Goal: Task Accomplishment & Management: Use online tool/utility

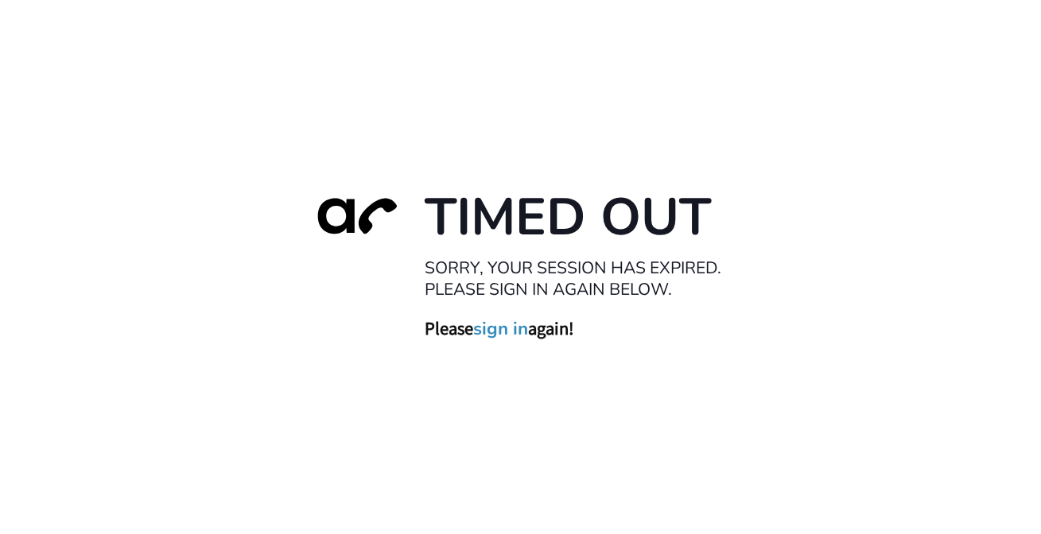
click at [504, 332] on link "sign in" at bounding box center [501, 329] width 55 height 22
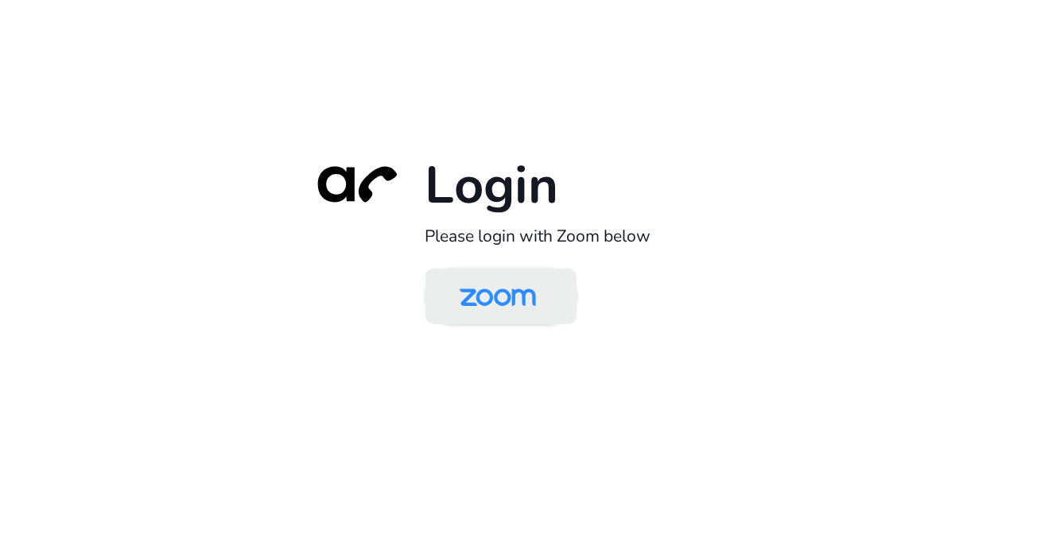
click at [515, 293] on img at bounding box center [498, 298] width 110 height 52
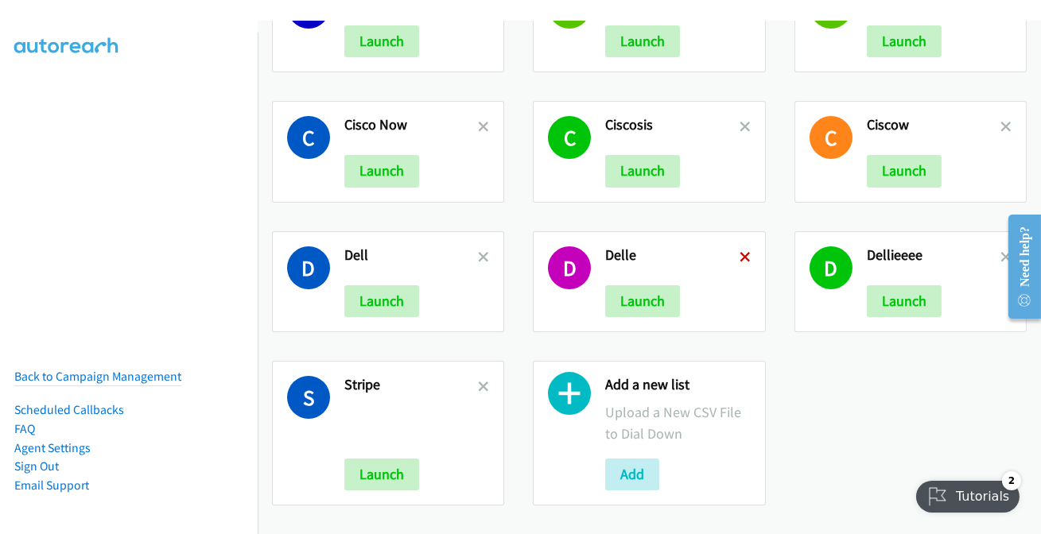
click at [742, 253] on icon at bounding box center [745, 258] width 11 height 11
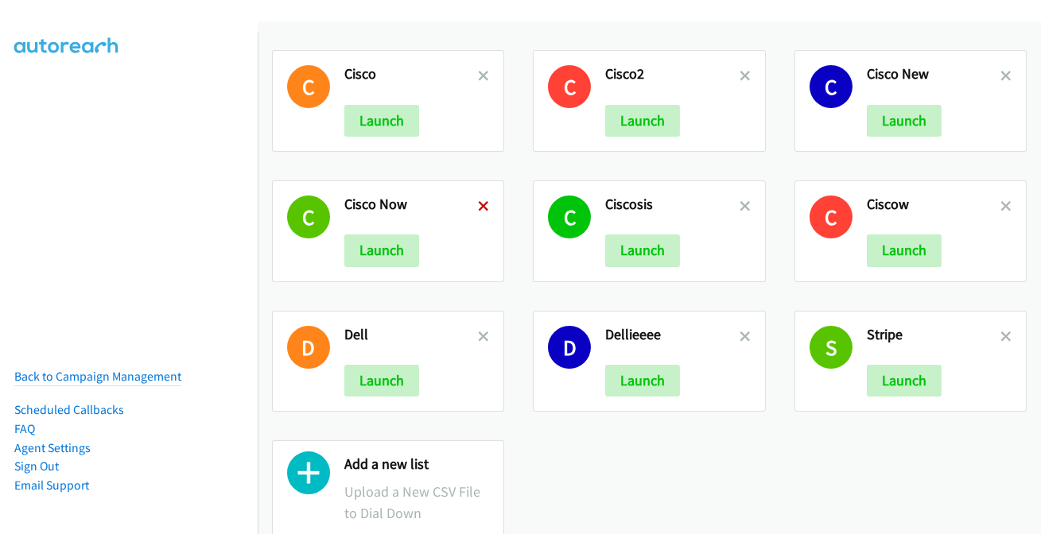
click at [483, 204] on icon at bounding box center [483, 207] width 11 height 11
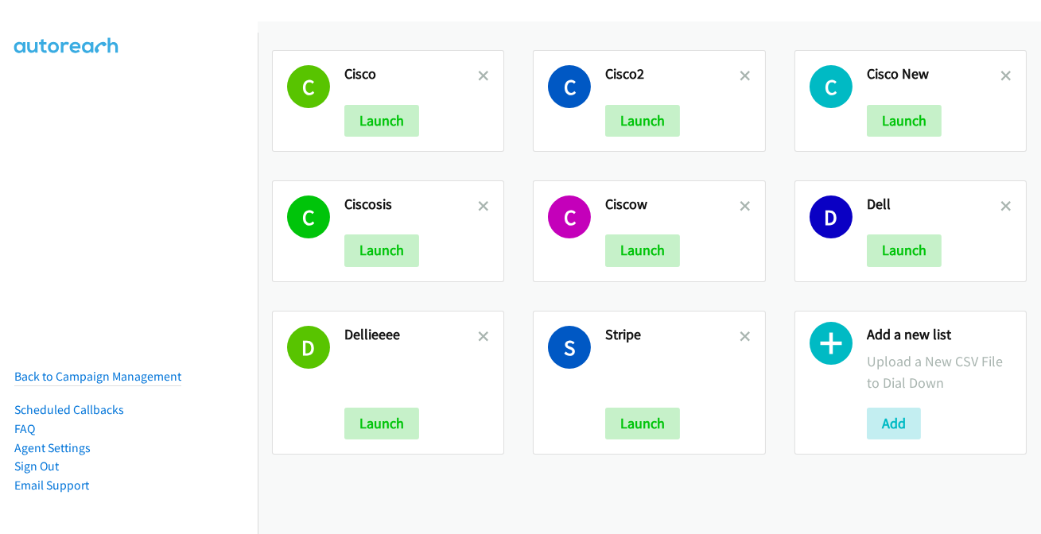
click at [483, 204] on icon at bounding box center [483, 207] width 11 height 11
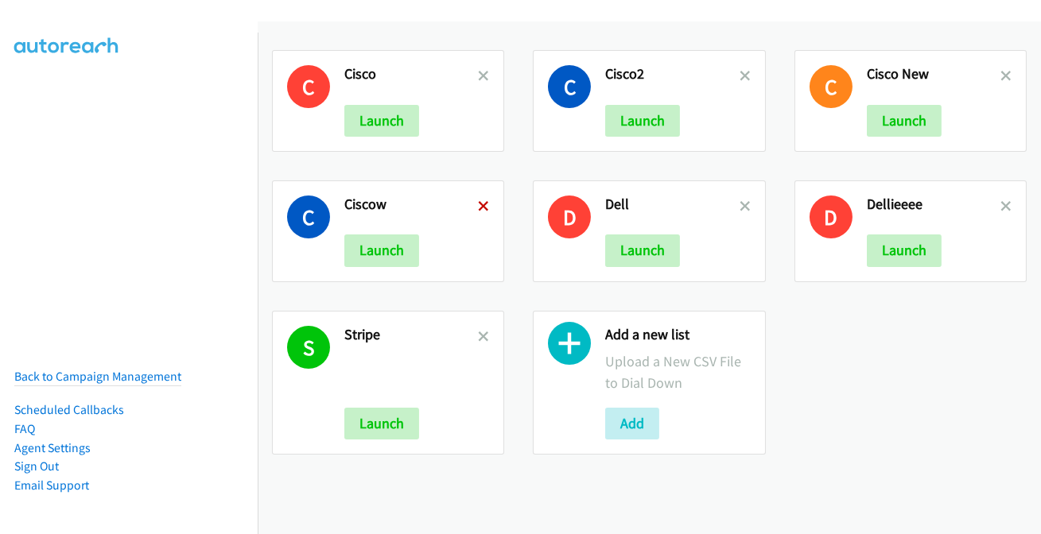
click at [480, 202] on icon at bounding box center [483, 207] width 11 height 11
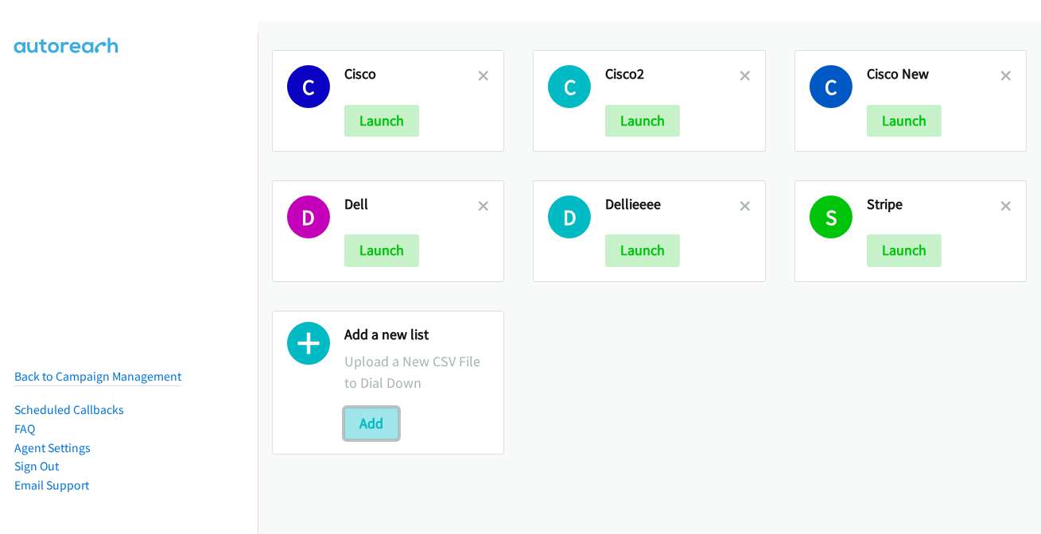
click at [370, 420] on button "Add" at bounding box center [371, 424] width 54 height 32
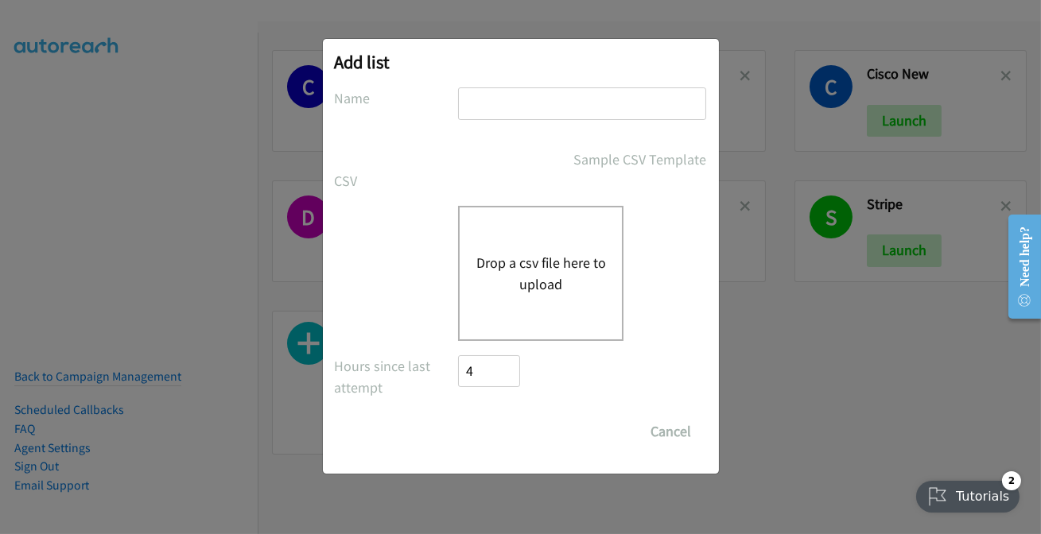
click at [544, 269] on button "Drop a csv file here to upload" at bounding box center [541, 273] width 130 height 43
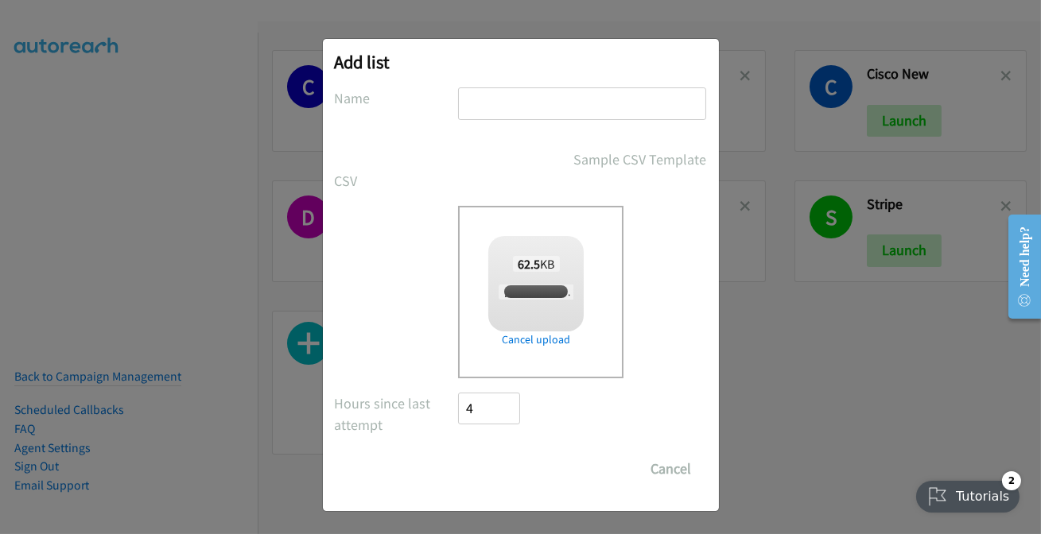
checkbox input "true"
click at [495, 105] on input "text" at bounding box center [582, 103] width 248 height 33
type input "Stripes"
click at [496, 472] on input "Save List" at bounding box center [501, 469] width 84 height 32
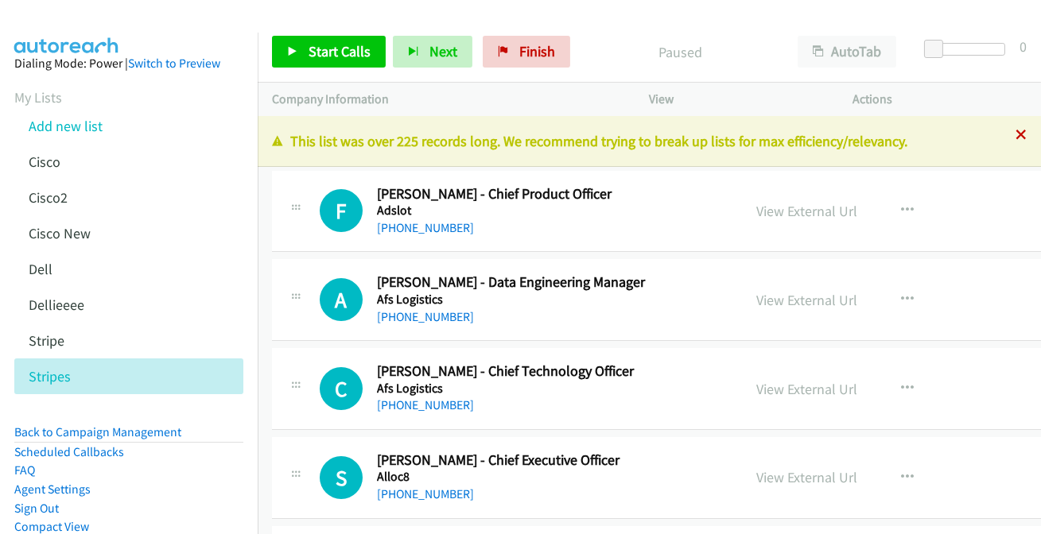
click at [1016, 136] on icon at bounding box center [1021, 135] width 11 height 11
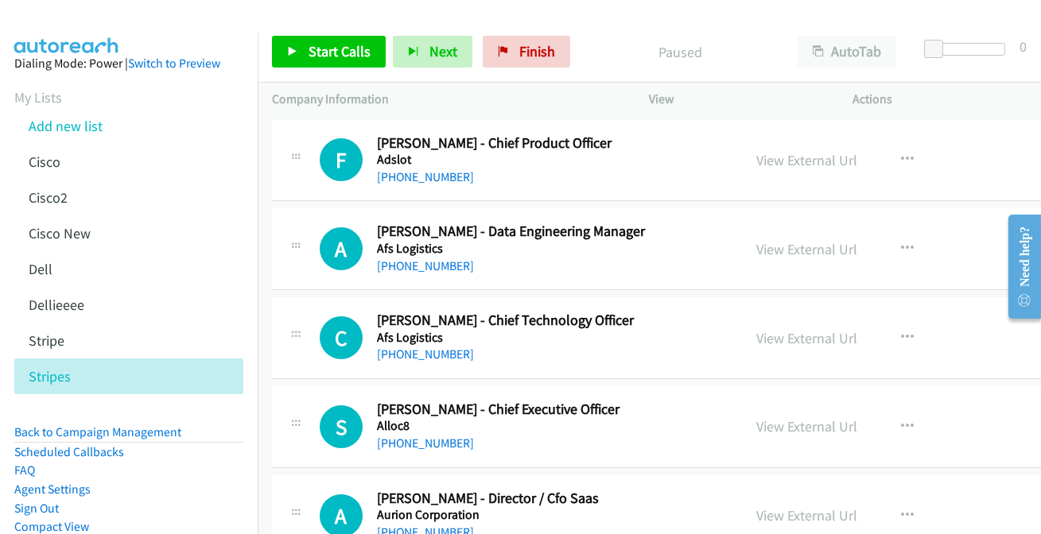
click at [428, 177] on link "[PHONE_NUMBER]" at bounding box center [425, 176] width 97 height 15
click at [819, 161] on link "View External Url" at bounding box center [806, 160] width 101 height 18
click at [430, 265] on link "[PHONE_NUMBER]" at bounding box center [425, 266] width 97 height 15
click at [808, 247] on link "View External Url" at bounding box center [806, 249] width 101 height 18
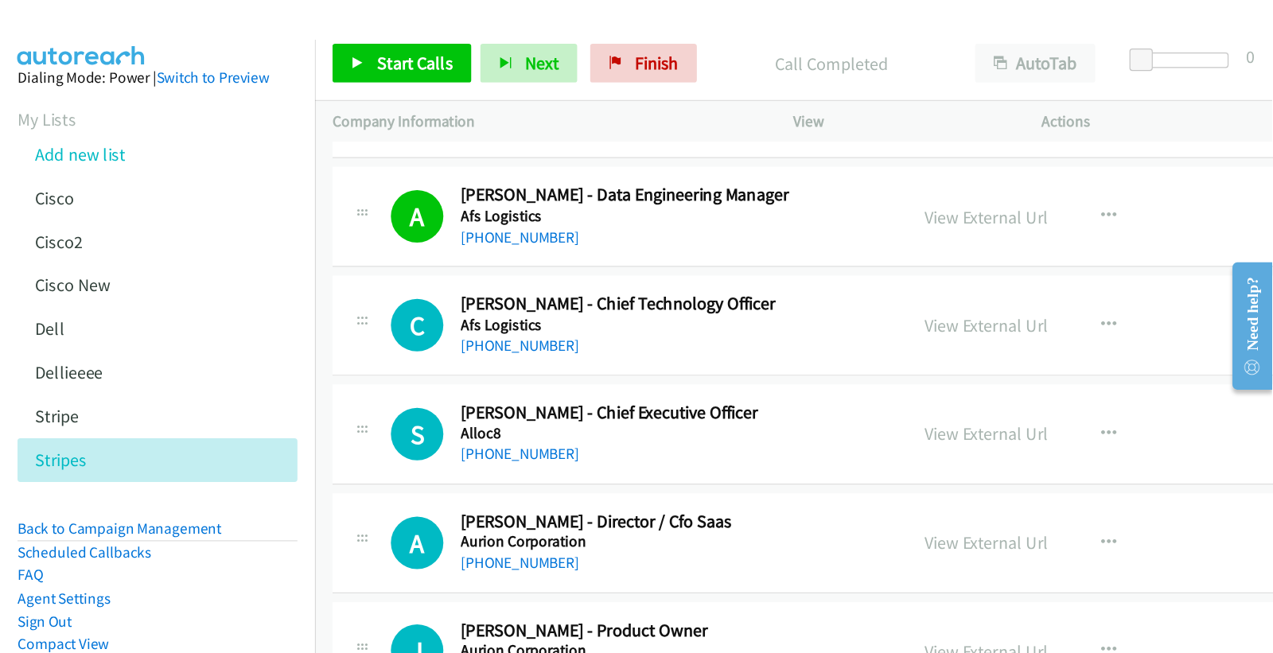
scroll to position [144, 0]
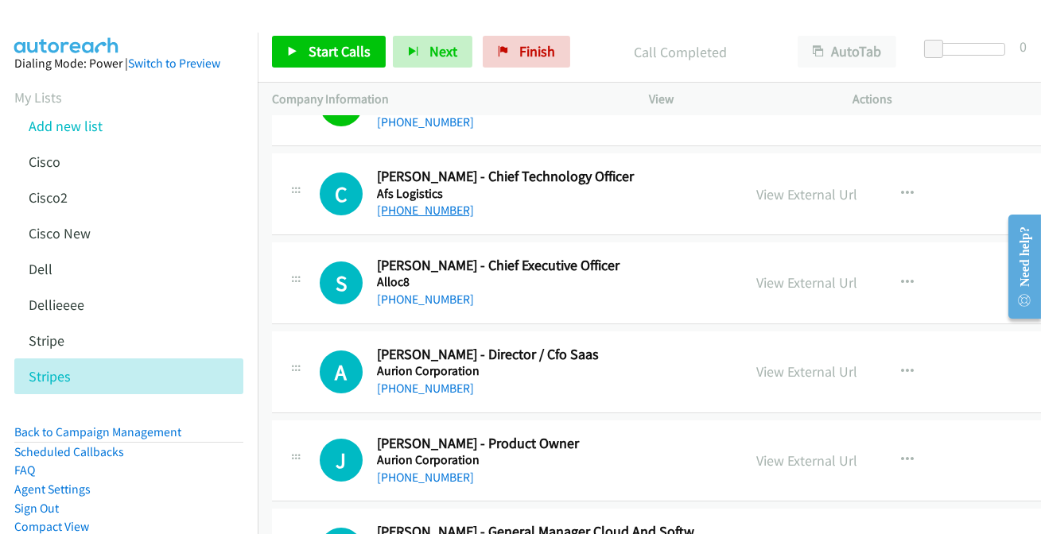
click at [426, 209] on link "[PHONE_NUMBER]" at bounding box center [425, 210] width 97 height 15
click at [797, 185] on link "View External Url" at bounding box center [806, 194] width 101 height 18
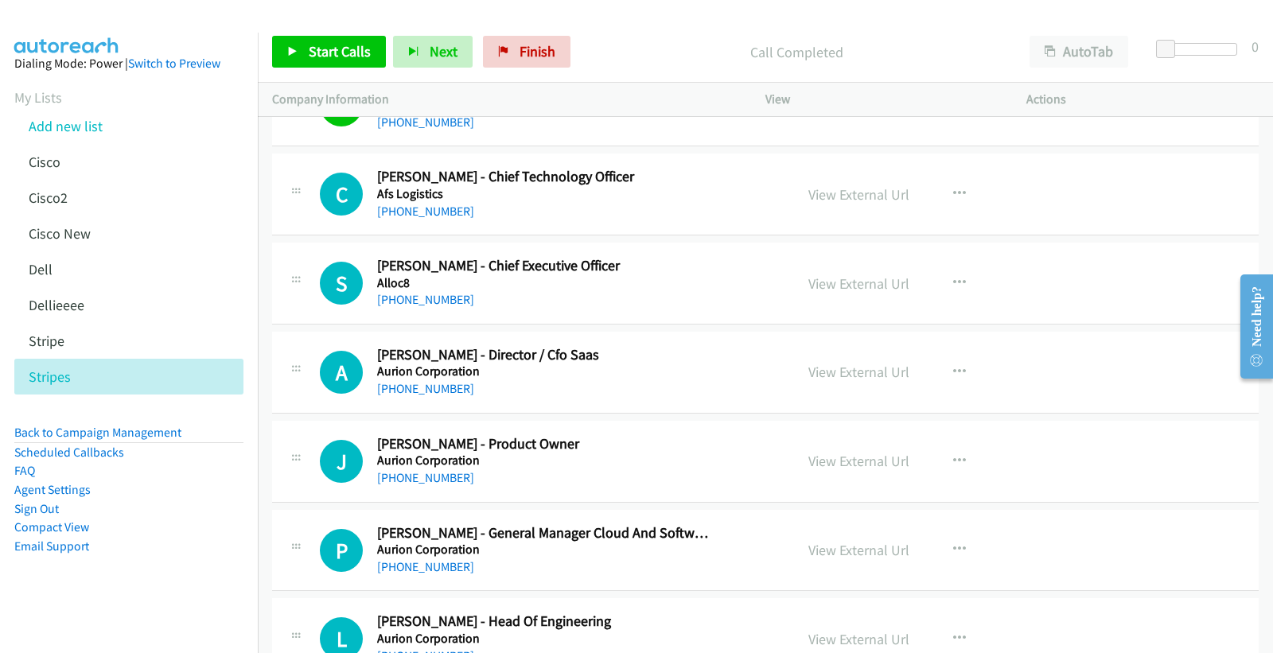
scroll to position [56, 0]
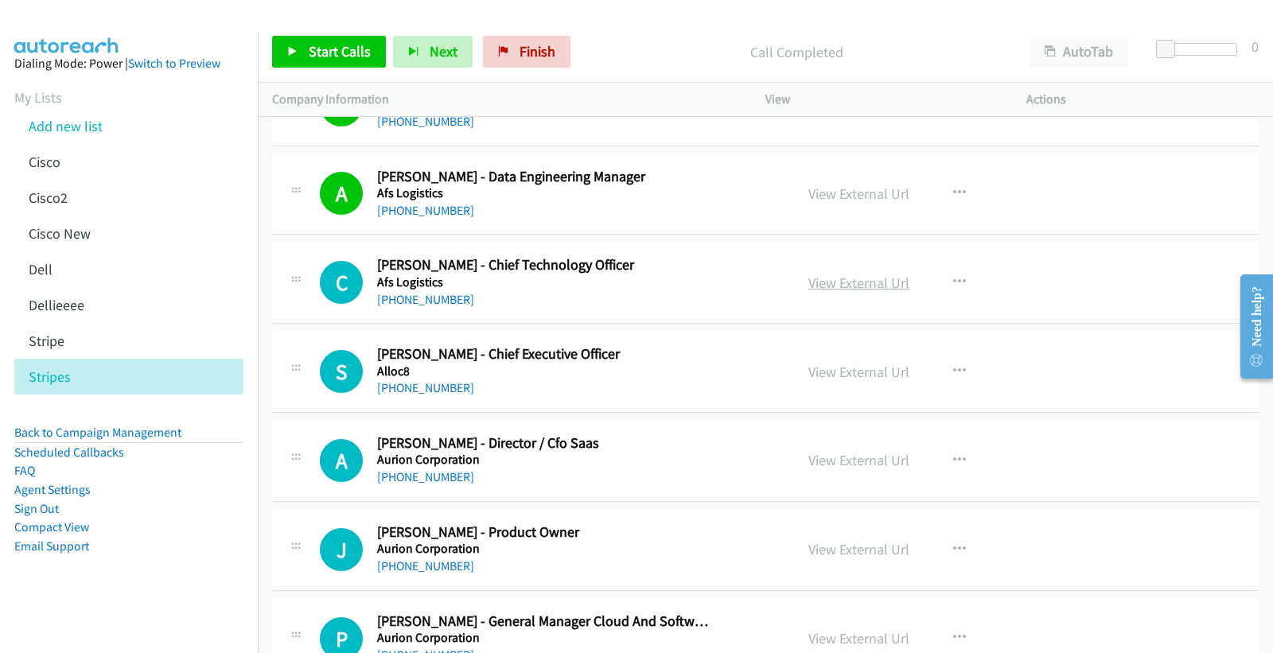
click at [829, 286] on link "View External Url" at bounding box center [858, 283] width 101 height 18
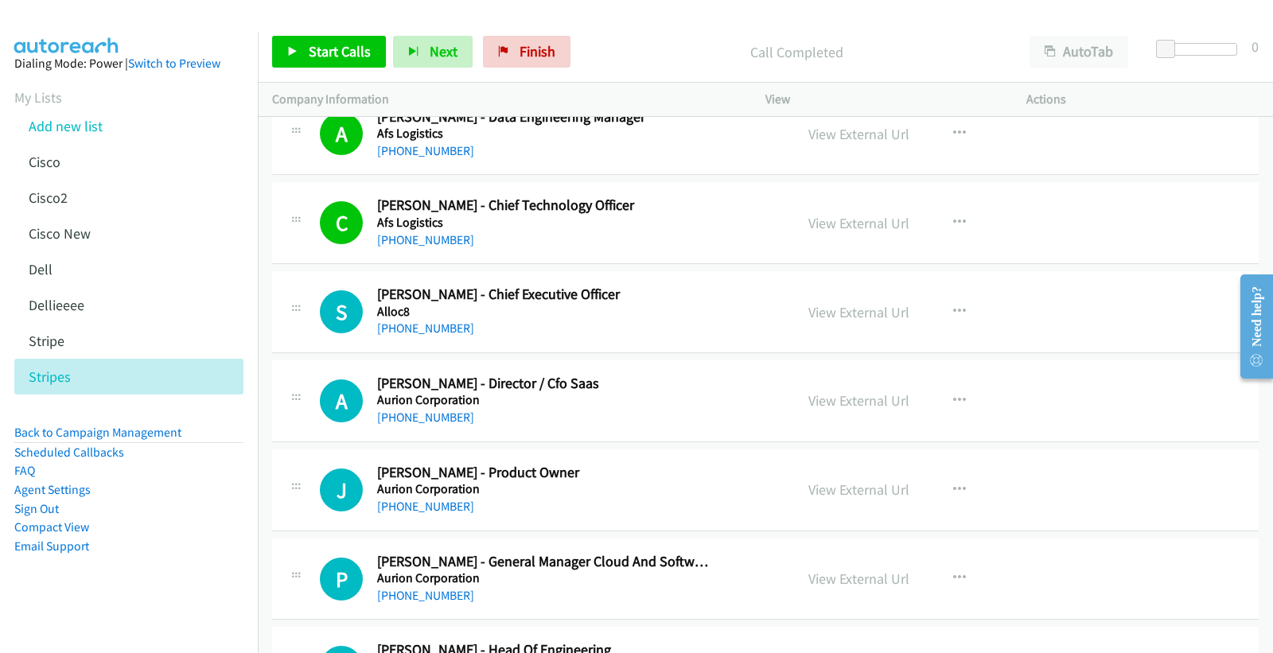
scroll to position [145, 0]
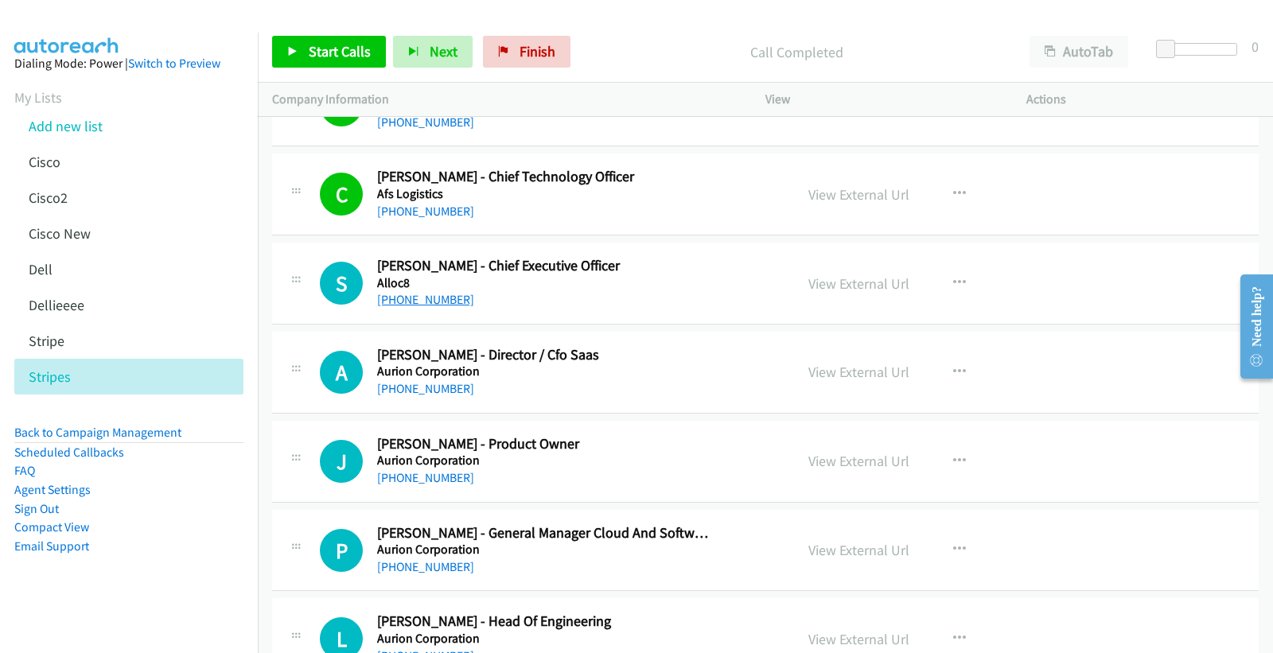
click at [443, 299] on link "[PHONE_NUMBER]" at bounding box center [425, 299] width 97 height 15
click at [880, 283] on link "View External Url" at bounding box center [858, 283] width 101 height 18
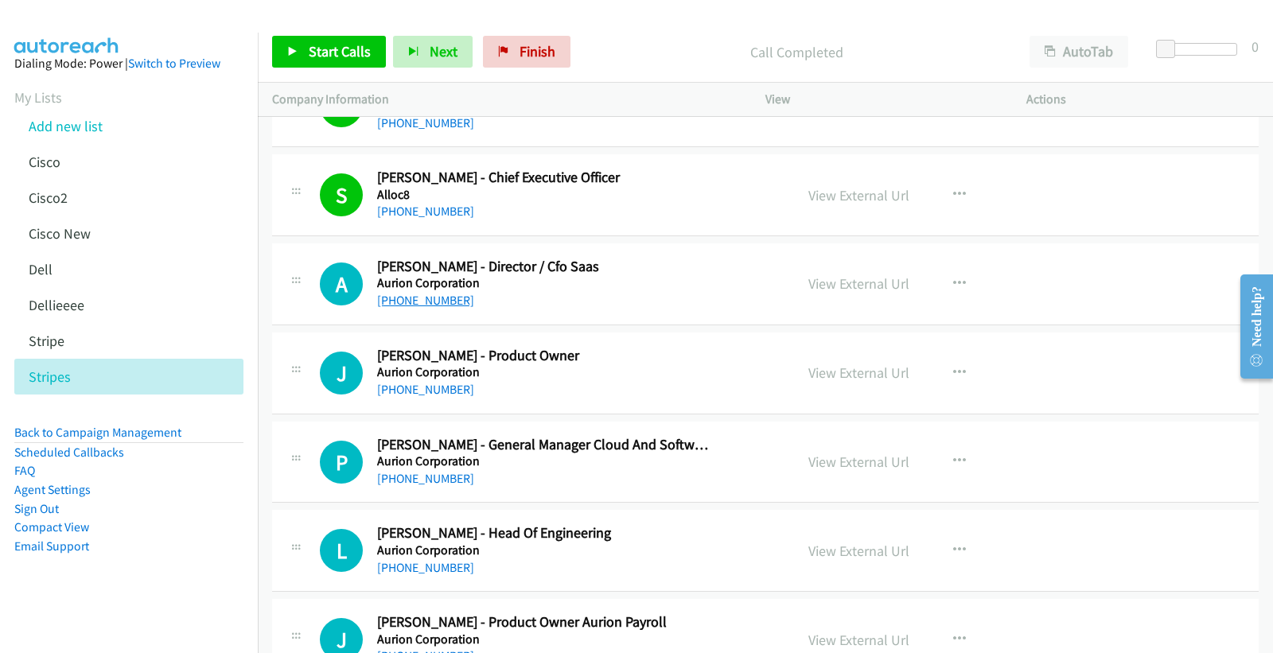
click at [427, 301] on link "[PHONE_NUMBER]" at bounding box center [425, 300] width 97 height 15
click at [828, 288] on link "View External Url" at bounding box center [858, 283] width 101 height 18
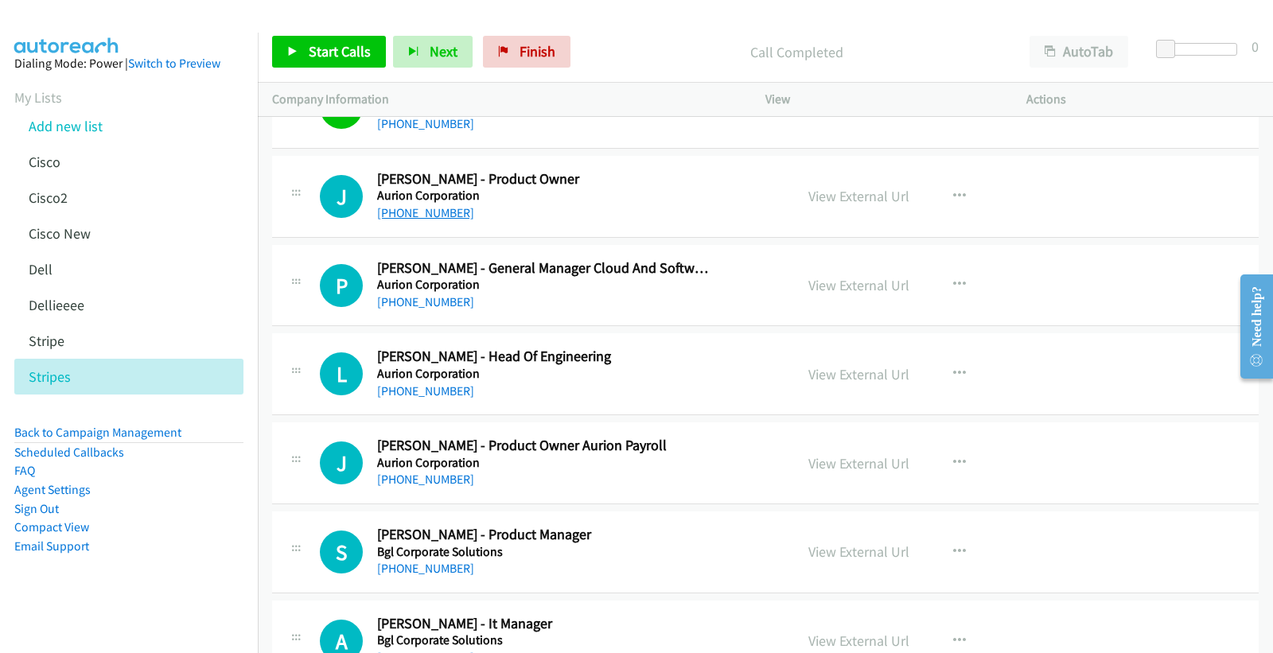
click at [437, 212] on link "[PHONE_NUMBER]" at bounding box center [425, 212] width 97 height 15
click at [854, 196] on link "View External Url" at bounding box center [858, 196] width 101 height 18
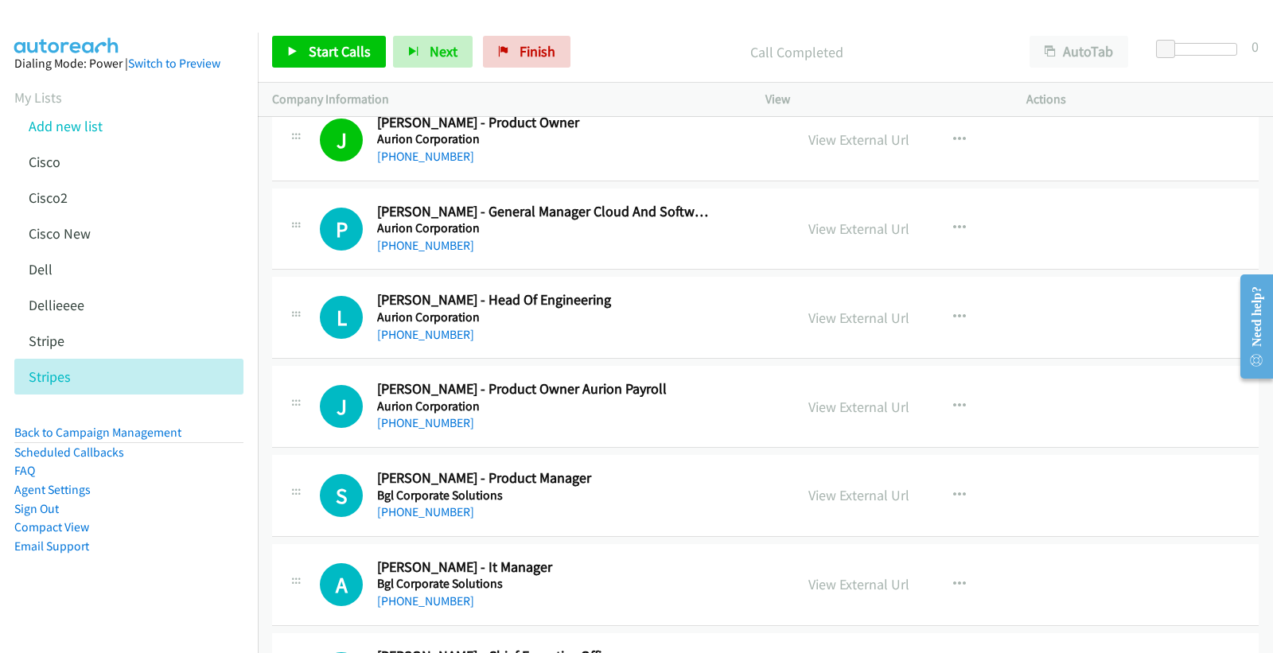
scroll to position [498, 0]
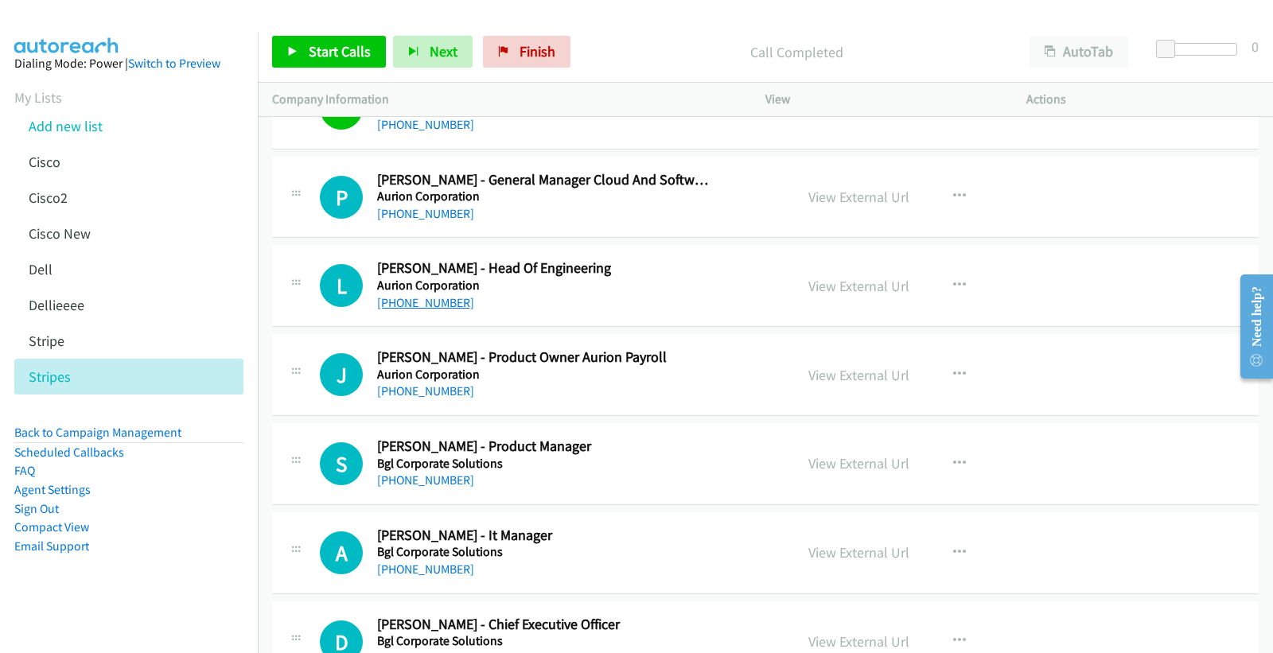
click at [440, 305] on link "[PHONE_NUMBER]" at bounding box center [425, 302] width 97 height 15
click at [848, 288] on link "View External Url" at bounding box center [858, 286] width 101 height 18
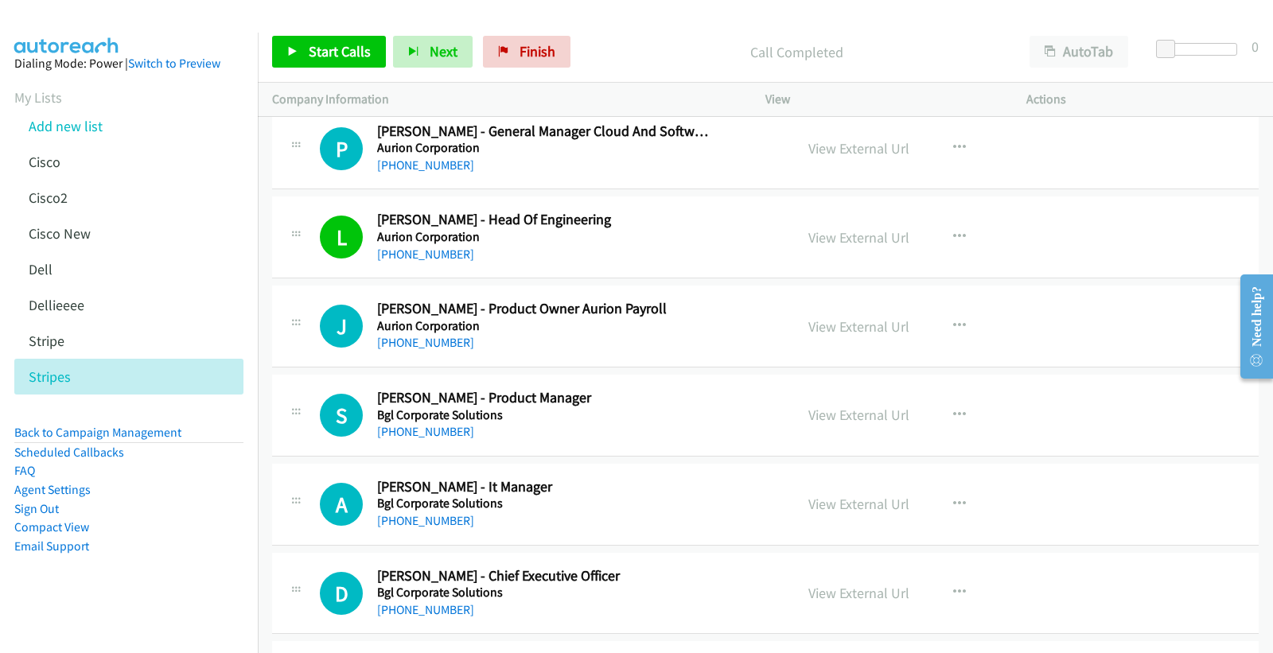
scroll to position [586, 0]
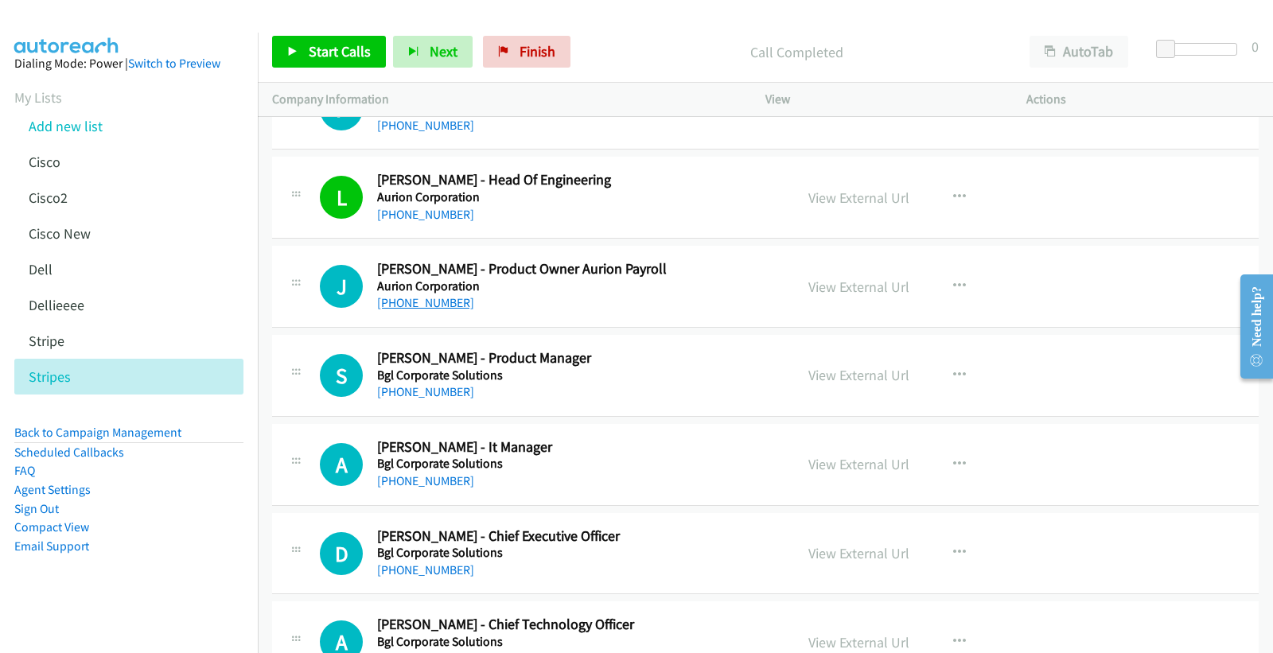
click at [438, 302] on link "[PHONE_NUMBER]" at bounding box center [425, 302] width 97 height 15
click at [855, 280] on link "View External Url" at bounding box center [858, 287] width 101 height 18
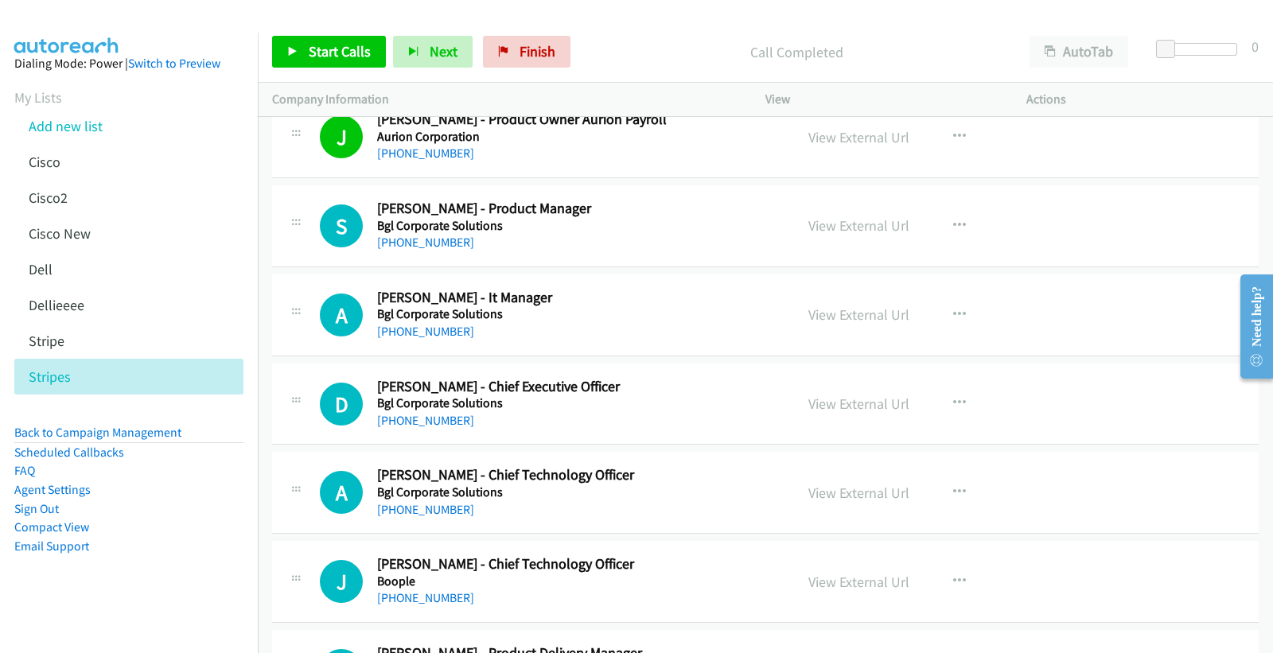
scroll to position [764, 0]
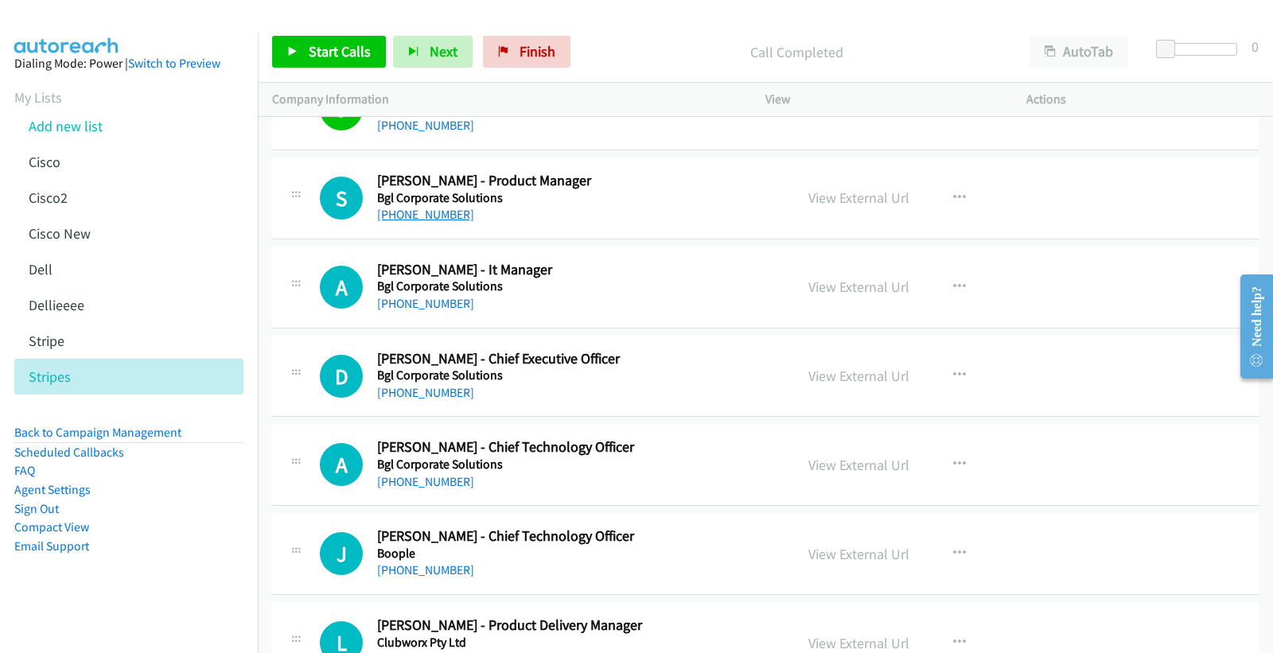
click at [425, 212] on link "[PHONE_NUMBER]" at bounding box center [425, 214] width 97 height 15
click at [830, 199] on link "View External Url" at bounding box center [858, 198] width 101 height 18
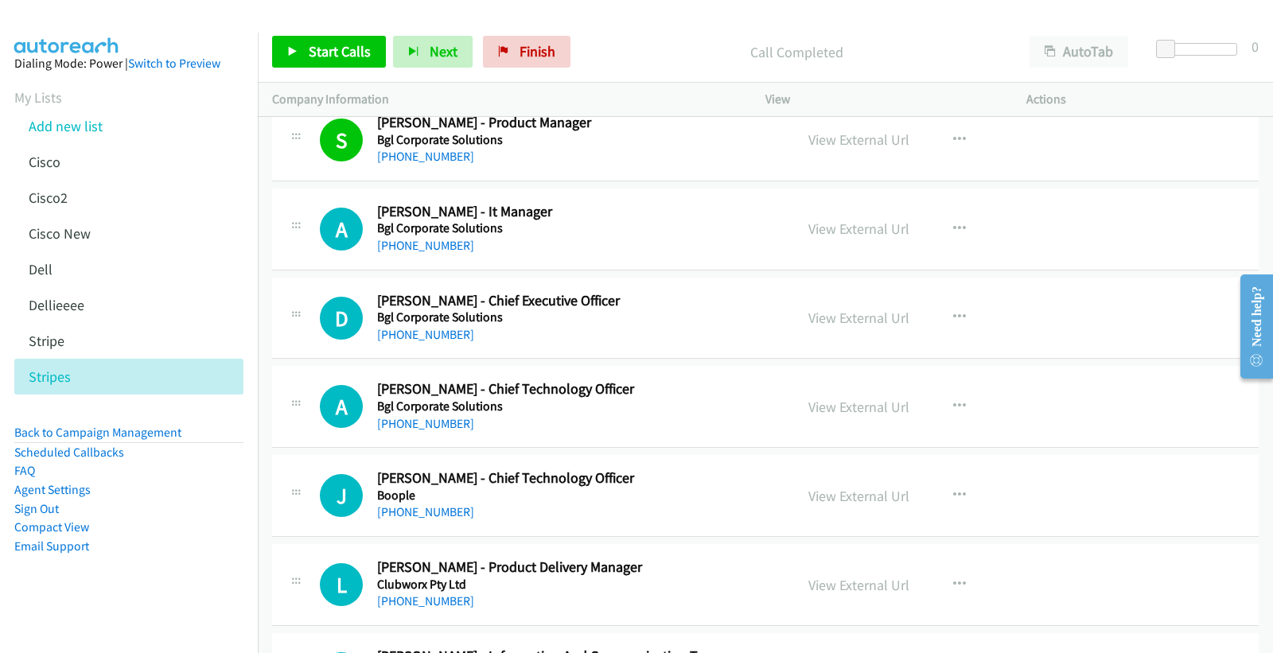
scroll to position [852, 0]
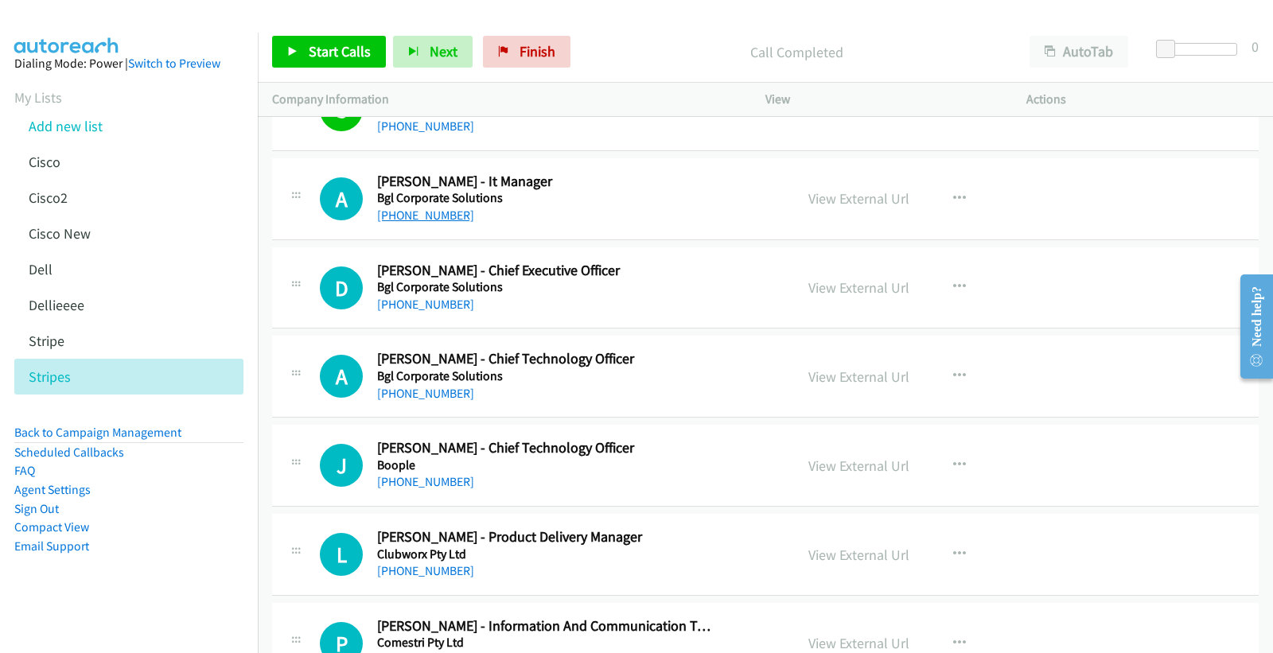
click at [428, 215] on link "[PHONE_NUMBER]" at bounding box center [425, 215] width 97 height 15
click at [835, 202] on link "View External Url" at bounding box center [858, 198] width 101 height 18
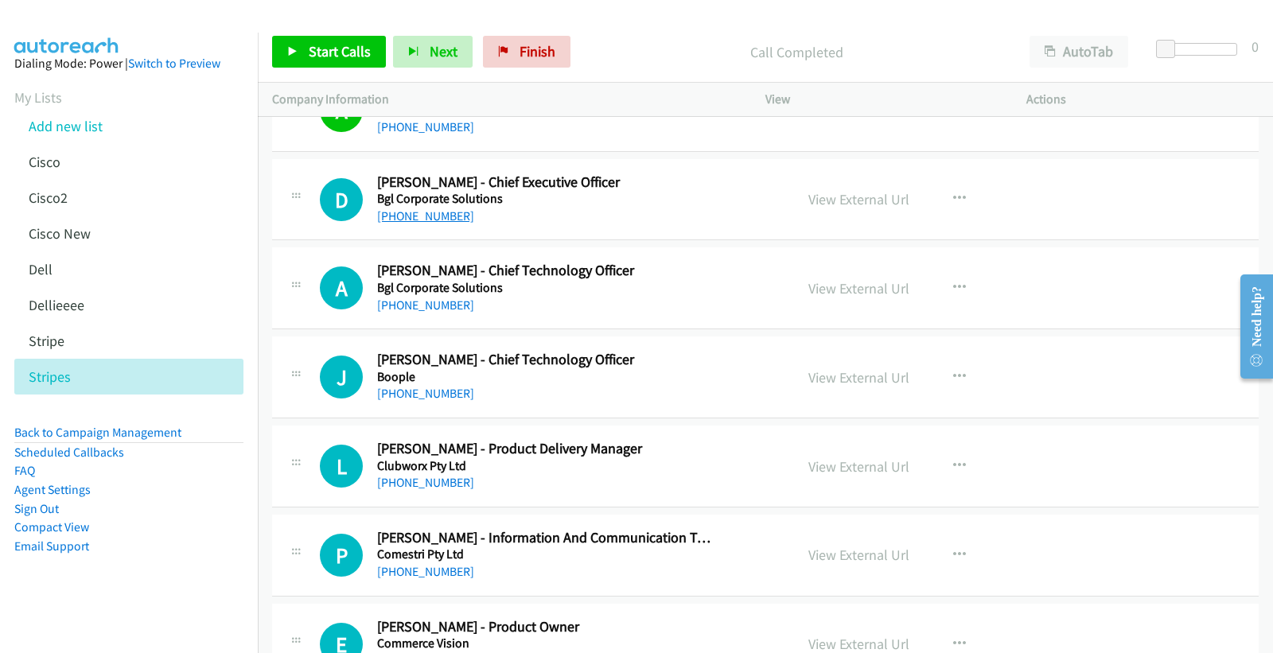
click at [417, 219] on link "[PHONE_NUMBER]" at bounding box center [425, 215] width 97 height 15
drag, startPoint x: 865, startPoint y: 204, endPoint x: 756, endPoint y: 95, distance: 154.1
click at [863, 202] on link "View External Url" at bounding box center [858, 199] width 101 height 18
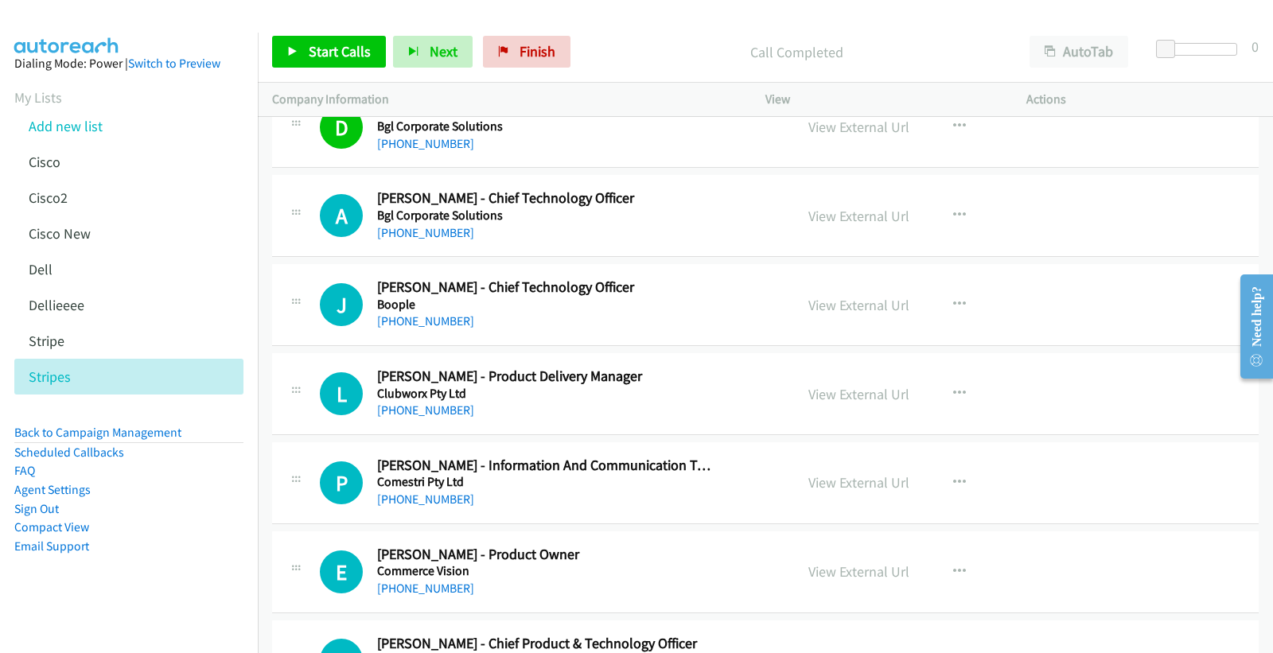
scroll to position [1028, 0]
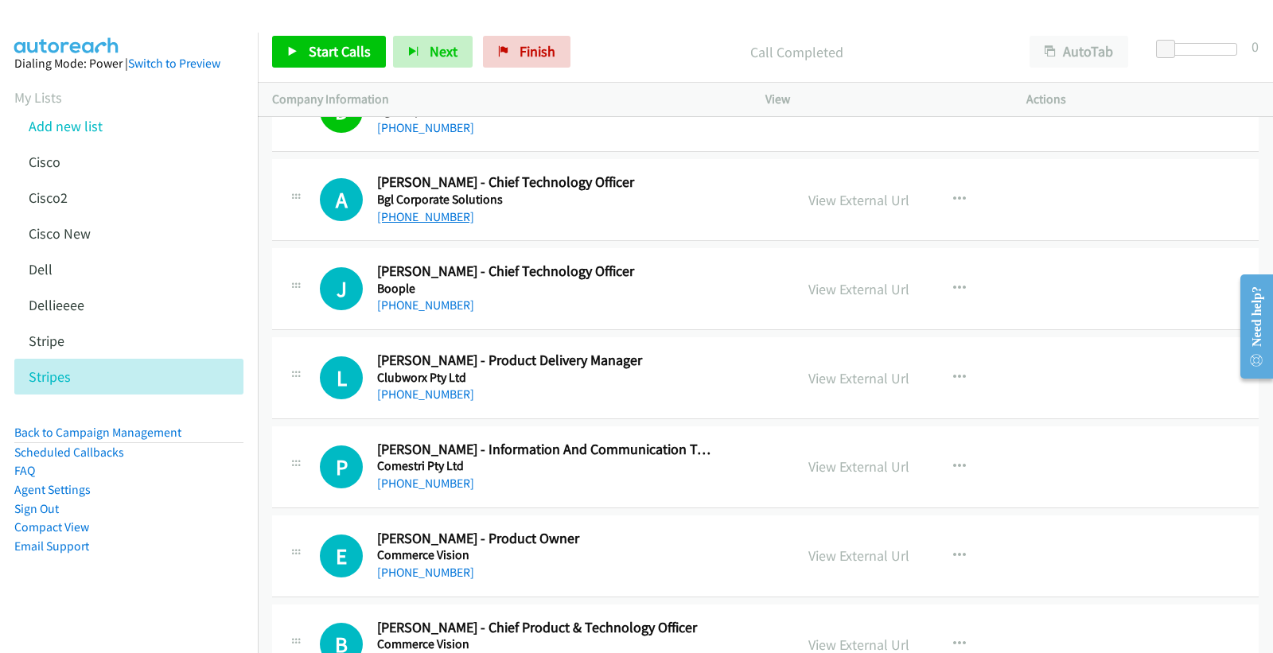
click at [396, 217] on link "[PHONE_NUMBER]" at bounding box center [425, 216] width 97 height 15
click at [884, 200] on link "View External Url" at bounding box center [858, 200] width 101 height 18
click at [441, 305] on link "[PHONE_NUMBER]" at bounding box center [425, 304] width 97 height 15
click at [884, 289] on link "View External Url" at bounding box center [858, 289] width 101 height 18
click at [845, 284] on link "View External Url" at bounding box center [858, 289] width 101 height 18
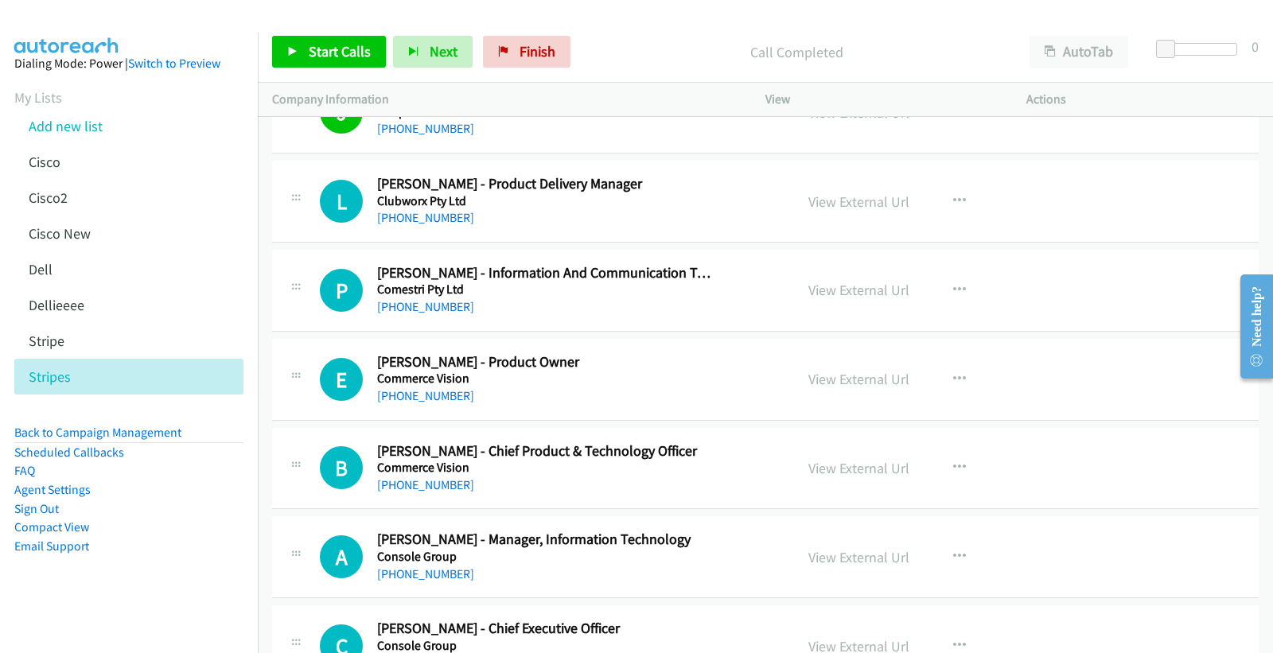
scroll to position [1117, 0]
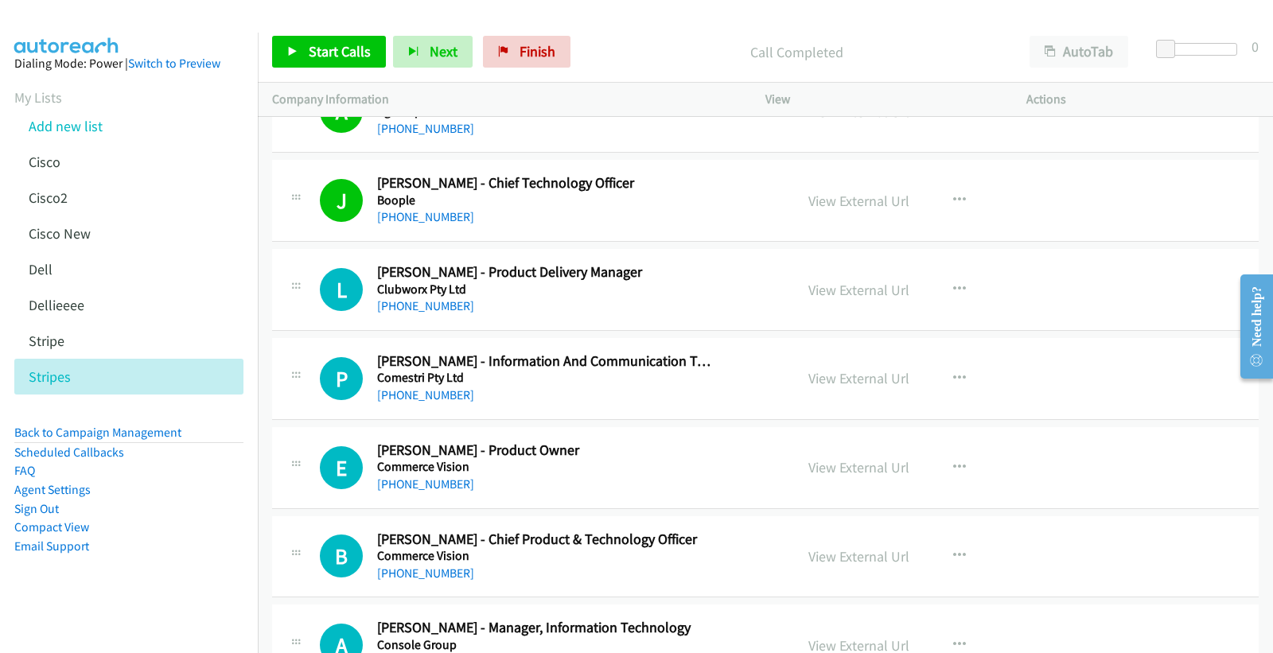
click at [944, 45] on p "Call Completed" at bounding box center [796, 51] width 409 height 21
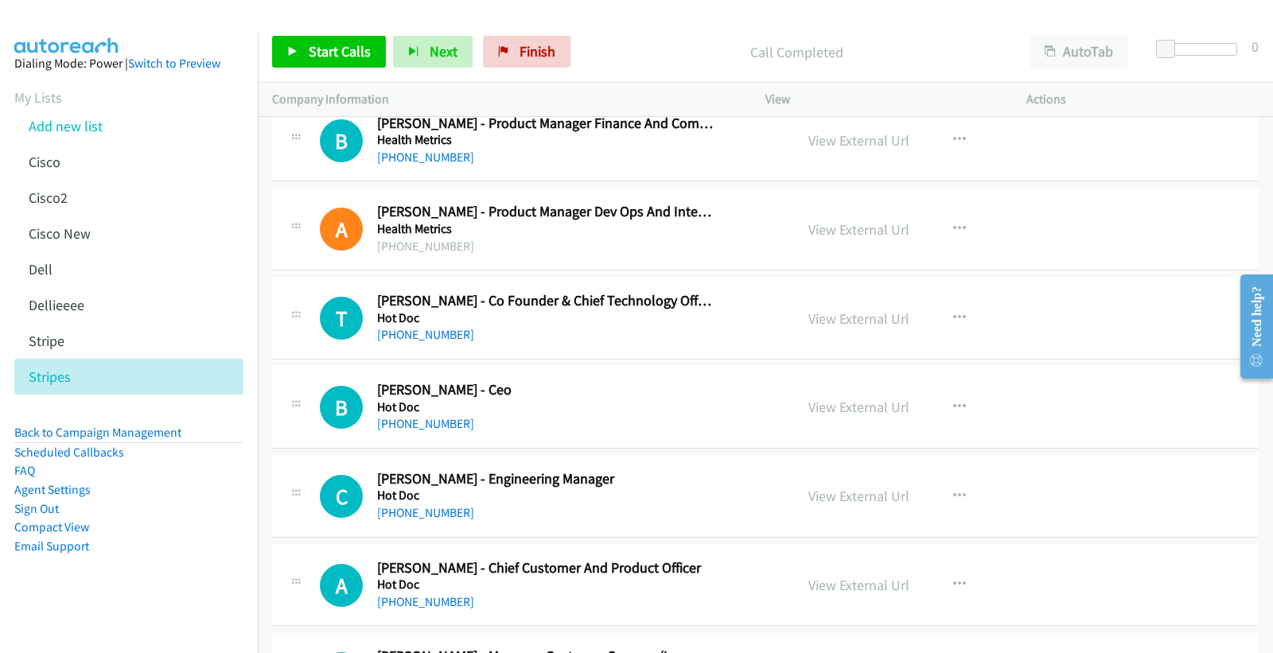
scroll to position [7772, 0]
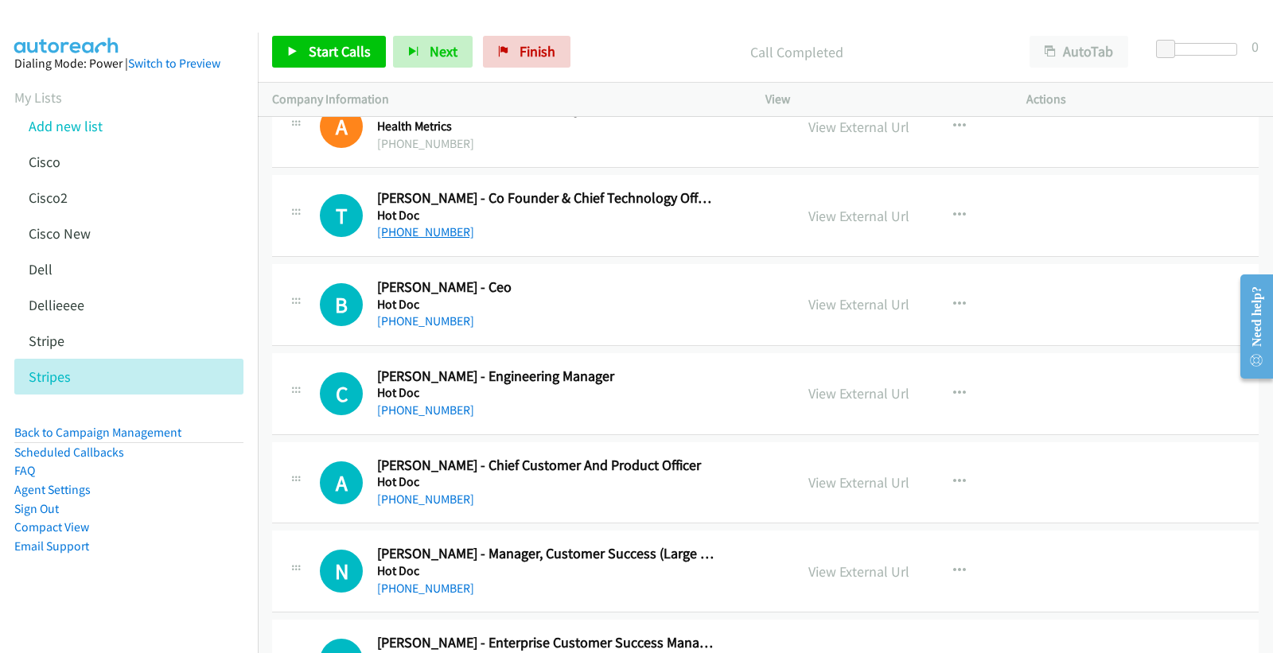
click at [445, 233] on link "[PHONE_NUMBER]" at bounding box center [425, 231] width 97 height 15
click at [868, 219] on link "View External Url" at bounding box center [858, 216] width 101 height 18
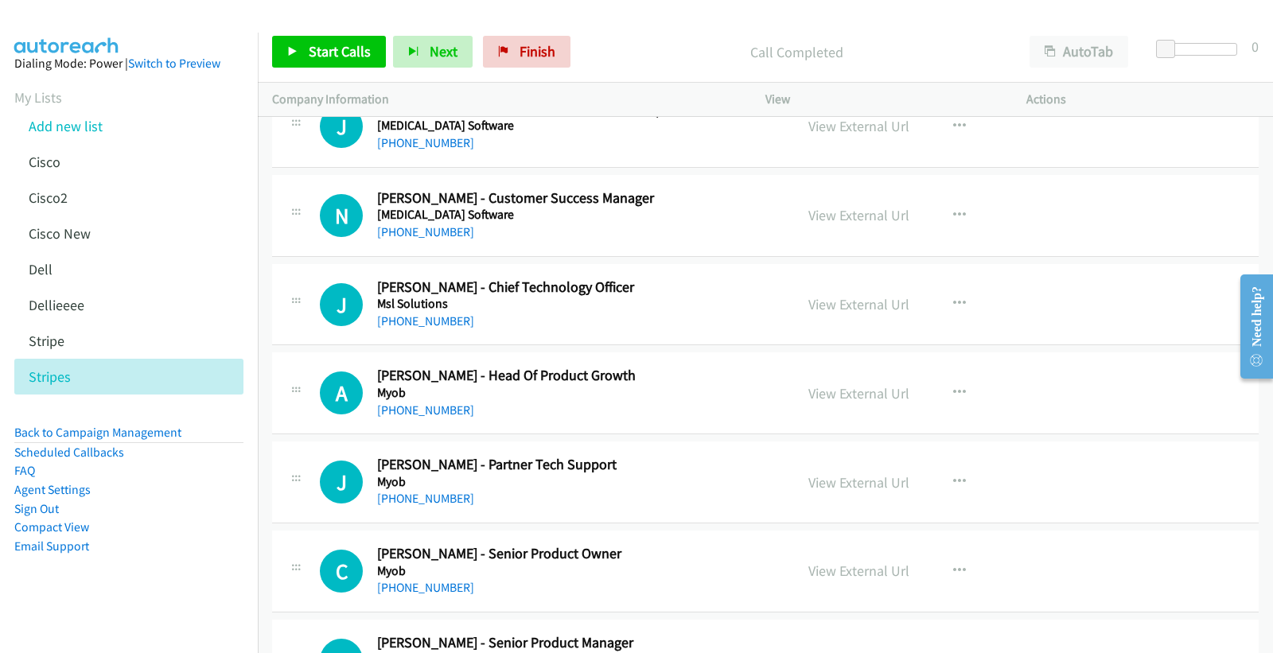
scroll to position [11864, 0]
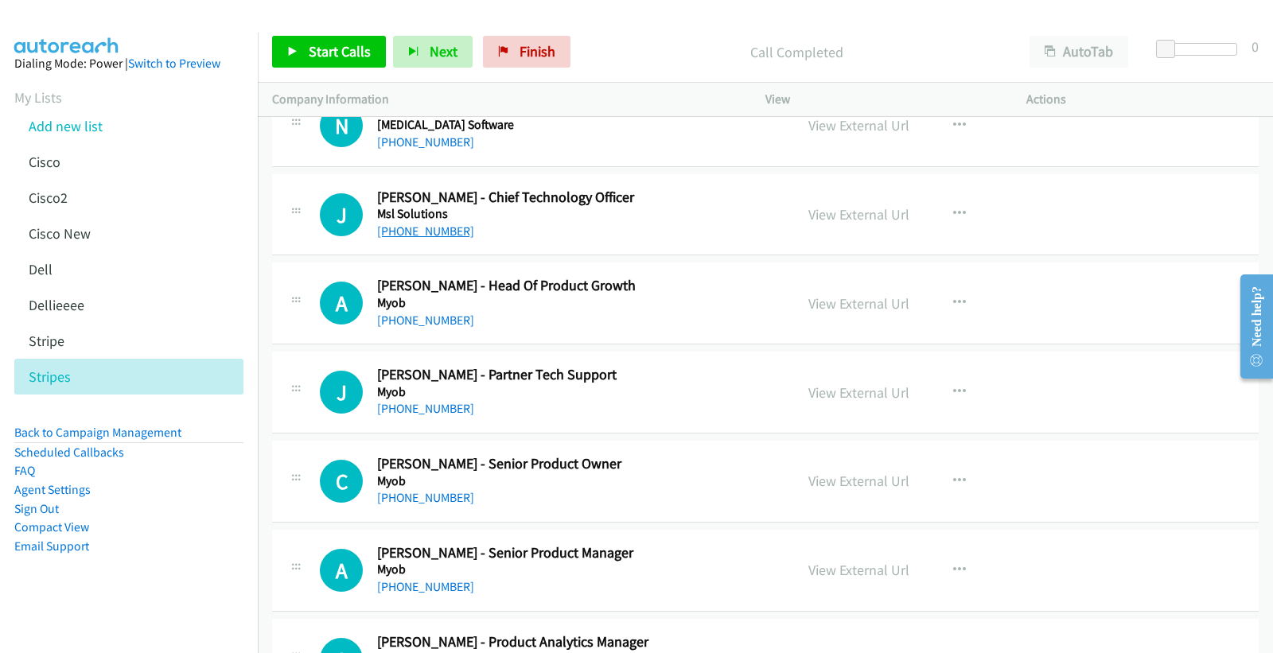
click at [414, 235] on link "[PHONE_NUMBER]" at bounding box center [425, 231] width 97 height 15
click at [854, 220] on link "View External Url" at bounding box center [858, 214] width 101 height 18
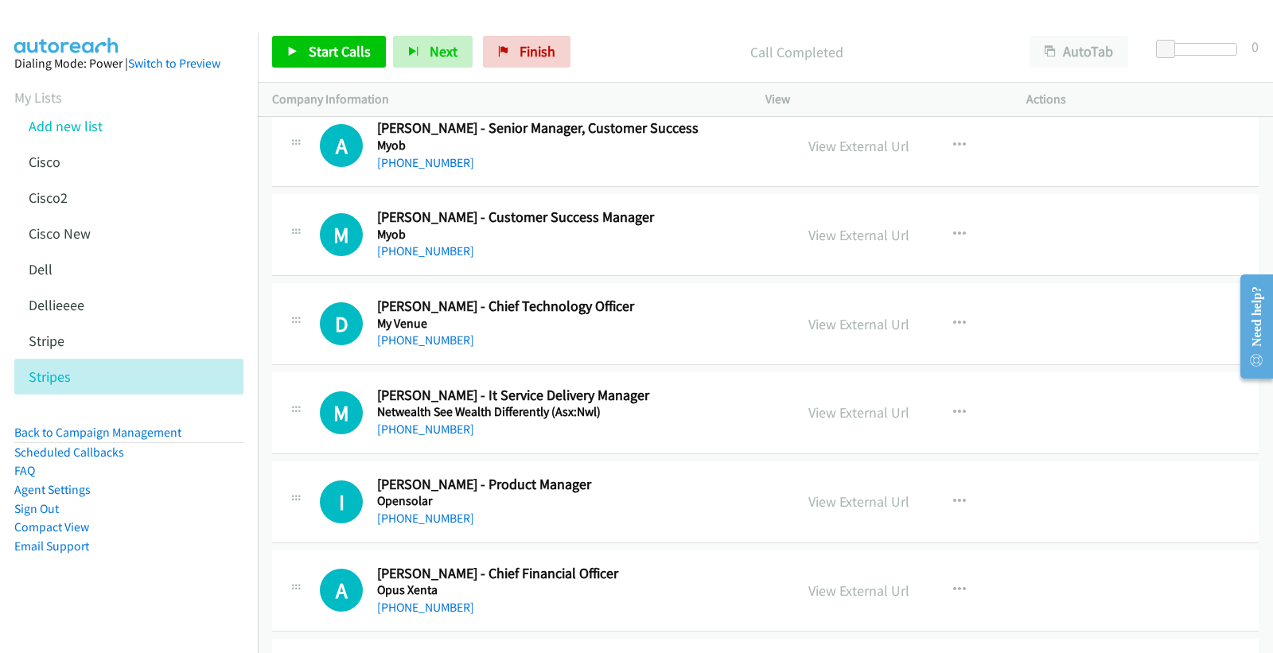
scroll to position [16846, 0]
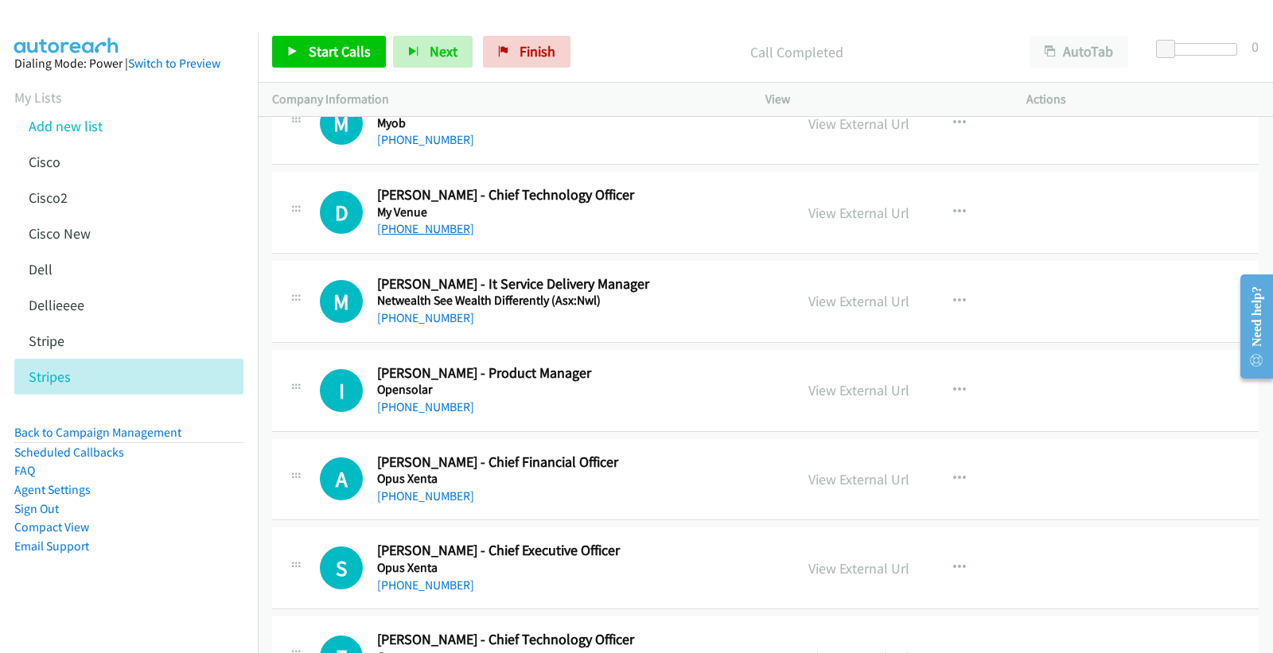
click at [444, 235] on link "[PHONE_NUMBER]" at bounding box center [425, 228] width 97 height 15
click at [861, 221] on link "View External Url" at bounding box center [858, 213] width 101 height 18
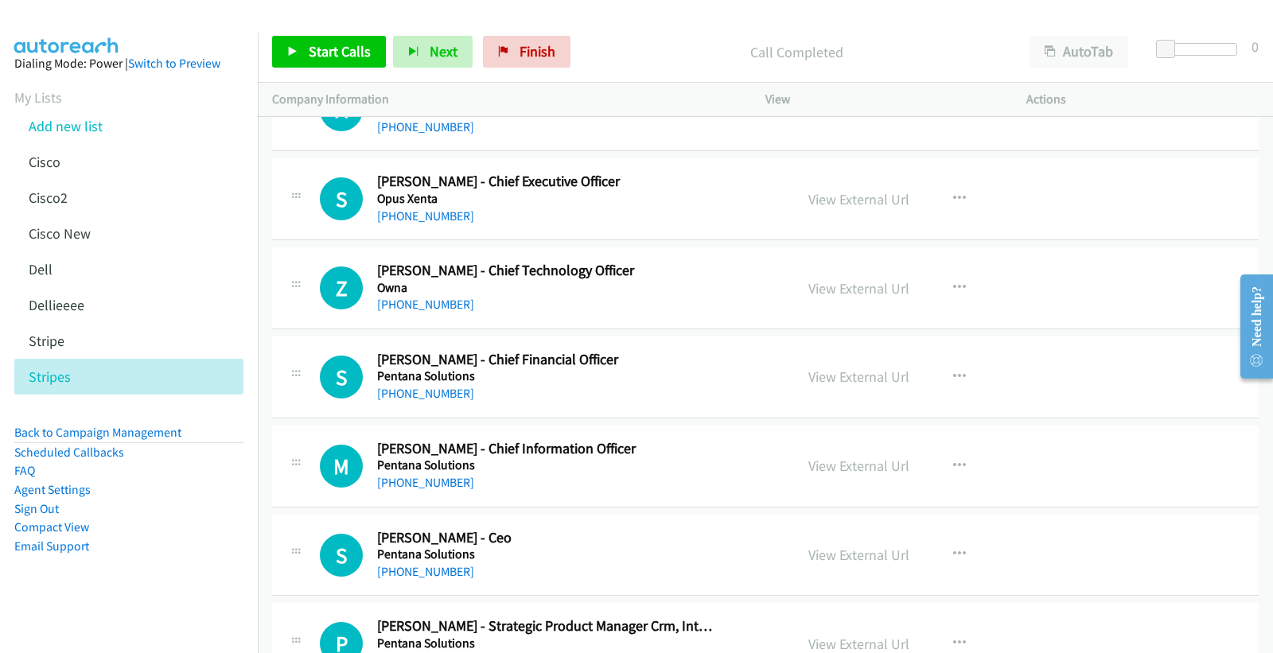
scroll to position [17304, 0]
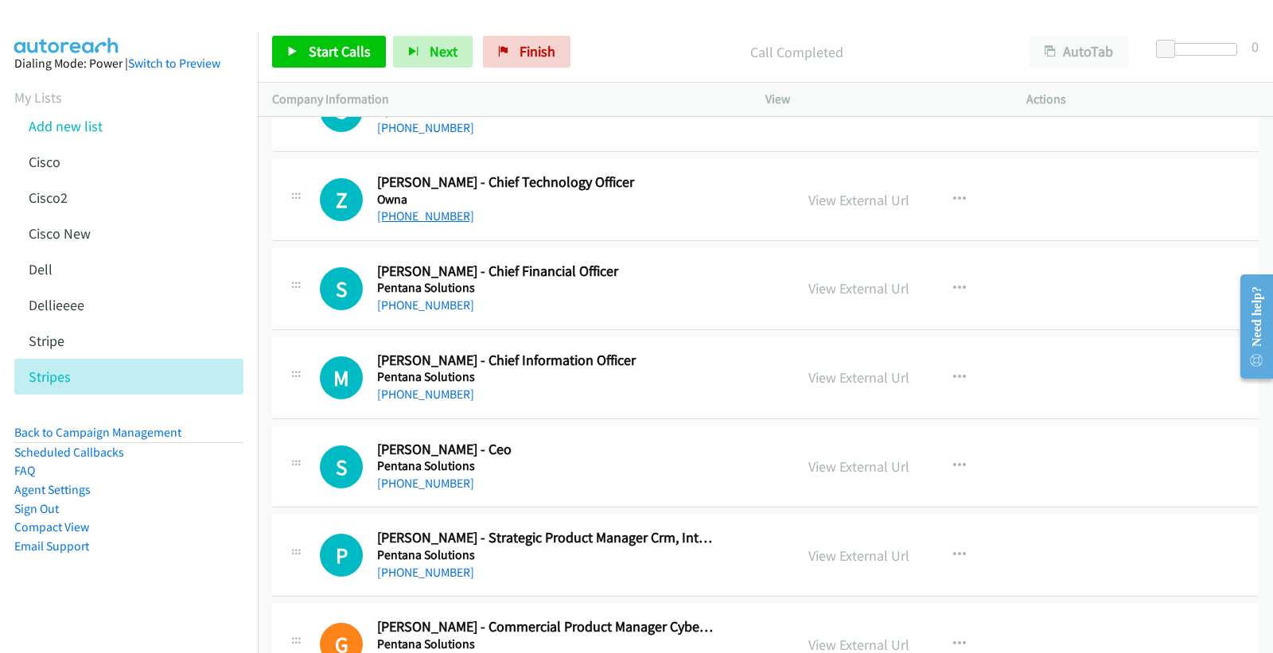
click at [427, 220] on link "[PHONE_NUMBER]" at bounding box center [425, 215] width 97 height 15
click at [855, 203] on link "View External Url" at bounding box center [858, 200] width 101 height 18
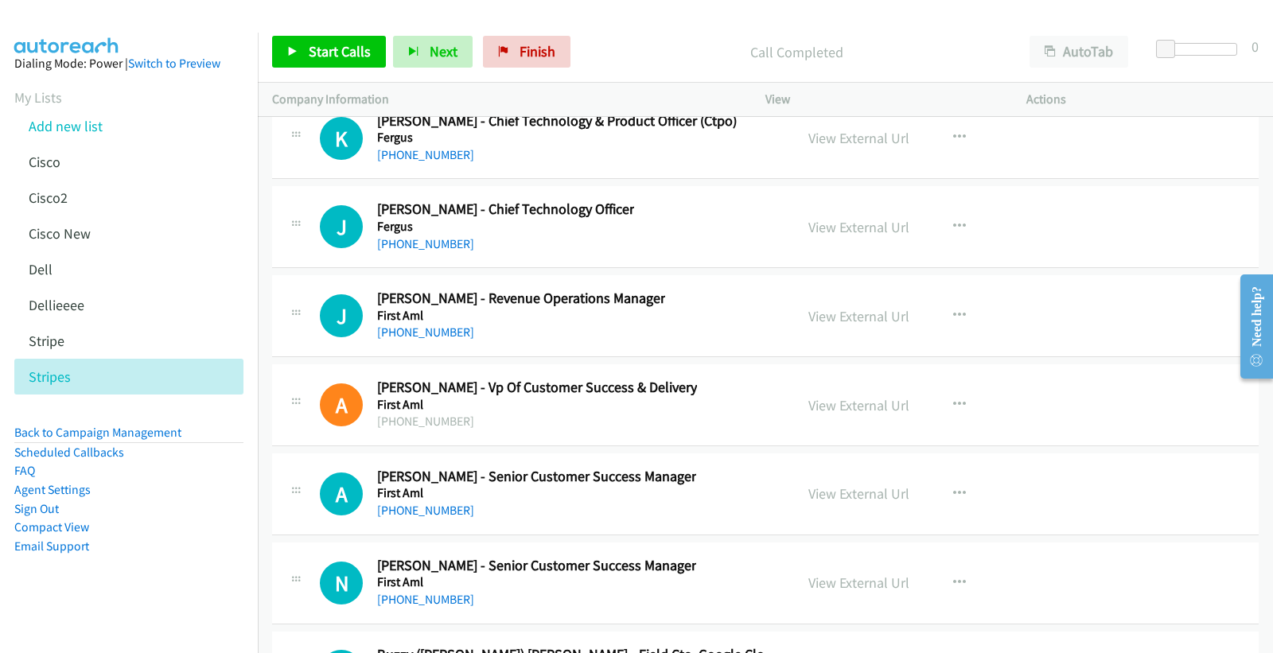
scroll to position [25209, 0]
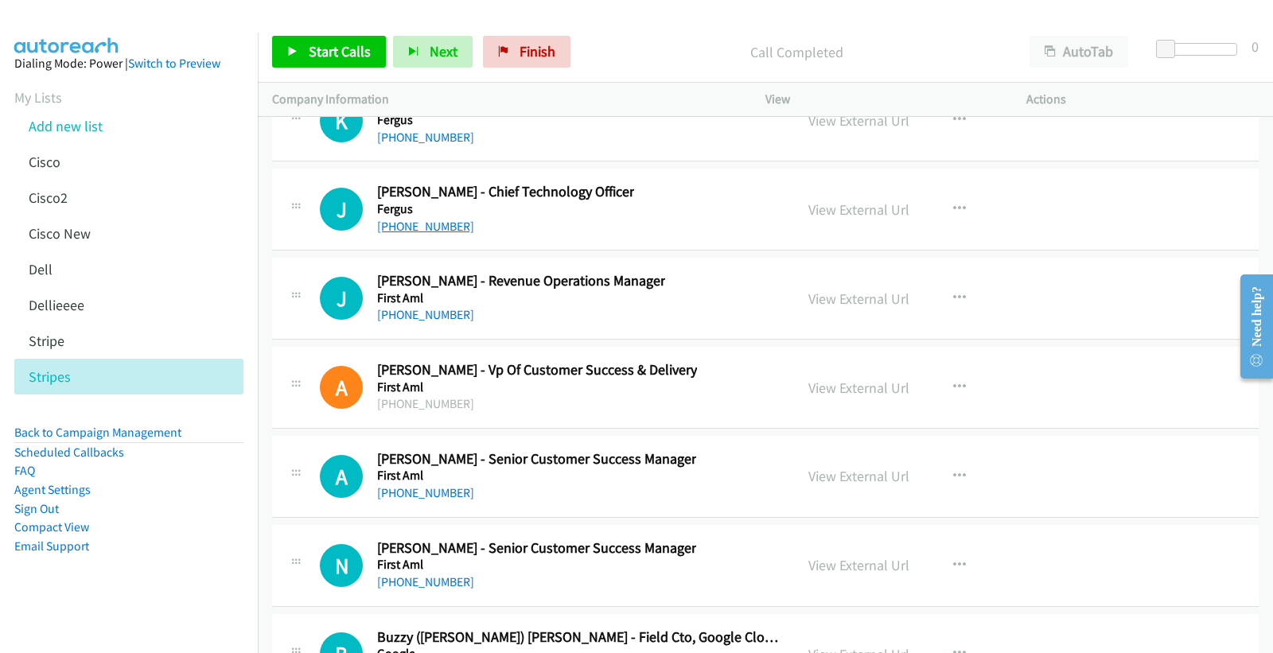
click at [419, 229] on link "[PHONE_NUMBER]" at bounding box center [425, 226] width 97 height 15
click at [841, 217] on link "View External Url" at bounding box center [858, 209] width 101 height 18
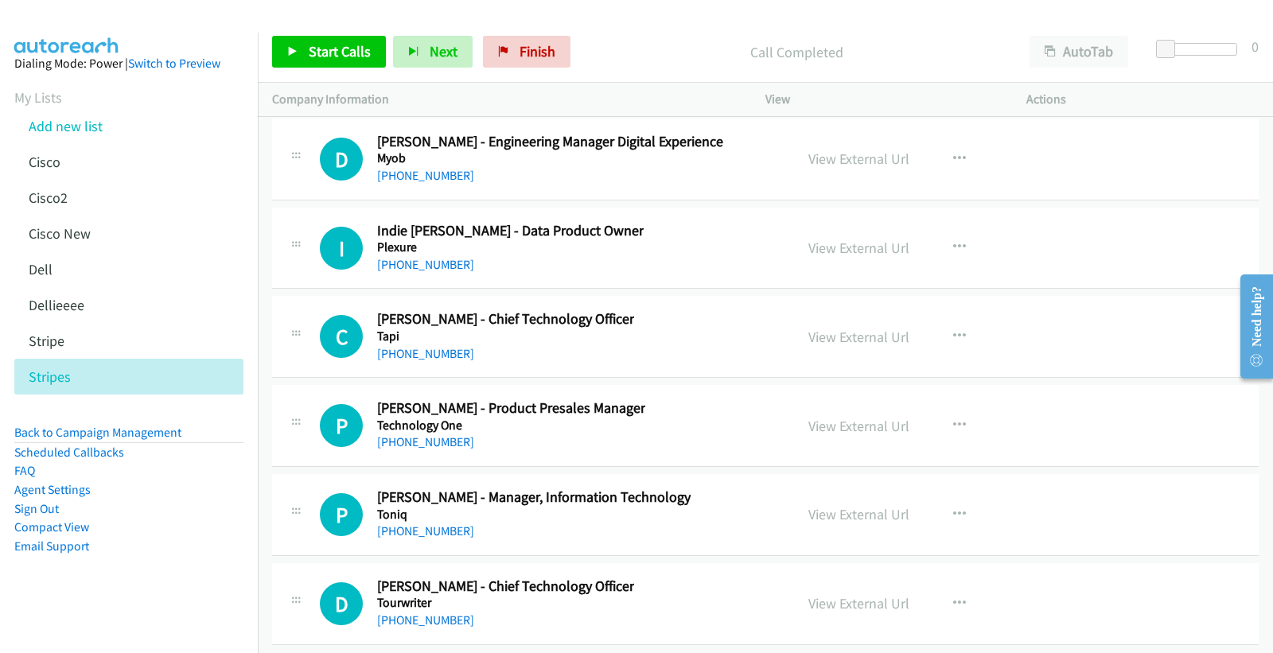
scroll to position [26086, 0]
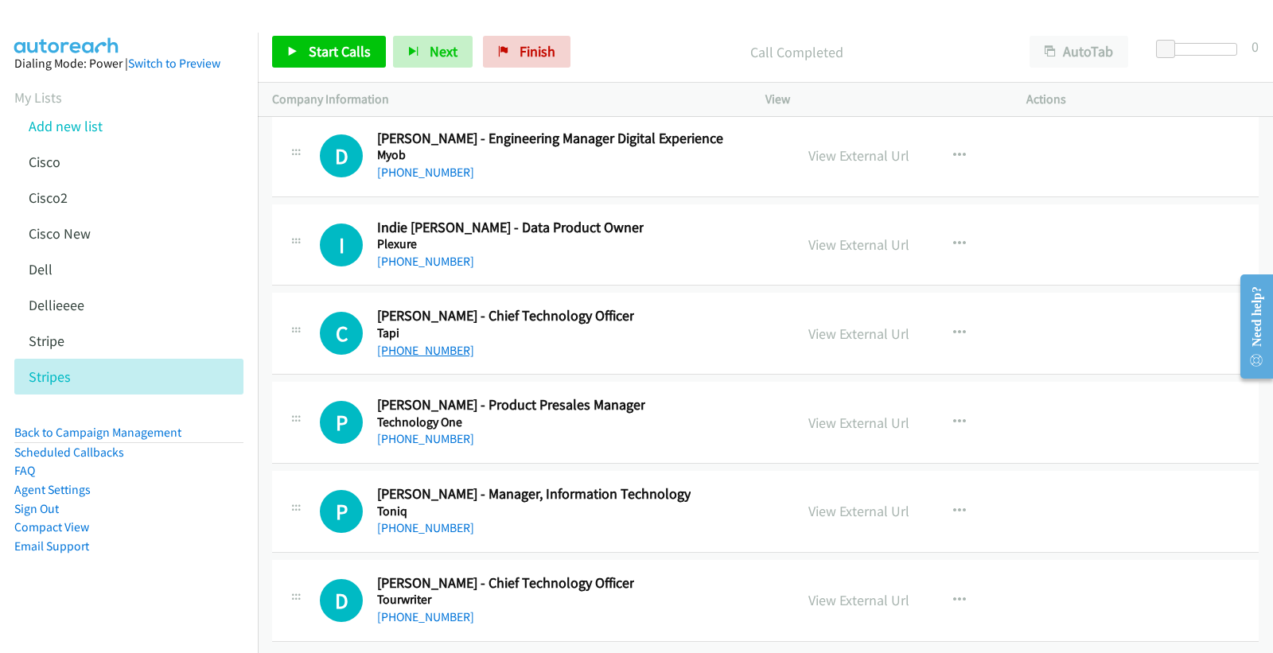
click at [430, 343] on link "[PHONE_NUMBER]" at bounding box center [425, 350] width 97 height 15
click at [855, 325] on link "View External Url" at bounding box center [858, 334] width 101 height 18
click at [410, 534] on link "[PHONE_NUMBER]" at bounding box center [425, 616] width 97 height 15
click at [827, 534] on link "View External Url" at bounding box center [858, 600] width 101 height 18
click at [433, 431] on link "[PHONE_NUMBER]" at bounding box center [425, 438] width 97 height 15
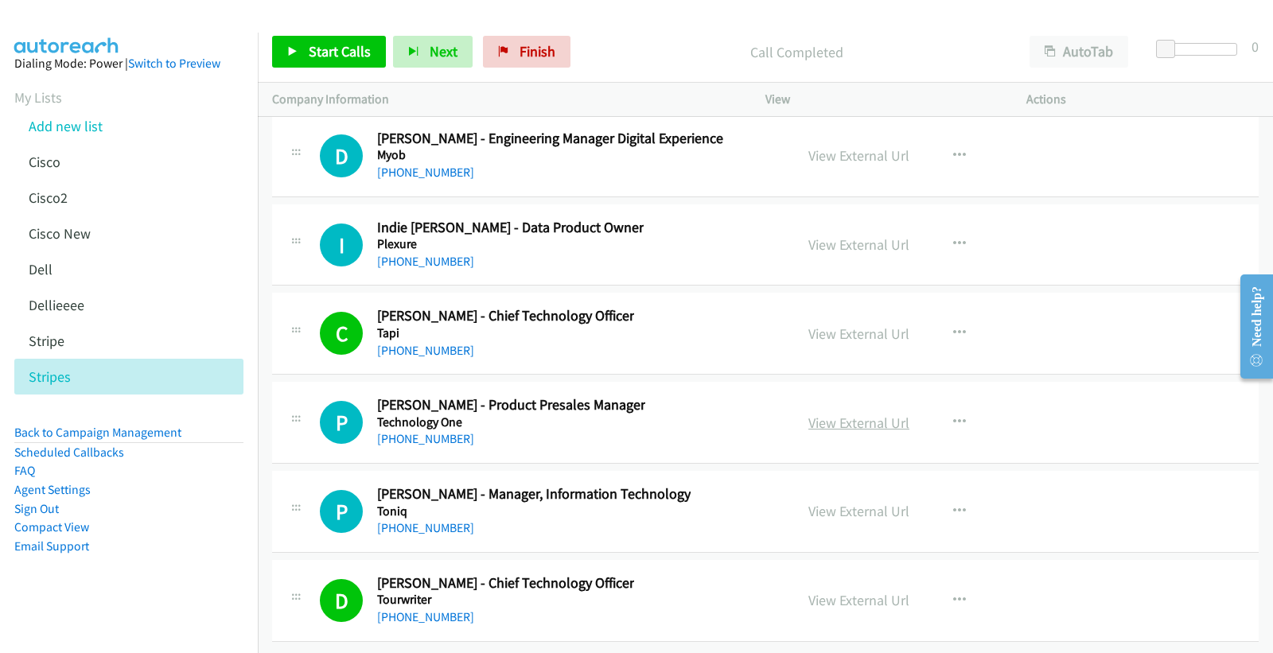
click at [828, 414] on link "View External Url" at bounding box center [858, 423] width 101 height 18
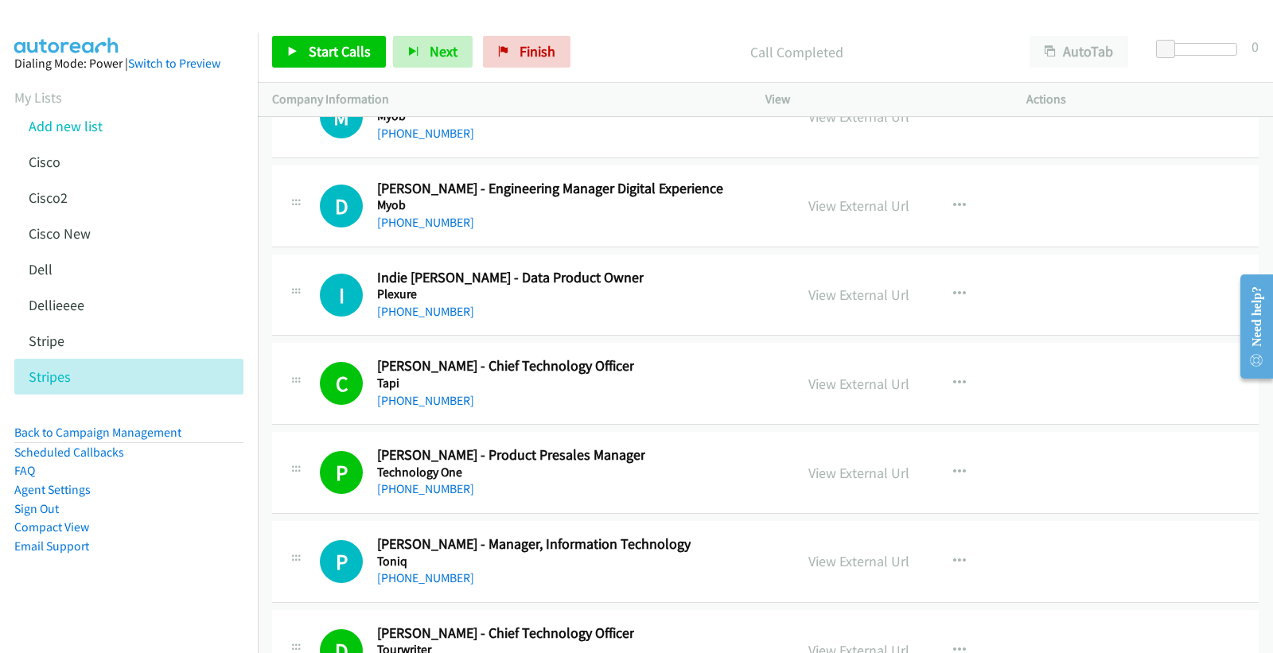
scroll to position [25910, 0]
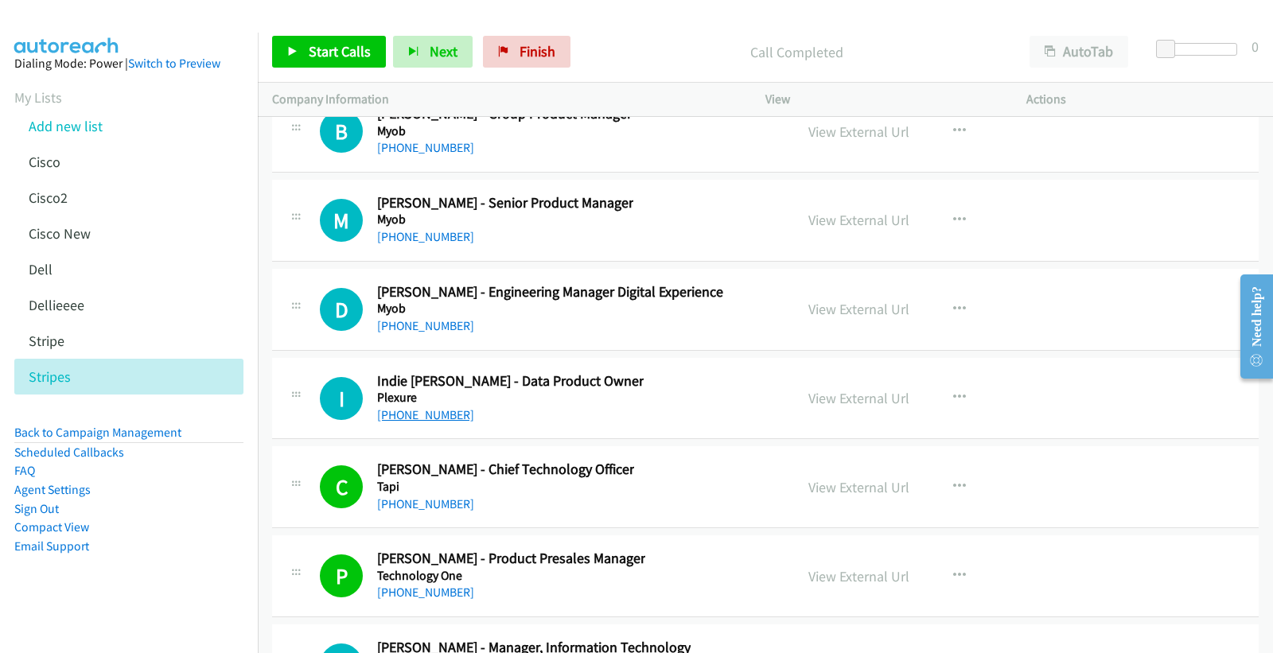
click at [434, 419] on link "[PHONE_NUMBER]" at bounding box center [425, 414] width 97 height 15
click at [843, 406] on link "View External Url" at bounding box center [858, 398] width 101 height 18
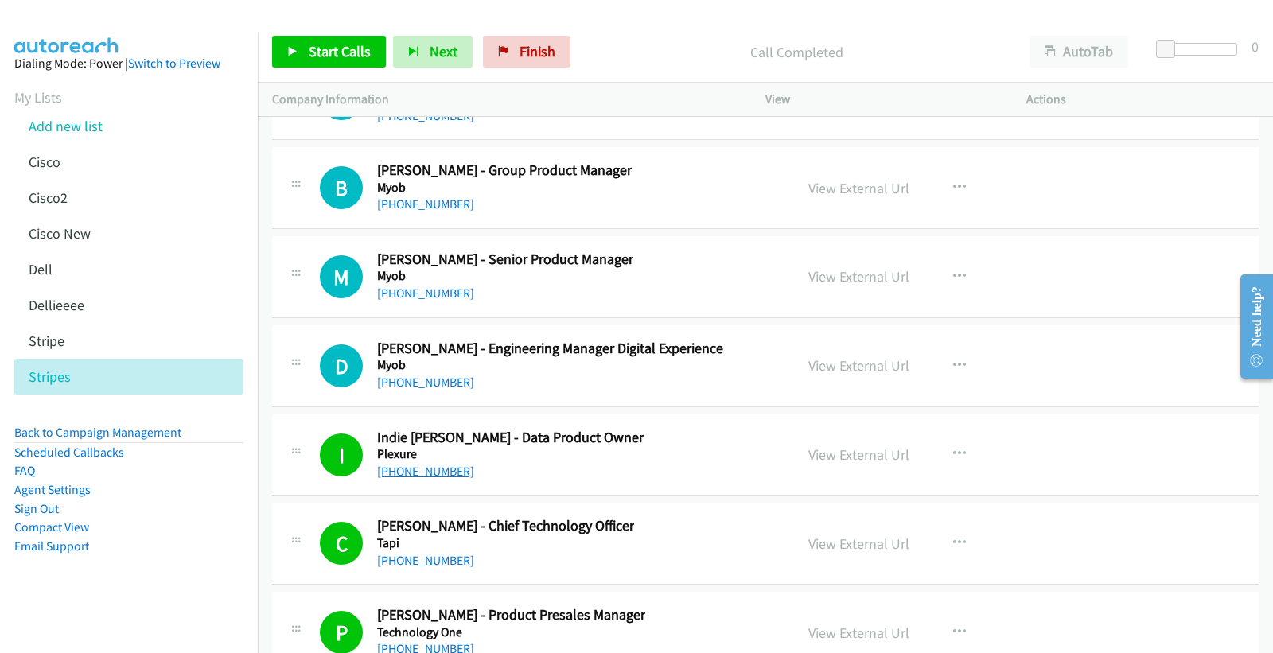
scroll to position [25821, 0]
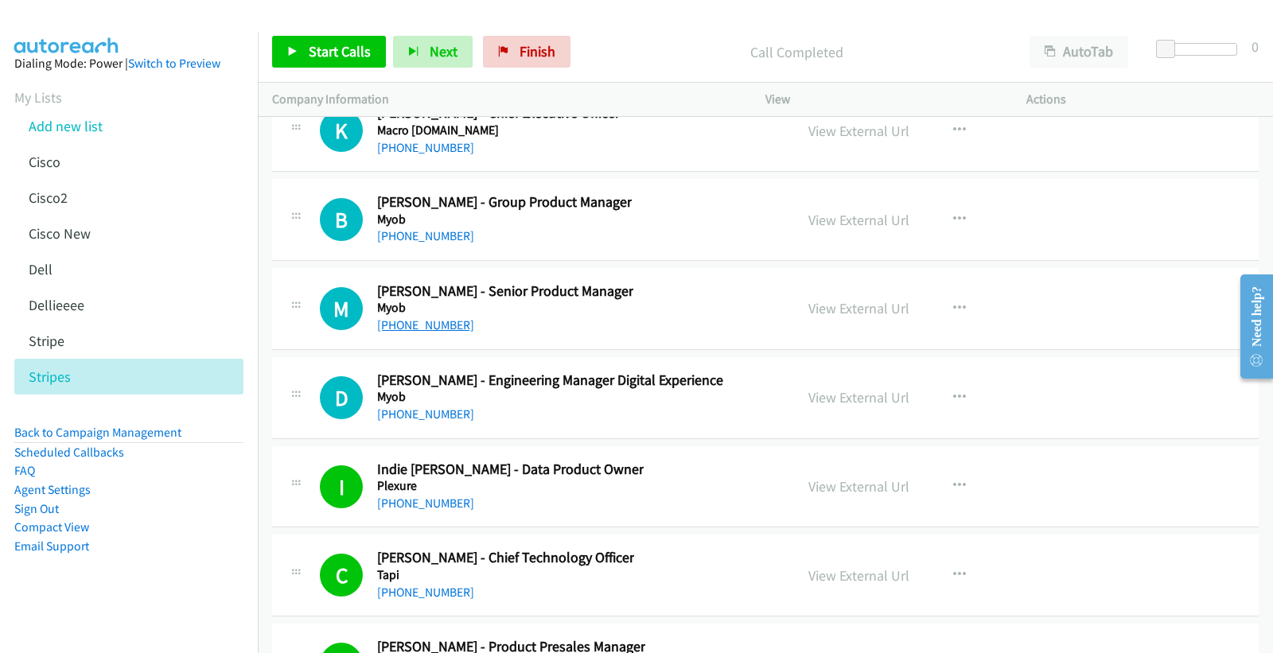
click at [420, 332] on link "[PHONE_NUMBER]" at bounding box center [425, 324] width 97 height 15
click at [861, 317] on link "View External Url" at bounding box center [858, 308] width 101 height 18
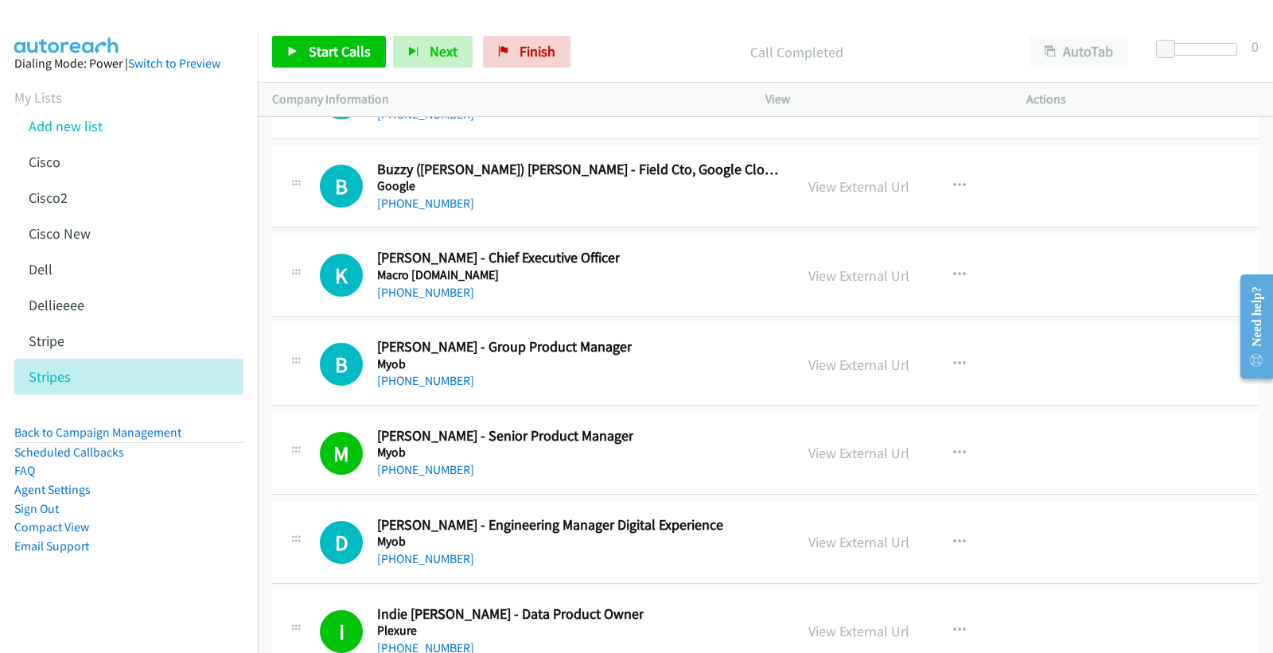
scroll to position [25645, 0]
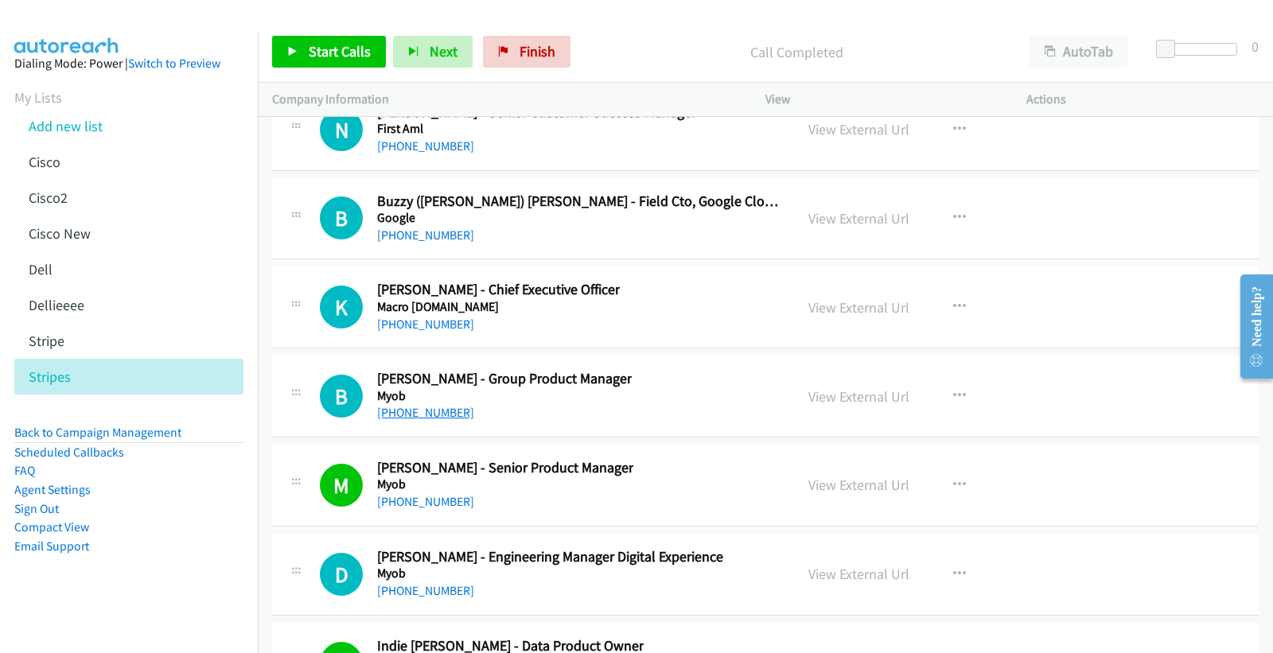
click at [409, 420] on link "[PHONE_NUMBER]" at bounding box center [425, 412] width 97 height 15
click at [851, 401] on link "View External Url" at bounding box center [858, 396] width 101 height 18
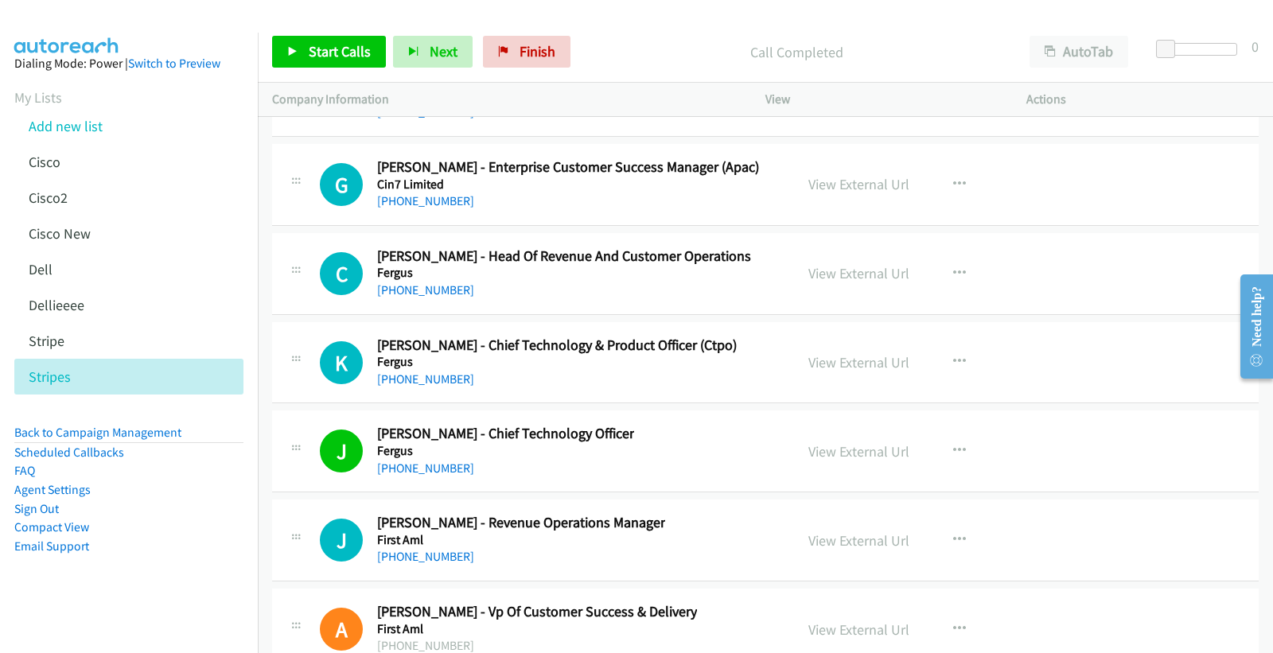
scroll to position [25032, 0]
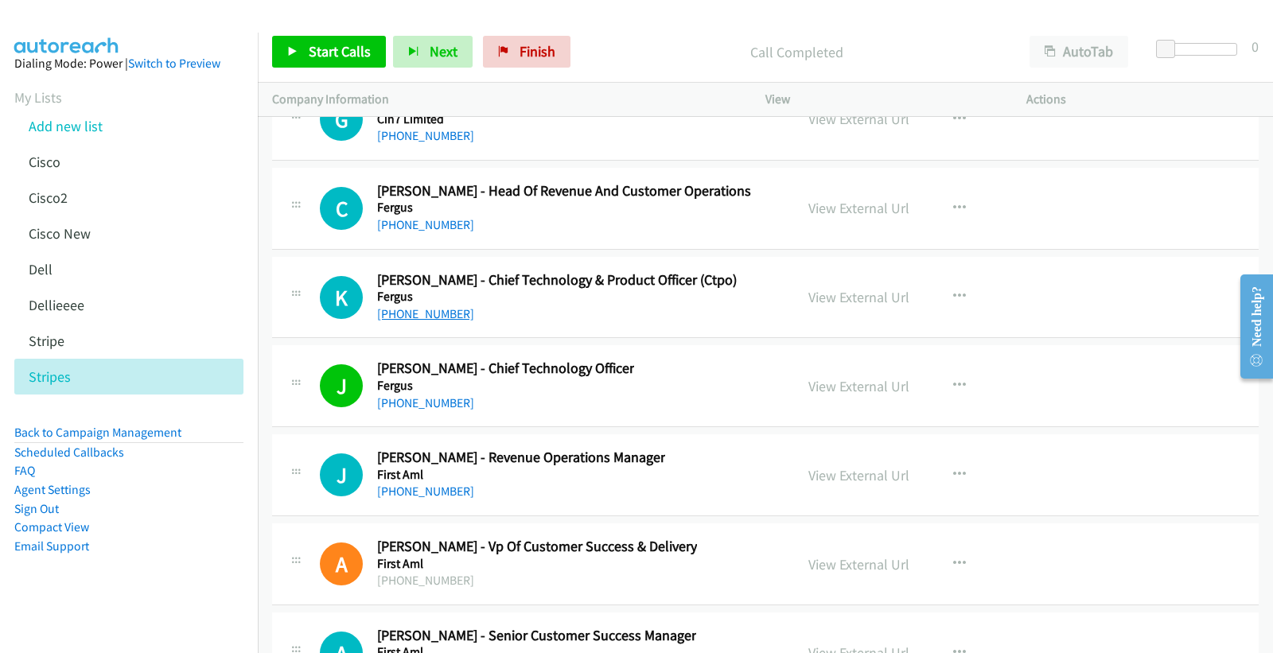
click at [438, 321] on link "[PHONE_NUMBER]" at bounding box center [425, 313] width 97 height 15
click at [855, 306] on link "View External Url" at bounding box center [858, 297] width 101 height 18
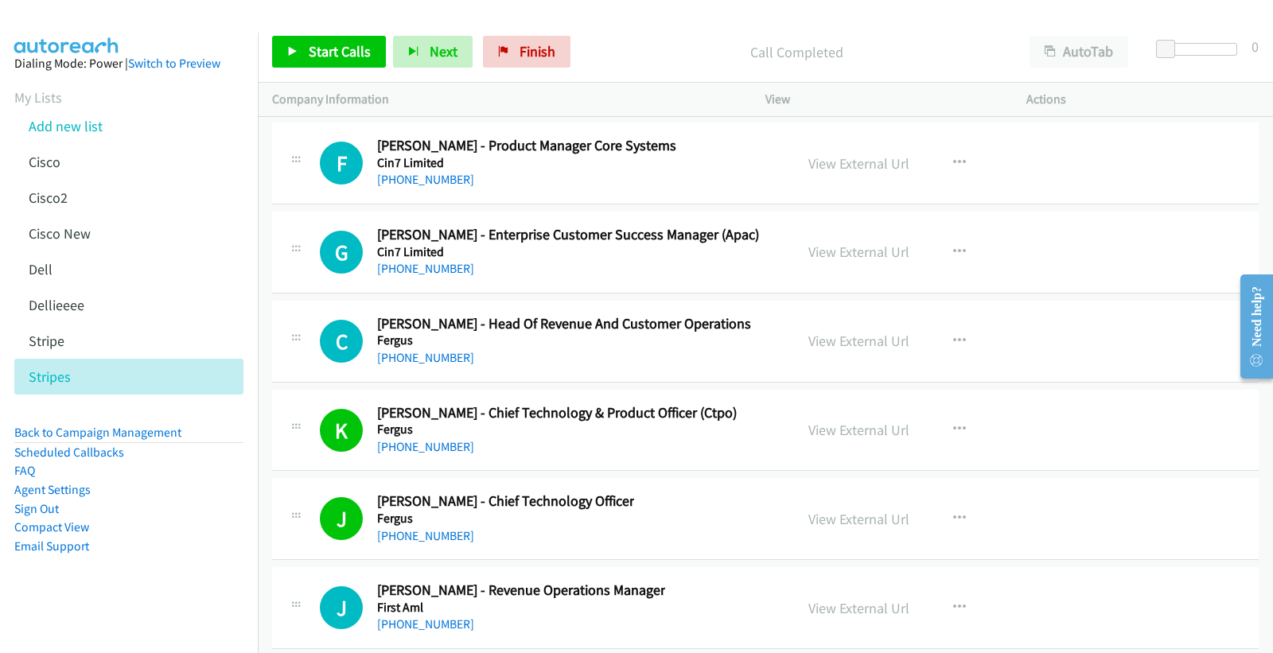
scroll to position [24856, 0]
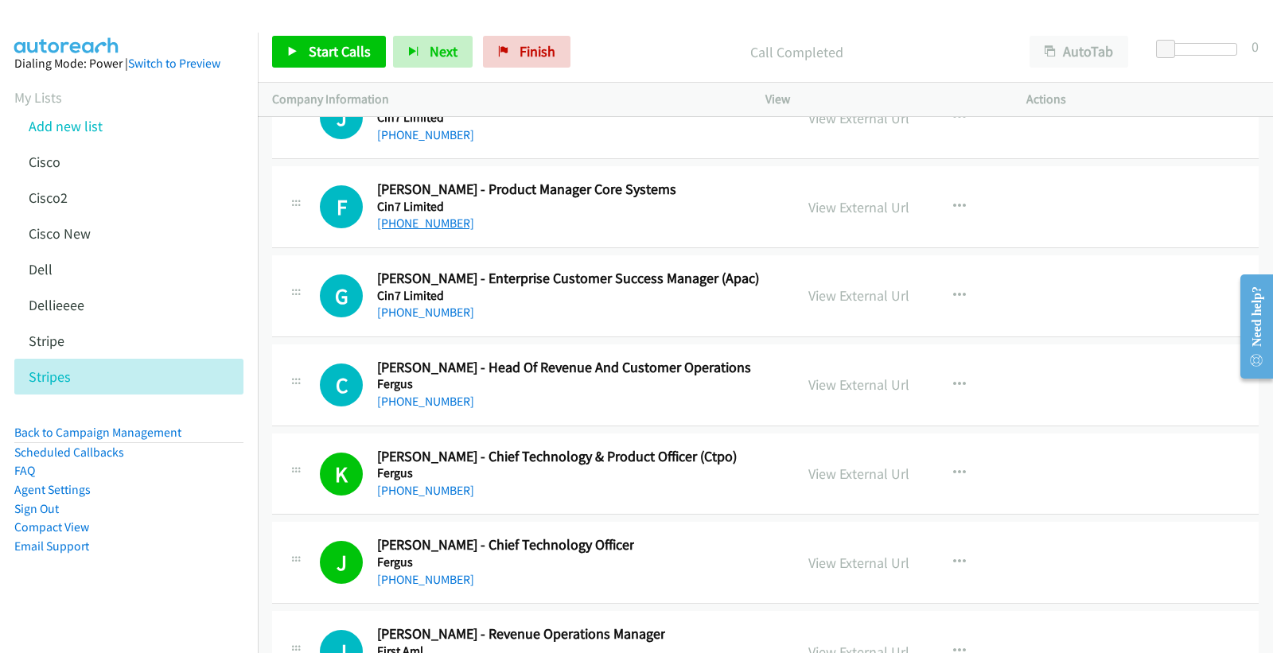
click at [422, 228] on link "[PHONE_NUMBER]" at bounding box center [425, 223] width 97 height 15
click at [873, 210] on link "View External Url" at bounding box center [858, 207] width 101 height 18
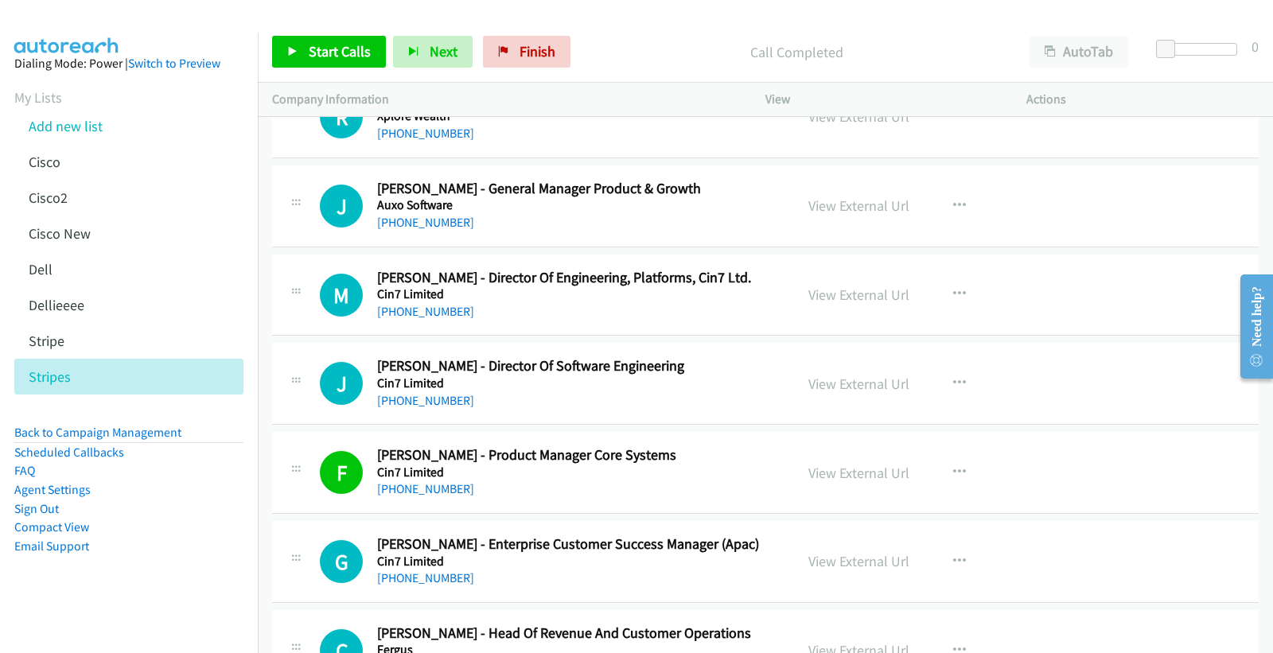
scroll to position [24485, 0]
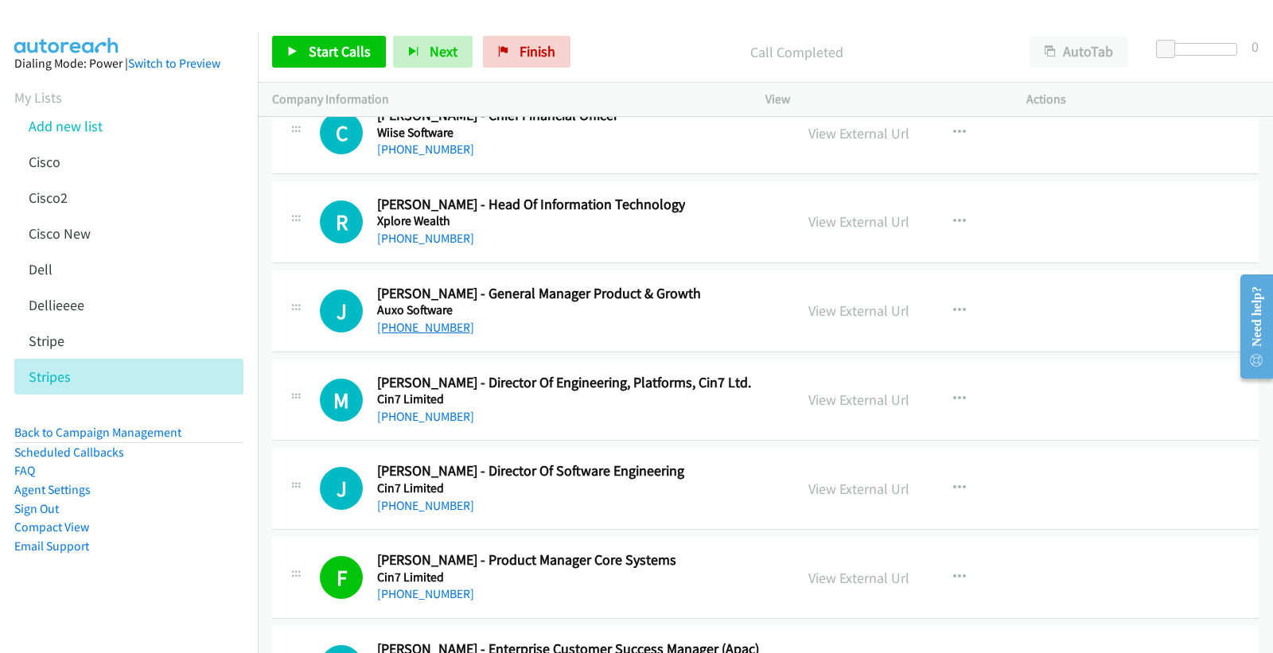
click at [401, 335] on link "[PHONE_NUMBER]" at bounding box center [425, 327] width 97 height 15
click at [880, 317] on link "View External Url" at bounding box center [858, 310] width 101 height 18
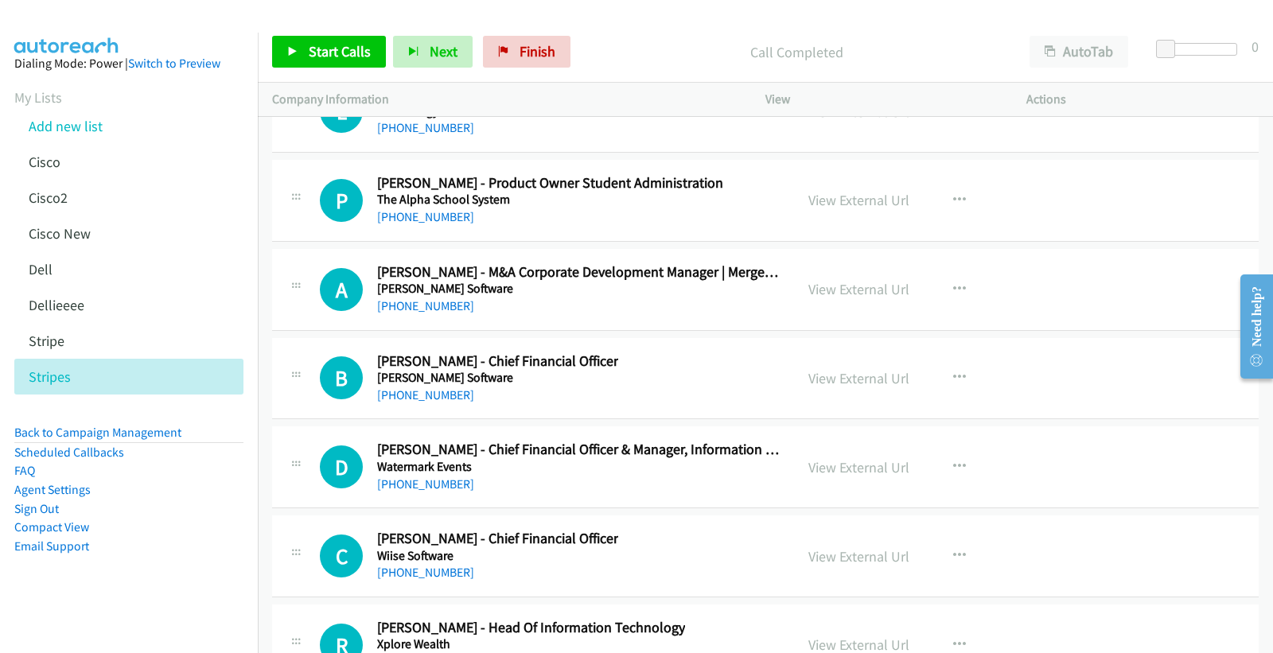
scroll to position [23965, 0]
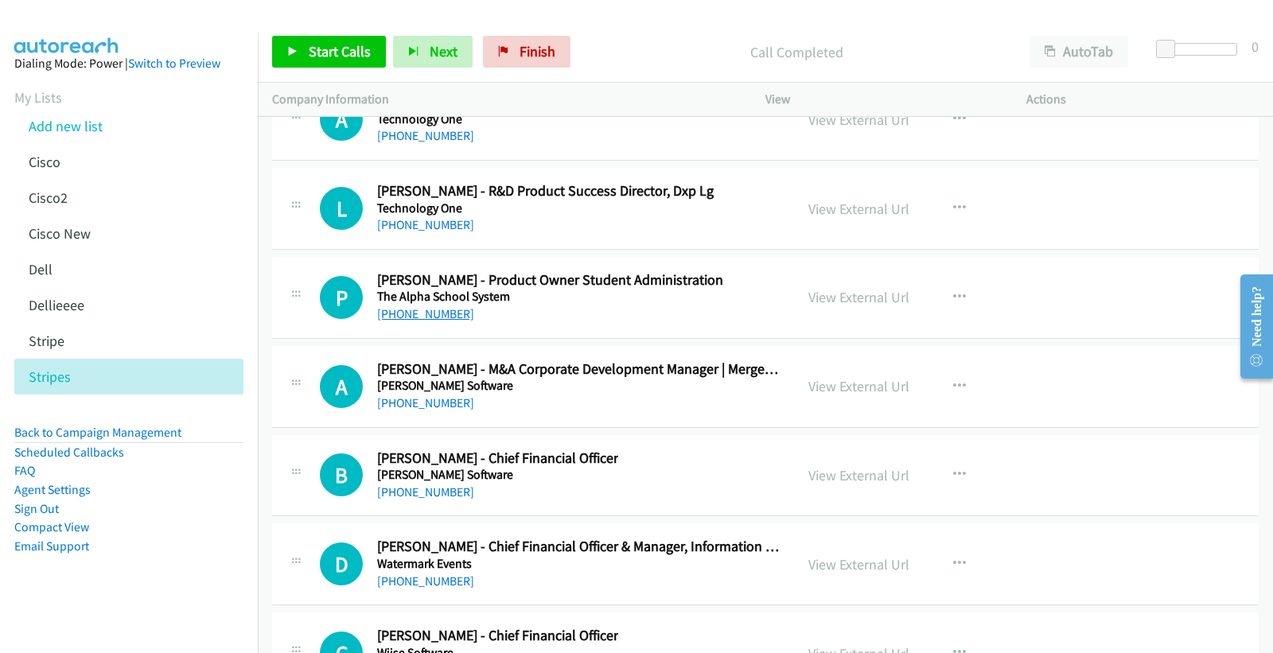
click at [432, 321] on link "[PHONE_NUMBER]" at bounding box center [425, 313] width 97 height 15
click at [837, 306] on link "View External Url" at bounding box center [858, 297] width 101 height 18
click at [829, 306] on link "View External Url" at bounding box center [858, 297] width 101 height 18
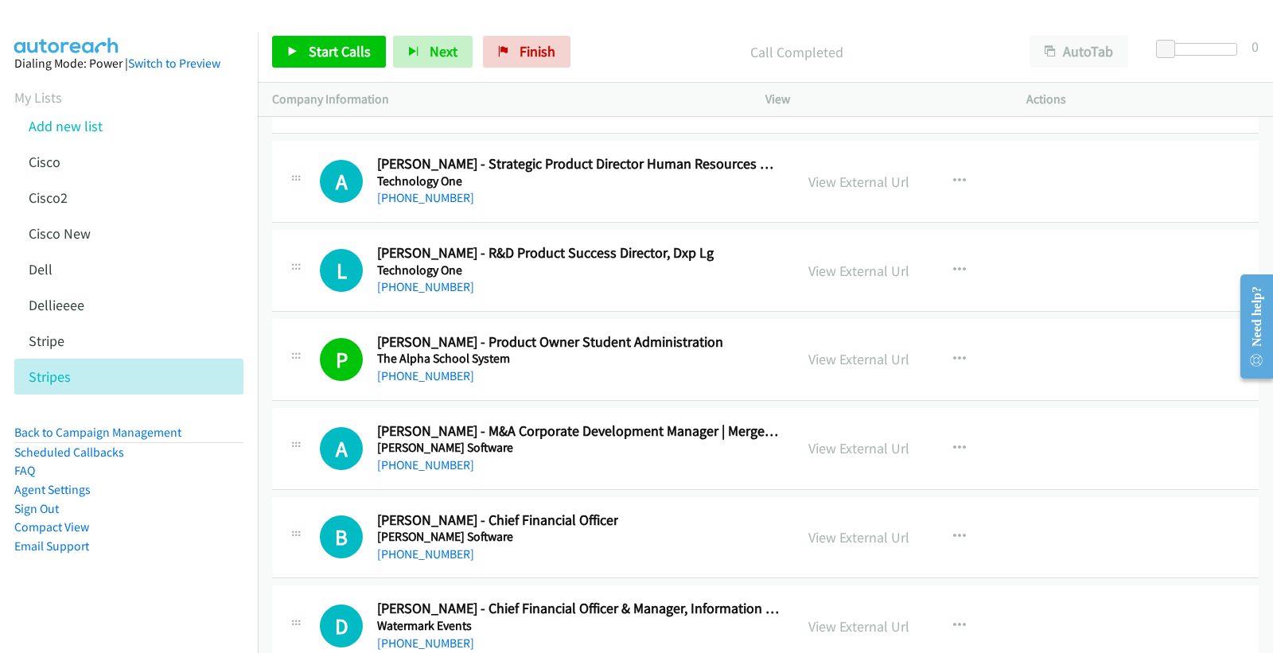
scroll to position [23876, 0]
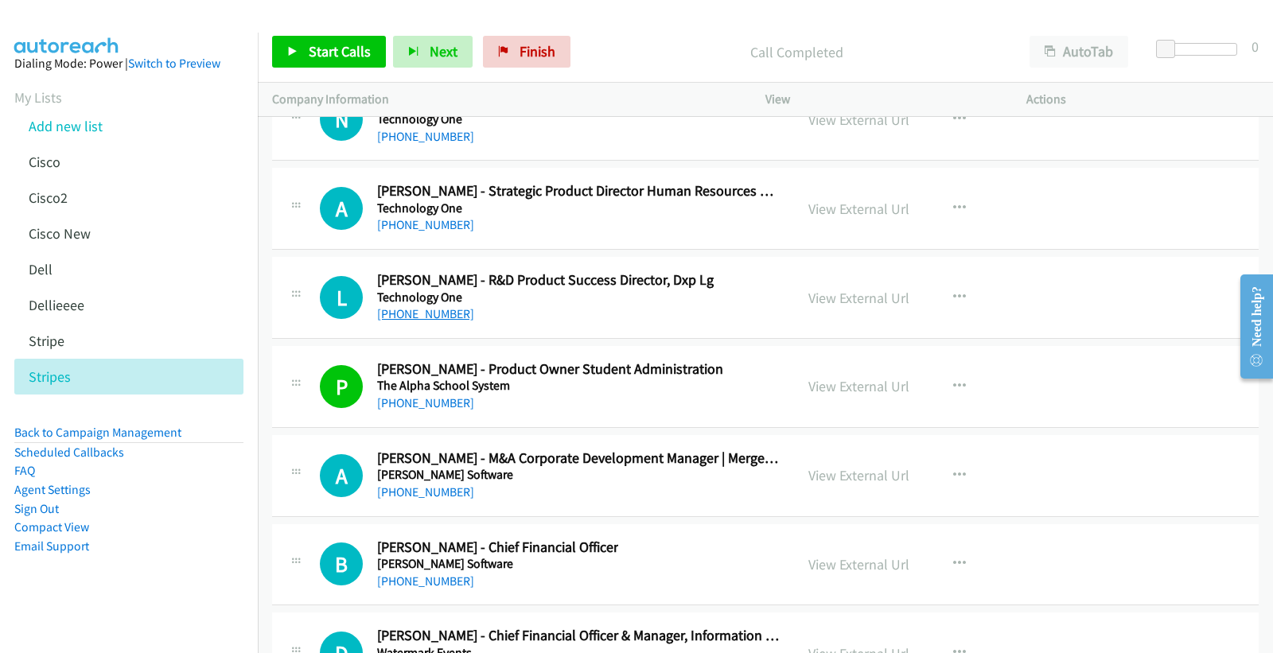
click at [440, 320] on link "[PHONE_NUMBER]" at bounding box center [425, 313] width 97 height 15
click at [856, 307] on link "View External Url" at bounding box center [858, 298] width 101 height 18
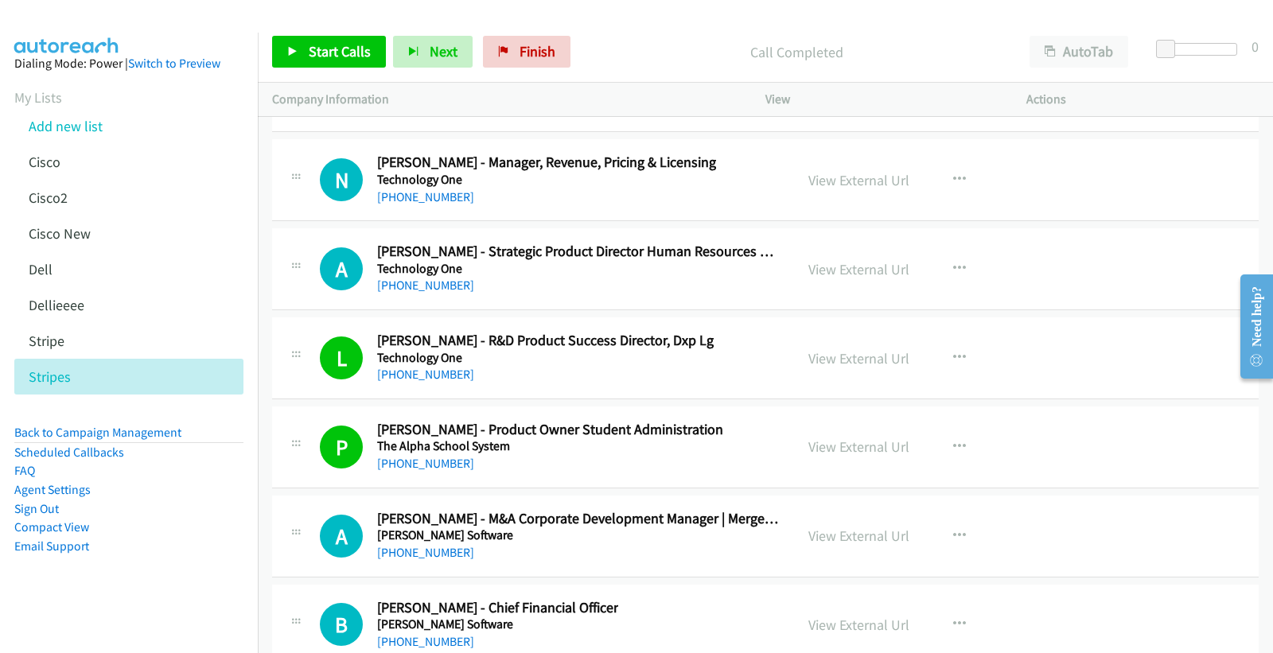
scroll to position [23788, 0]
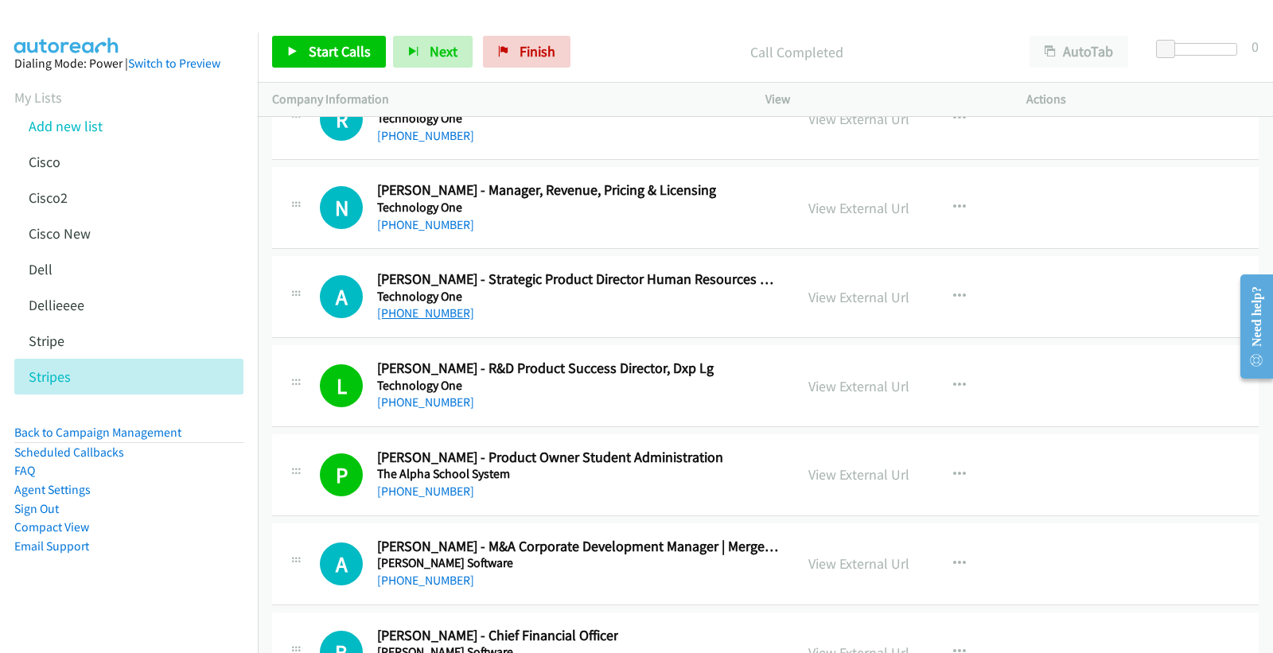
click at [404, 319] on link "[PHONE_NUMBER]" at bounding box center [425, 312] width 97 height 15
click at [857, 305] on link "View External Url" at bounding box center [858, 297] width 101 height 18
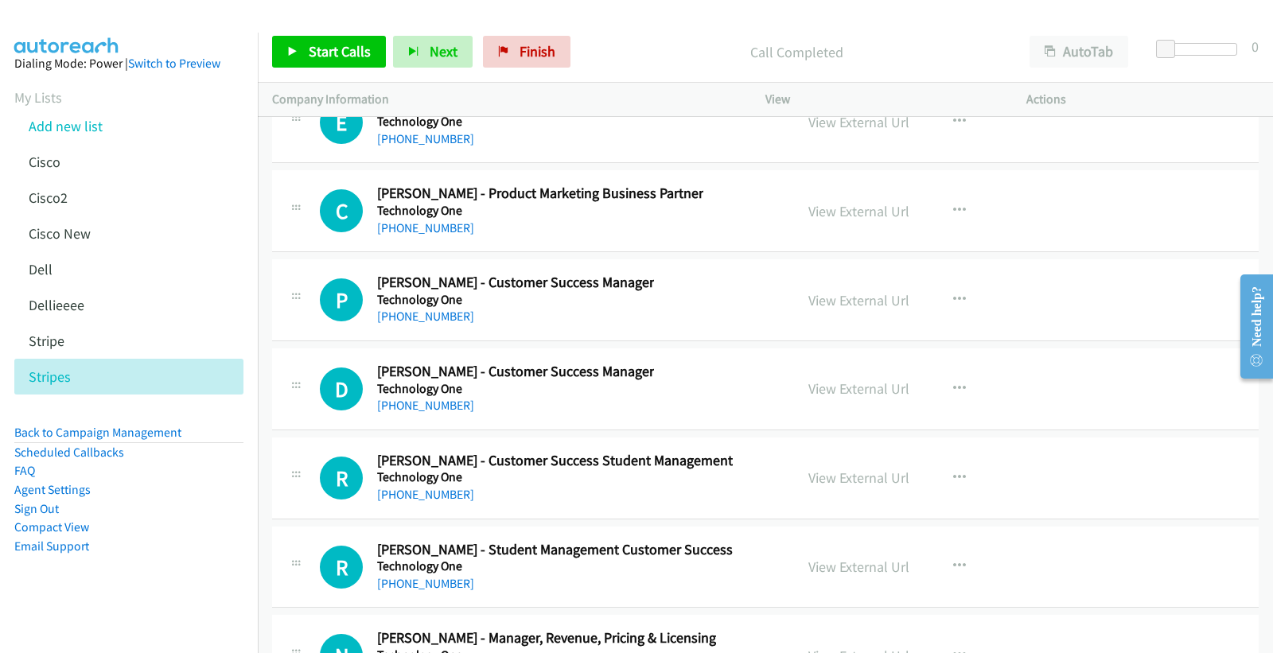
scroll to position [23341, 0]
click at [446, 233] on link "[PHONE_NUMBER]" at bounding box center [425, 227] width 97 height 15
click at [845, 217] on link "View External Url" at bounding box center [858, 210] width 101 height 18
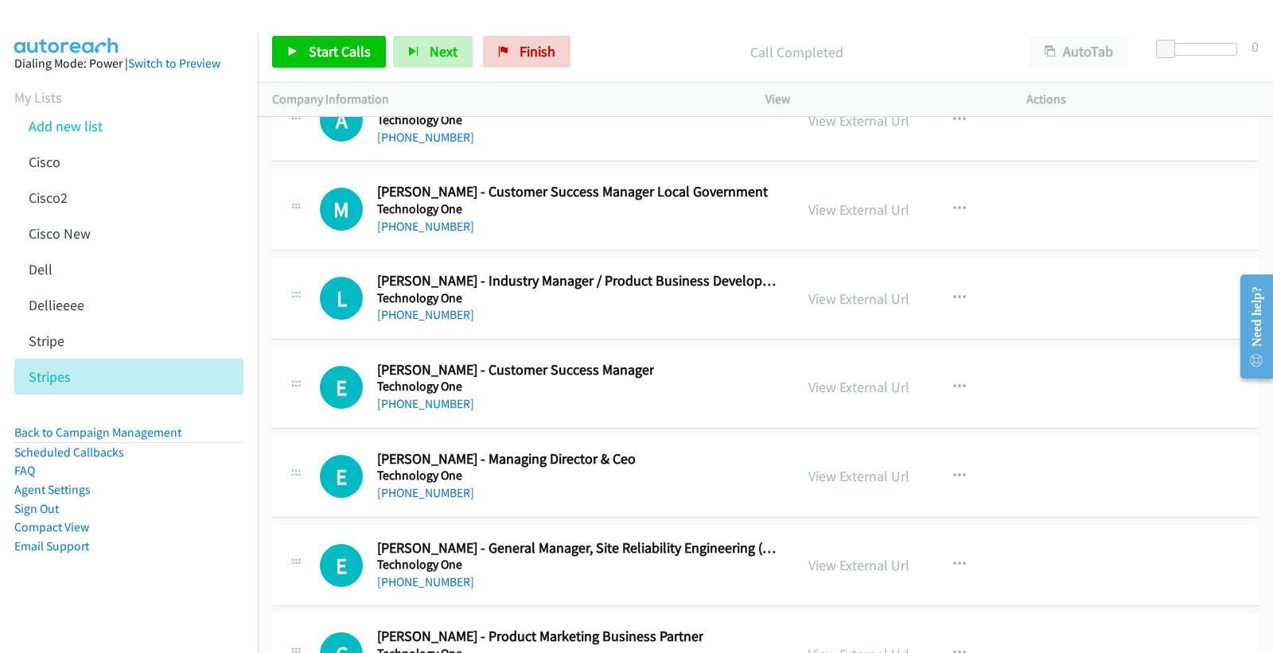
scroll to position [22542, 0]
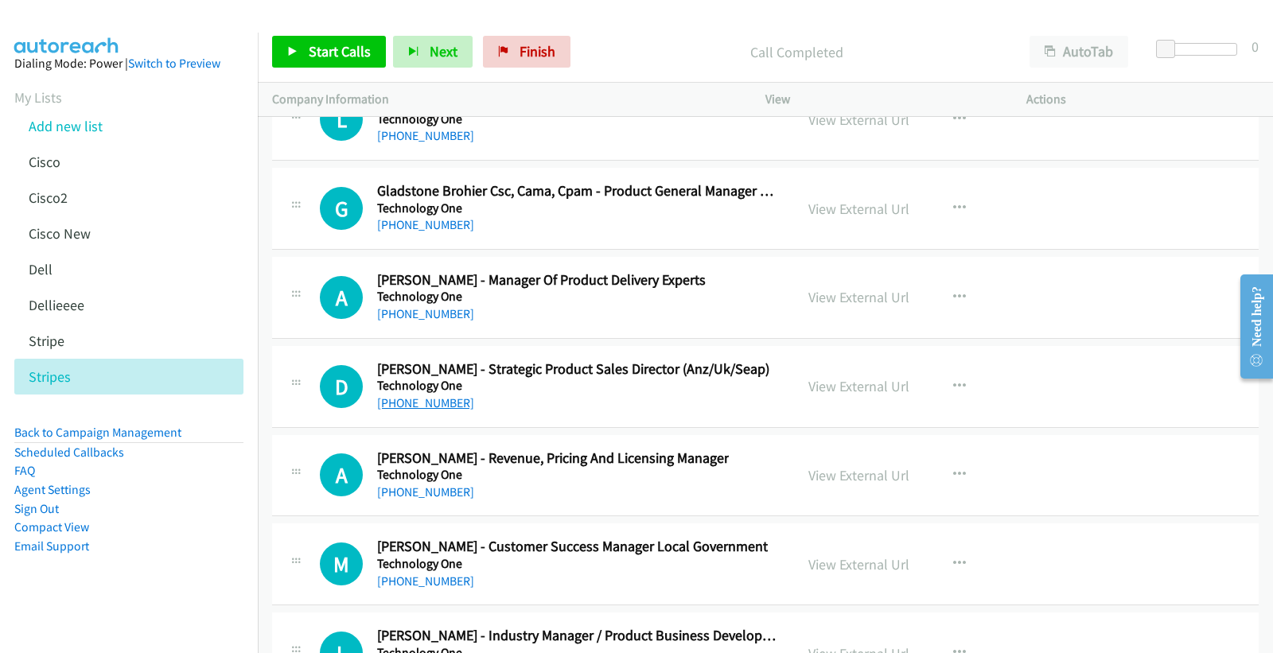
click at [440, 410] on link "[PHONE_NUMBER]" at bounding box center [425, 402] width 97 height 15
click at [884, 395] on link "View External Url" at bounding box center [858, 386] width 101 height 18
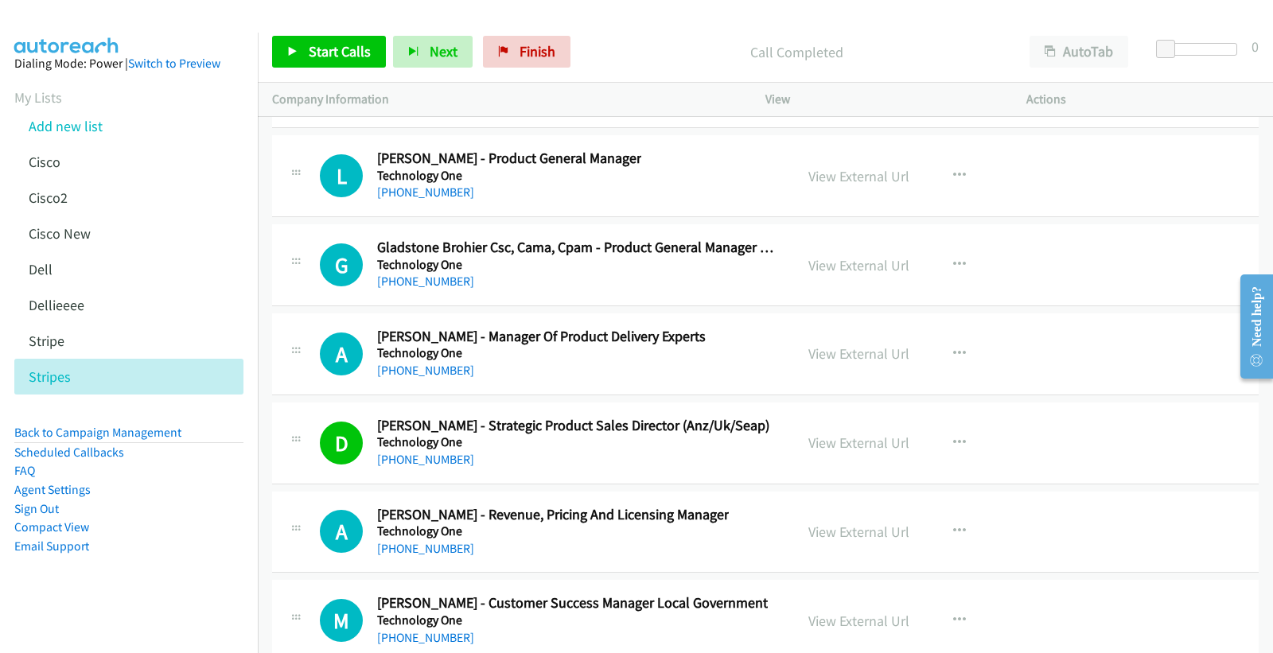
scroll to position [22454, 0]
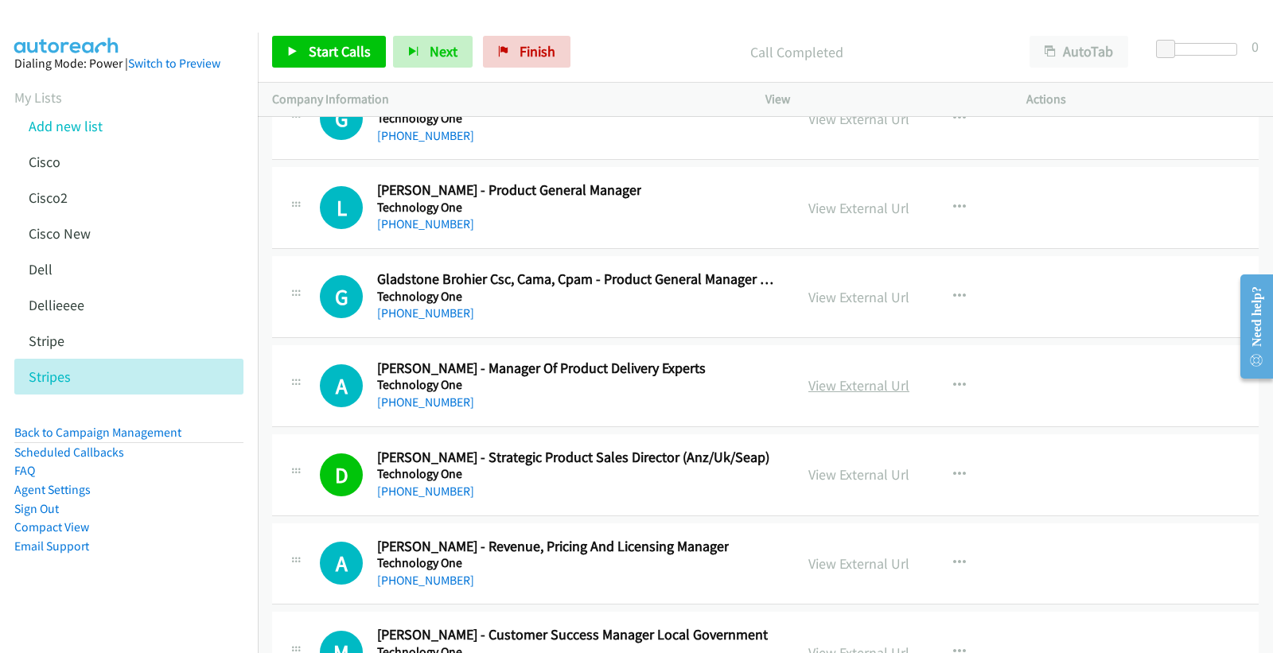
click at [845, 391] on link "View External Url" at bounding box center [858, 385] width 101 height 18
click at [411, 407] on link "[PHONE_NUMBER]" at bounding box center [425, 402] width 97 height 15
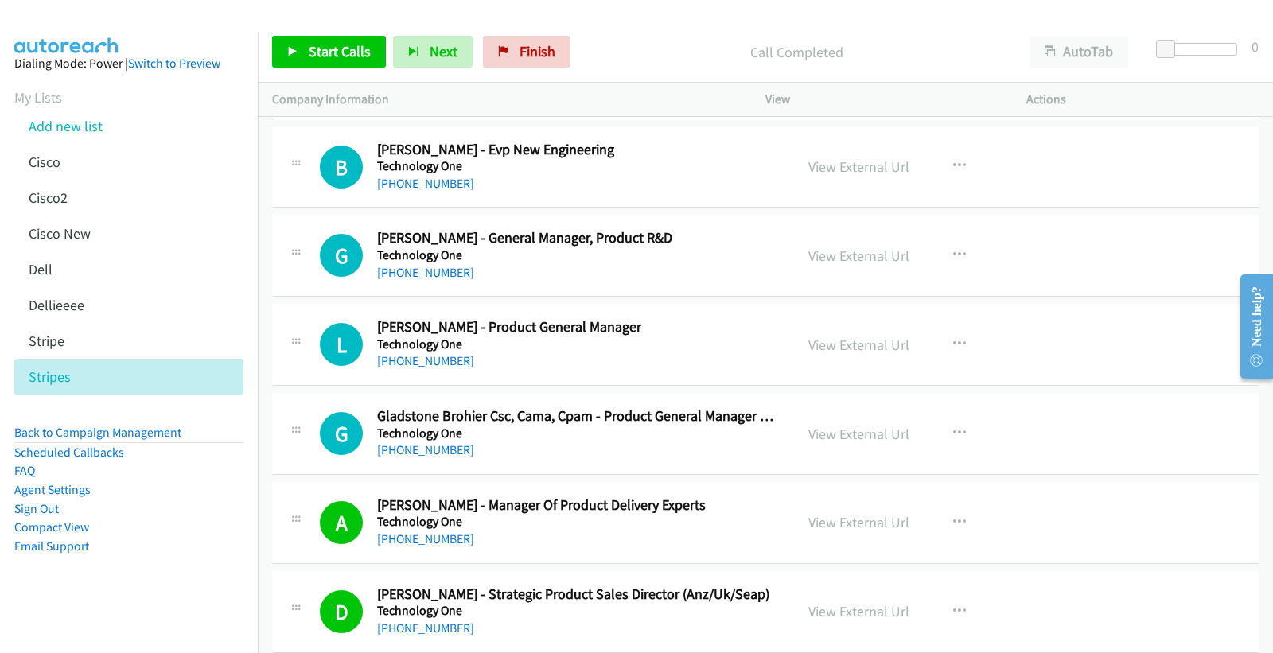
scroll to position [22276, 0]
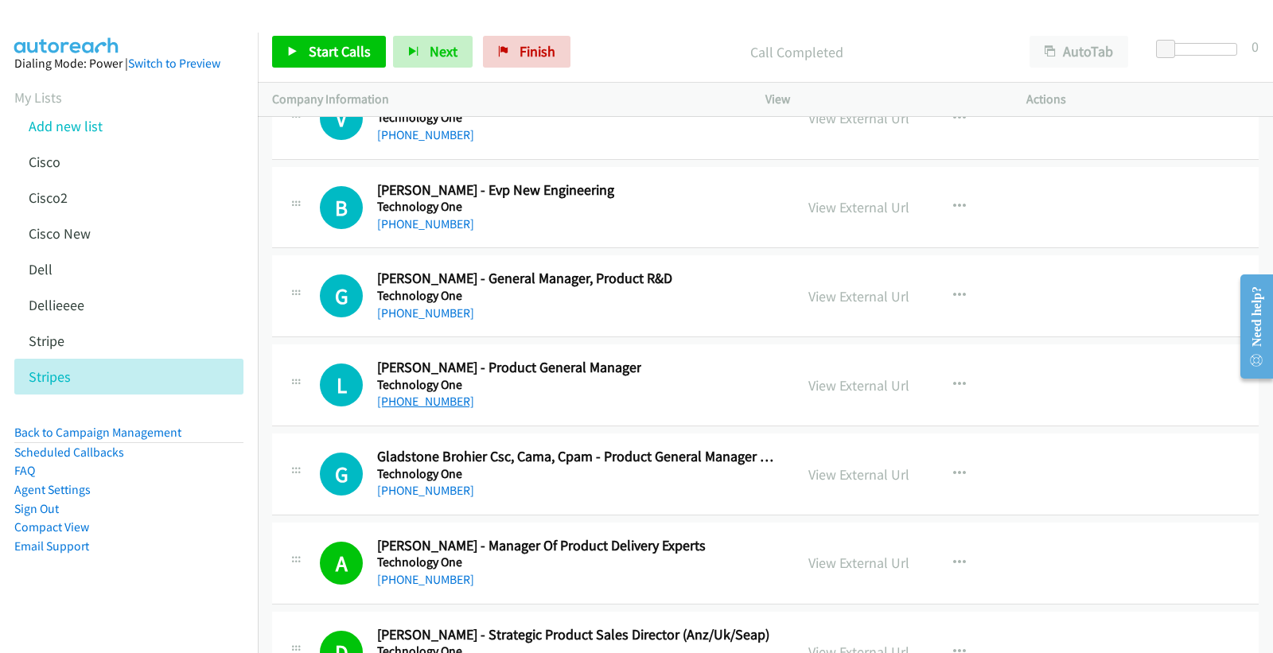
click at [436, 407] on link "[PHONE_NUMBER]" at bounding box center [425, 401] width 97 height 15
click at [824, 390] on link "View External Url" at bounding box center [858, 385] width 101 height 18
click at [440, 321] on link "[PHONE_NUMBER]" at bounding box center [425, 312] width 97 height 15
click at [879, 305] on link "View External Url" at bounding box center [858, 296] width 101 height 18
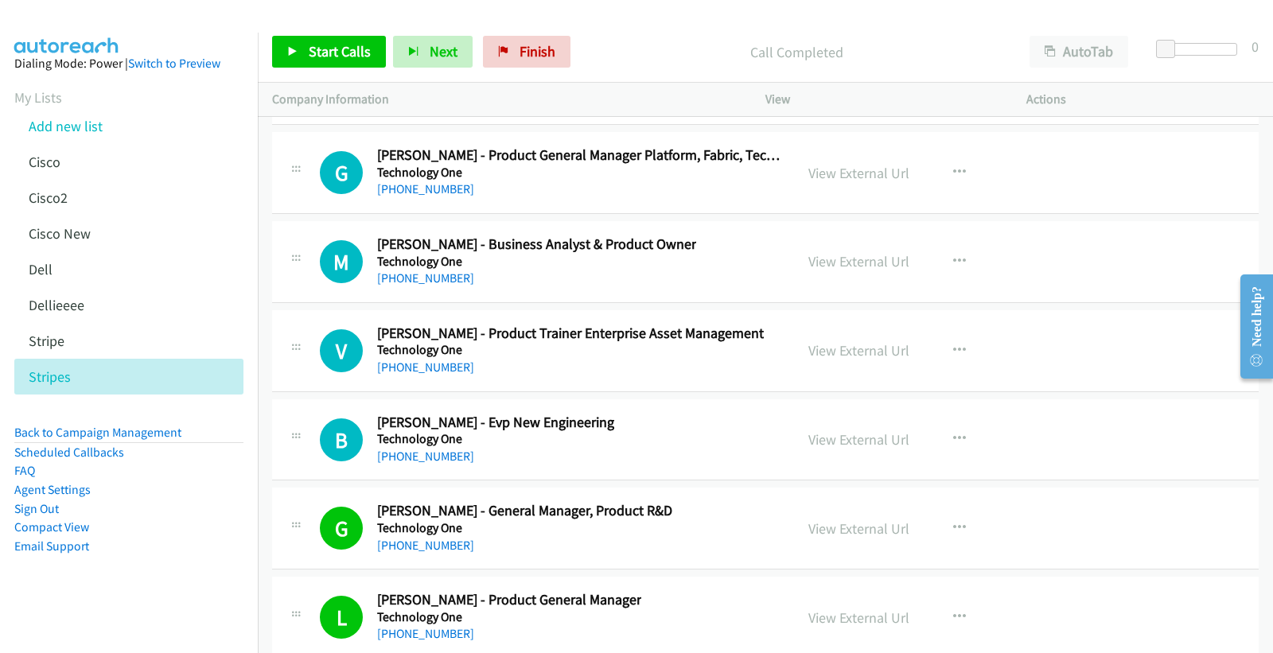
scroll to position [22041, 0]
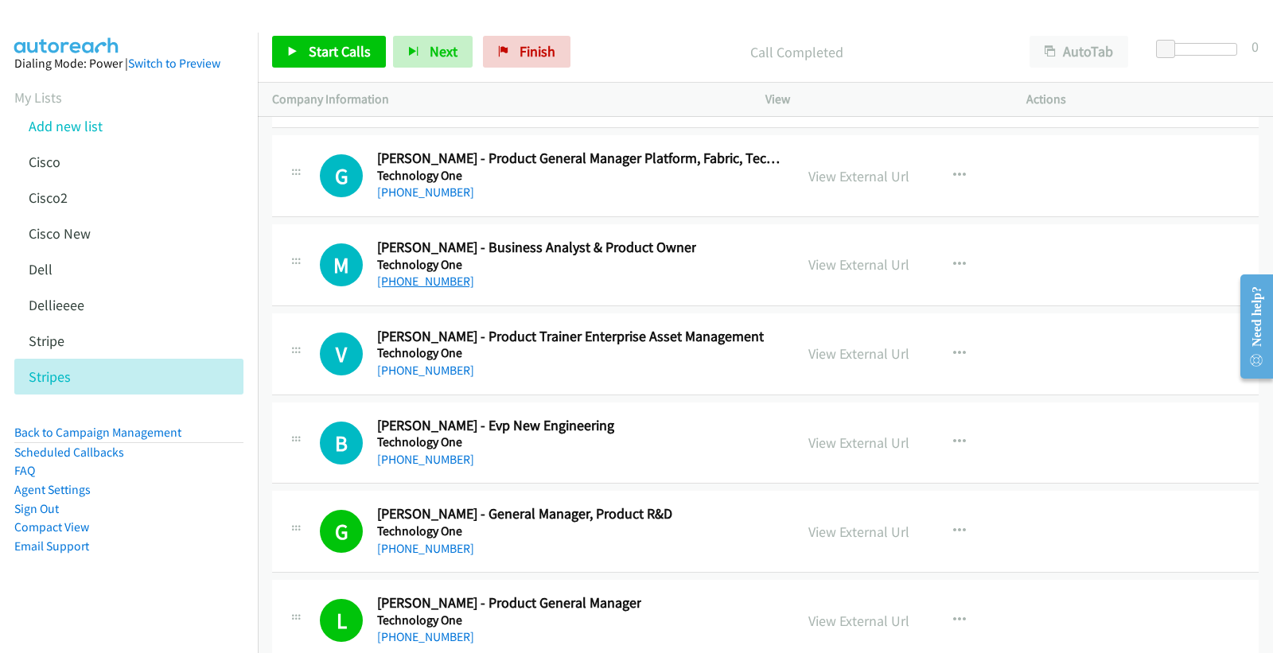
click at [419, 289] on link "[PHONE_NUMBER]" at bounding box center [425, 281] width 97 height 15
click at [849, 270] on link "View External Url" at bounding box center [858, 264] width 101 height 18
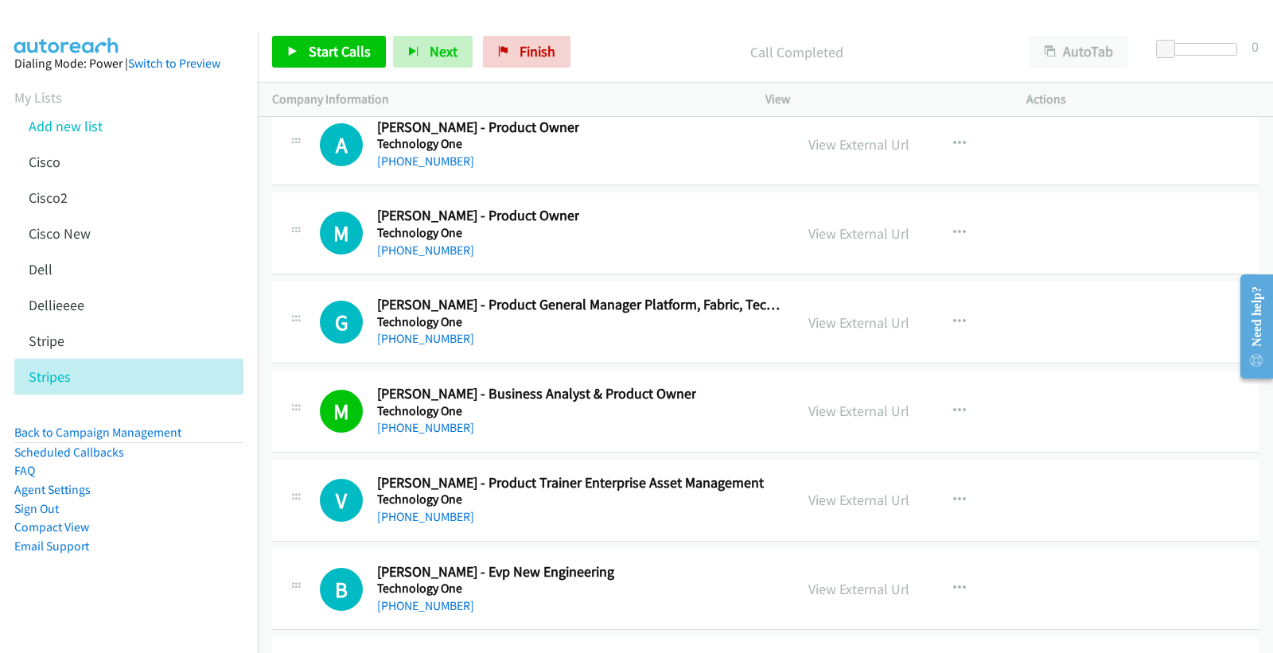
scroll to position [21864, 0]
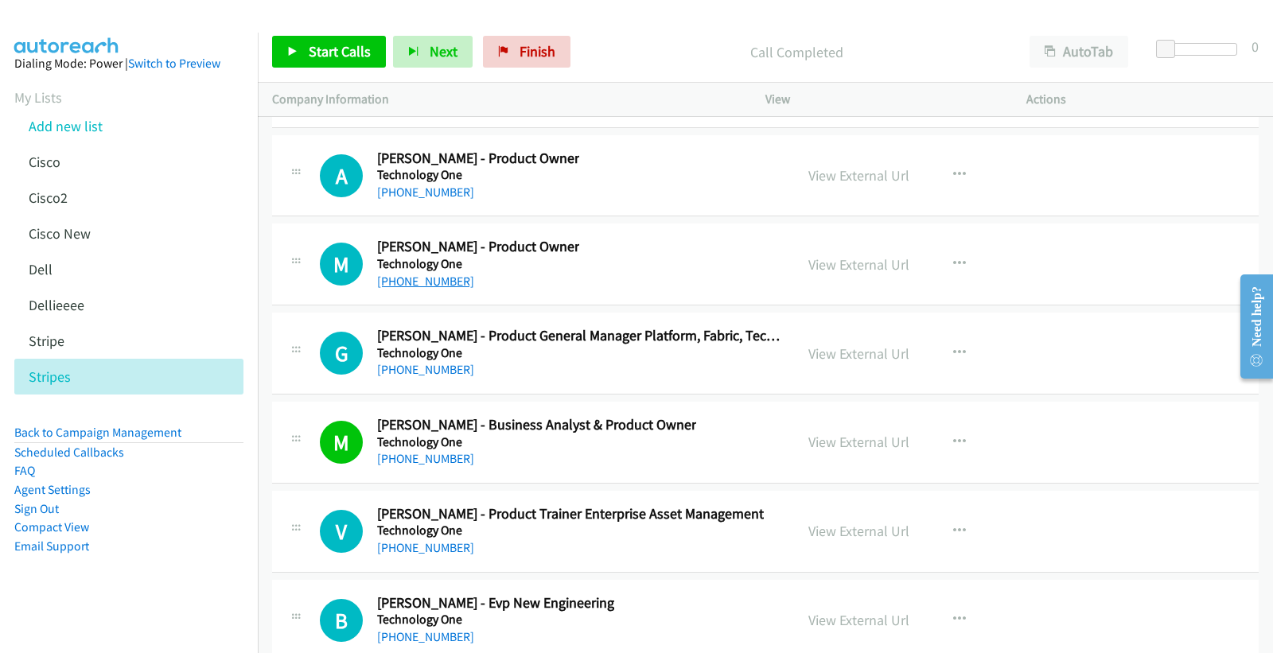
click at [415, 288] on link "[PHONE_NUMBER]" at bounding box center [425, 281] width 97 height 15
click at [844, 267] on link "View External Url" at bounding box center [858, 264] width 101 height 18
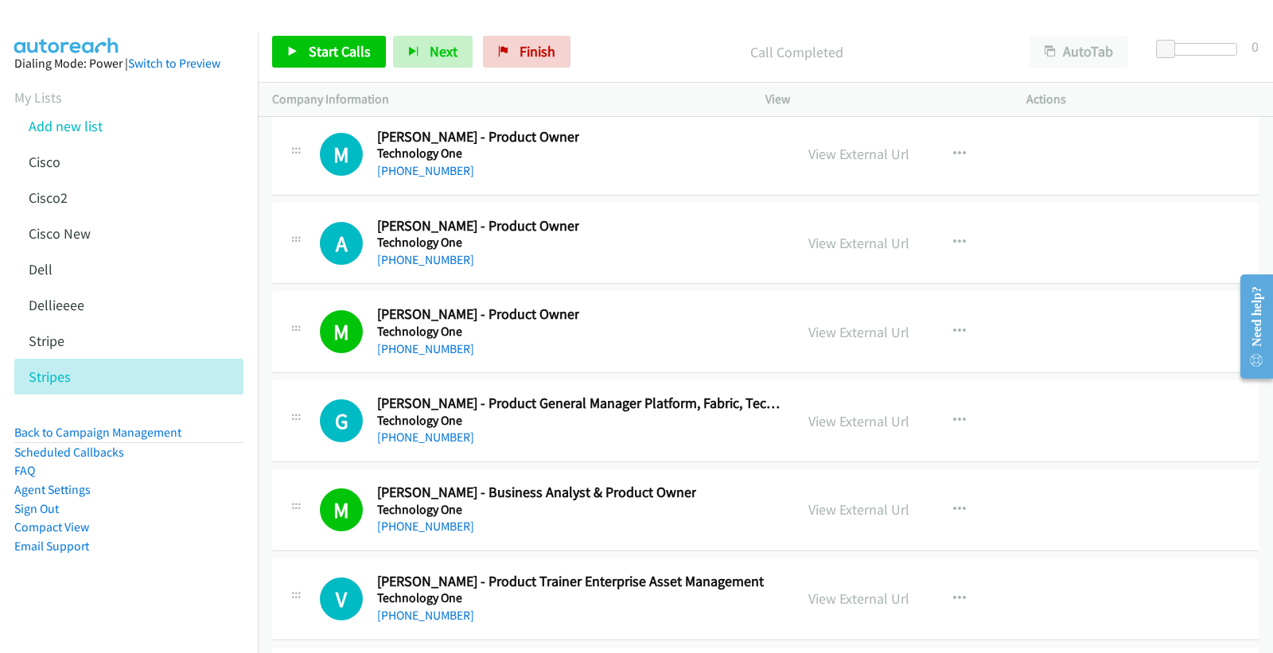
scroll to position [21775, 0]
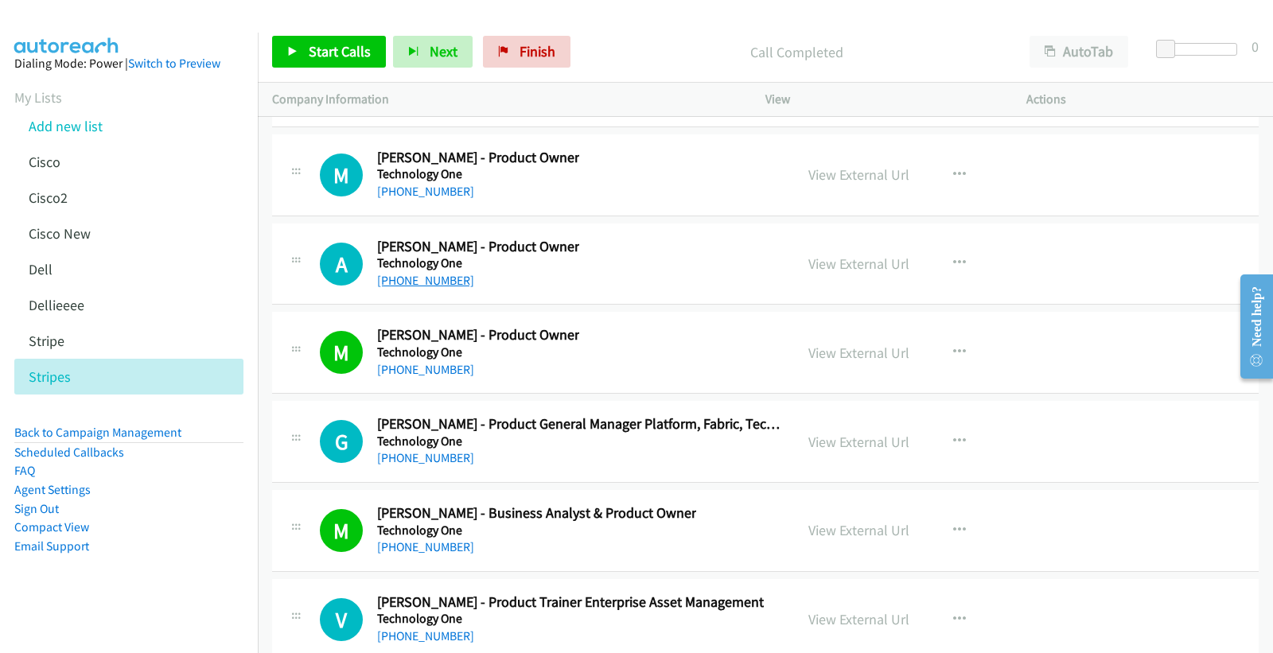
click at [411, 288] on link "[PHONE_NUMBER]" at bounding box center [425, 280] width 97 height 15
click at [852, 266] on link "View External Url" at bounding box center [858, 264] width 101 height 18
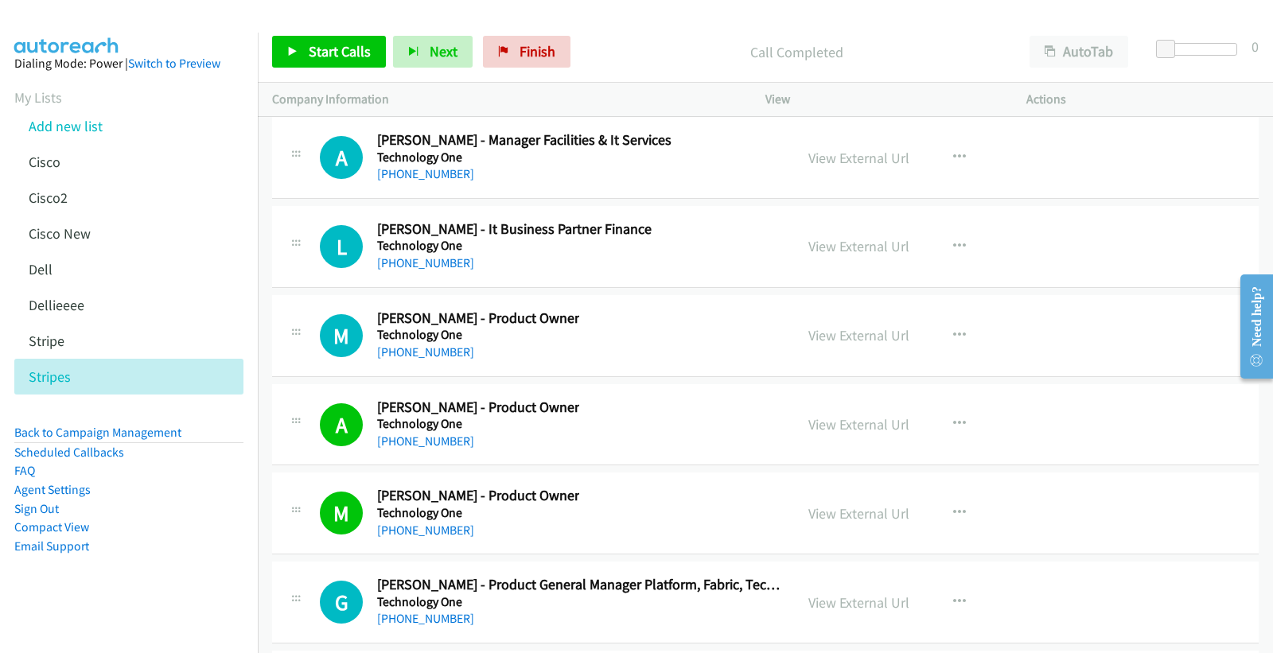
scroll to position [21599, 0]
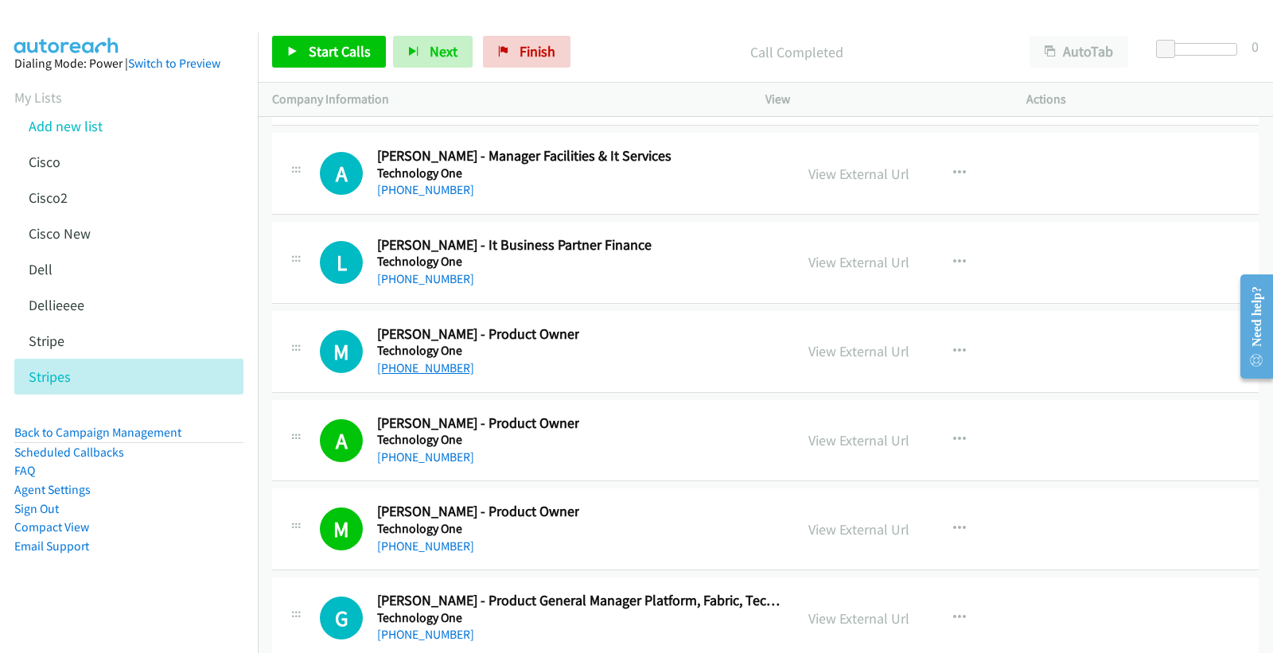
click at [424, 374] on link "[PHONE_NUMBER]" at bounding box center [425, 367] width 97 height 15
click at [860, 359] on link "View External Url" at bounding box center [858, 351] width 101 height 18
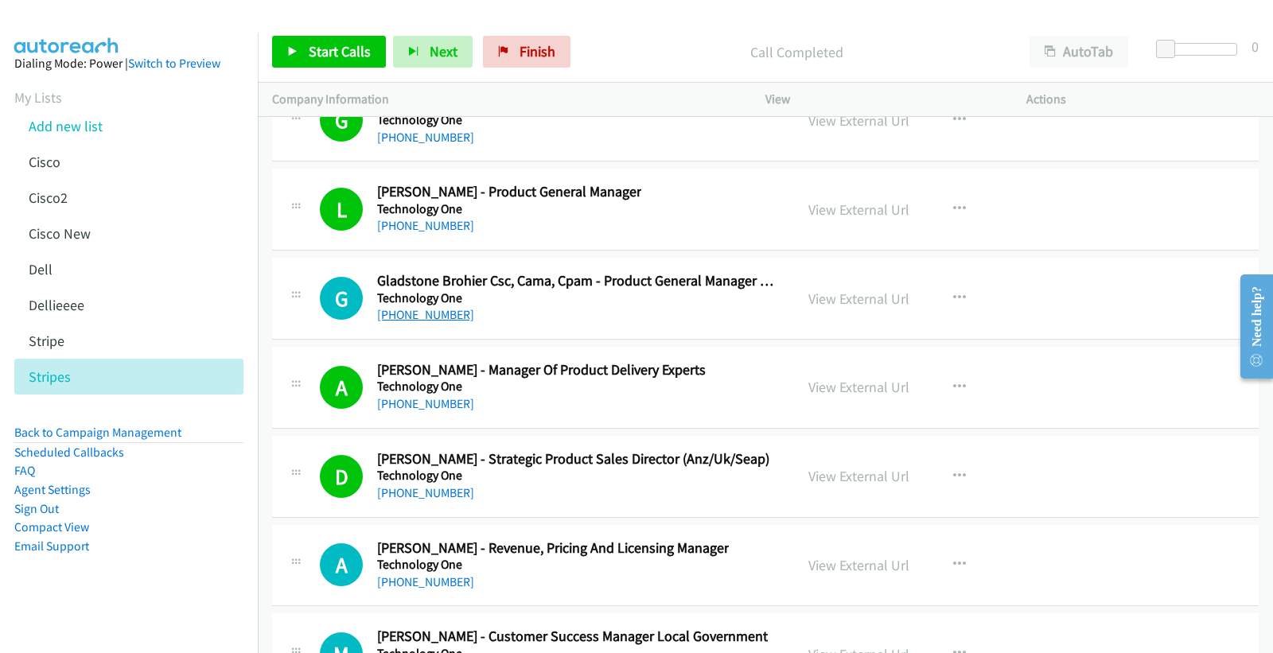
click at [430, 322] on link "[PHONE_NUMBER]" at bounding box center [425, 314] width 97 height 15
click at [859, 308] on link "View External Url" at bounding box center [858, 299] width 101 height 18
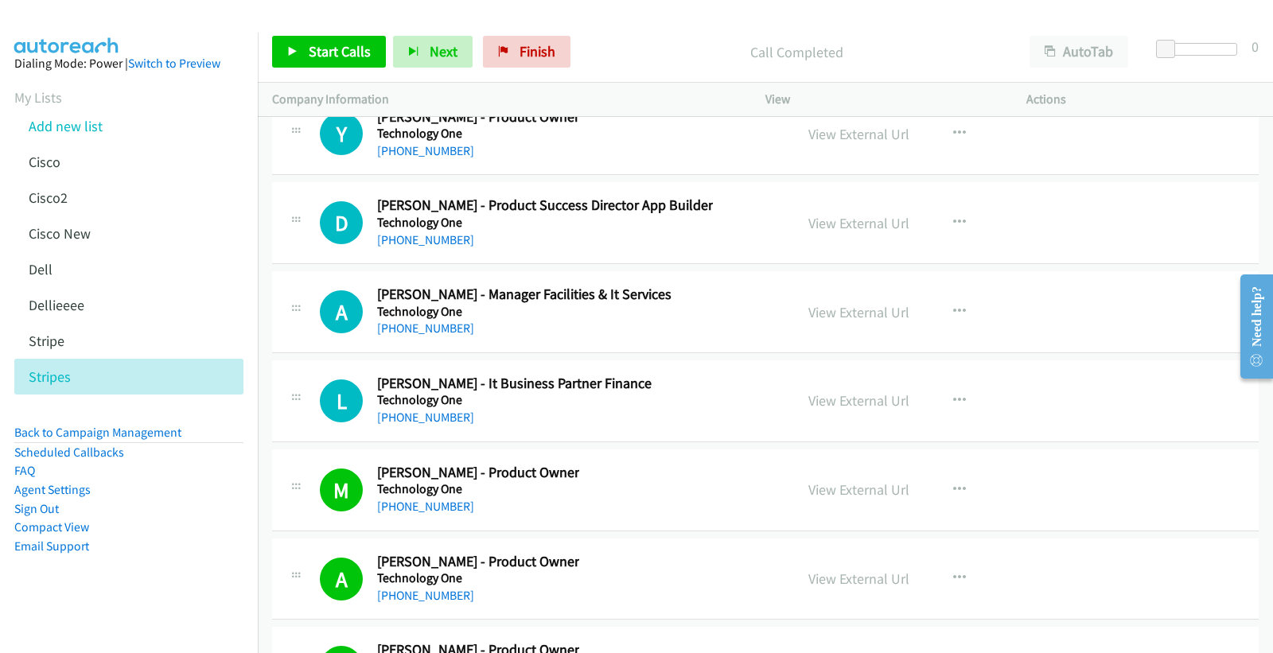
scroll to position [21372, 0]
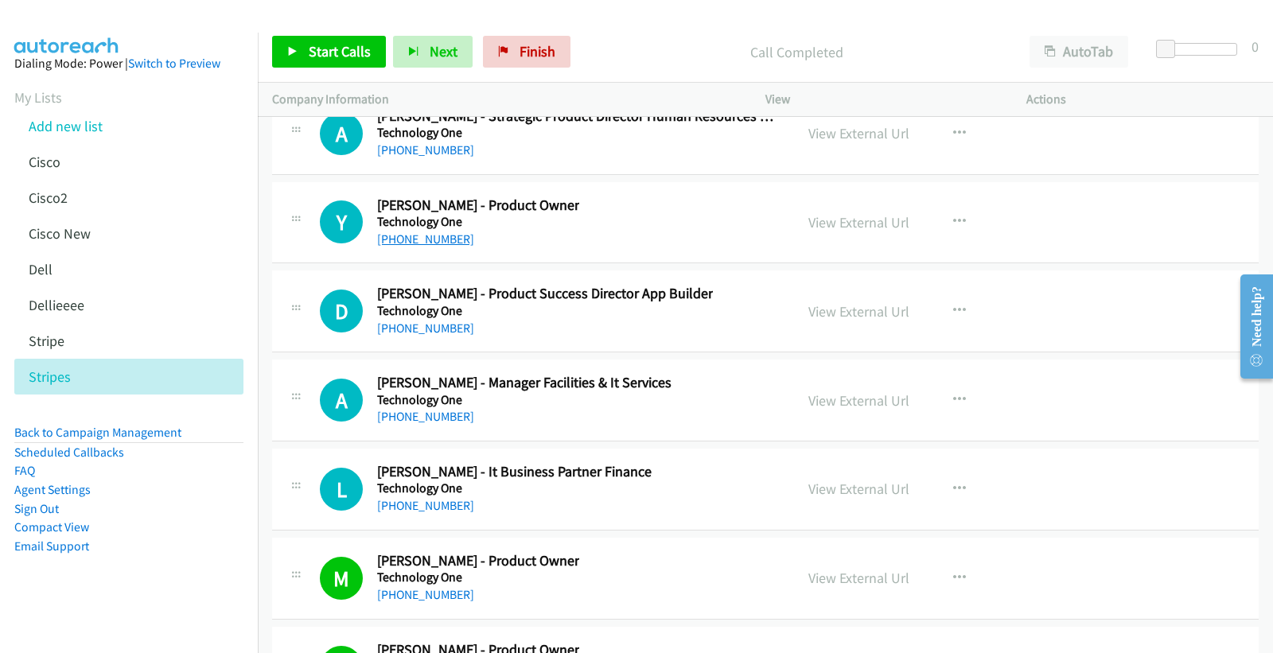
click at [440, 245] on link "[PHONE_NUMBER]" at bounding box center [425, 238] width 97 height 15
click at [853, 231] on link "View External Url" at bounding box center [858, 222] width 101 height 18
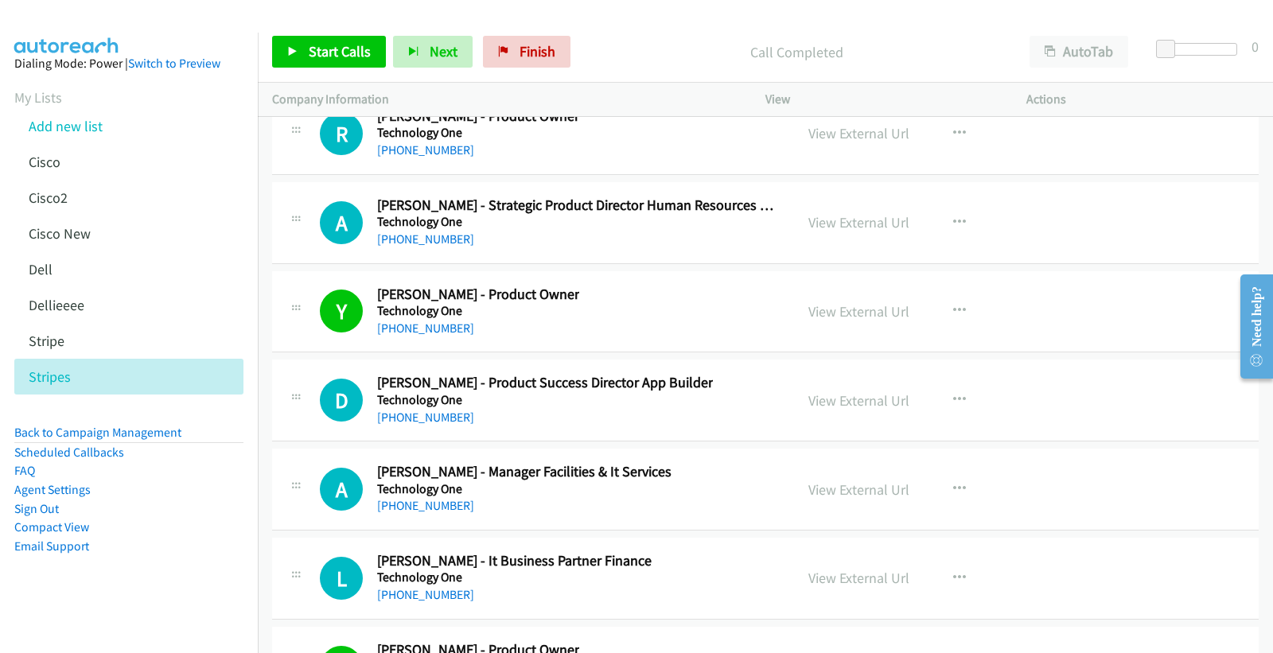
scroll to position [21195, 0]
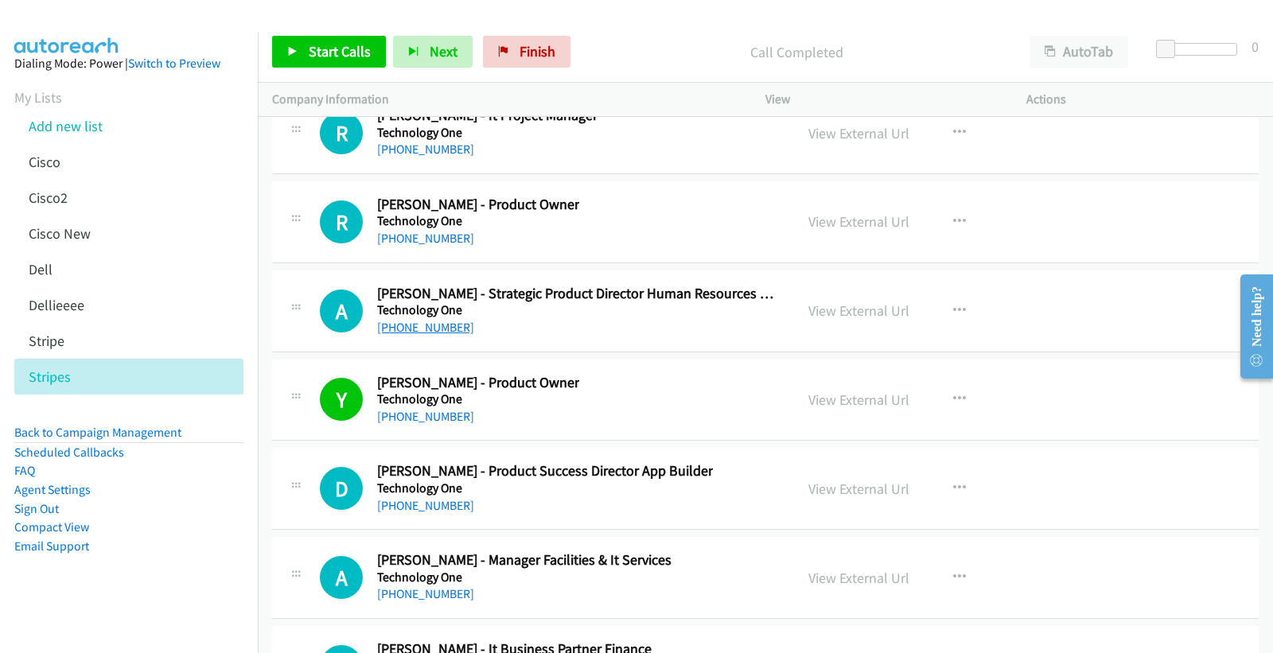
click at [416, 335] on link "[PHONE_NUMBER]" at bounding box center [425, 327] width 97 height 15
click at [840, 320] on link "View External Url" at bounding box center [858, 310] width 101 height 18
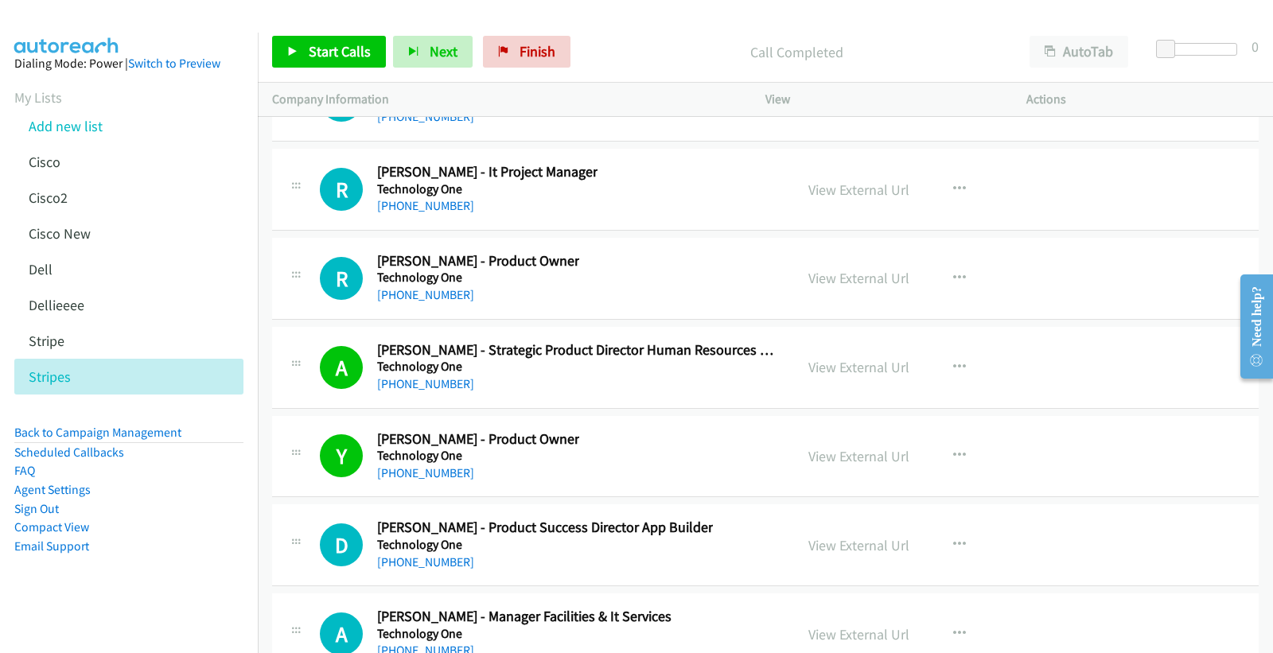
scroll to position [21106, 0]
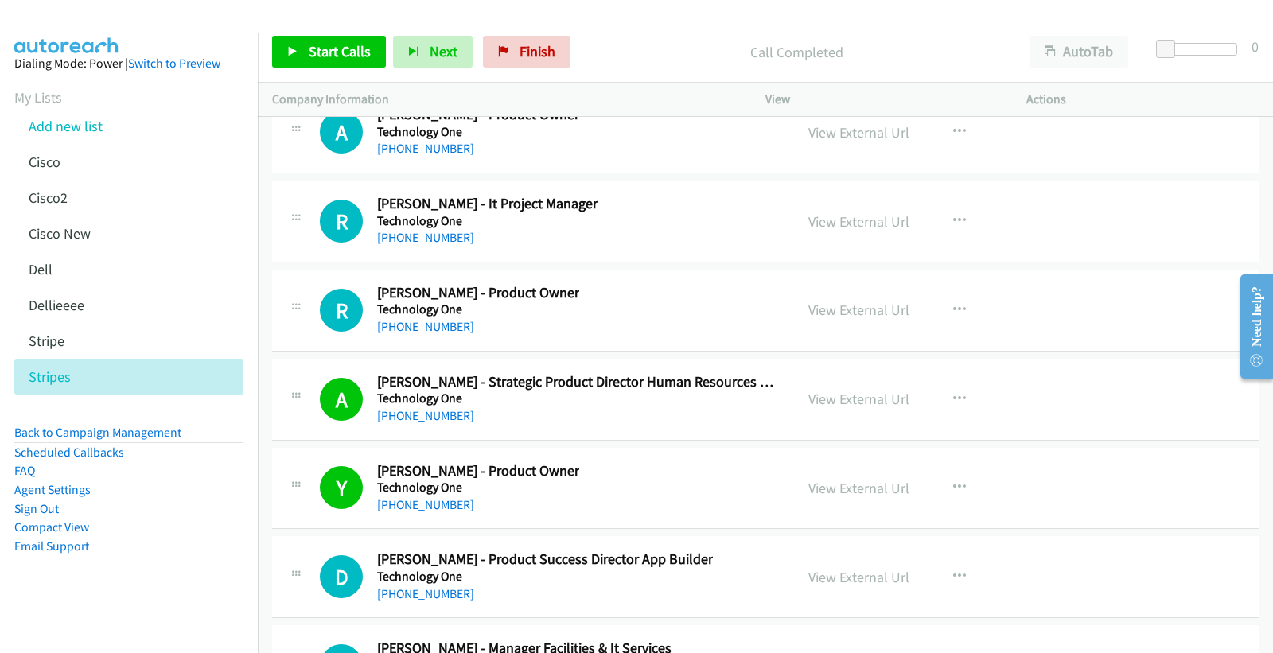
click at [417, 334] on link "[PHONE_NUMBER]" at bounding box center [425, 326] width 97 height 15
click at [847, 319] on link "View External Url" at bounding box center [858, 310] width 101 height 18
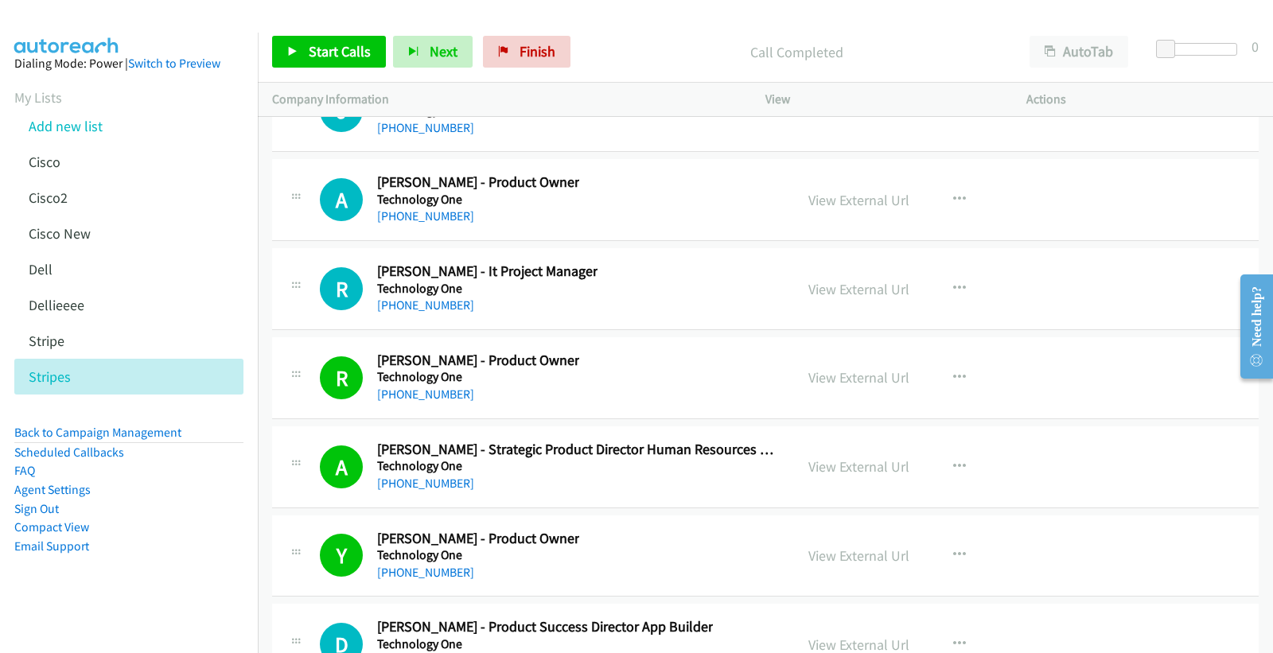
scroll to position [21018, 0]
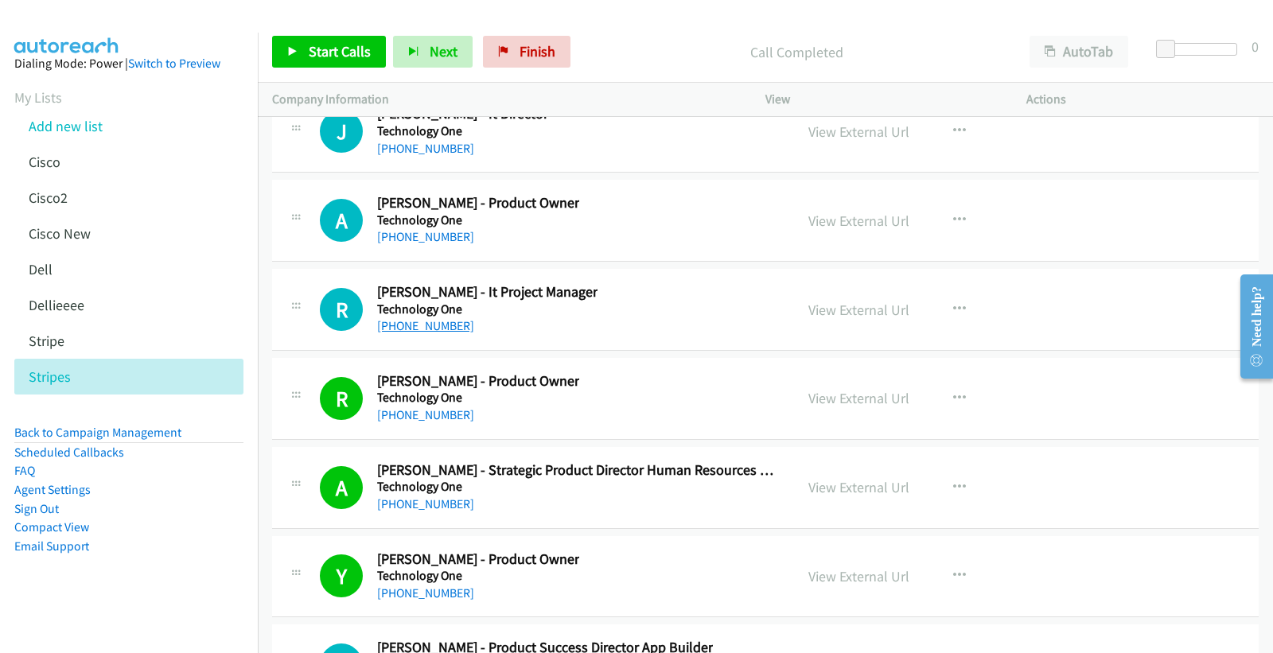
click at [416, 333] on link "[PHONE_NUMBER]" at bounding box center [425, 325] width 97 height 15
click at [879, 319] on link "View External Url" at bounding box center [858, 310] width 101 height 18
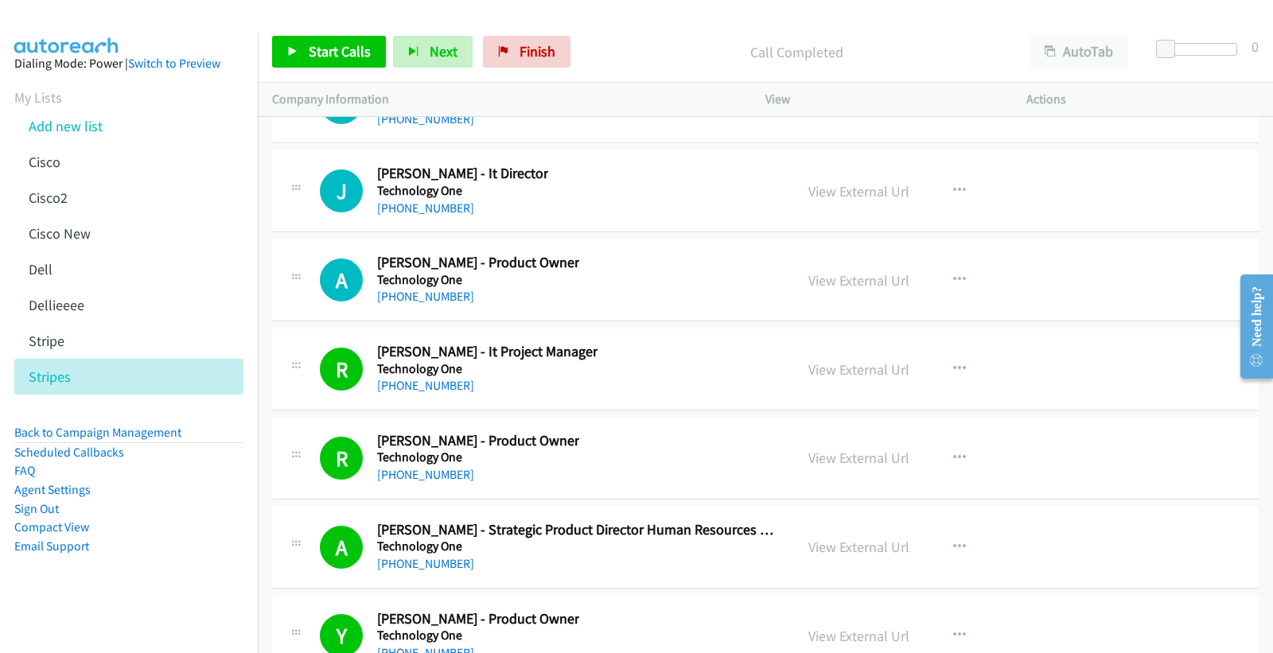
scroll to position [20930, 0]
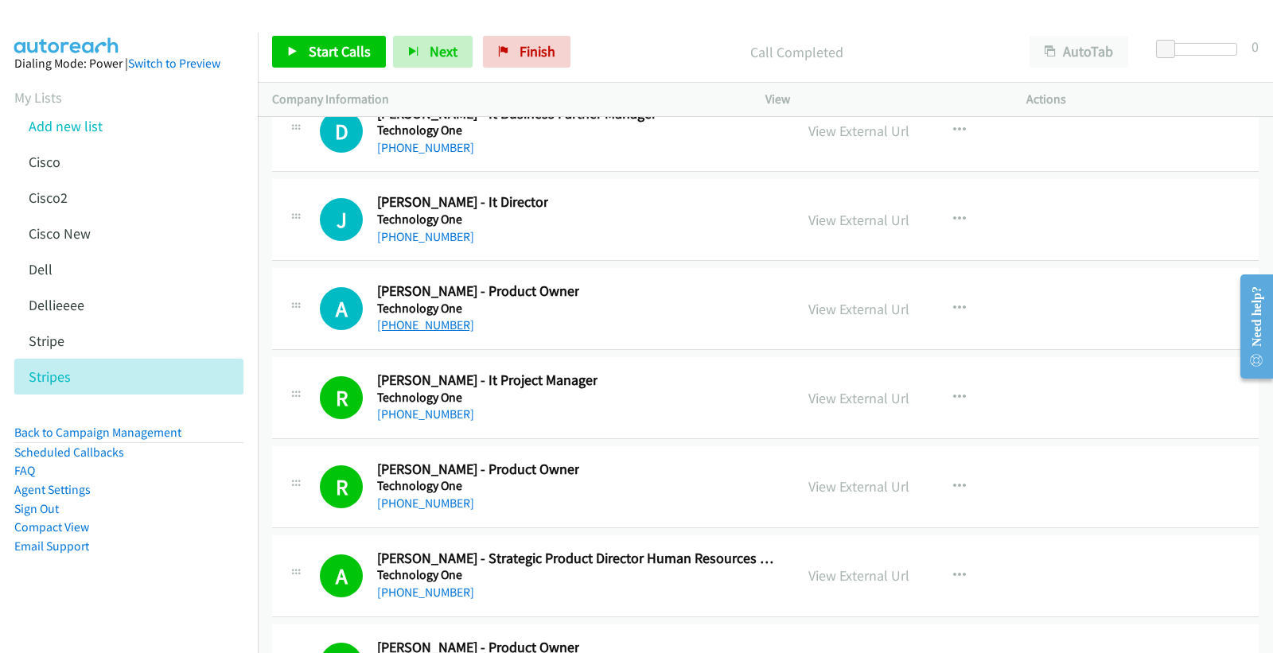
click at [430, 332] on link "[PHONE_NUMBER]" at bounding box center [425, 324] width 97 height 15
click at [885, 318] on link "View External Url" at bounding box center [858, 309] width 101 height 18
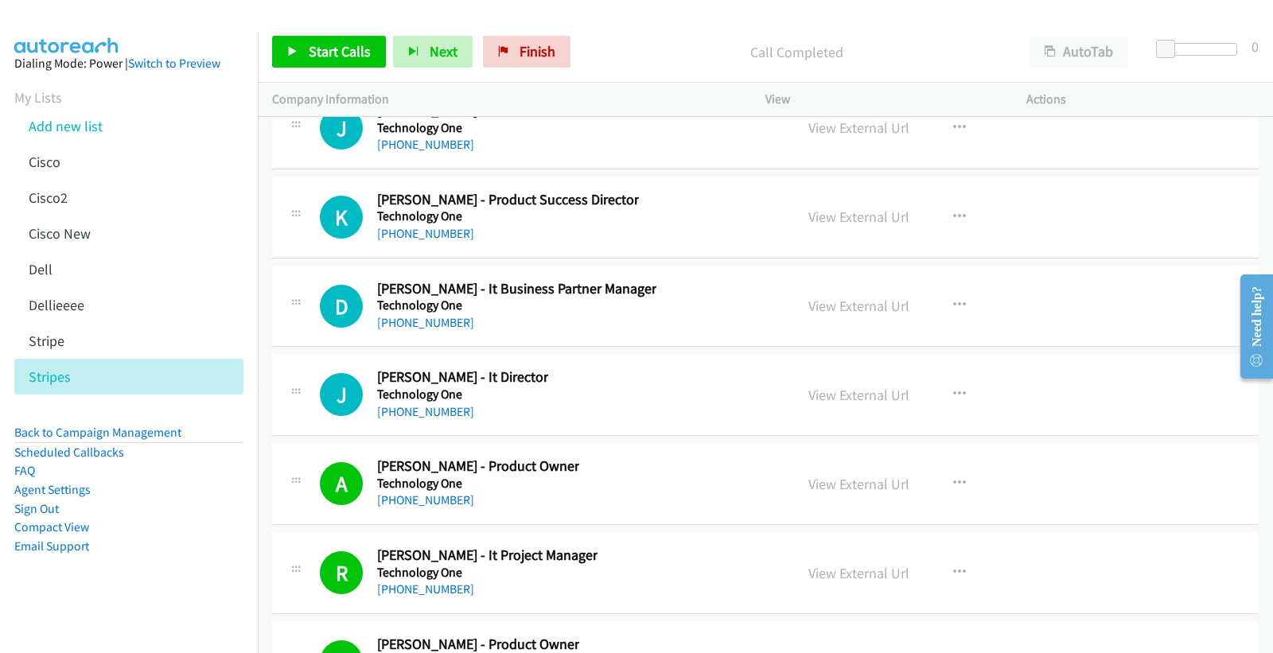
scroll to position [20753, 0]
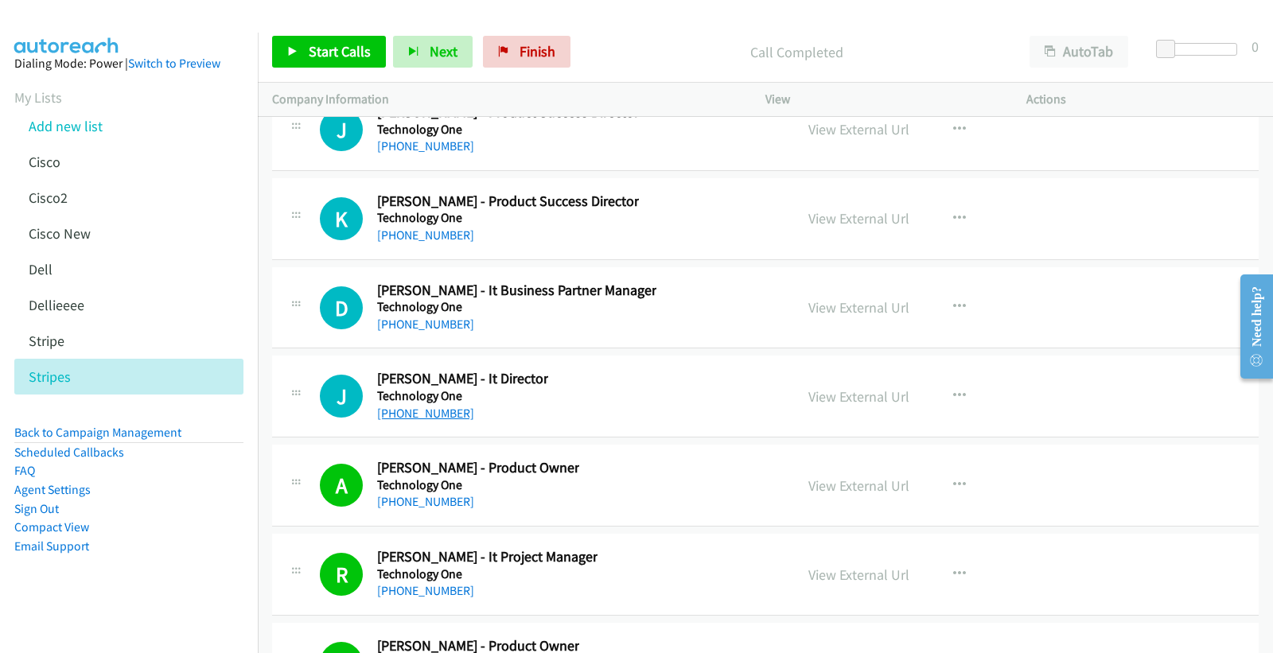
click at [438, 419] on link "[PHONE_NUMBER]" at bounding box center [425, 413] width 97 height 15
click at [862, 406] on link "View External Url" at bounding box center [858, 396] width 101 height 18
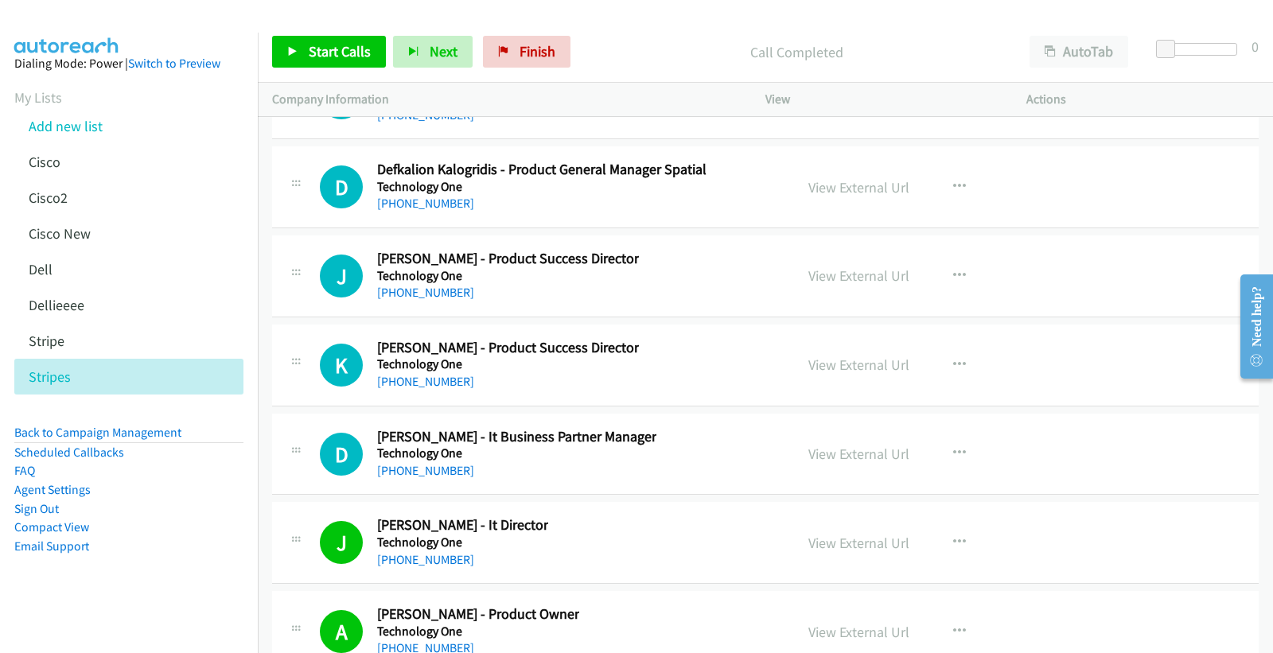
scroll to position [20577, 0]
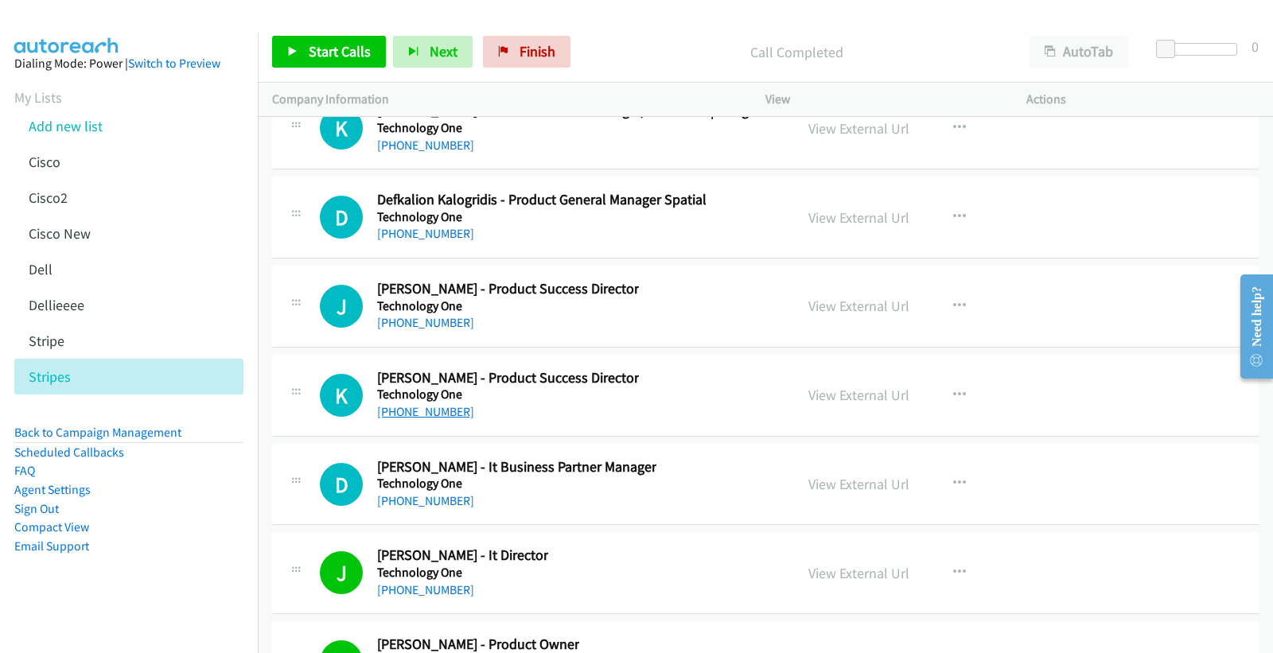
click at [434, 417] on link "[PHONE_NUMBER]" at bounding box center [425, 411] width 97 height 15
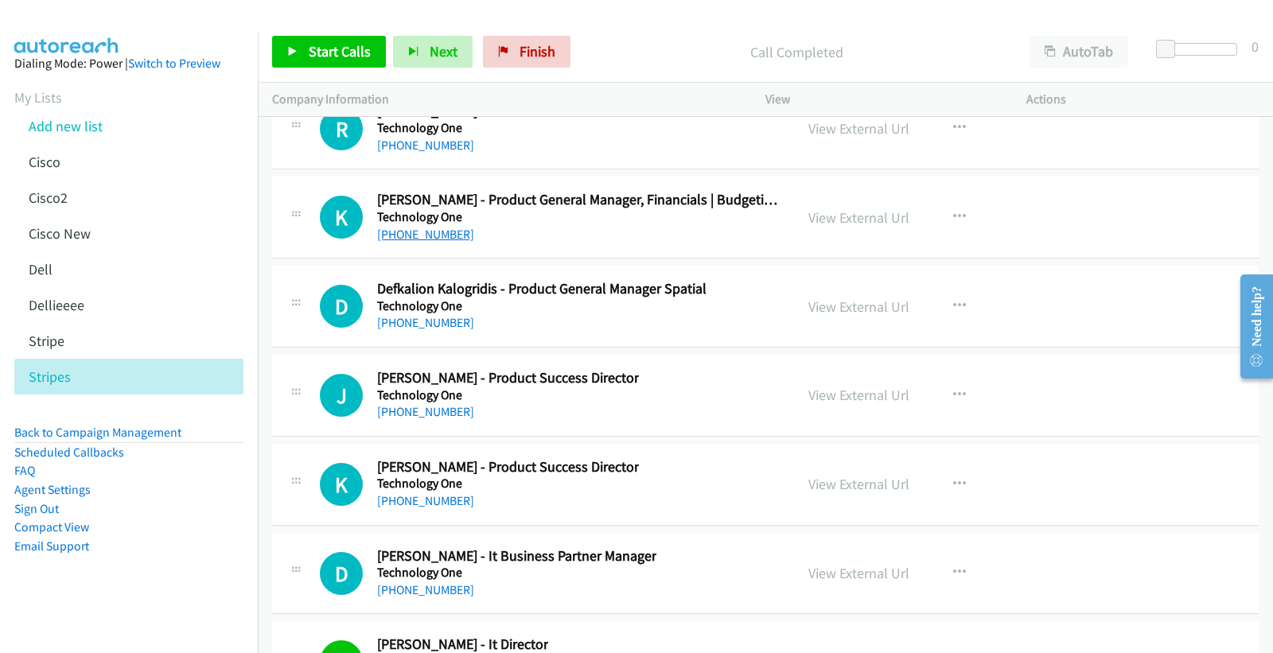
click at [444, 239] on link "[PHONE_NUMBER]" at bounding box center [425, 234] width 97 height 15
click at [864, 226] on link "View External Url" at bounding box center [858, 217] width 101 height 18
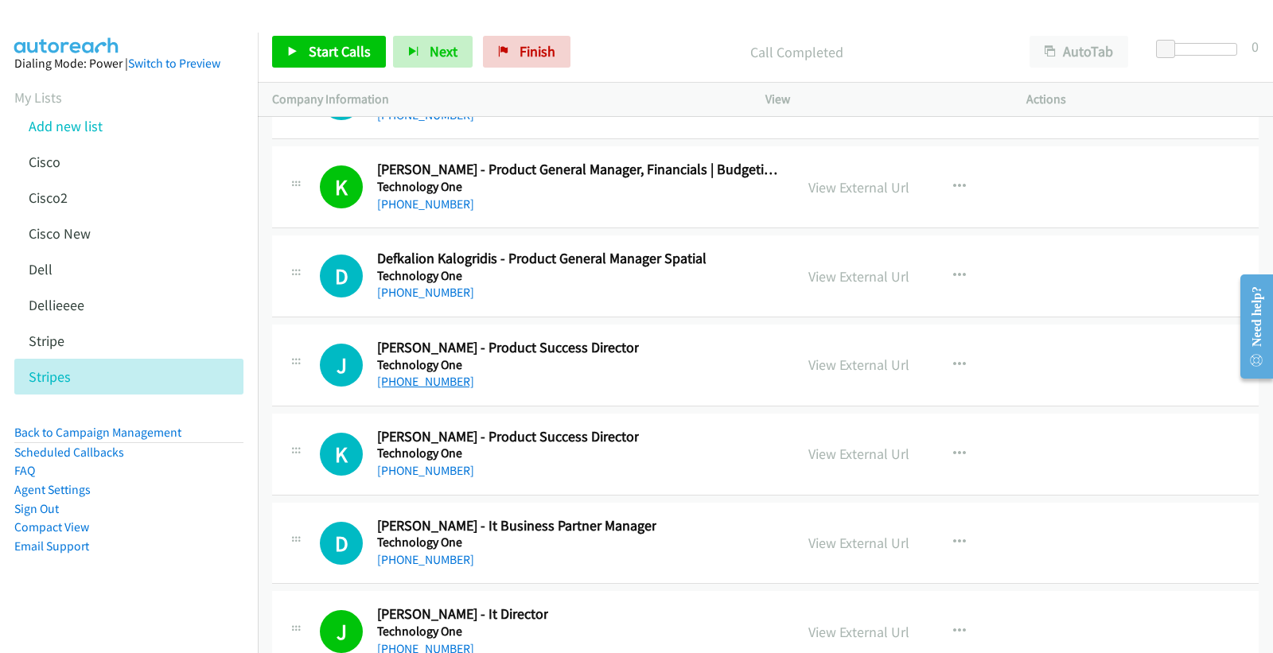
click at [416, 389] on link "[PHONE_NUMBER]" at bounding box center [425, 381] width 97 height 15
click at [864, 369] on link "View External Url" at bounding box center [858, 365] width 101 height 18
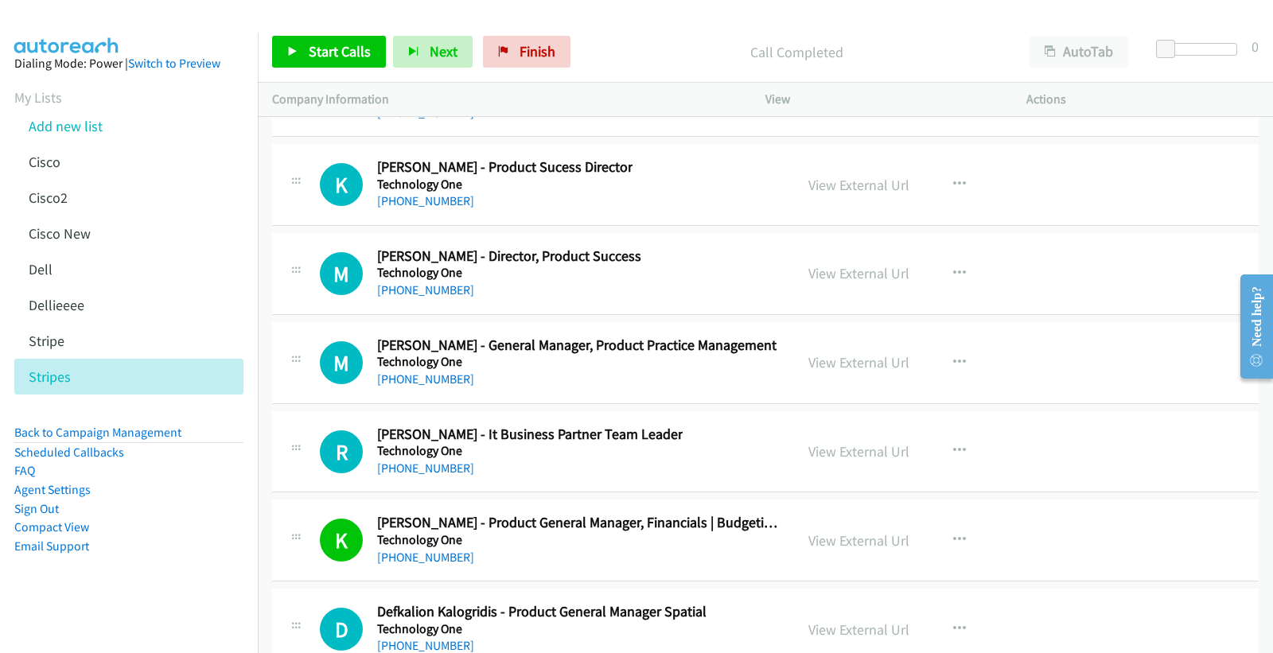
scroll to position [20253, 0]
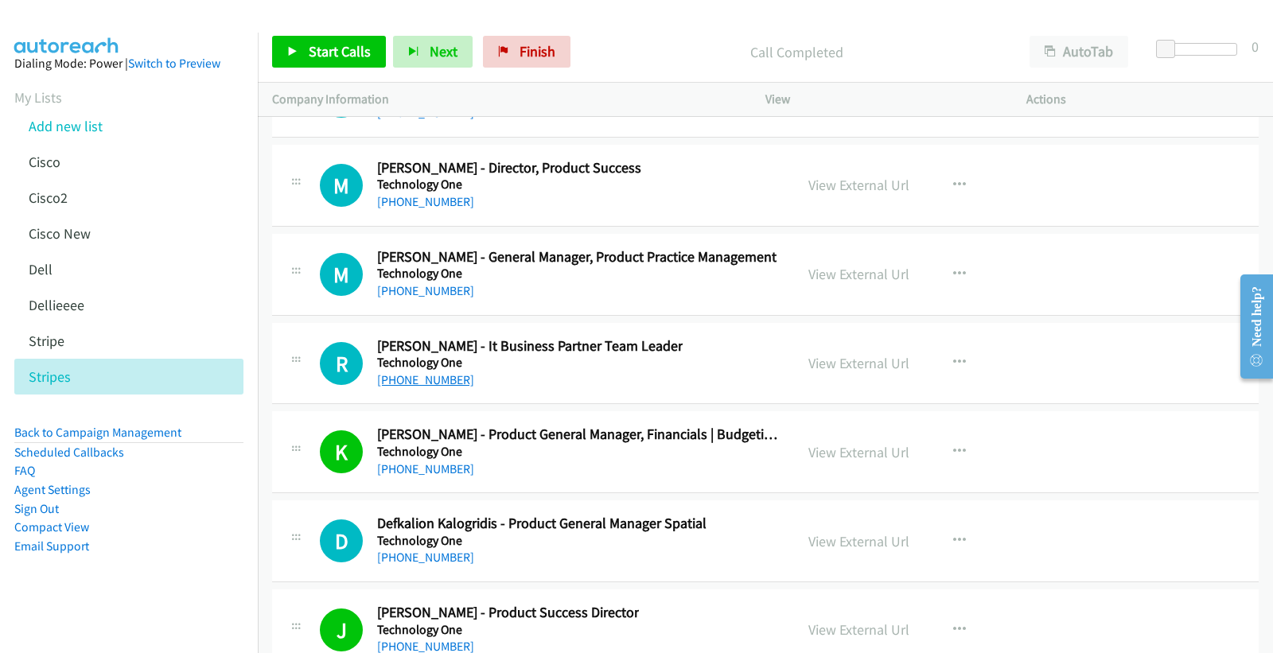
click at [436, 387] on link "[PHONE_NUMBER]" at bounding box center [425, 379] width 97 height 15
click at [435, 298] on link "[PHONE_NUMBER]" at bounding box center [425, 290] width 97 height 15
click at [838, 280] on link "View External Url" at bounding box center [858, 274] width 101 height 18
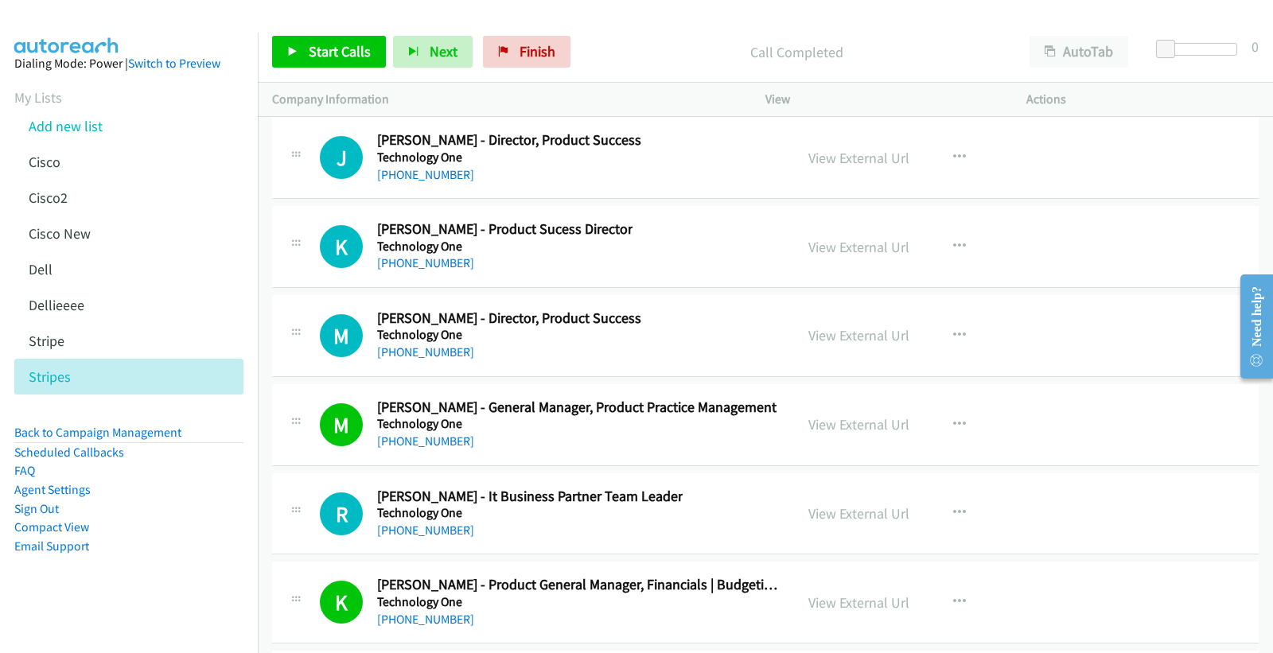
scroll to position [20076, 0]
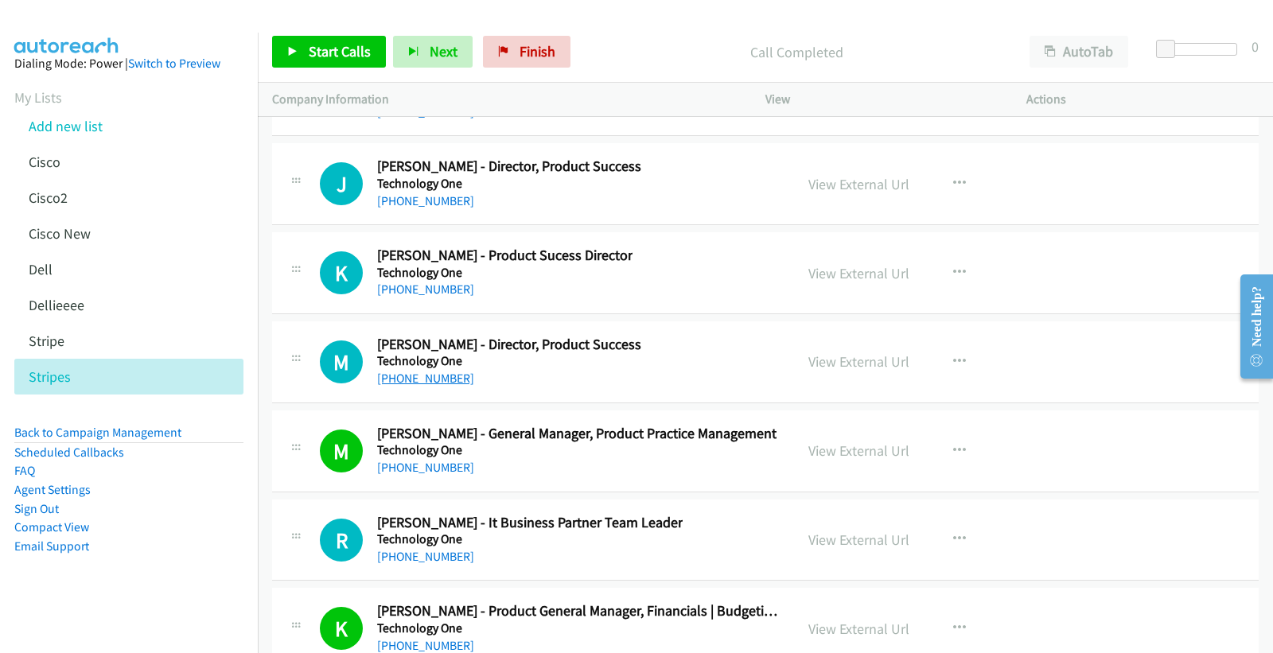
click at [430, 386] on link "[PHONE_NUMBER]" at bounding box center [425, 378] width 97 height 15
click at [821, 371] on link "View External Url" at bounding box center [858, 361] width 101 height 18
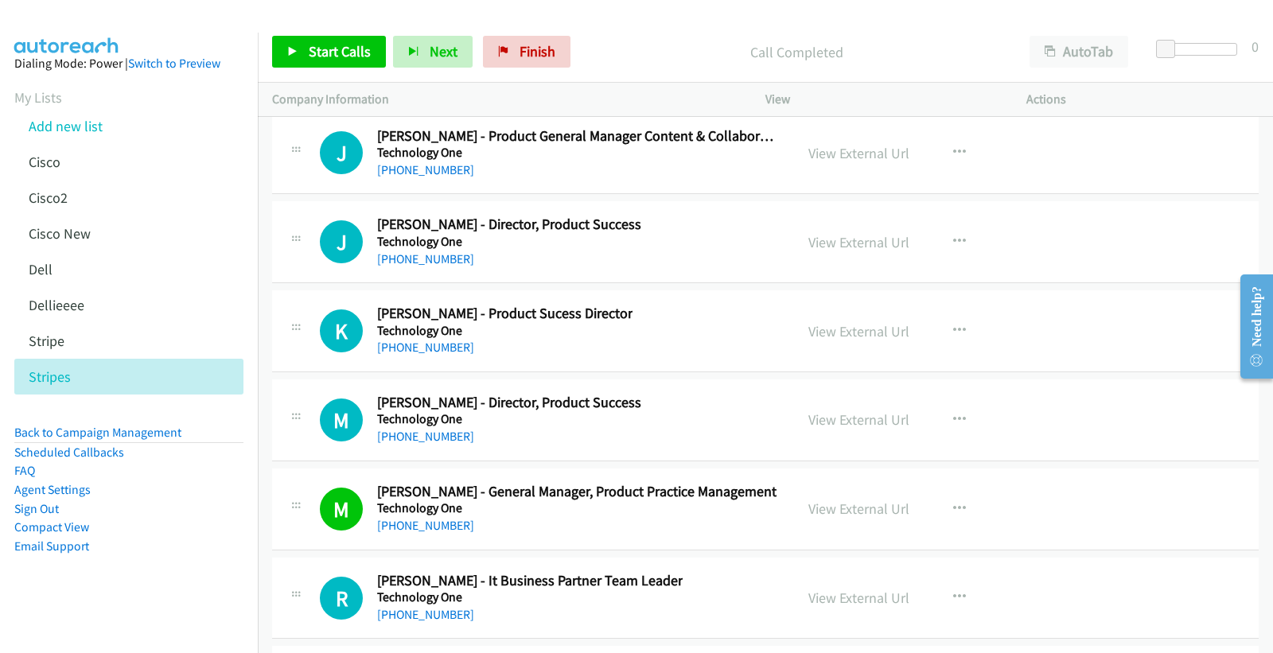
scroll to position [19988, 0]
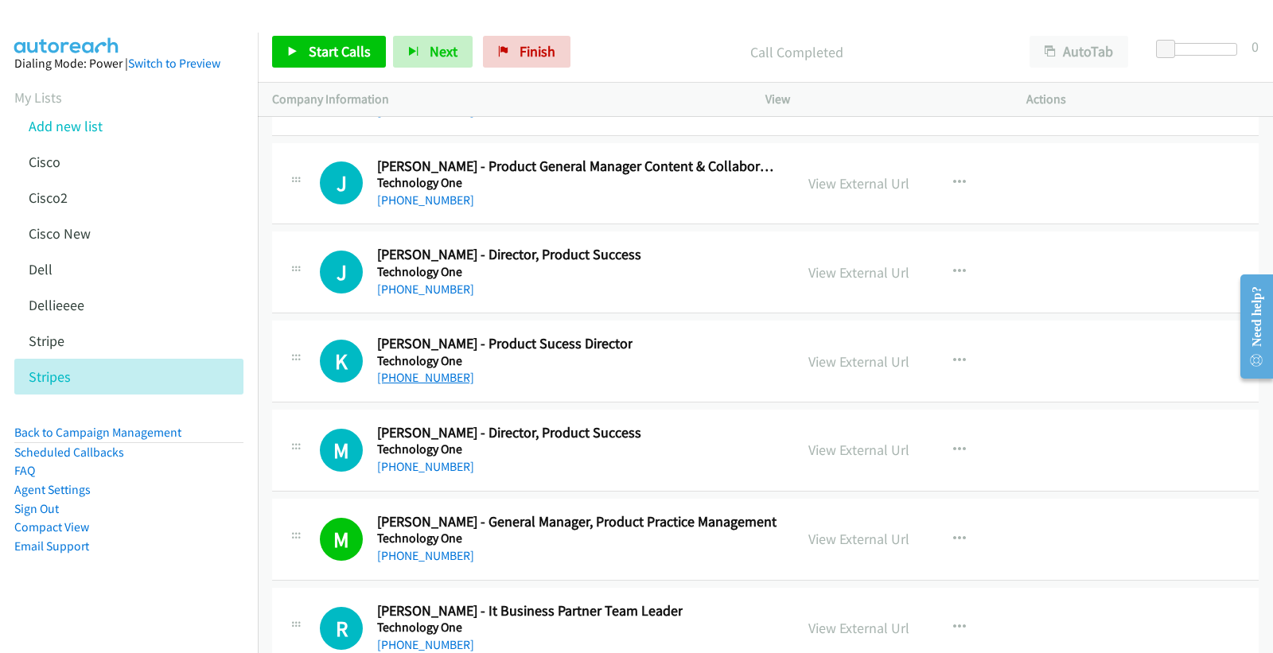
click at [425, 385] on link "[PHONE_NUMBER]" at bounding box center [425, 377] width 97 height 15
click at [829, 370] on link "View External Url" at bounding box center [858, 361] width 101 height 18
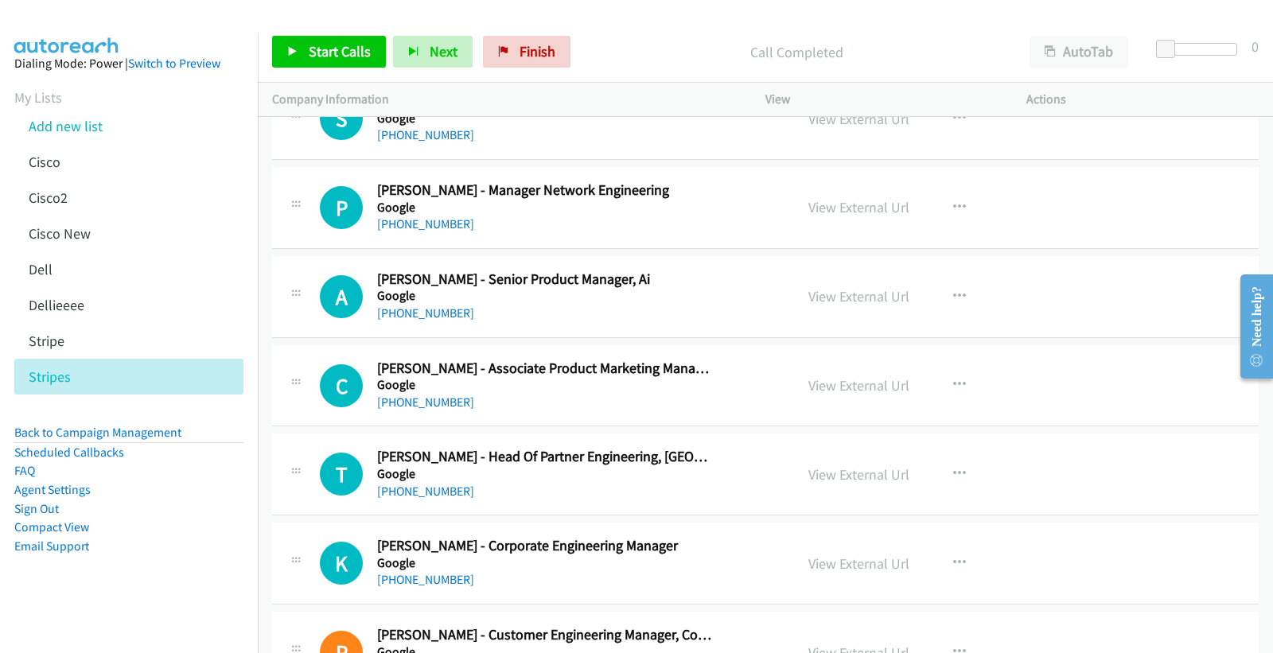
scroll to position [6466, 0]
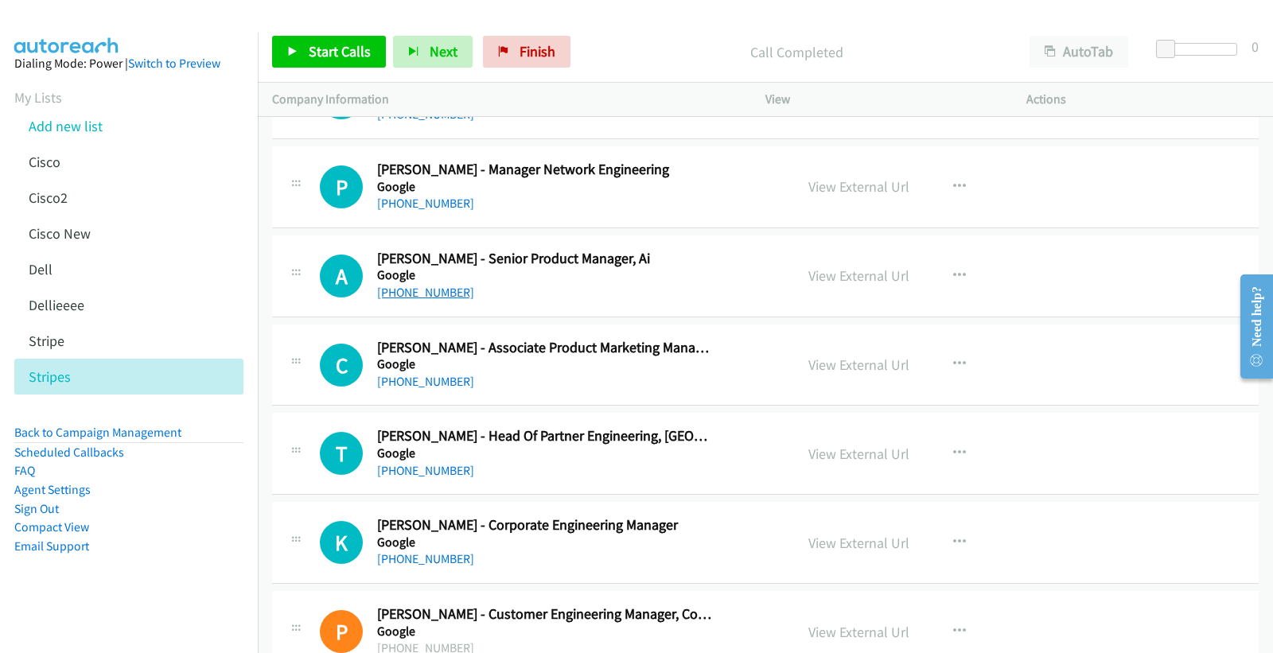
click at [441, 297] on link "[PHONE_NUMBER]" at bounding box center [425, 292] width 97 height 15
click at [857, 279] on link "View External Url" at bounding box center [858, 275] width 101 height 18
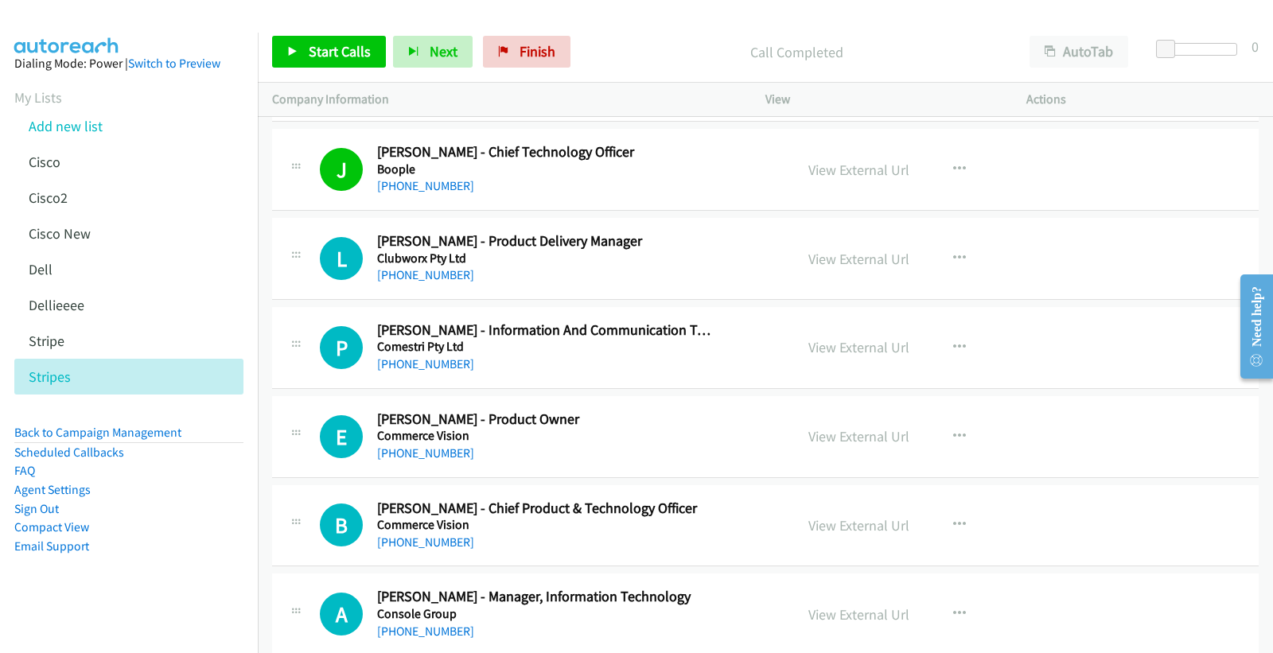
scroll to position [1149, 0]
click at [433, 280] on link "[PHONE_NUMBER]" at bounding box center [425, 273] width 97 height 15
click at [841, 257] on link "View External Url" at bounding box center [858, 258] width 101 height 18
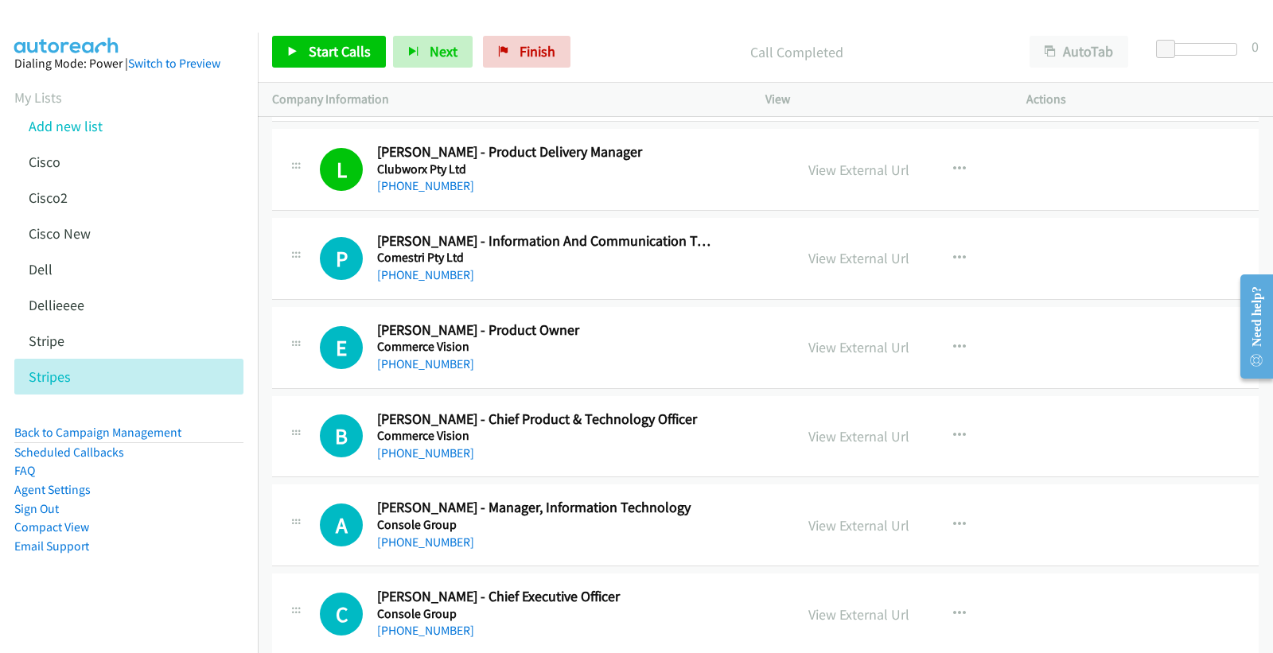
scroll to position [1325, 0]
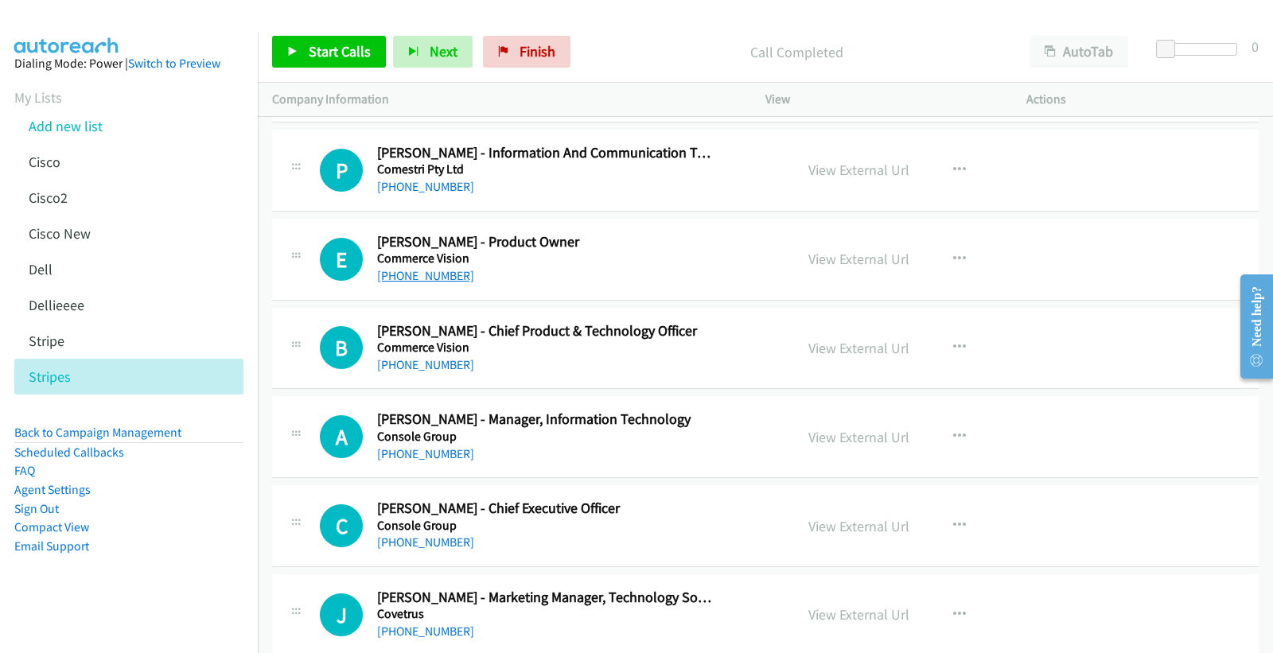
click at [435, 274] on link "[PHONE_NUMBER]" at bounding box center [425, 275] width 97 height 15
click at [873, 259] on link "View External Url" at bounding box center [858, 259] width 101 height 18
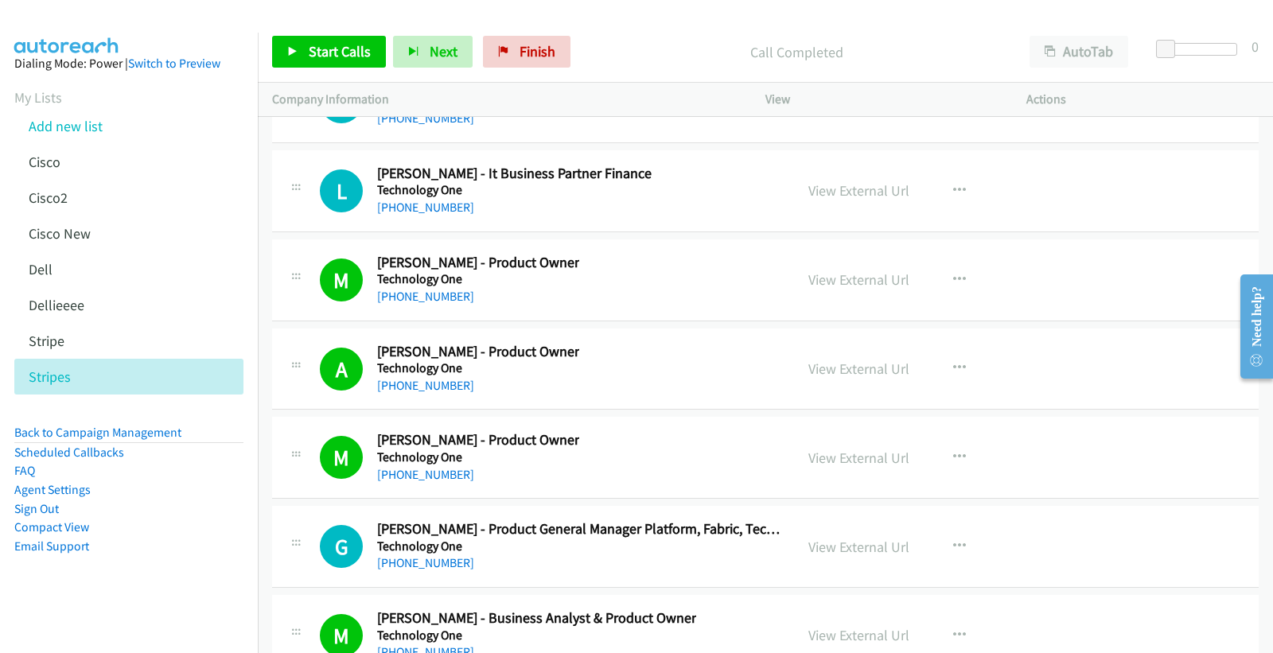
scroll to position [21563, 0]
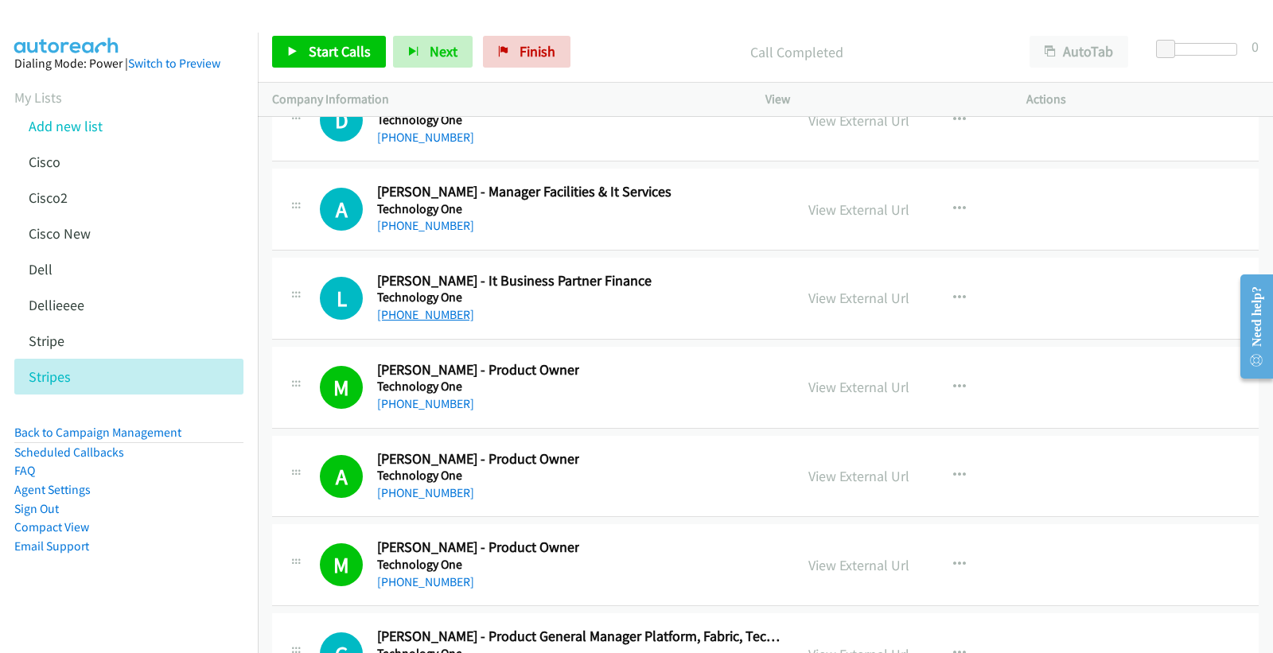
click at [437, 322] on link "[PHONE_NUMBER]" at bounding box center [425, 314] width 97 height 15
click at [816, 305] on link "View External Url" at bounding box center [858, 298] width 101 height 18
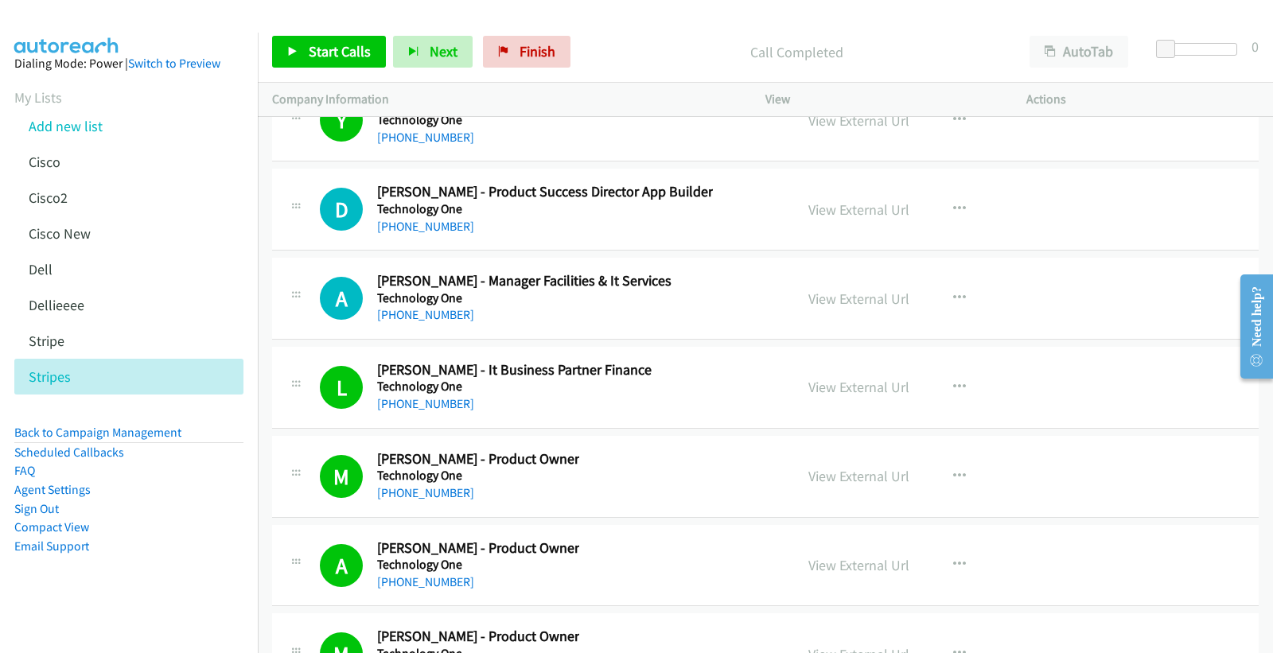
scroll to position [7416, 0]
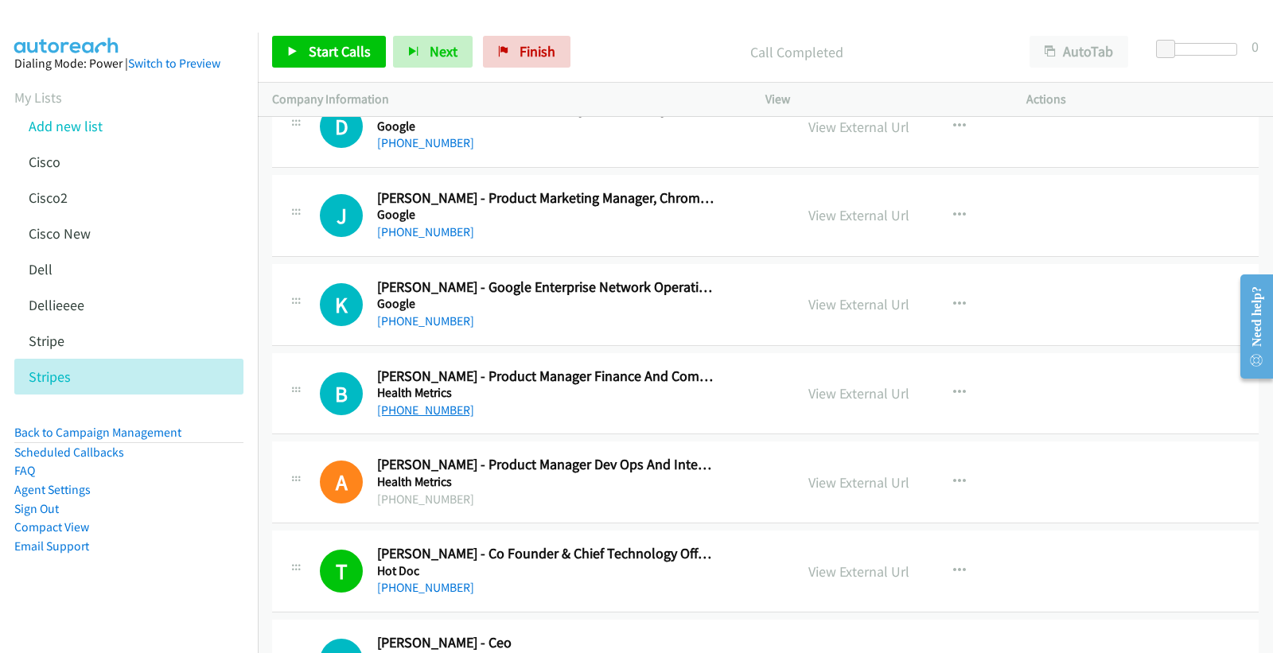
click at [430, 408] on link "[PHONE_NUMBER]" at bounding box center [425, 409] width 97 height 15
click at [828, 391] on link "View External Url" at bounding box center [858, 393] width 101 height 18
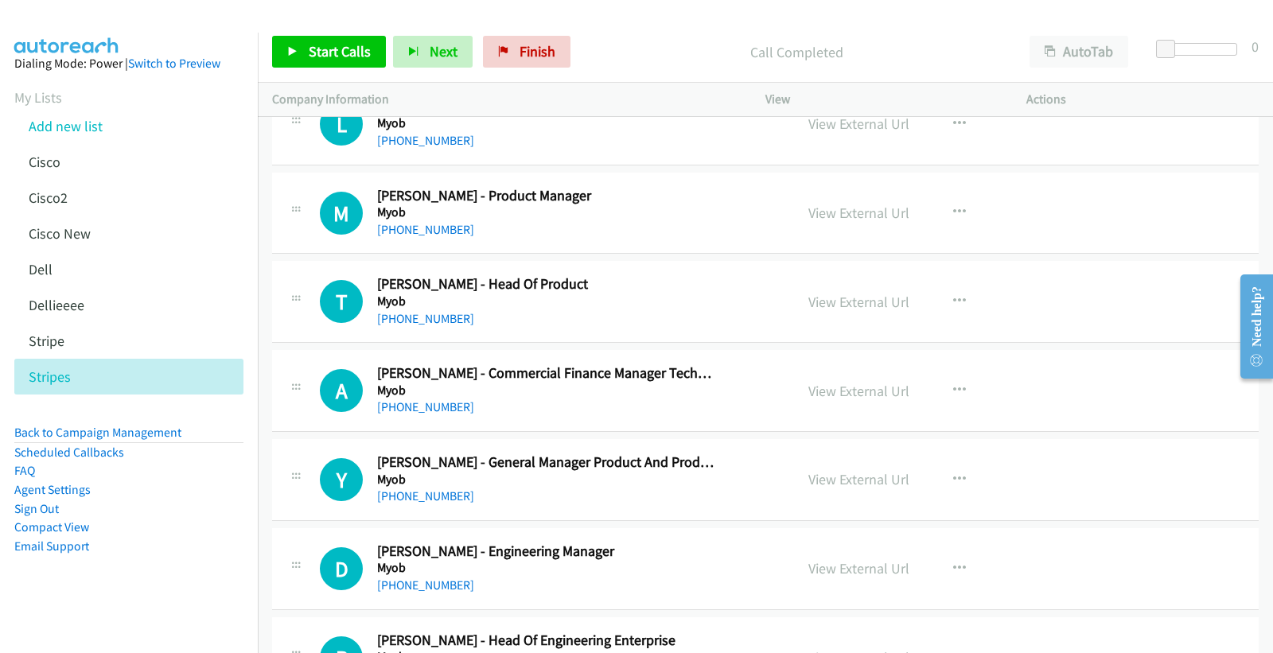
scroll to position [14800, 0]
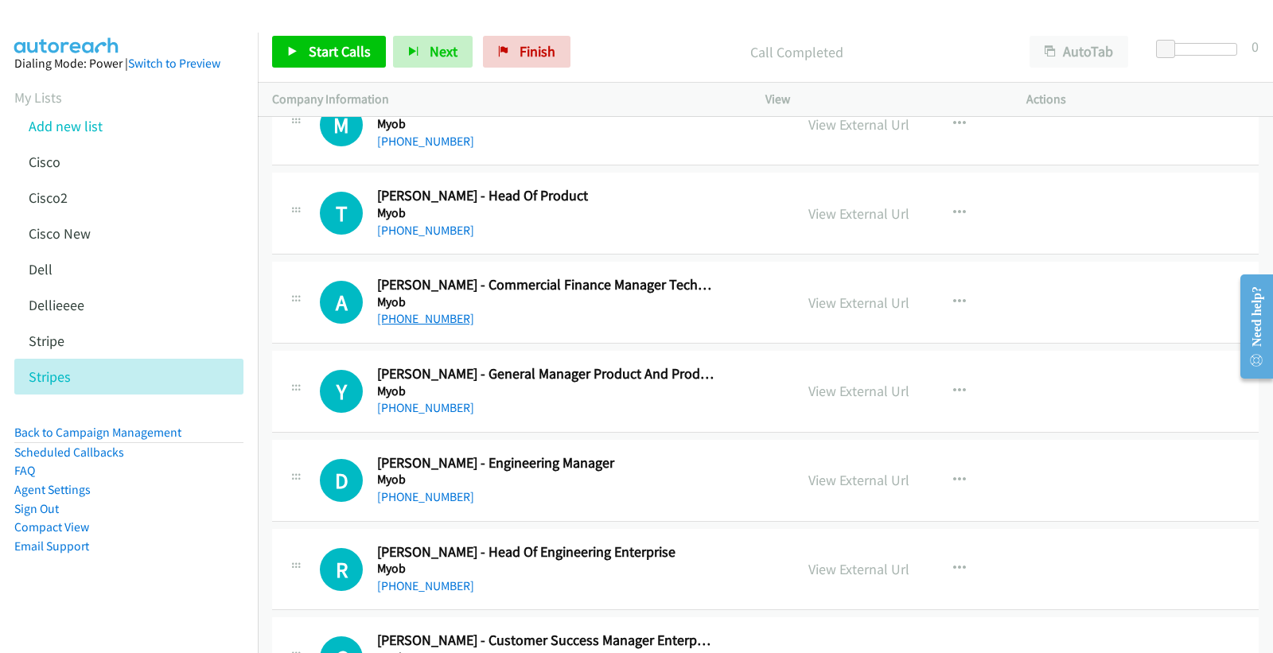
click at [423, 321] on link "[PHONE_NUMBER]" at bounding box center [425, 318] width 97 height 15
click at [838, 309] on link "View External Url" at bounding box center [858, 302] width 101 height 18
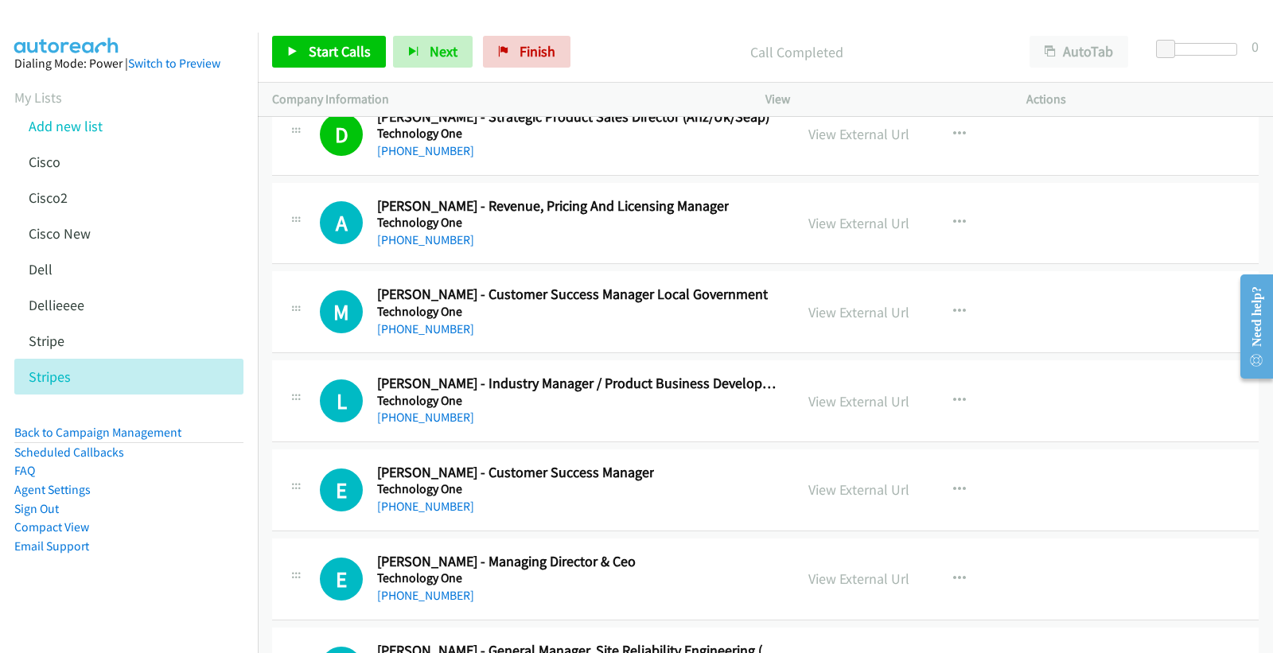
scroll to position [22807, 0]
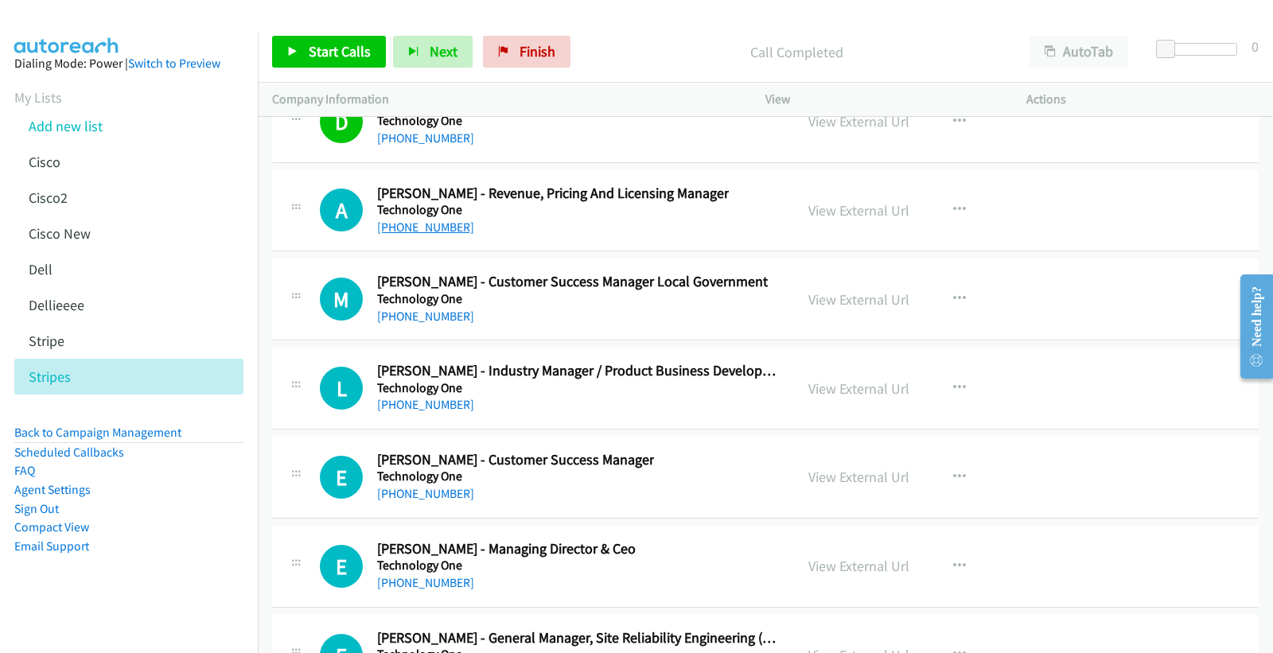
click at [431, 235] on link "[PHONE_NUMBER]" at bounding box center [425, 227] width 97 height 15
click at [844, 220] on link "View External Url" at bounding box center [858, 210] width 101 height 18
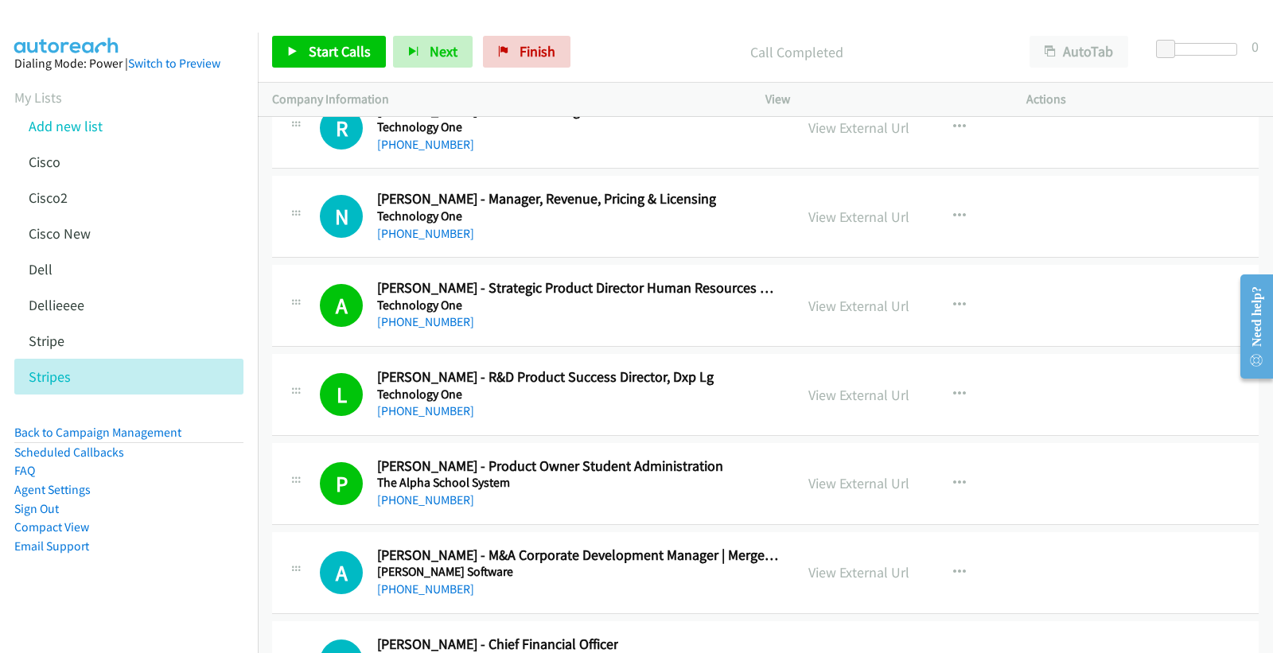
scroll to position [23786, 0]
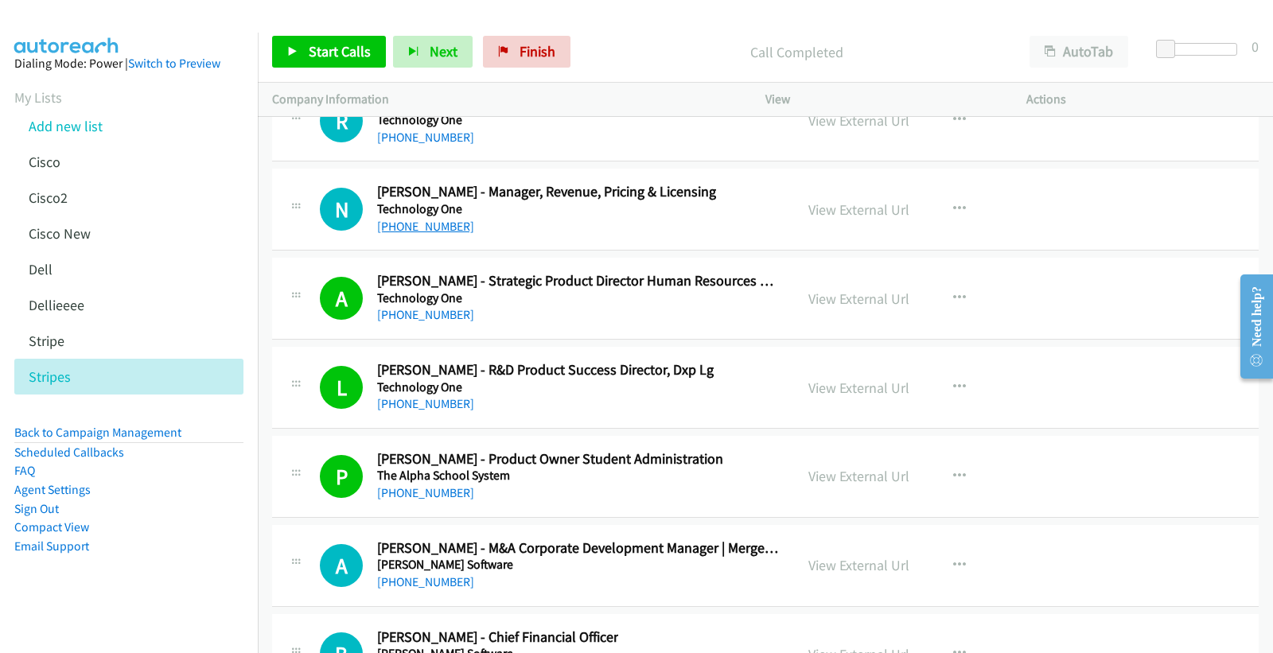
click at [441, 234] on link "[PHONE_NUMBER]" at bounding box center [425, 226] width 97 height 15
click at [834, 219] on link "View External Url" at bounding box center [858, 209] width 101 height 18
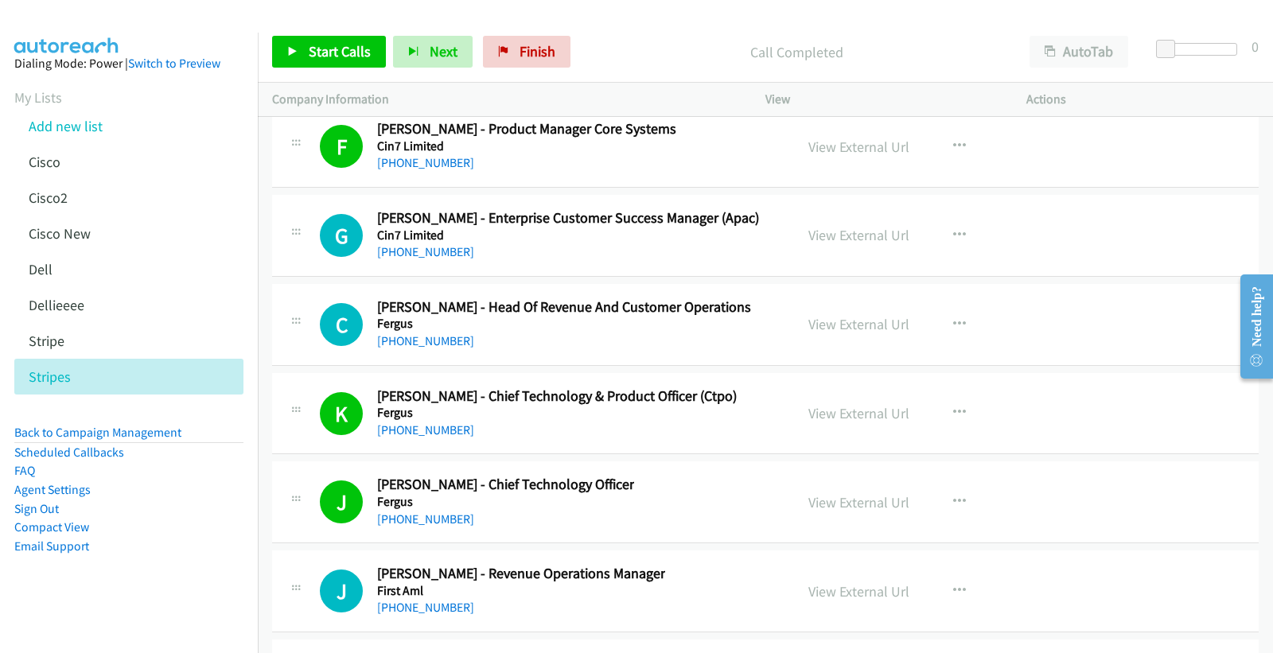
scroll to position [24943, 0]
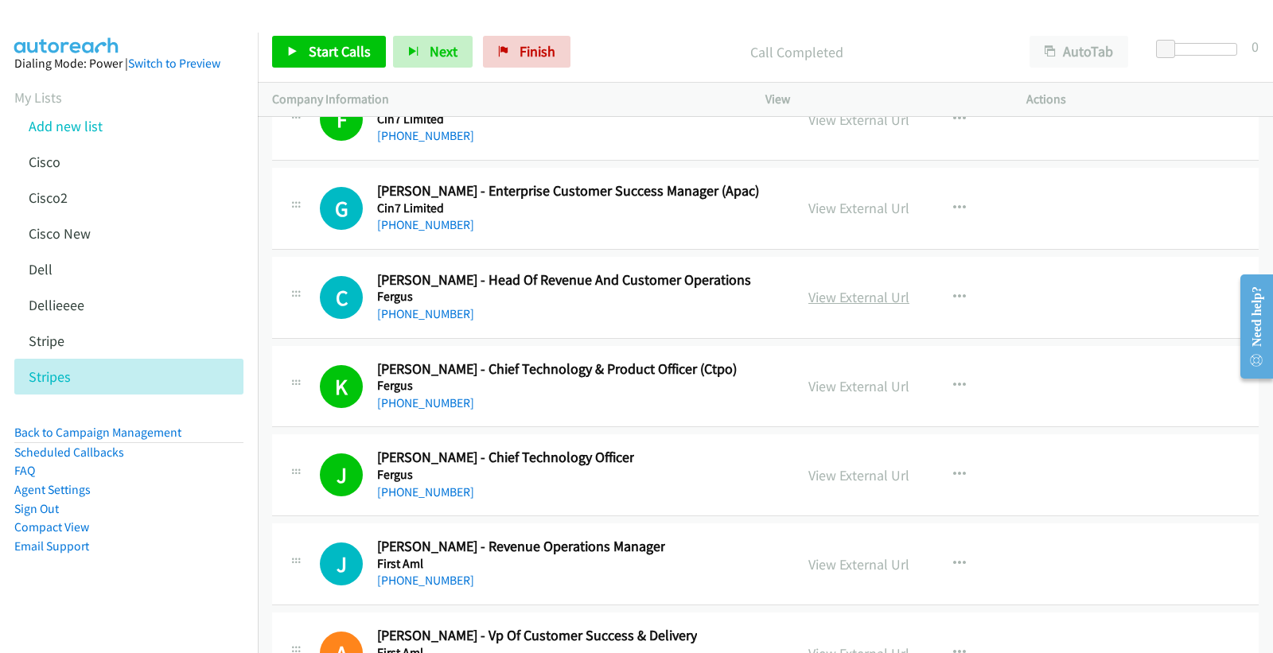
click at [839, 304] on link "View External Url" at bounding box center [858, 297] width 101 height 18
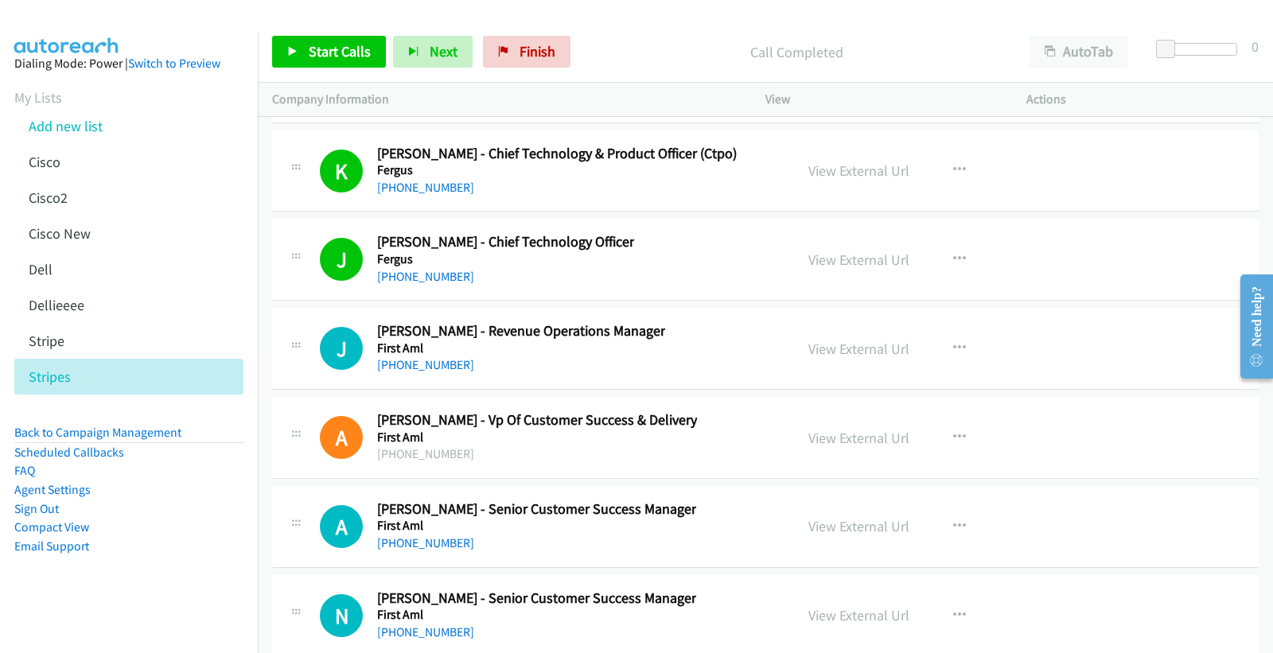
scroll to position [25208, 0]
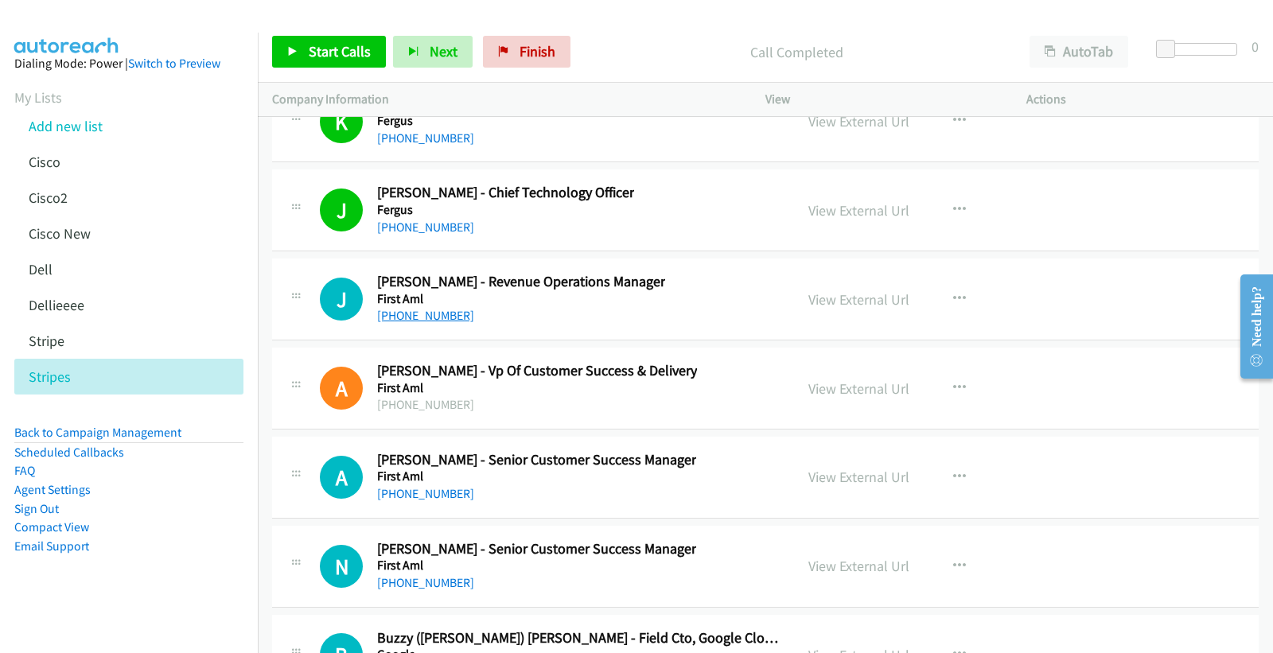
click at [426, 323] on link "[PHONE_NUMBER]" at bounding box center [425, 315] width 97 height 15
click at [836, 309] on link "View External Url" at bounding box center [858, 299] width 101 height 18
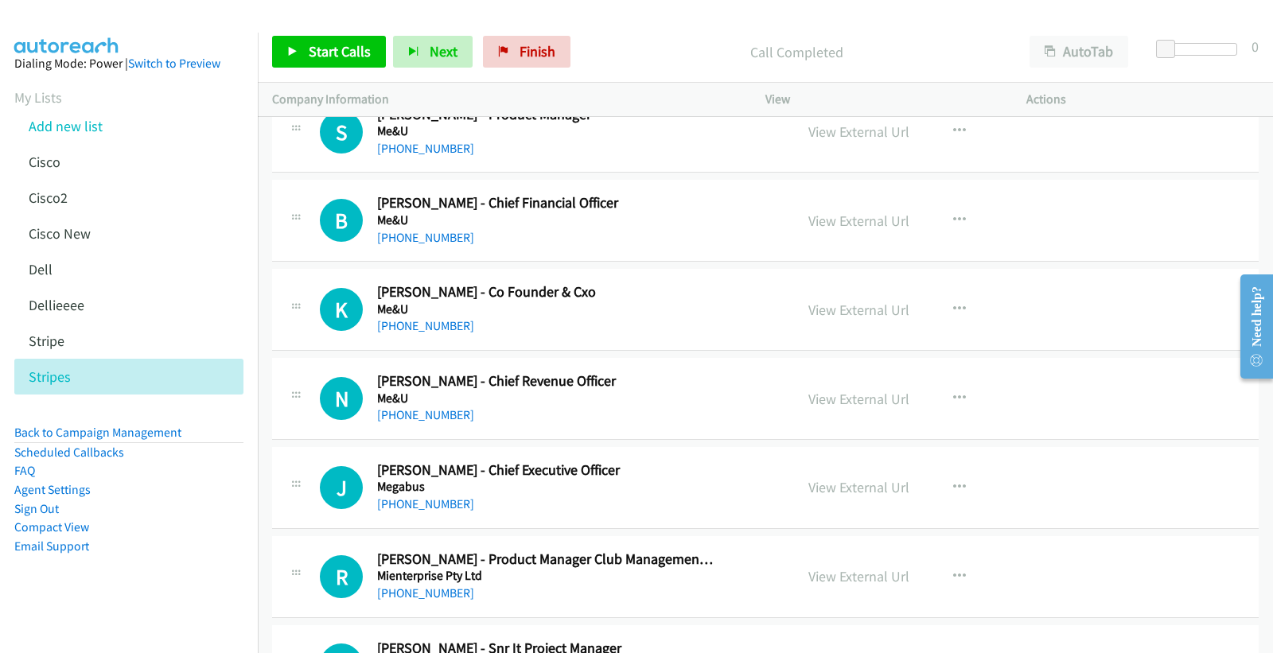
scroll to position [11068, 0]
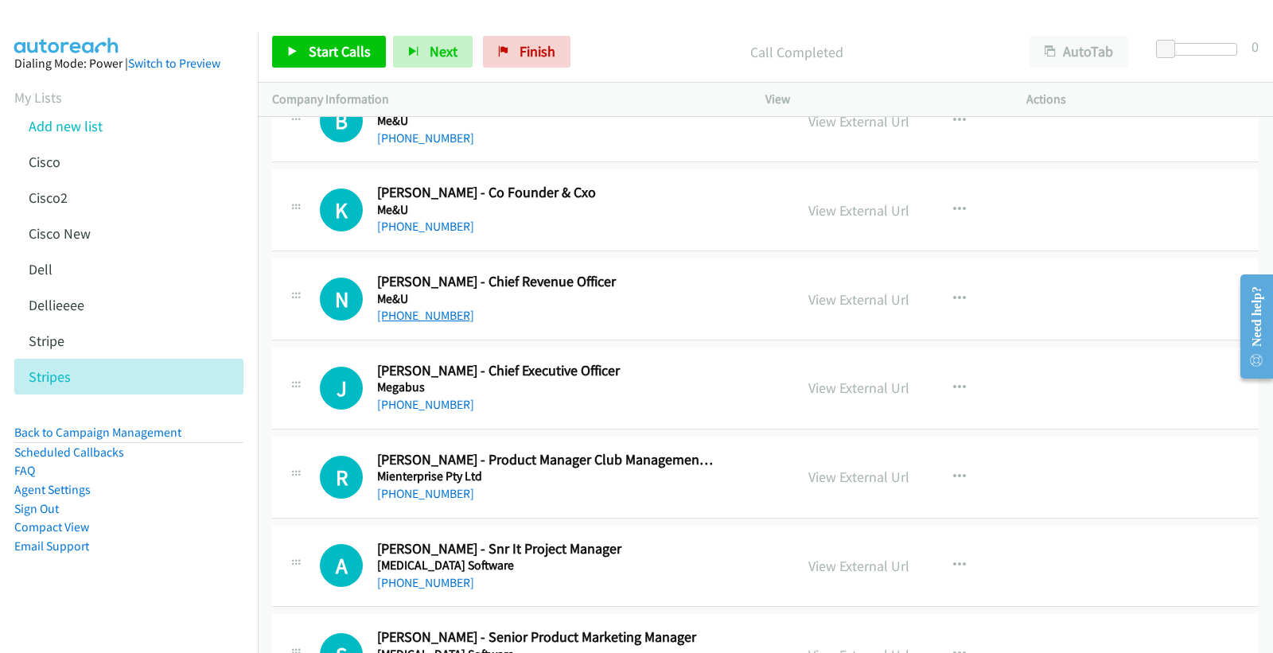
click at [415, 323] on link "[PHONE_NUMBER]" at bounding box center [425, 315] width 97 height 15
click at [853, 304] on link "View External Url" at bounding box center [858, 299] width 101 height 18
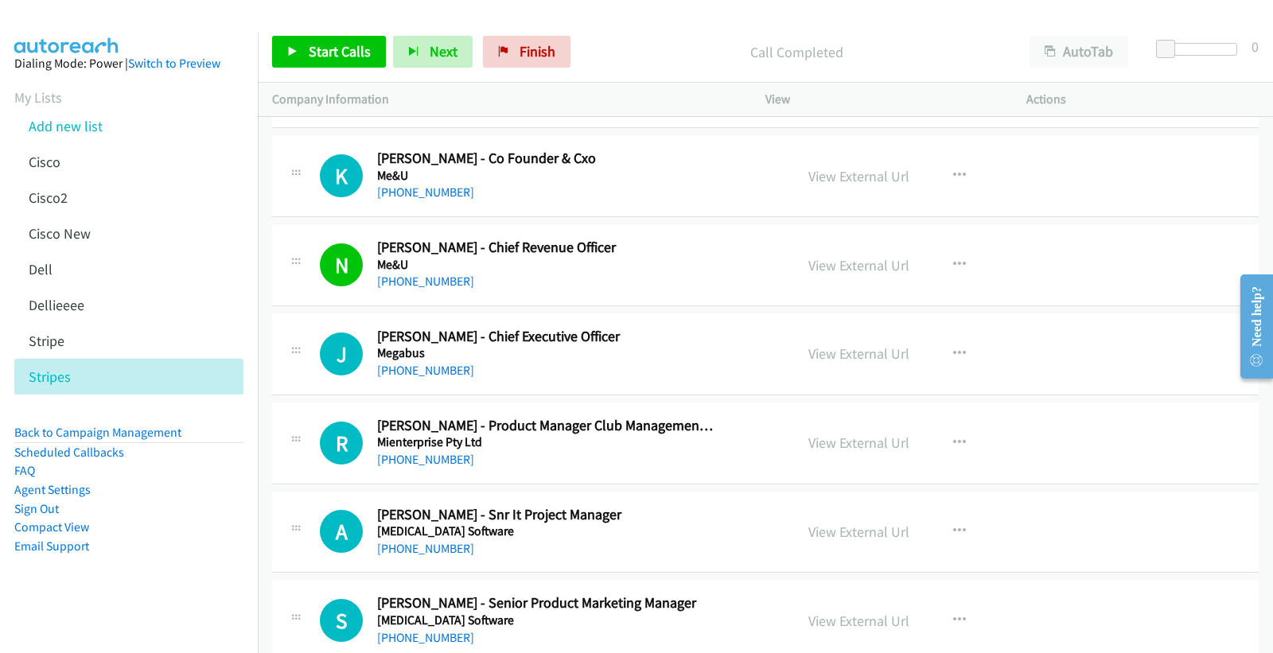
scroll to position [11156, 0]
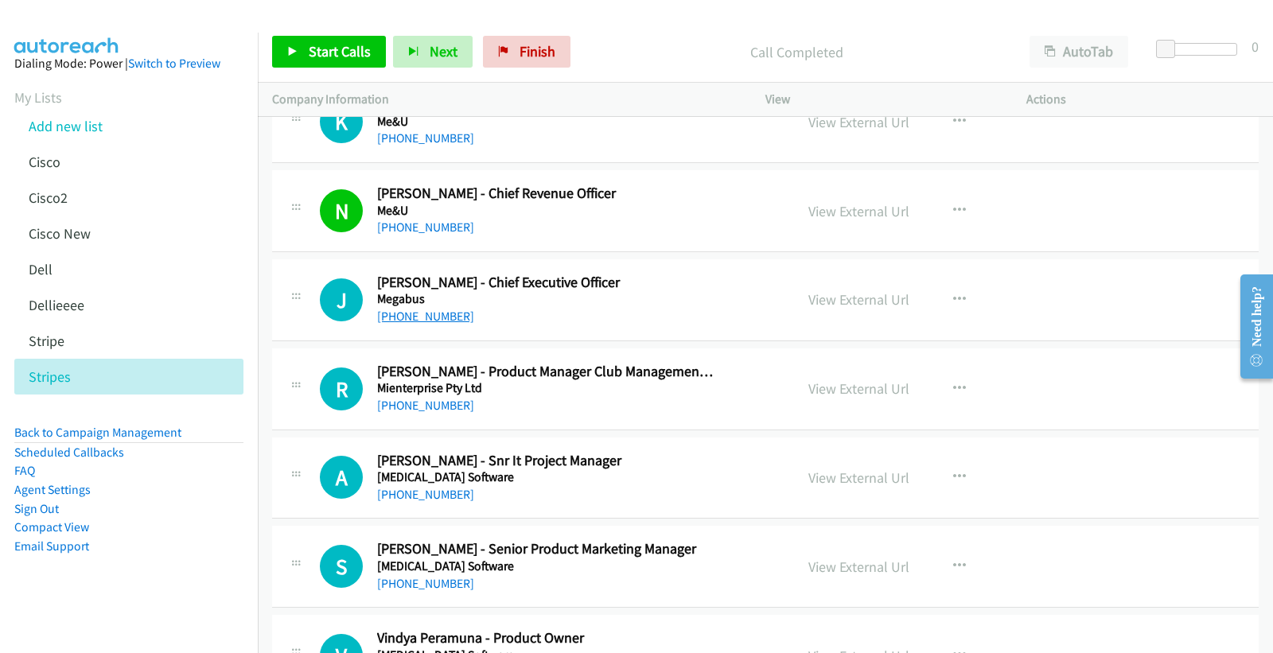
click at [447, 321] on link "[PHONE_NUMBER]" at bounding box center [425, 316] width 97 height 15
click at [846, 300] on link "View External Url" at bounding box center [858, 299] width 101 height 18
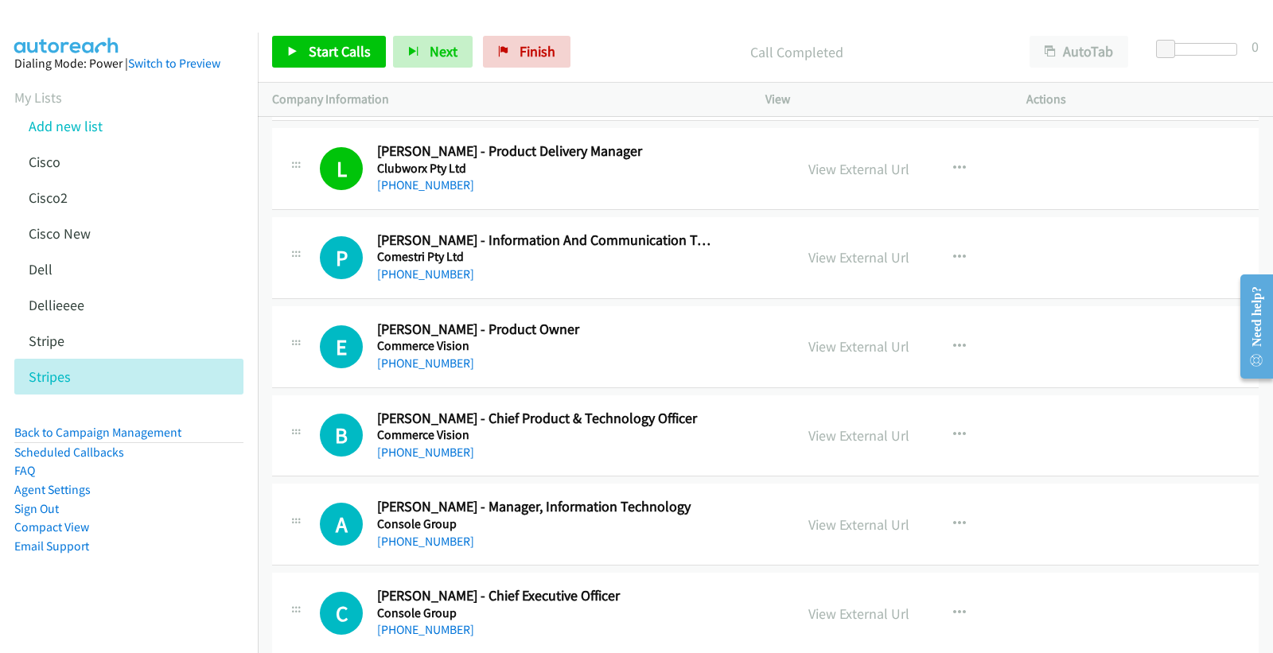
scroll to position [1237, 0]
click at [427, 272] on link "[PHONE_NUMBER]" at bounding box center [425, 274] width 97 height 15
click at [815, 255] on link "View External Url" at bounding box center [858, 258] width 101 height 18
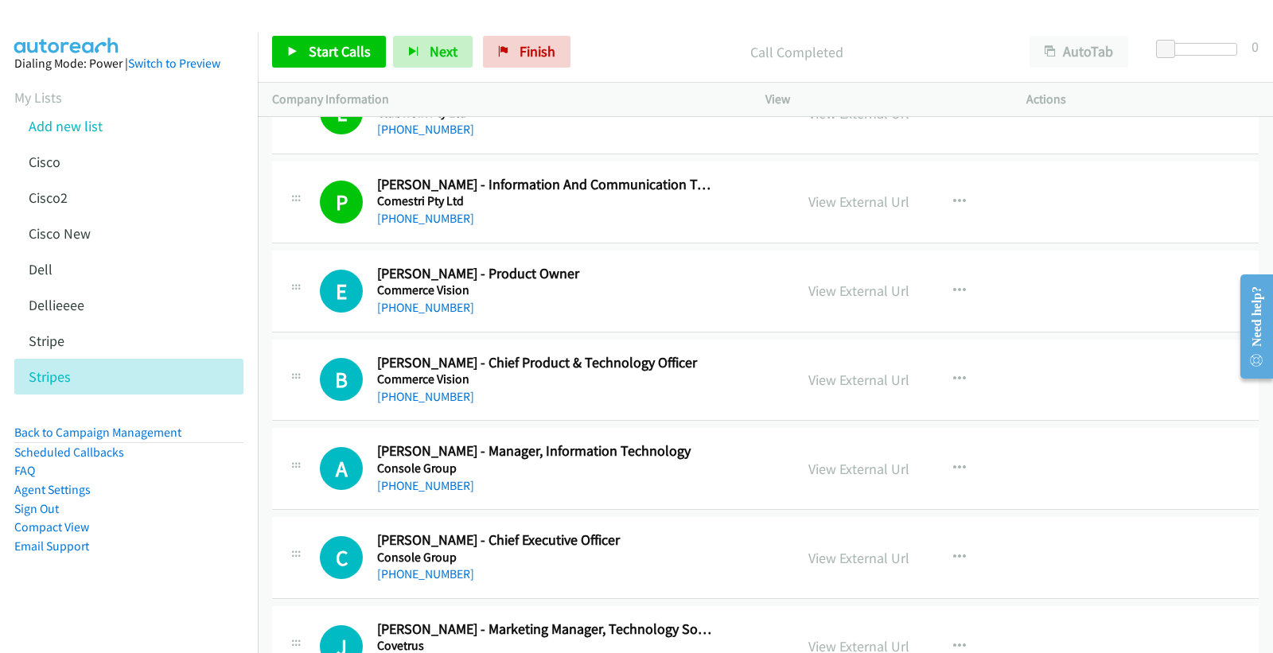
scroll to position [1325, 0]
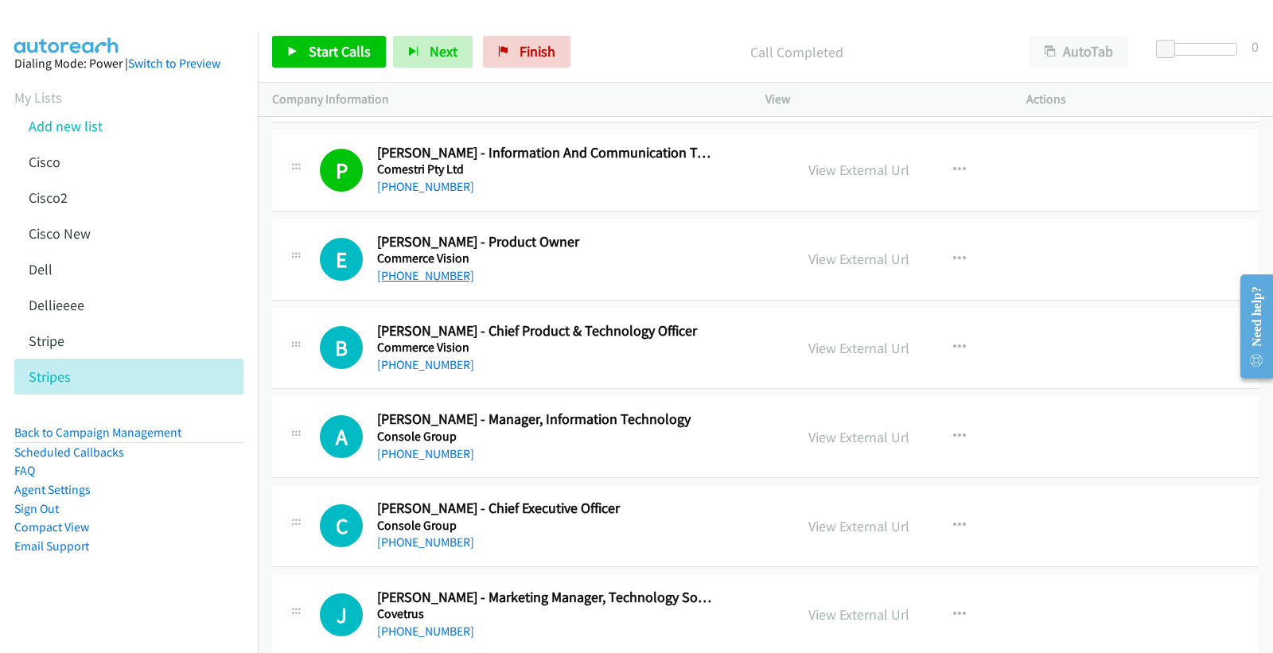
click at [422, 270] on link "[PHONE_NUMBER]" at bounding box center [425, 275] width 97 height 15
click at [855, 258] on link "View External Url" at bounding box center [858, 259] width 101 height 18
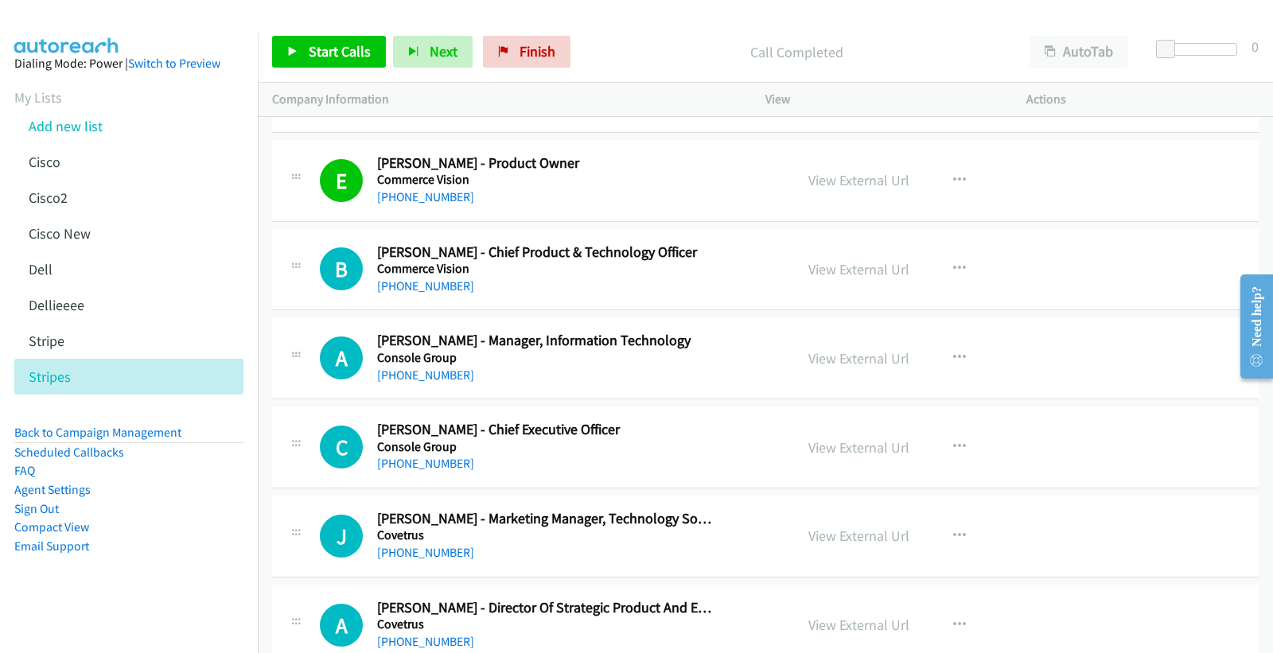
scroll to position [1502, 0]
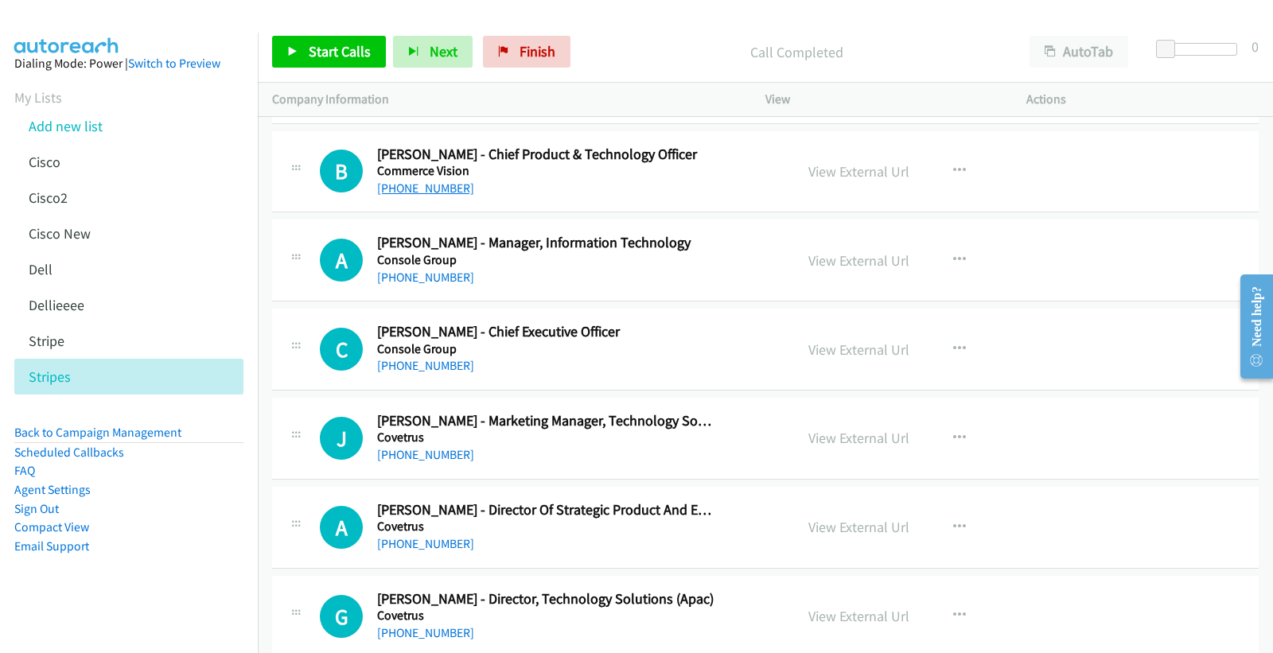
click at [430, 188] on link "[PHONE_NUMBER]" at bounding box center [425, 188] width 97 height 15
click at [861, 175] on link "View External Url" at bounding box center [858, 171] width 101 height 18
click at [411, 278] on link "[PHONE_NUMBER]" at bounding box center [425, 277] width 97 height 15
click at [808, 259] on link "View External Url" at bounding box center [858, 260] width 101 height 18
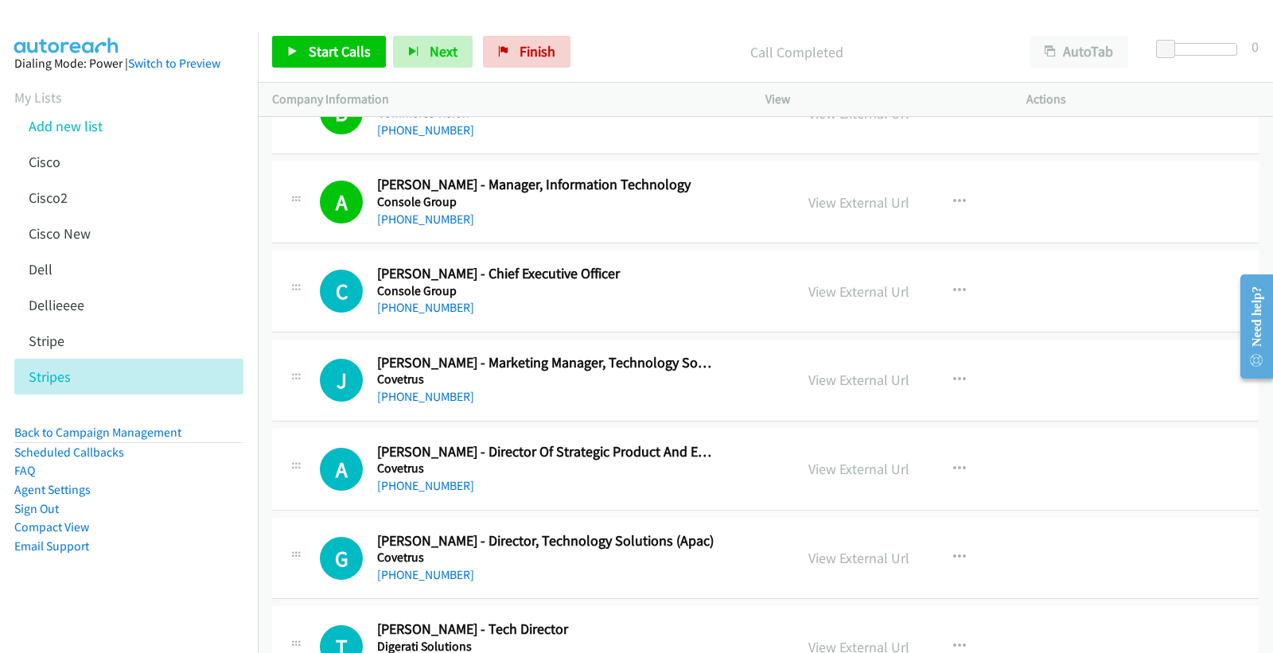
scroll to position [1591, 0]
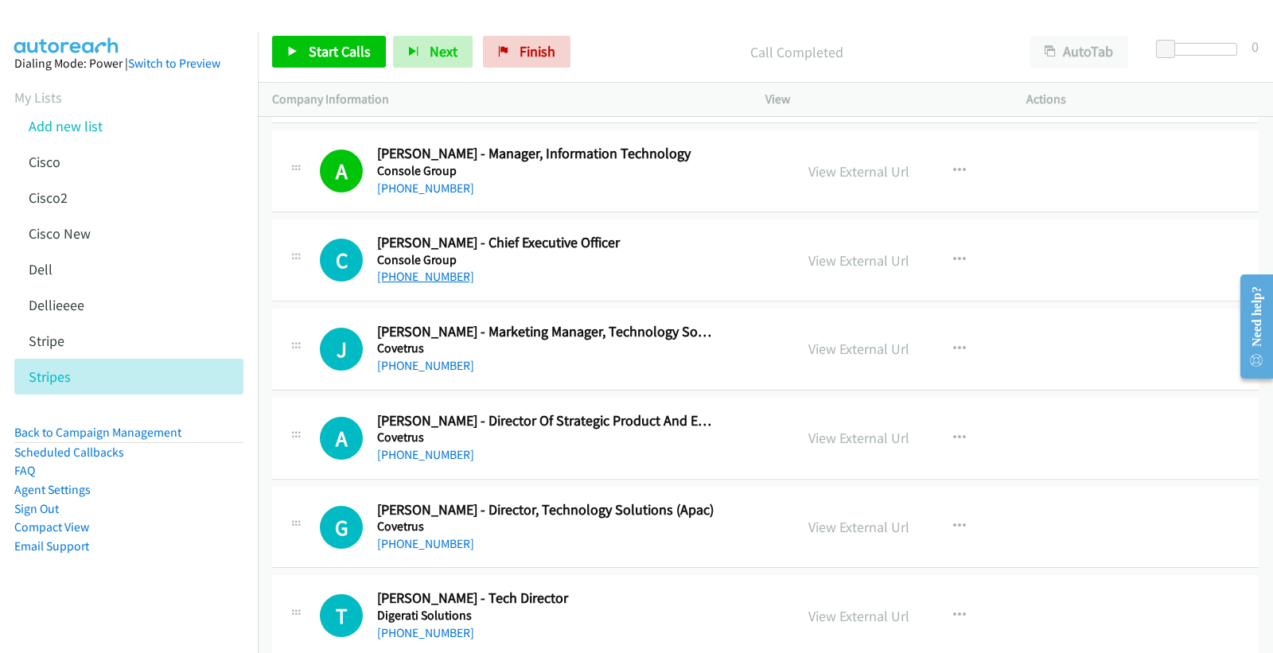
click at [428, 280] on link "[PHONE_NUMBER]" at bounding box center [425, 276] width 97 height 15
drag, startPoint x: 861, startPoint y: 262, endPoint x: 523, endPoint y: 249, distance: 338.3
click at [838, 259] on link "View External Url" at bounding box center [858, 260] width 101 height 18
click at [423, 367] on link "[PHONE_NUMBER]" at bounding box center [425, 365] width 97 height 15
click at [832, 344] on link "View External Url" at bounding box center [858, 349] width 101 height 18
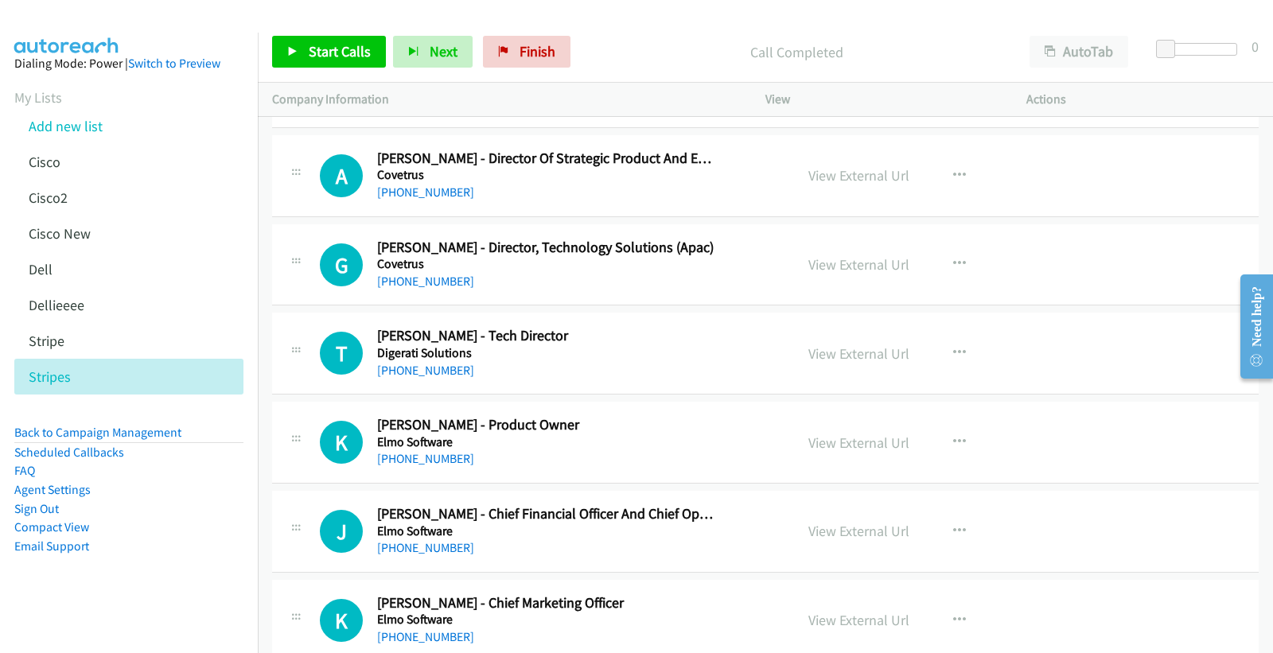
scroll to position [1767, 0]
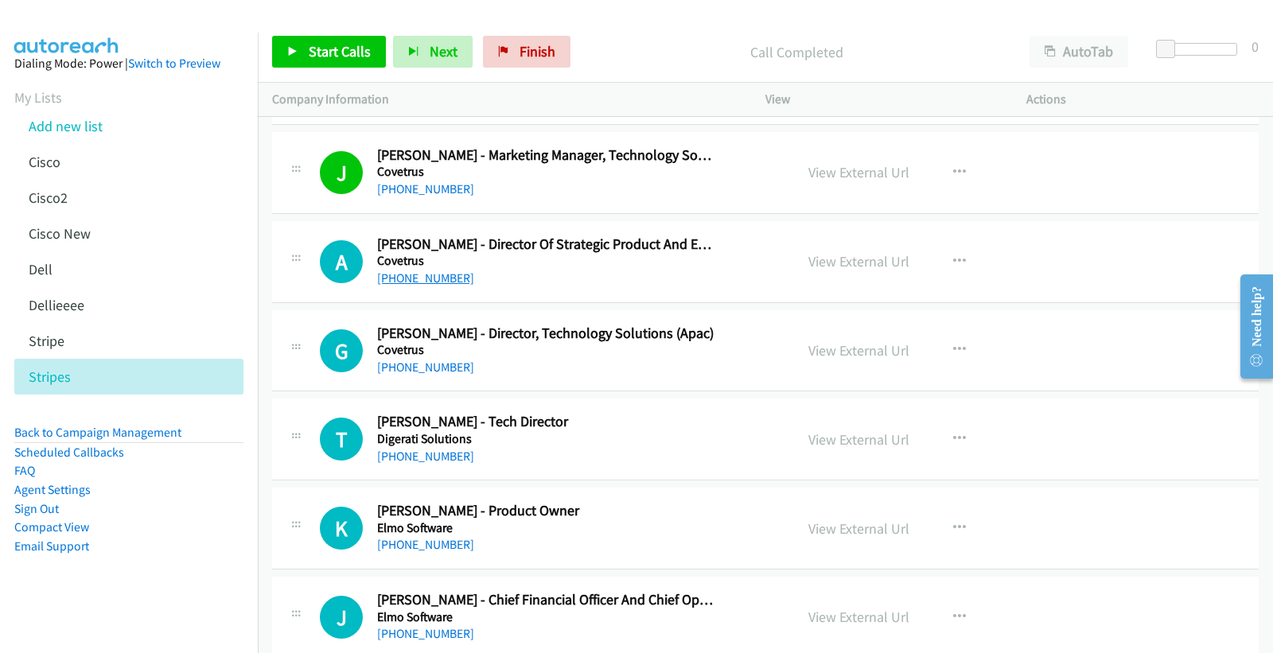
click at [437, 283] on link "[PHONE_NUMBER]" at bounding box center [425, 277] width 97 height 15
click at [822, 266] on link "View External Url" at bounding box center [858, 261] width 101 height 18
click at [420, 362] on link "[PHONE_NUMBER]" at bounding box center [425, 367] width 97 height 15
click at [873, 351] on link "View External Url" at bounding box center [858, 350] width 101 height 18
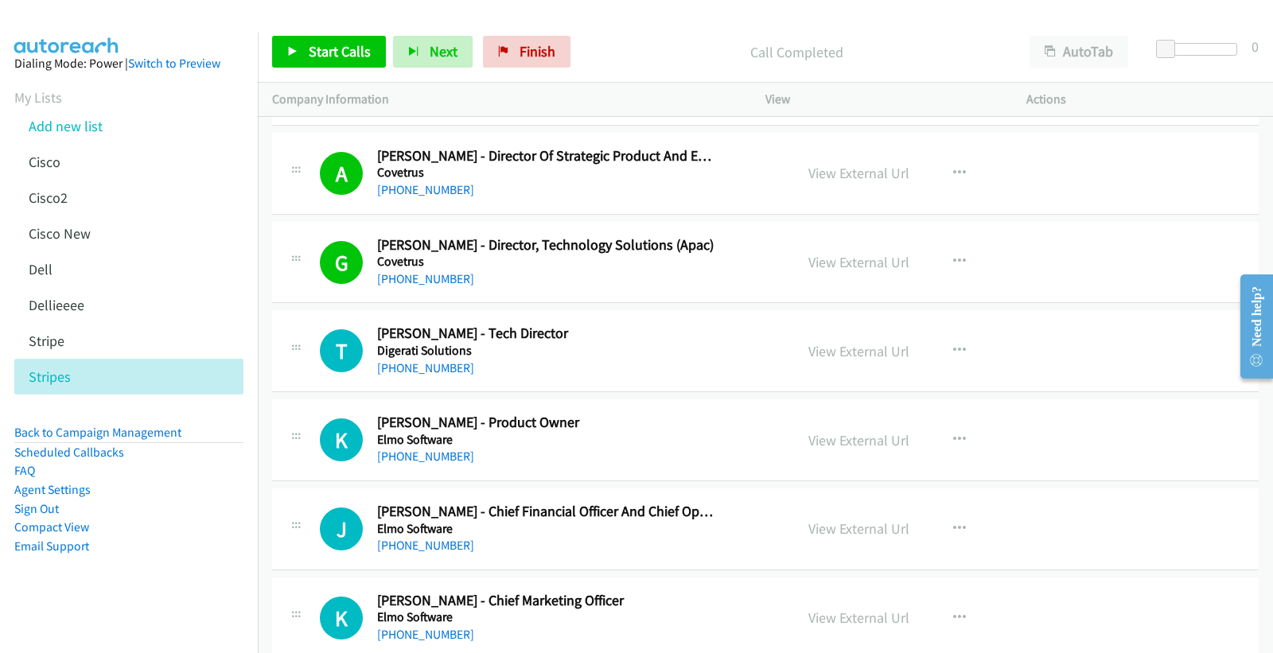
scroll to position [1944, 0]
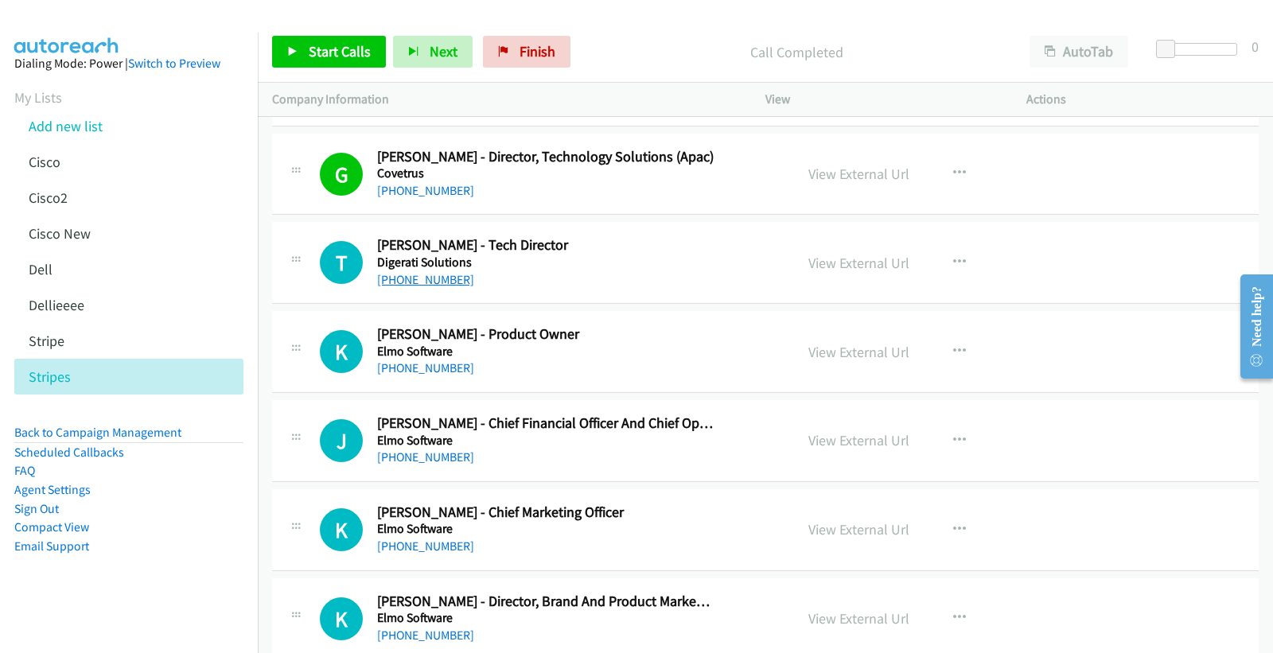
click at [408, 277] on link "[PHONE_NUMBER]" at bounding box center [425, 279] width 97 height 15
click at [830, 260] on link "View External Url" at bounding box center [858, 263] width 101 height 18
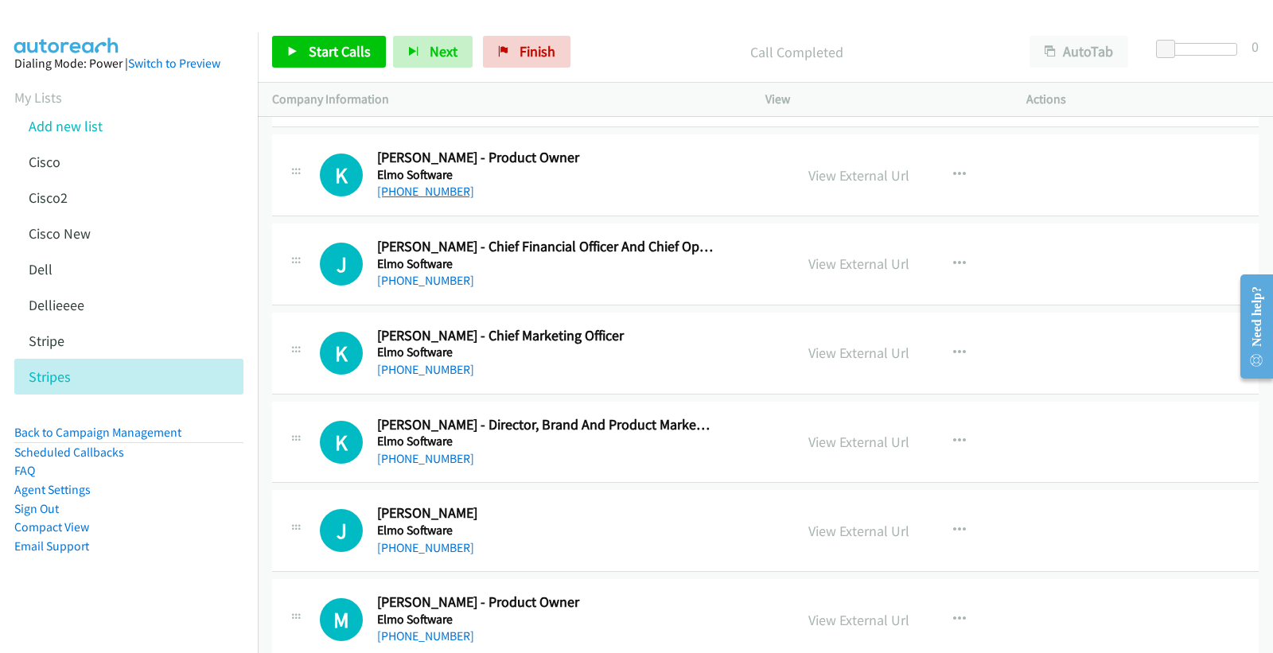
click at [412, 189] on link "[PHONE_NUMBER]" at bounding box center [425, 191] width 97 height 15
click at [836, 173] on link "View External Url" at bounding box center [858, 175] width 101 height 18
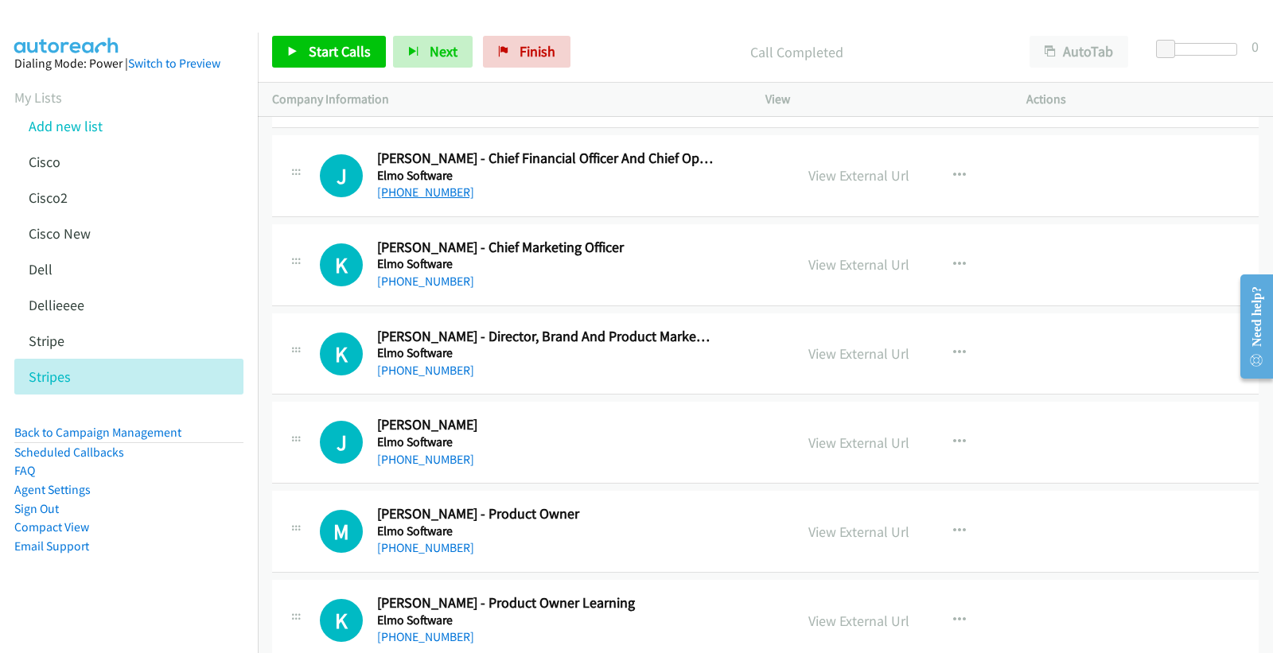
click at [442, 195] on link "[PHONE_NUMBER]" at bounding box center [425, 192] width 97 height 15
click at [844, 178] on link "View External Url" at bounding box center [858, 175] width 101 height 18
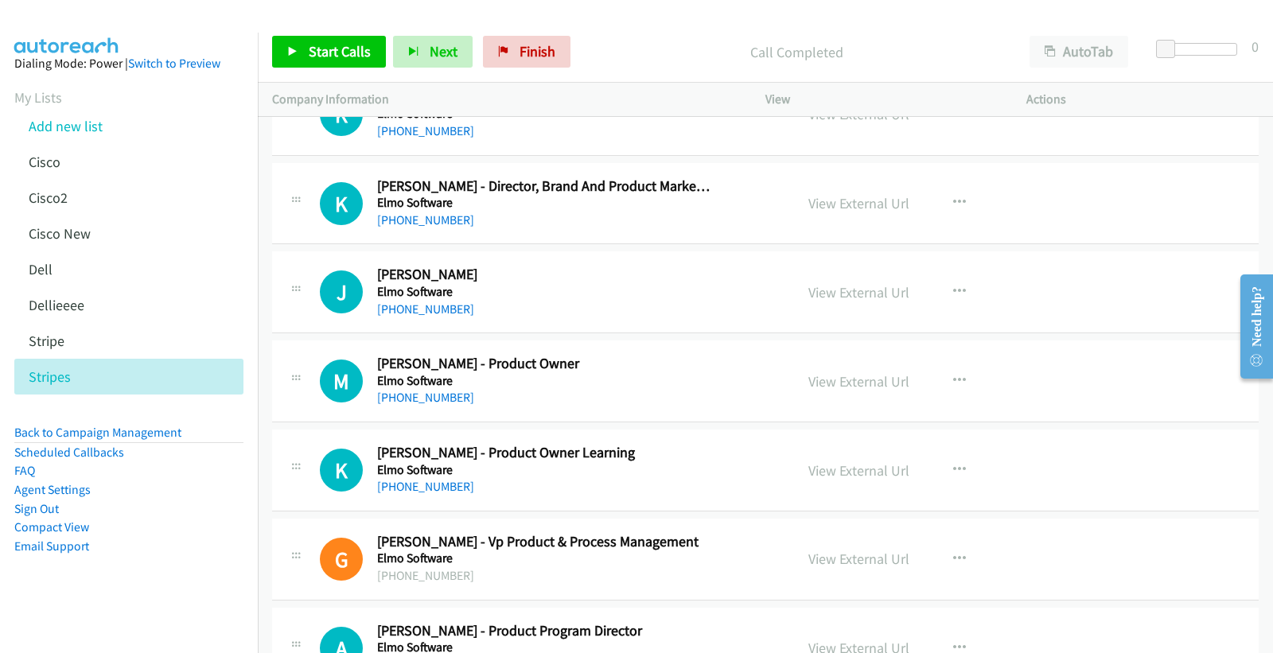
scroll to position [2386, 0]
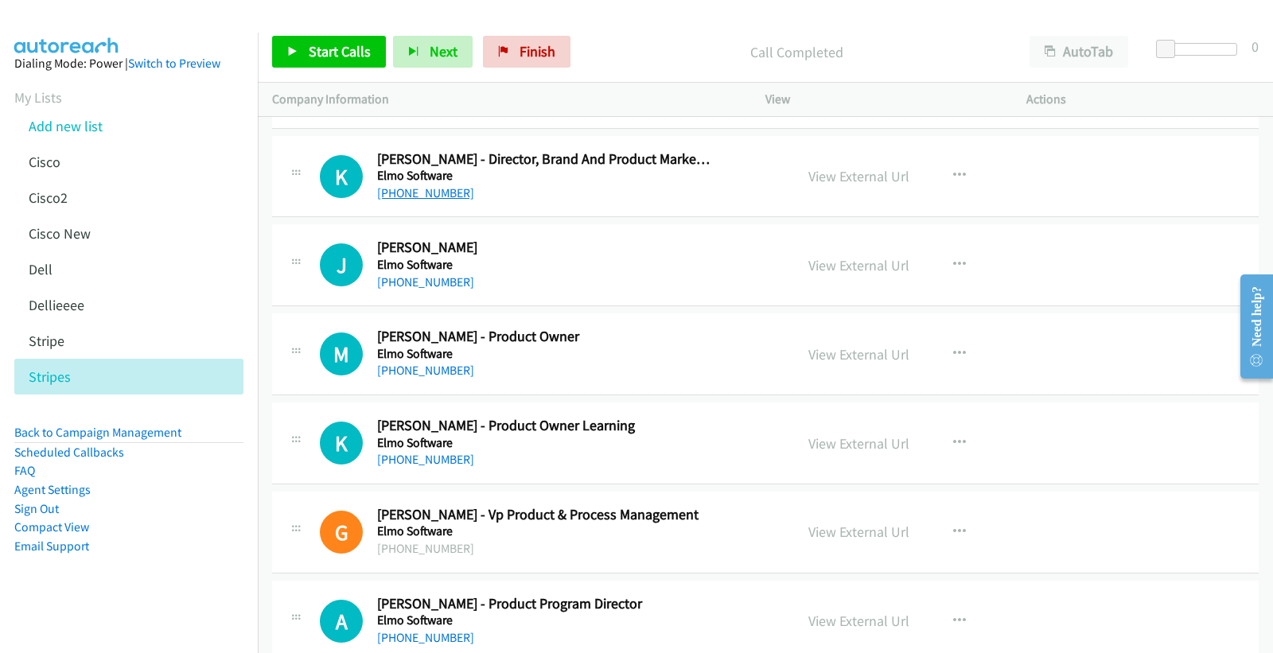
click at [451, 200] on link "[PHONE_NUMBER]" at bounding box center [425, 192] width 97 height 15
click at [444, 192] on link "[PHONE_NUMBER]" at bounding box center [425, 192] width 97 height 15
click at [835, 173] on link "View External Url" at bounding box center [858, 176] width 101 height 18
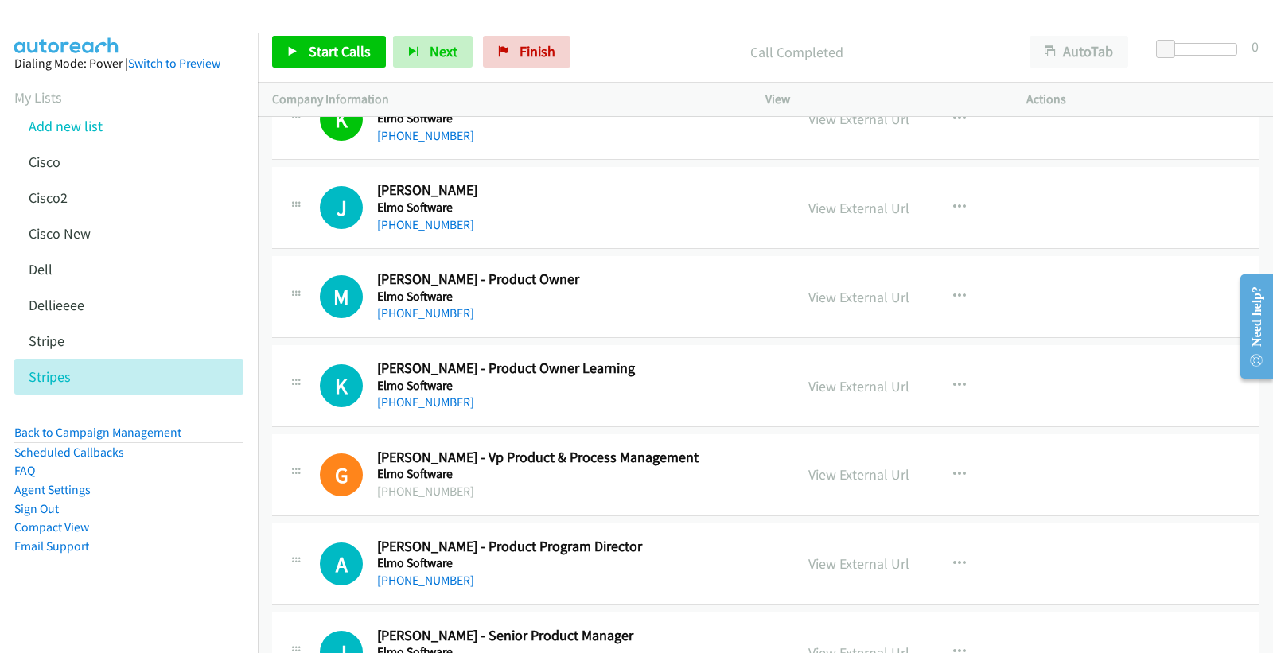
scroll to position [2474, 0]
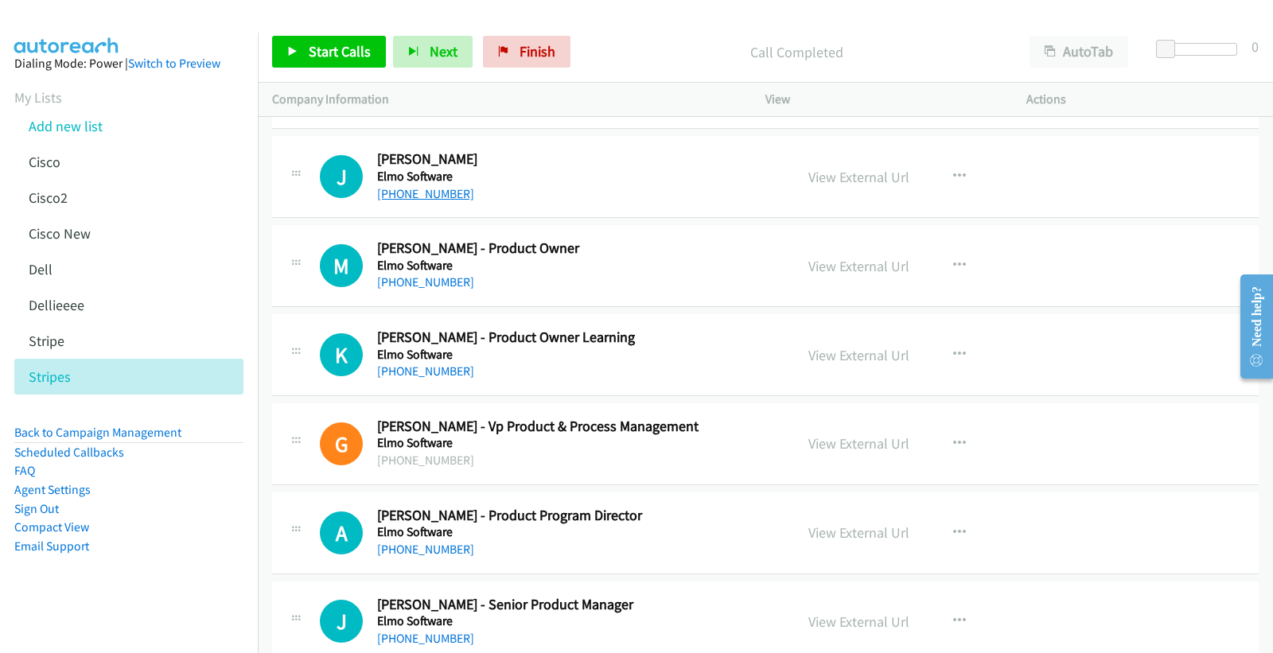
click at [404, 193] on link "[PHONE_NUMBER]" at bounding box center [425, 193] width 97 height 15
click at [878, 179] on link "View External Url" at bounding box center [858, 177] width 101 height 18
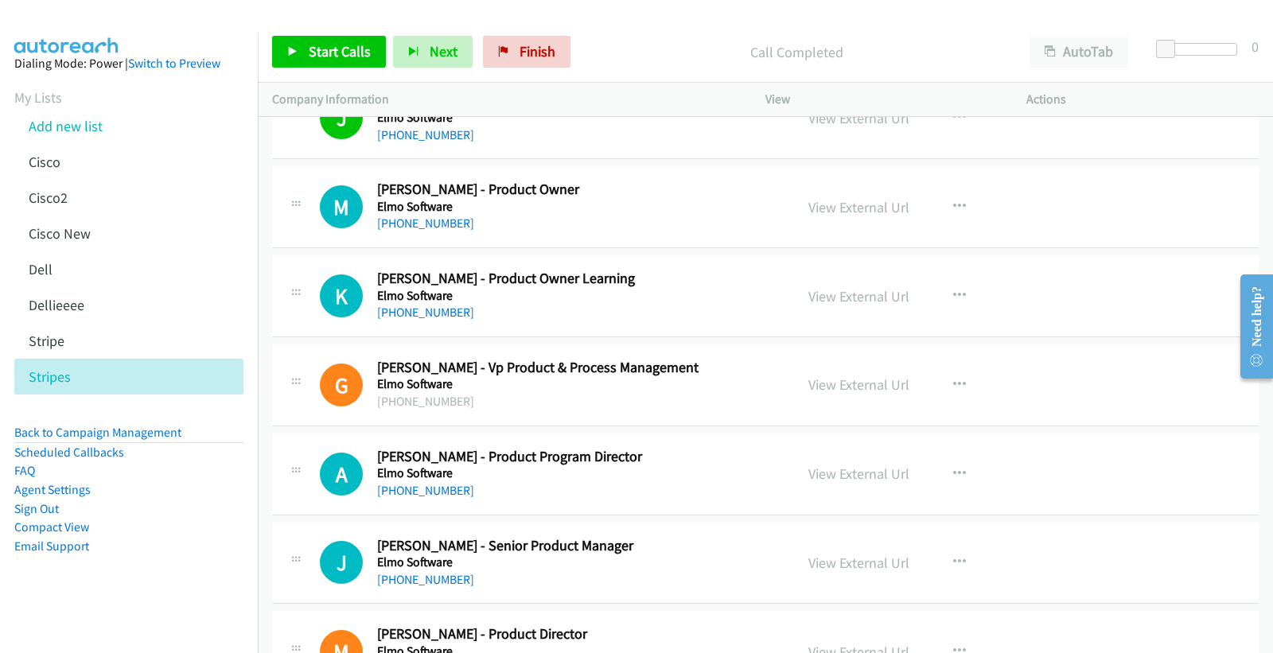
scroll to position [2563, 0]
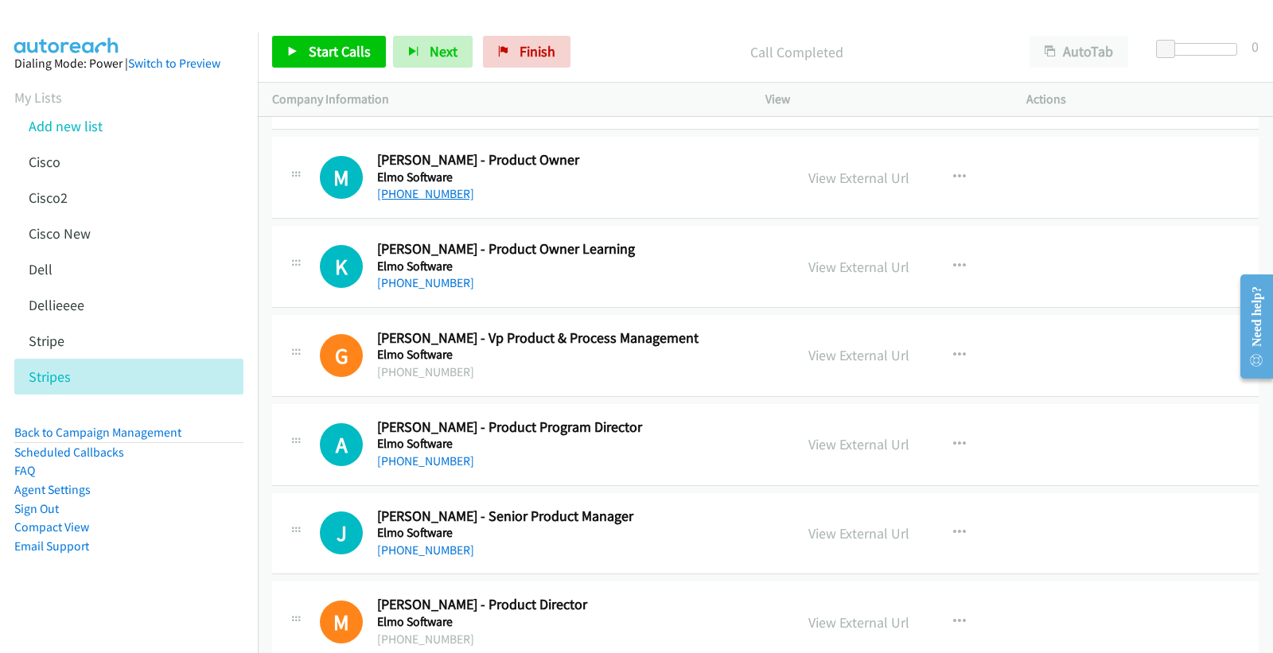
click at [426, 186] on link "[PHONE_NUMBER]" at bounding box center [425, 193] width 97 height 15
click at [842, 177] on link "View External Url" at bounding box center [858, 178] width 101 height 18
click at [425, 283] on link "[PHONE_NUMBER]" at bounding box center [425, 282] width 97 height 15
click at [839, 268] on link "View External Url" at bounding box center [858, 267] width 101 height 18
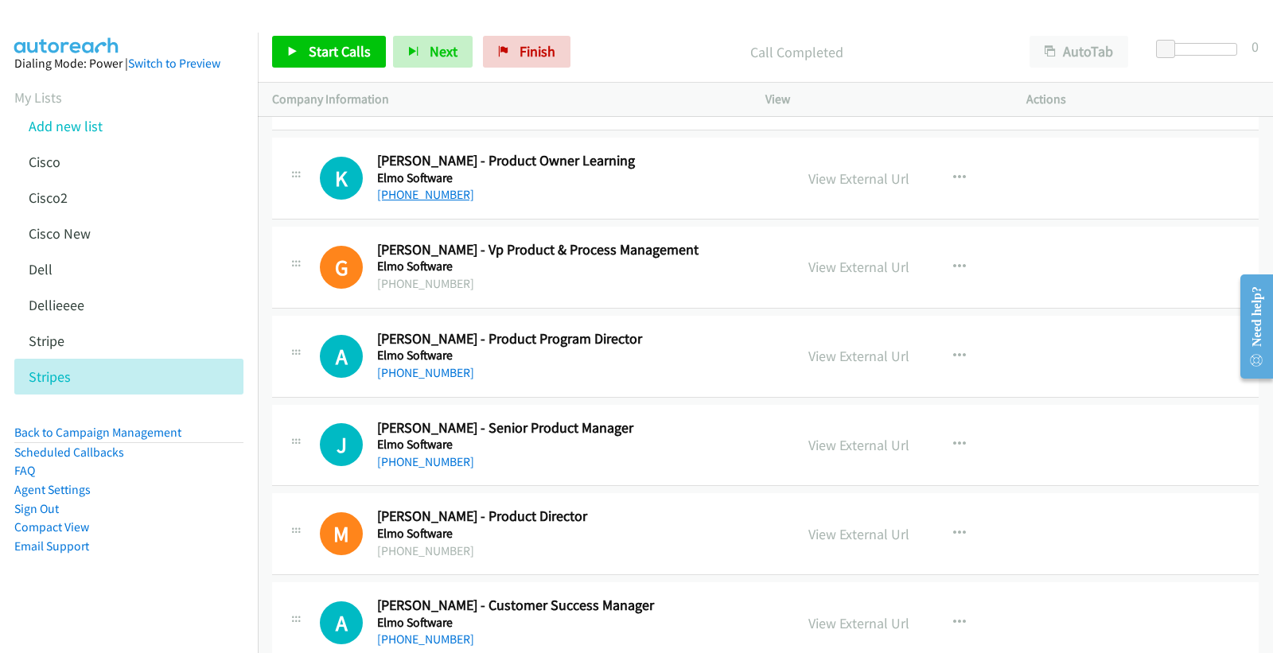
click at [409, 192] on link "[PHONE_NUMBER]" at bounding box center [425, 194] width 97 height 15
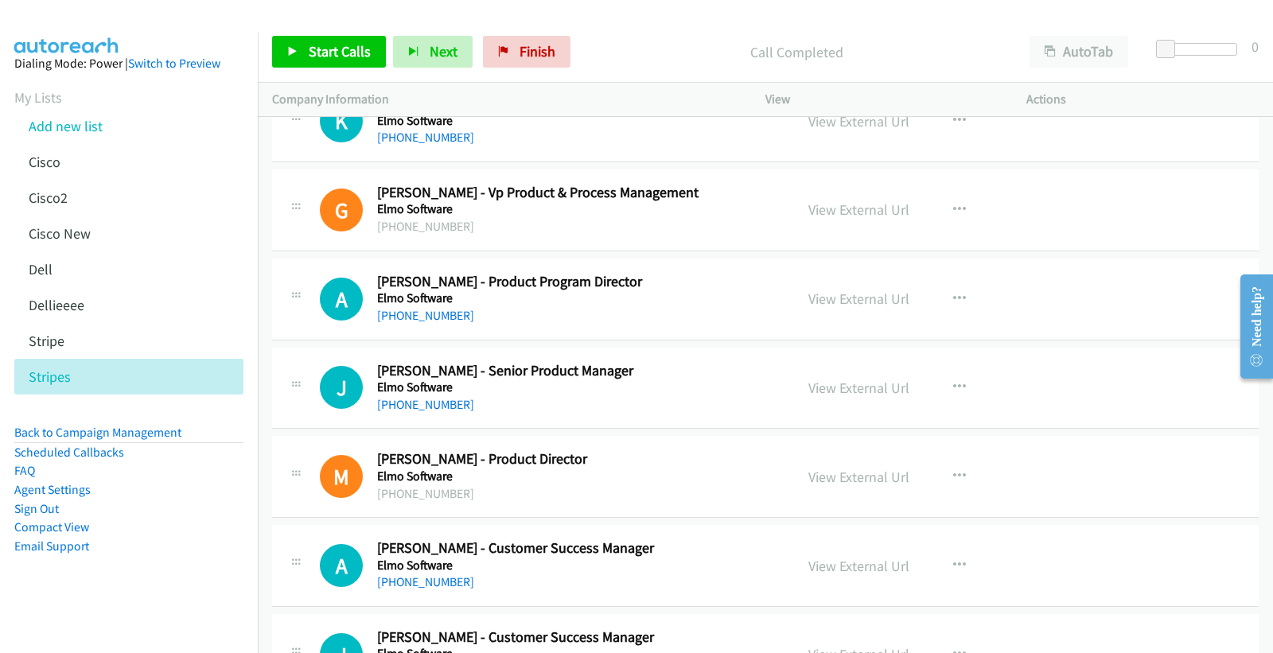
scroll to position [2739, 0]
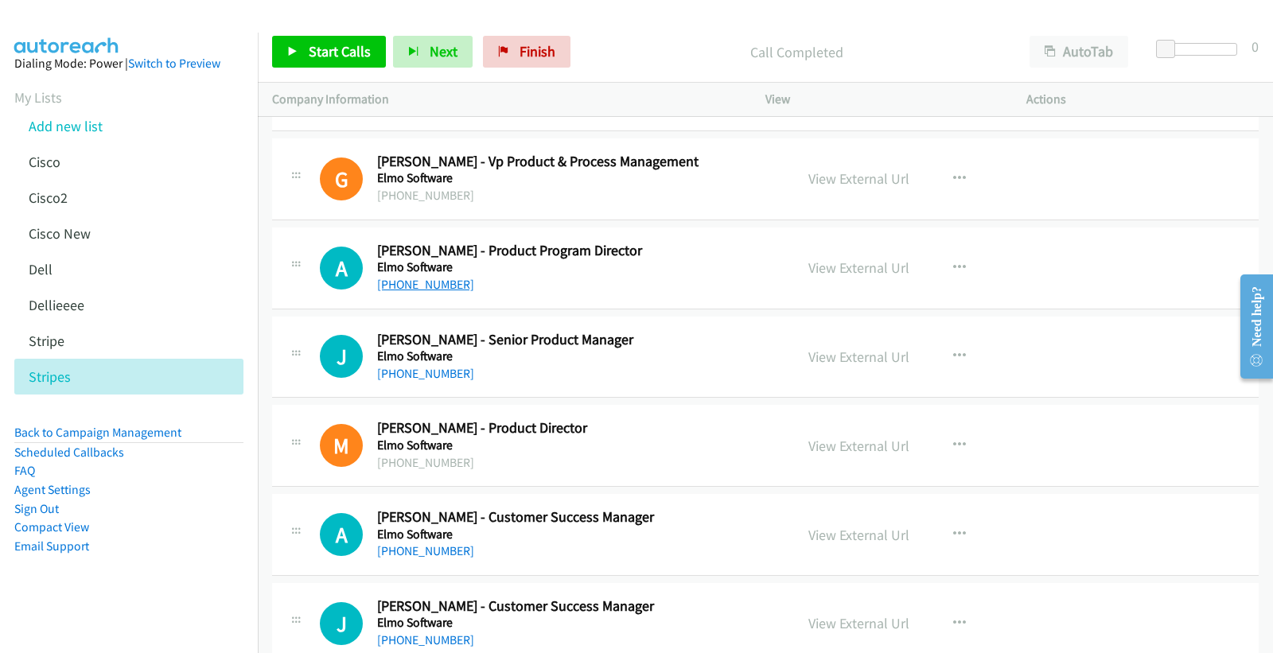
click at [420, 288] on link "[PHONE_NUMBER]" at bounding box center [425, 284] width 97 height 15
click at [847, 268] on link "View External Url" at bounding box center [858, 268] width 101 height 18
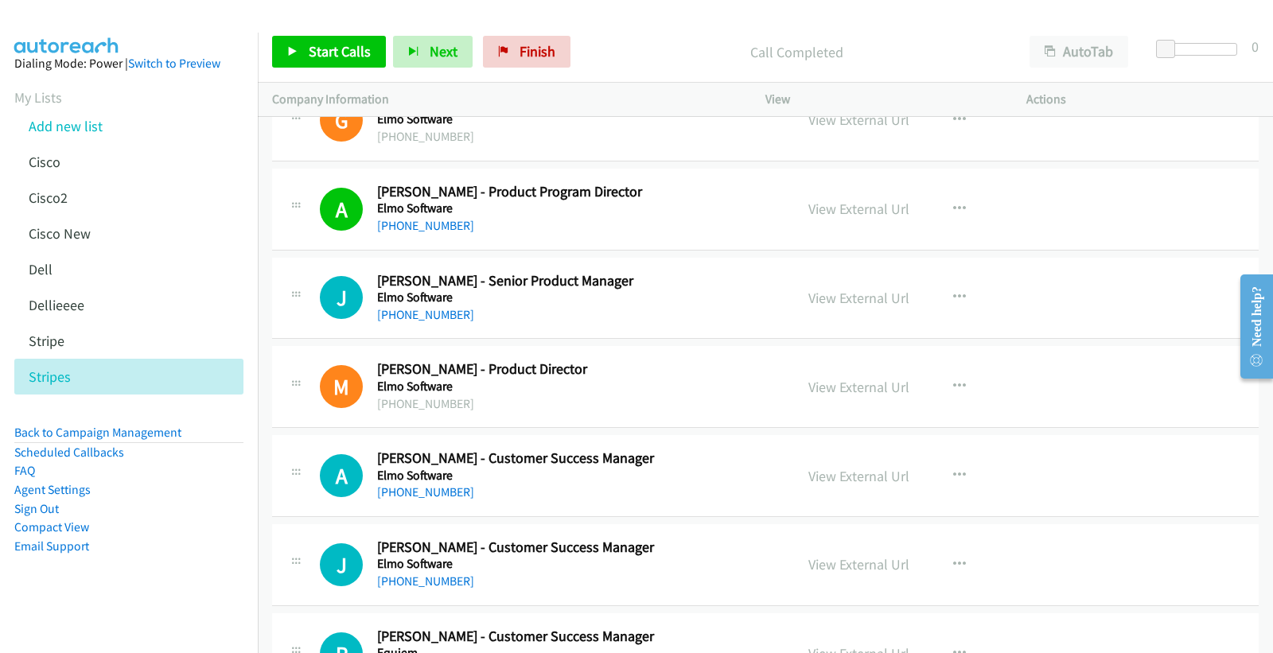
scroll to position [2828, 0]
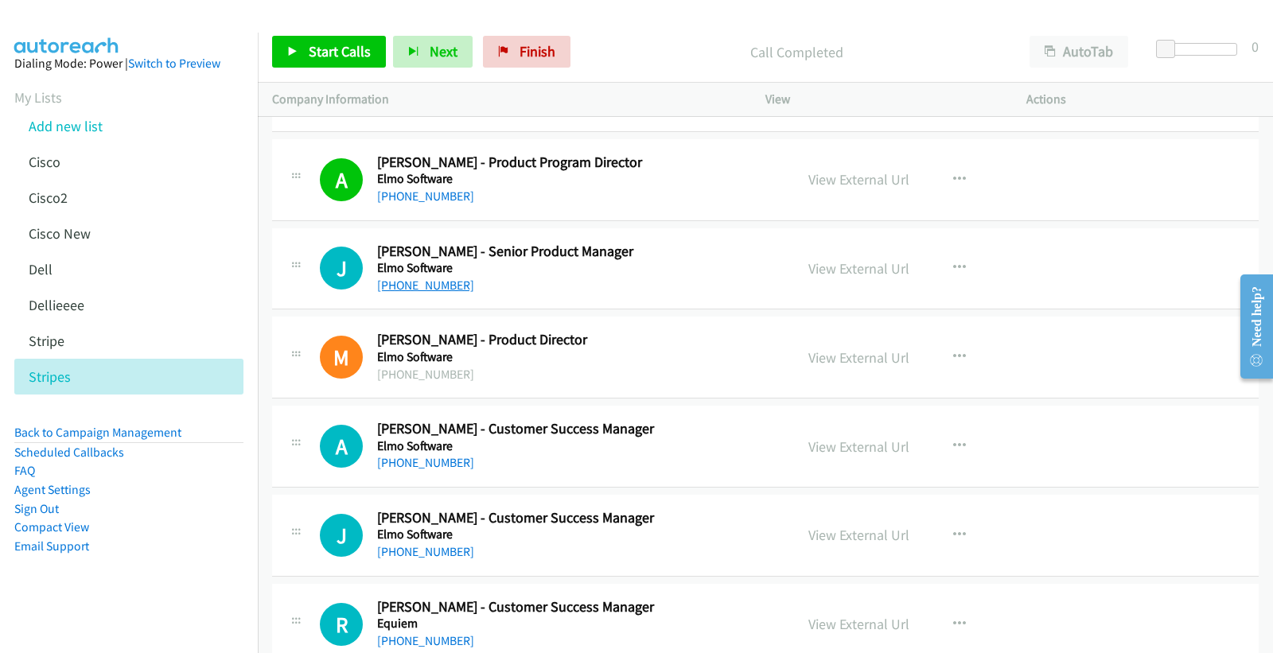
click at [430, 289] on link "[PHONE_NUMBER]" at bounding box center [425, 285] width 97 height 15
click at [837, 267] on link "View External Url" at bounding box center [858, 268] width 101 height 18
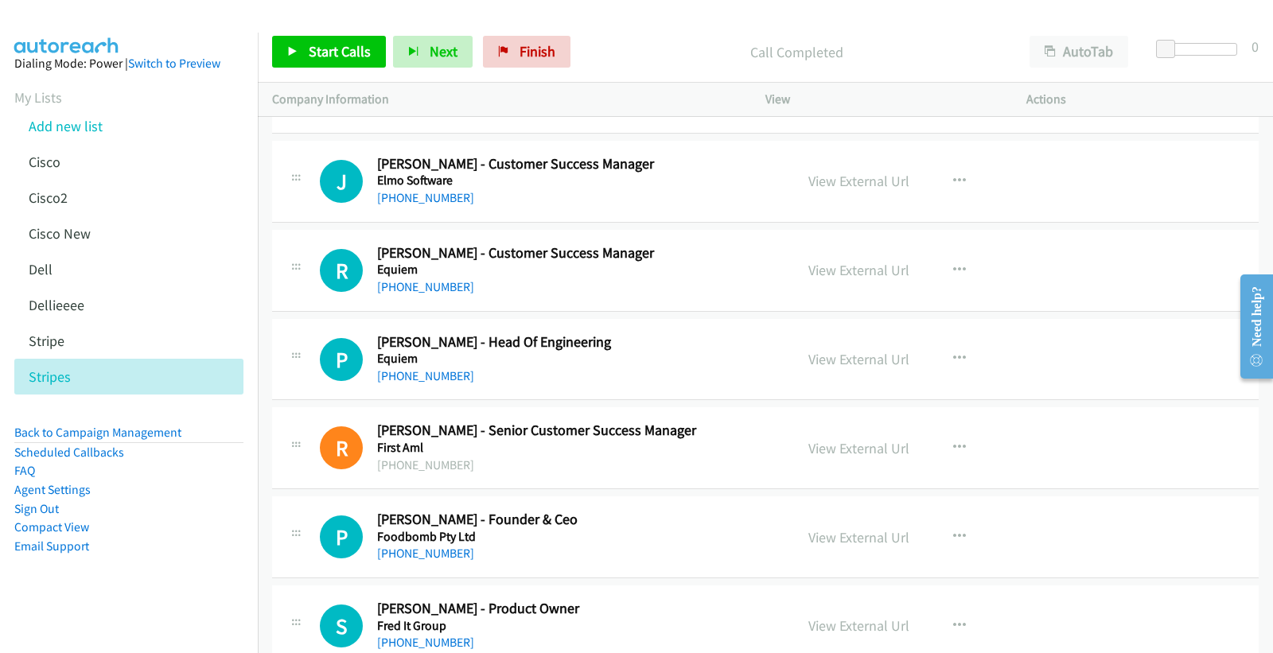
scroll to position [3270, 0]
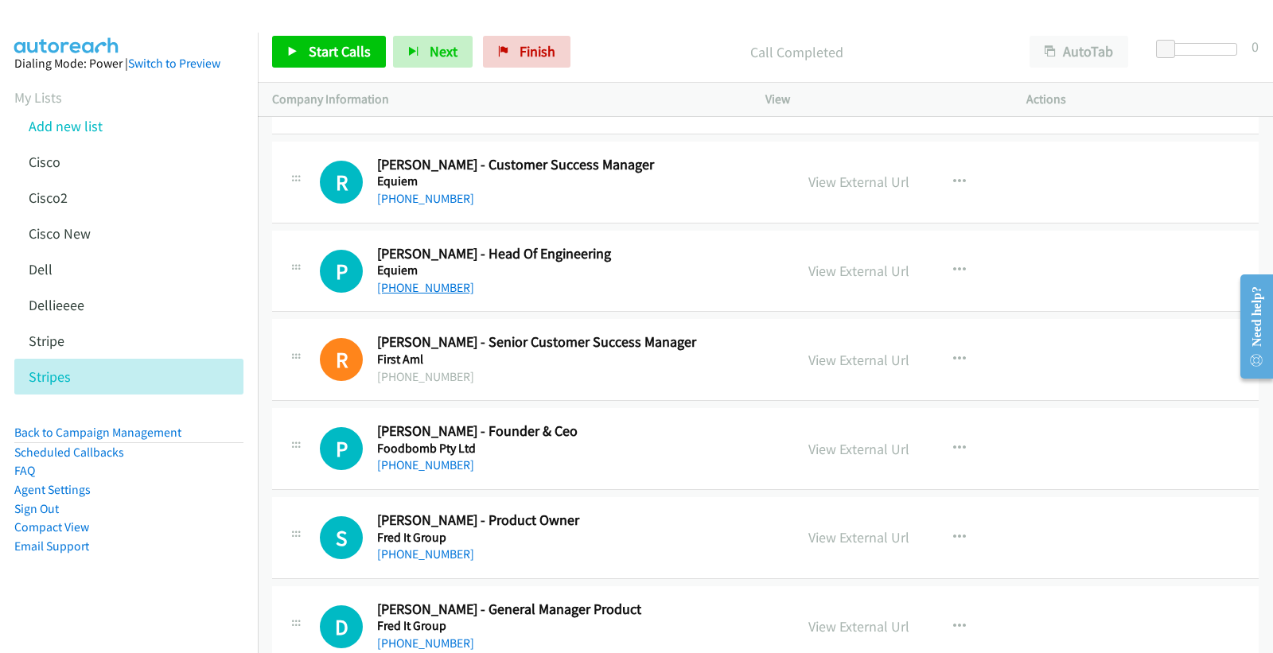
click at [436, 290] on link "[PHONE_NUMBER]" at bounding box center [425, 287] width 97 height 15
click at [845, 271] on link "View External Url" at bounding box center [858, 271] width 101 height 18
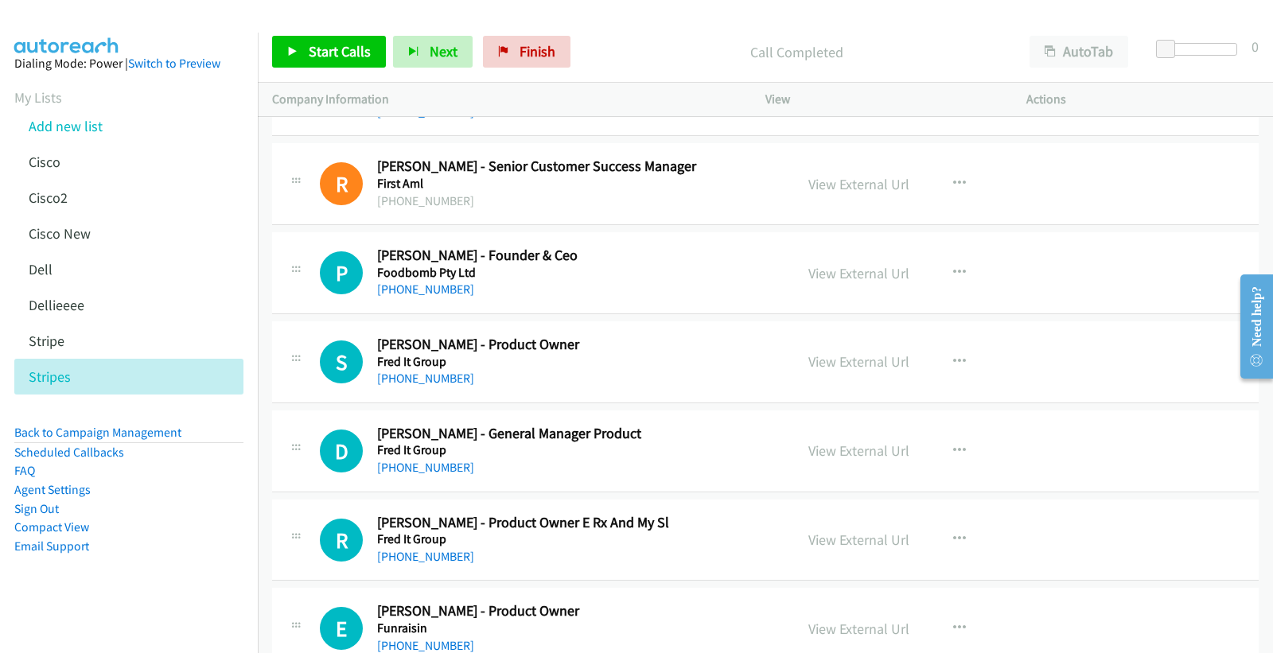
scroll to position [3446, 0]
click at [415, 290] on link "[PHONE_NUMBER]" at bounding box center [425, 288] width 97 height 15
click at [849, 271] on link "View External Url" at bounding box center [858, 272] width 101 height 18
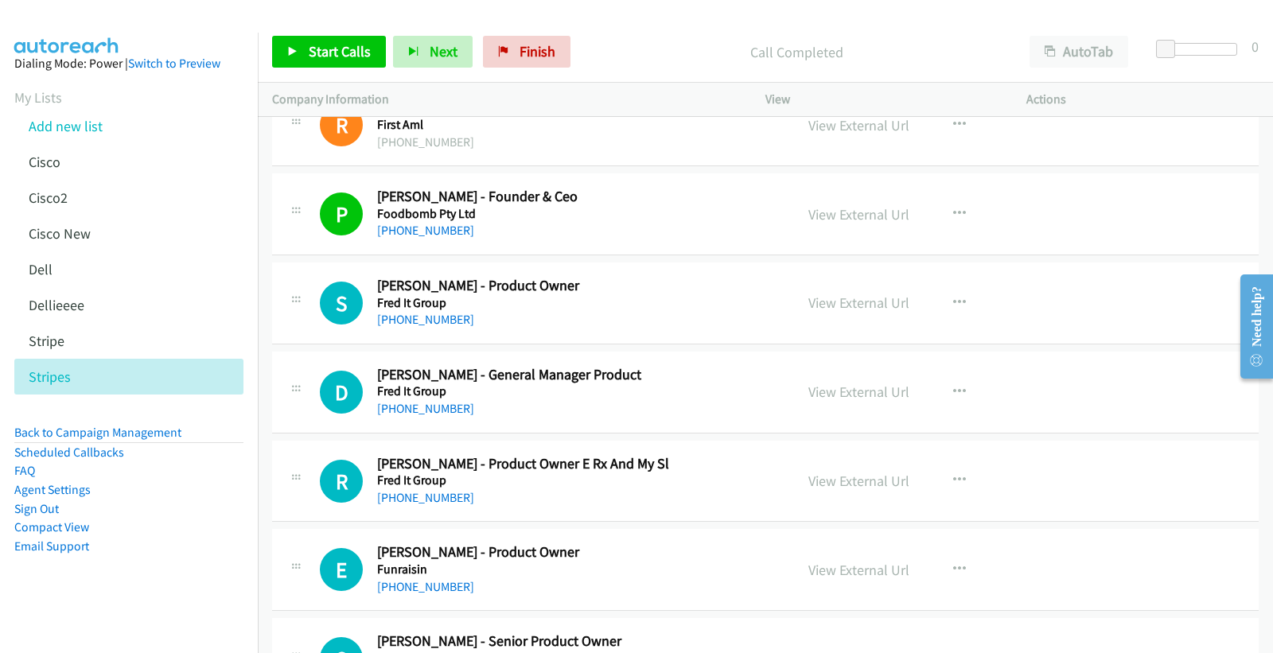
scroll to position [3535, 0]
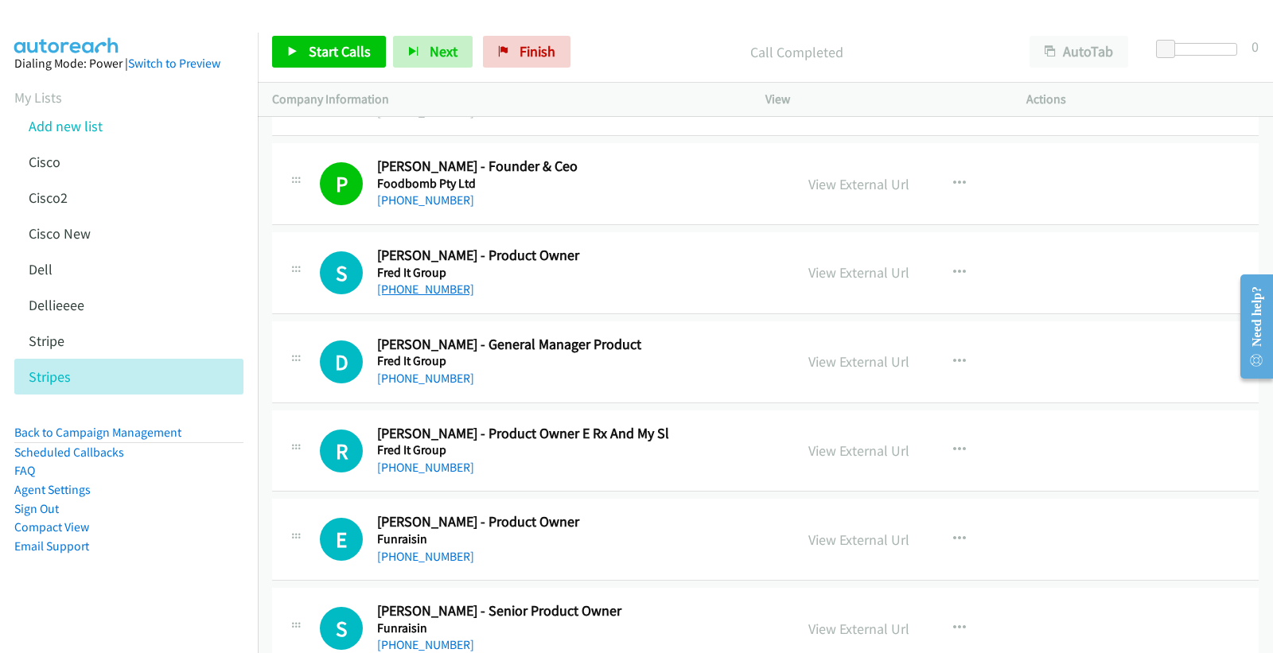
click at [431, 289] on link "[PHONE_NUMBER]" at bounding box center [425, 289] width 97 height 15
click at [865, 269] on link "View External Url" at bounding box center [858, 272] width 101 height 18
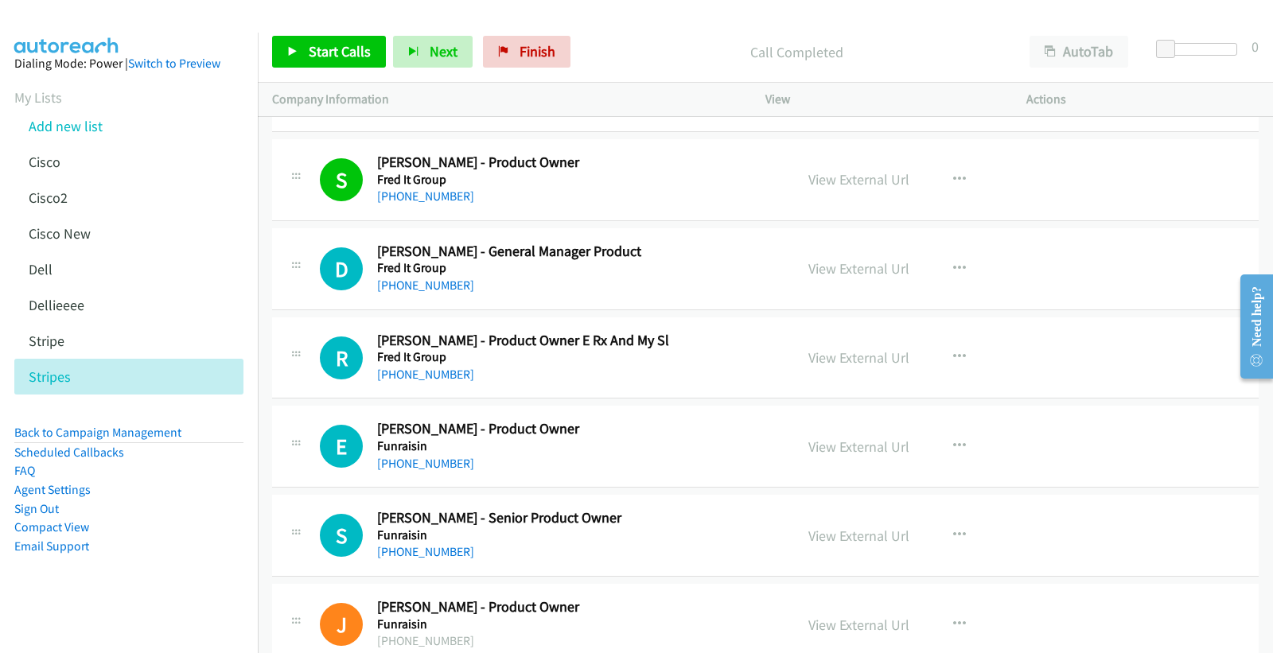
scroll to position [3711, 0]
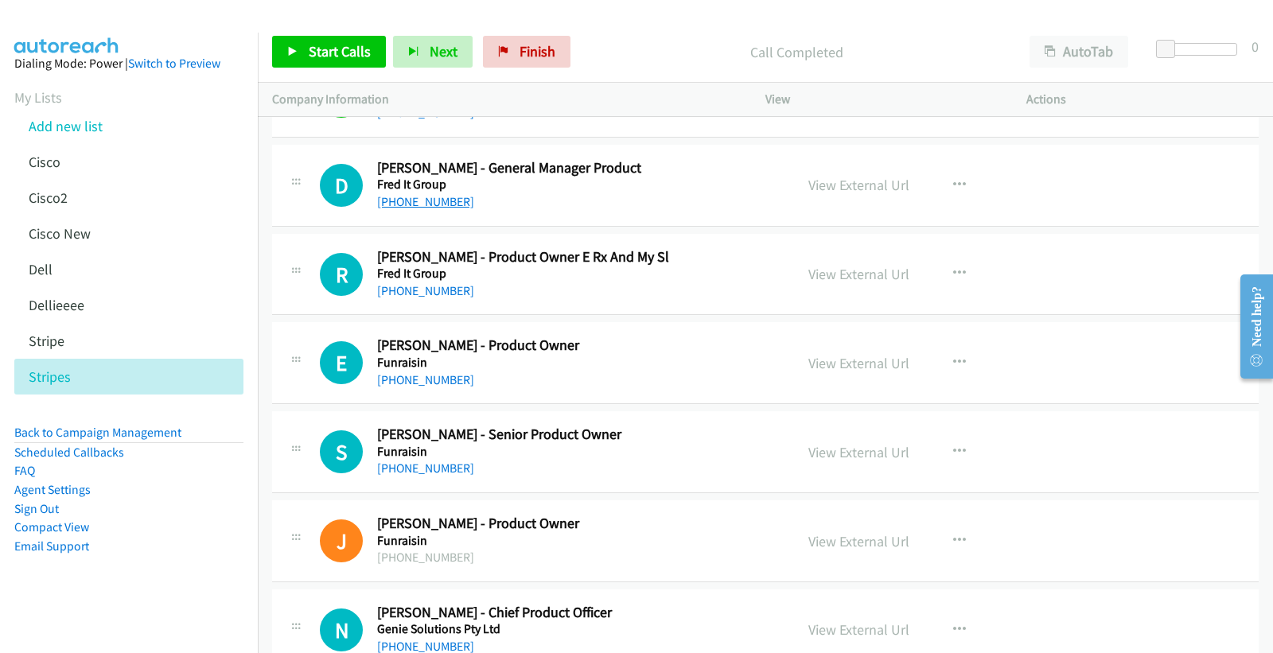
click at [422, 204] on link "[PHONE_NUMBER]" at bounding box center [425, 201] width 97 height 15
click at [853, 181] on link "View External Url" at bounding box center [858, 185] width 101 height 18
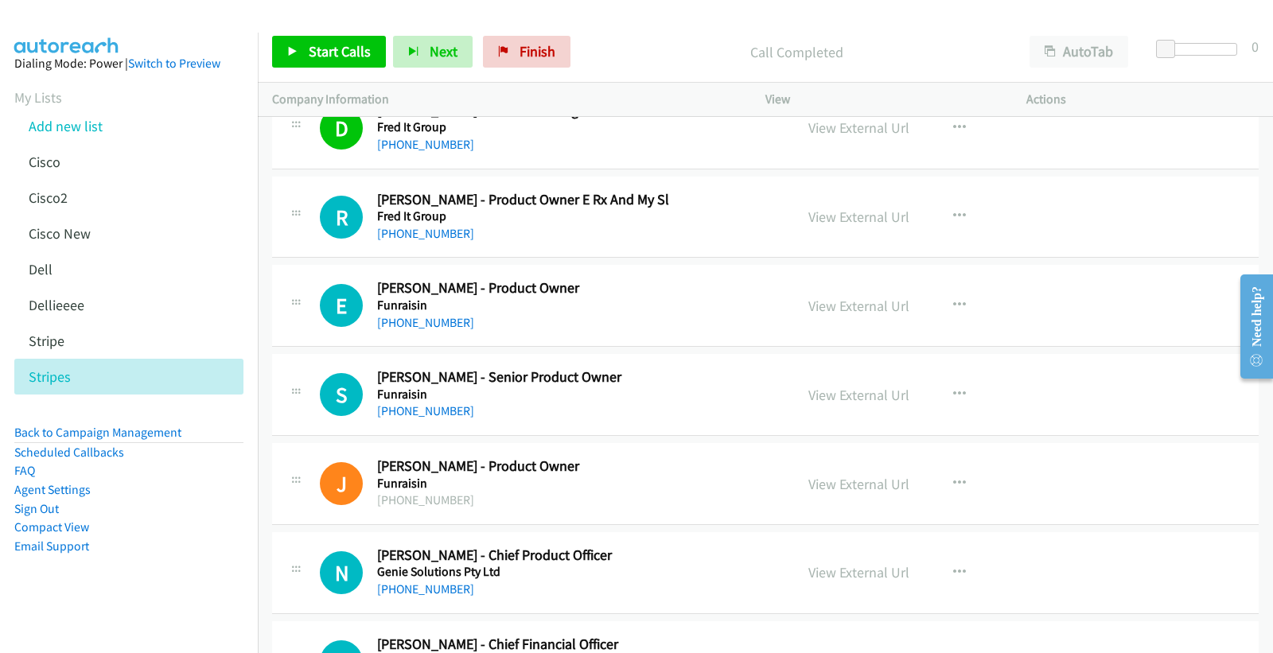
scroll to position [3800, 0]
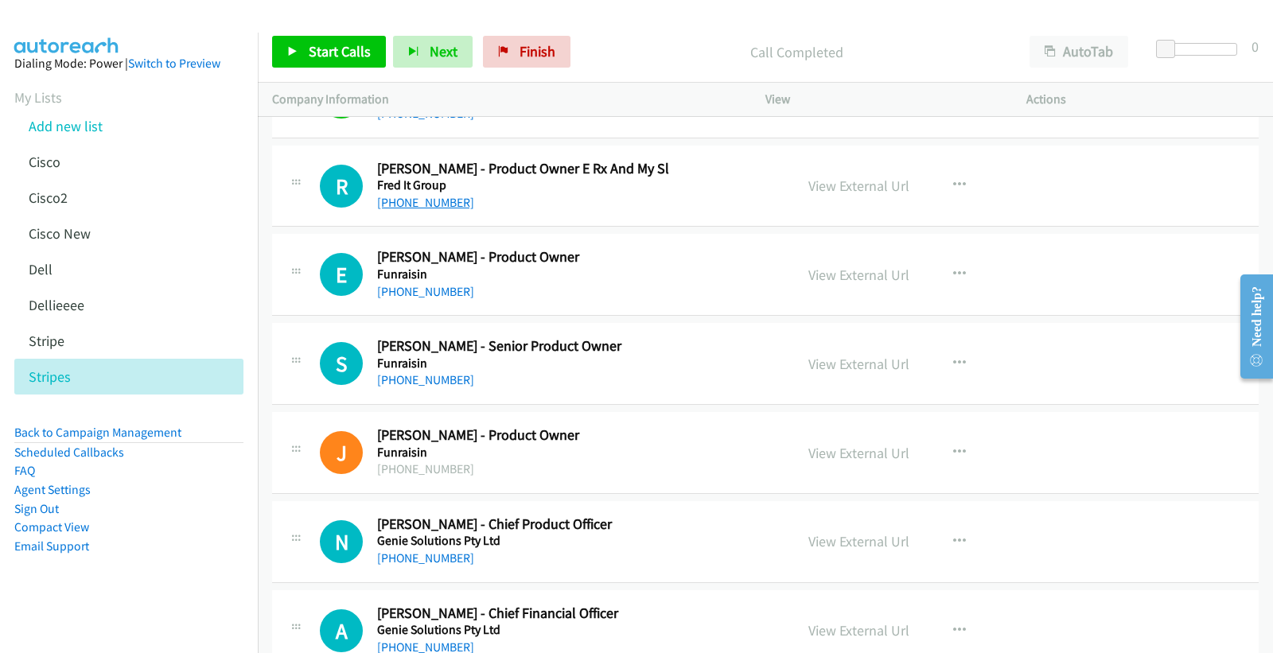
click at [403, 202] on link "[PHONE_NUMBER]" at bounding box center [425, 202] width 97 height 15
click at [857, 187] on link "View External Url" at bounding box center [858, 186] width 101 height 18
click at [420, 296] on link "[PHONE_NUMBER]" at bounding box center [425, 291] width 97 height 15
click at [857, 275] on link "View External Url" at bounding box center [858, 275] width 101 height 18
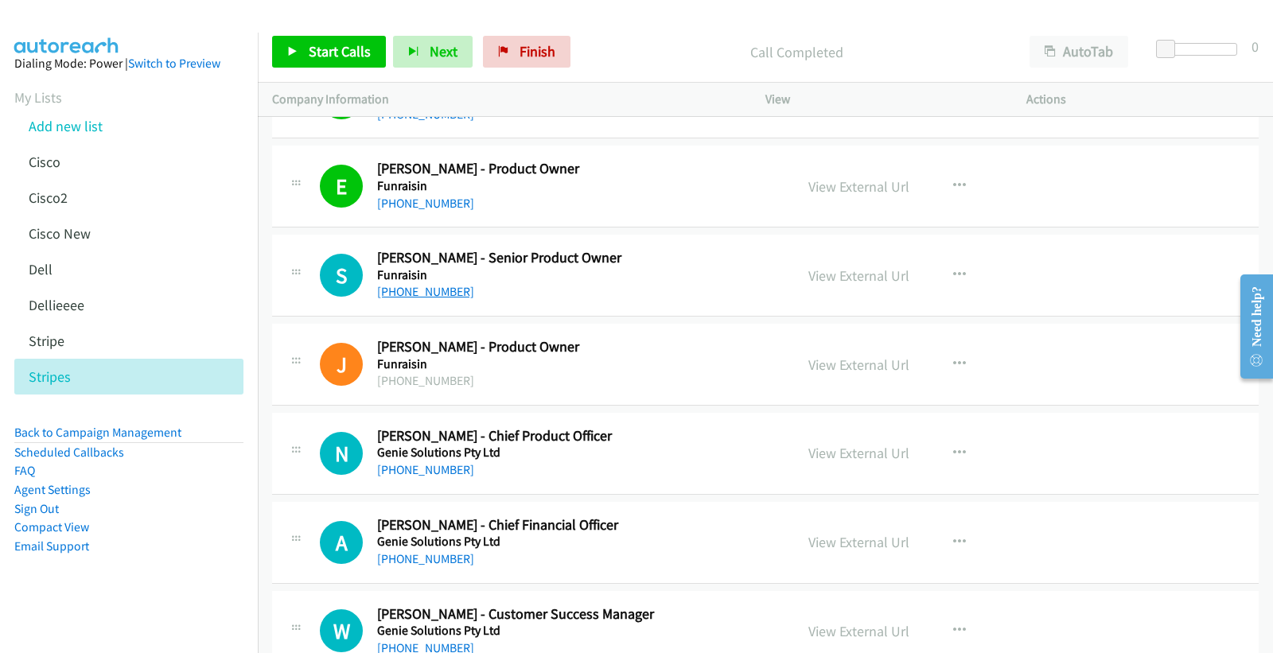
click at [441, 291] on link "[PHONE_NUMBER]" at bounding box center [425, 291] width 97 height 15
click at [837, 272] on link "View External Url" at bounding box center [858, 275] width 101 height 18
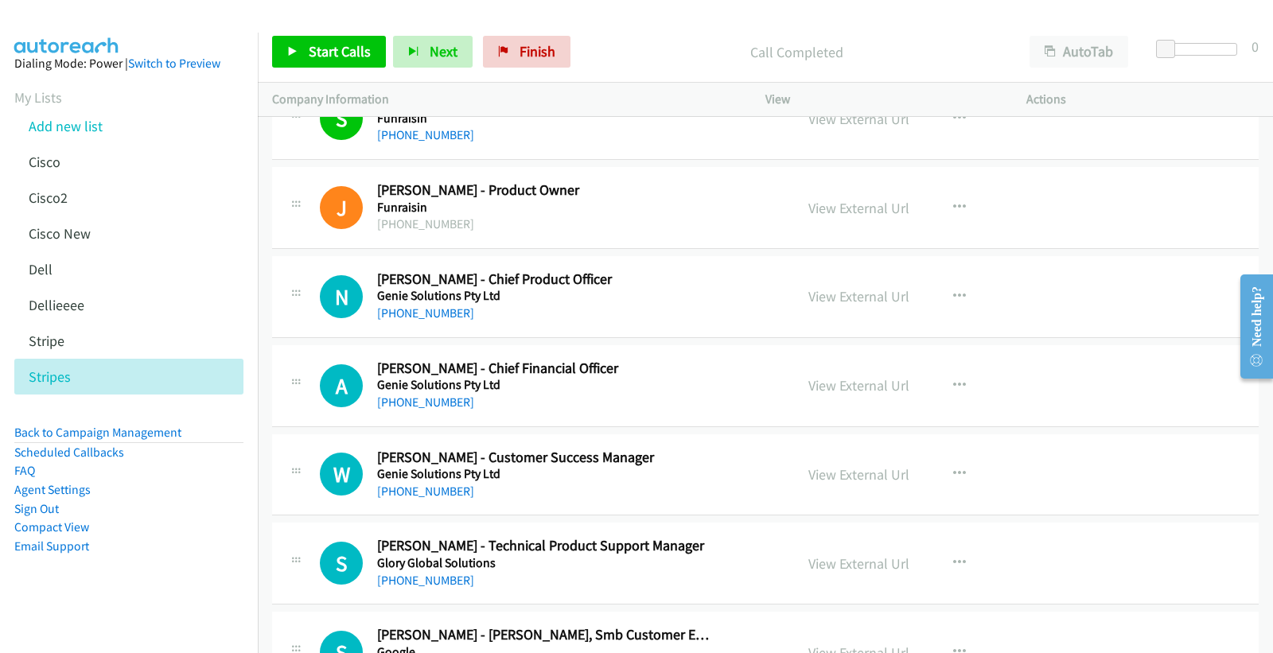
scroll to position [4065, 0]
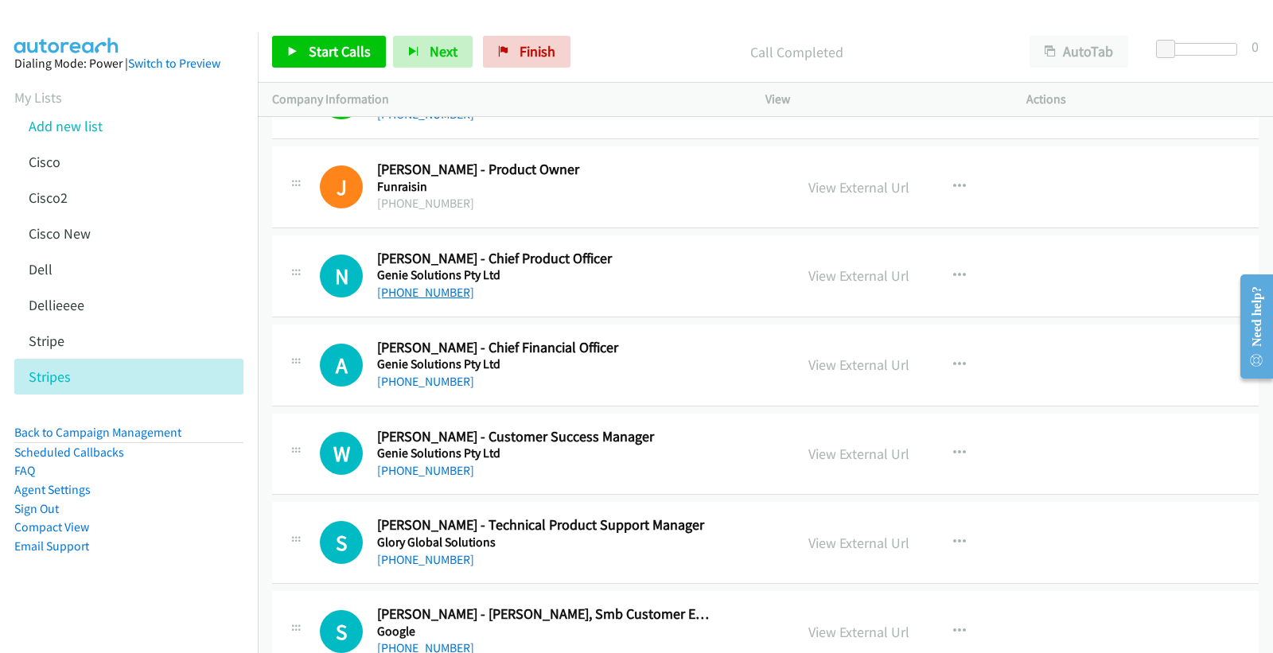
click at [388, 297] on link "[PHONE_NUMBER]" at bounding box center [425, 292] width 97 height 15
click at [871, 282] on link "View External Url" at bounding box center [858, 275] width 101 height 18
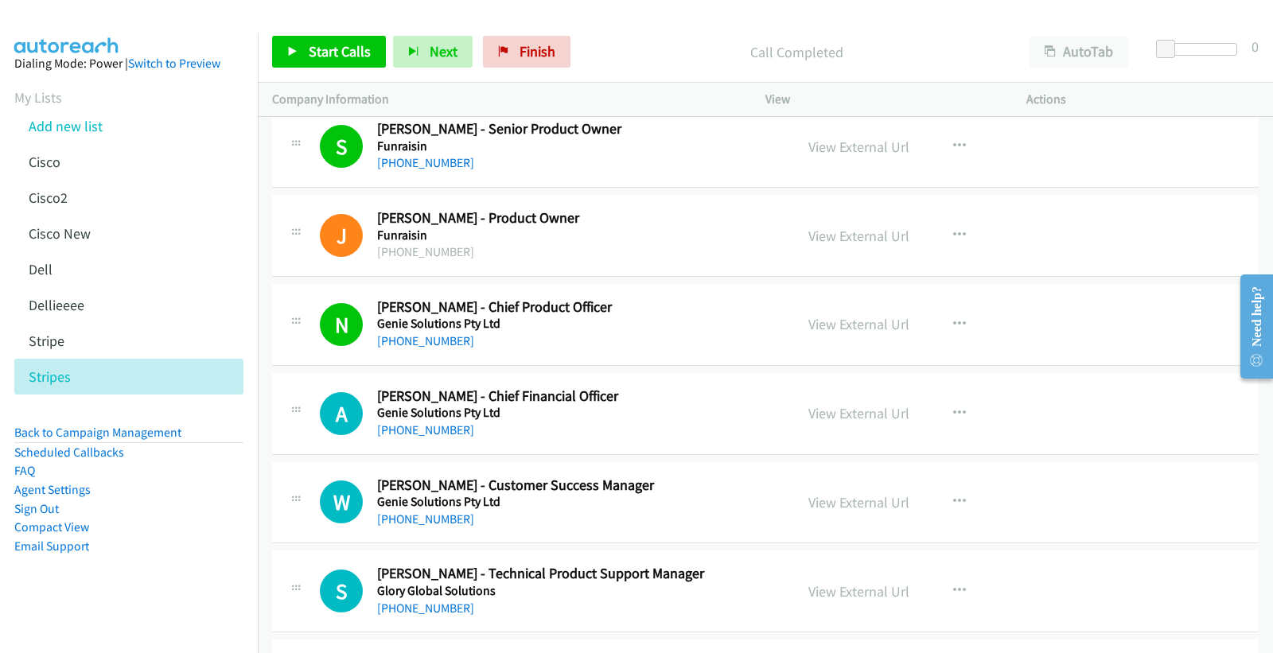
scroll to position [3977, 0]
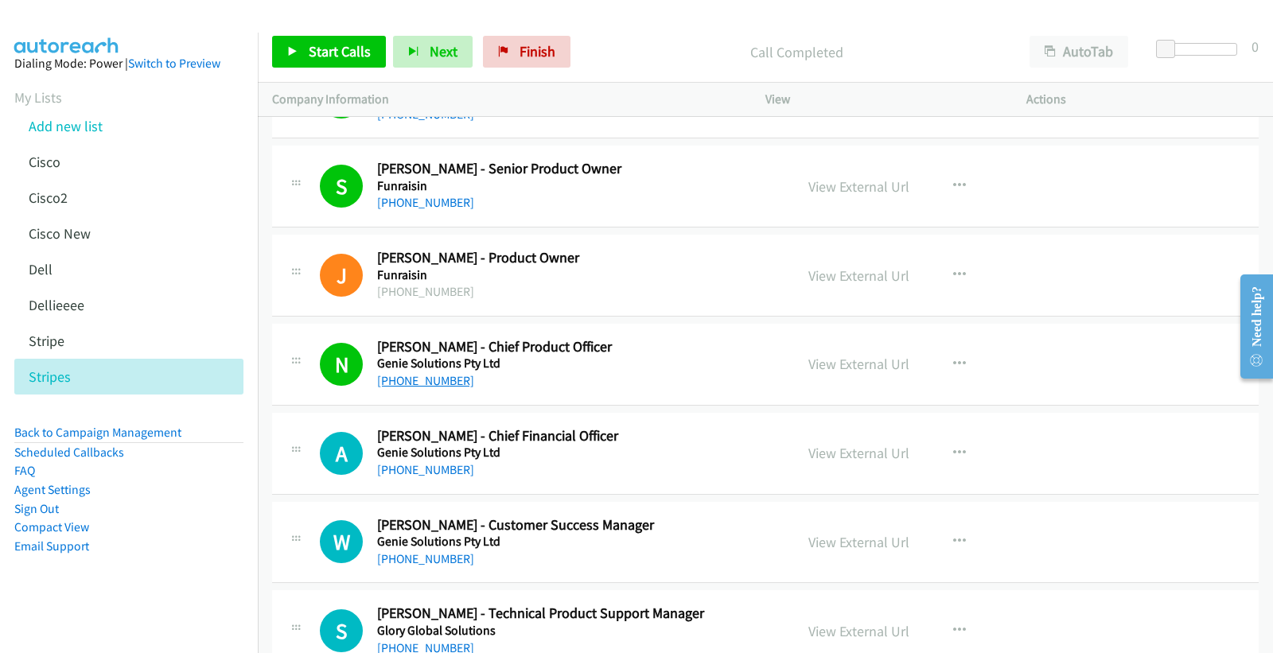
click at [425, 382] on link "[PHONE_NUMBER]" at bounding box center [425, 380] width 97 height 15
click at [836, 363] on link "View External Url" at bounding box center [858, 364] width 101 height 18
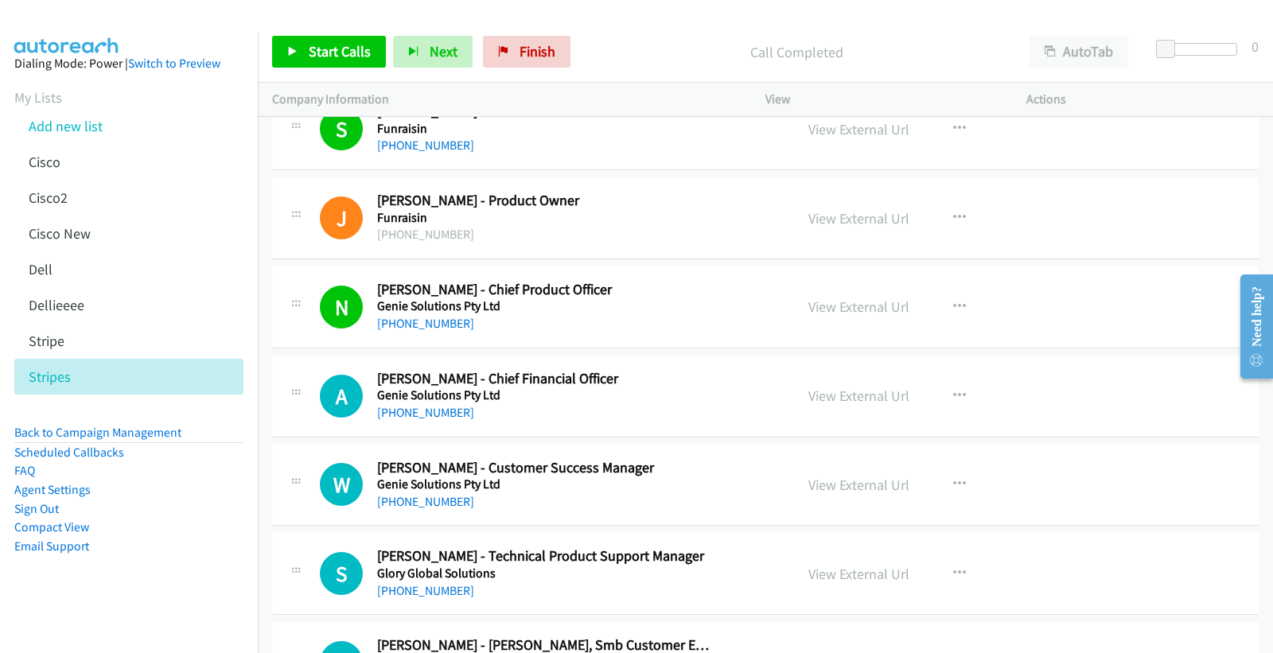
scroll to position [4065, 0]
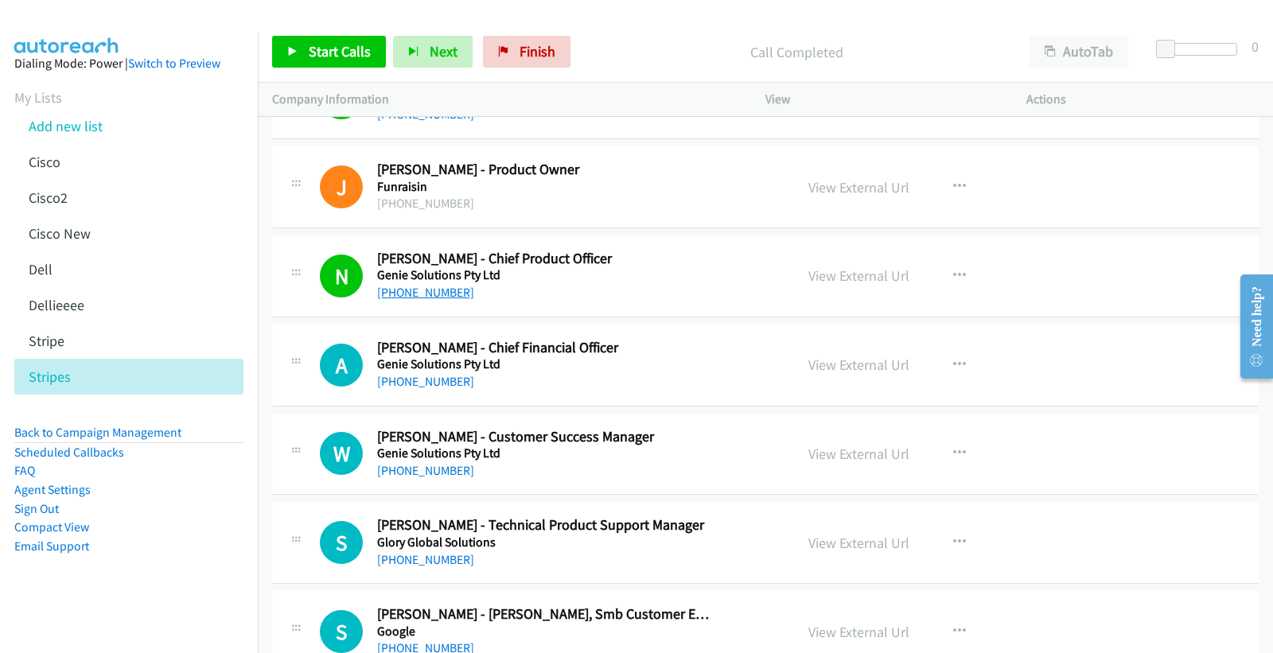
click at [444, 291] on link "[PHONE_NUMBER]" at bounding box center [425, 292] width 97 height 15
click at [873, 276] on link "View External Url" at bounding box center [858, 275] width 101 height 18
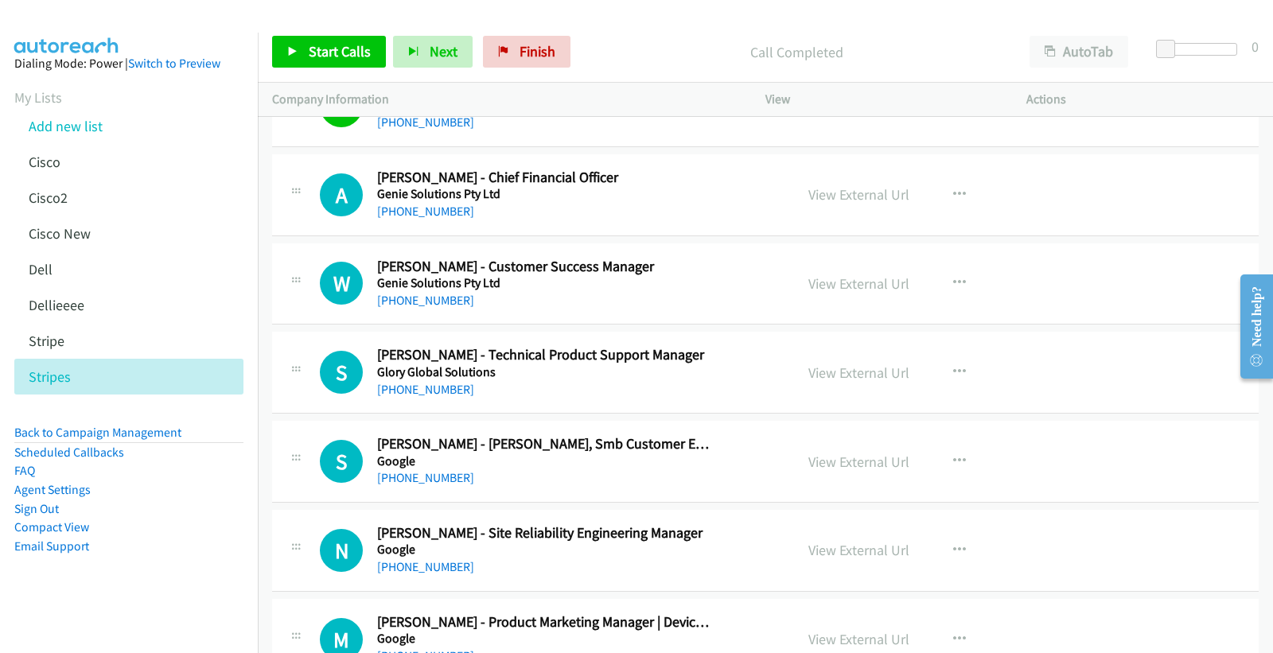
scroll to position [4242, 0]
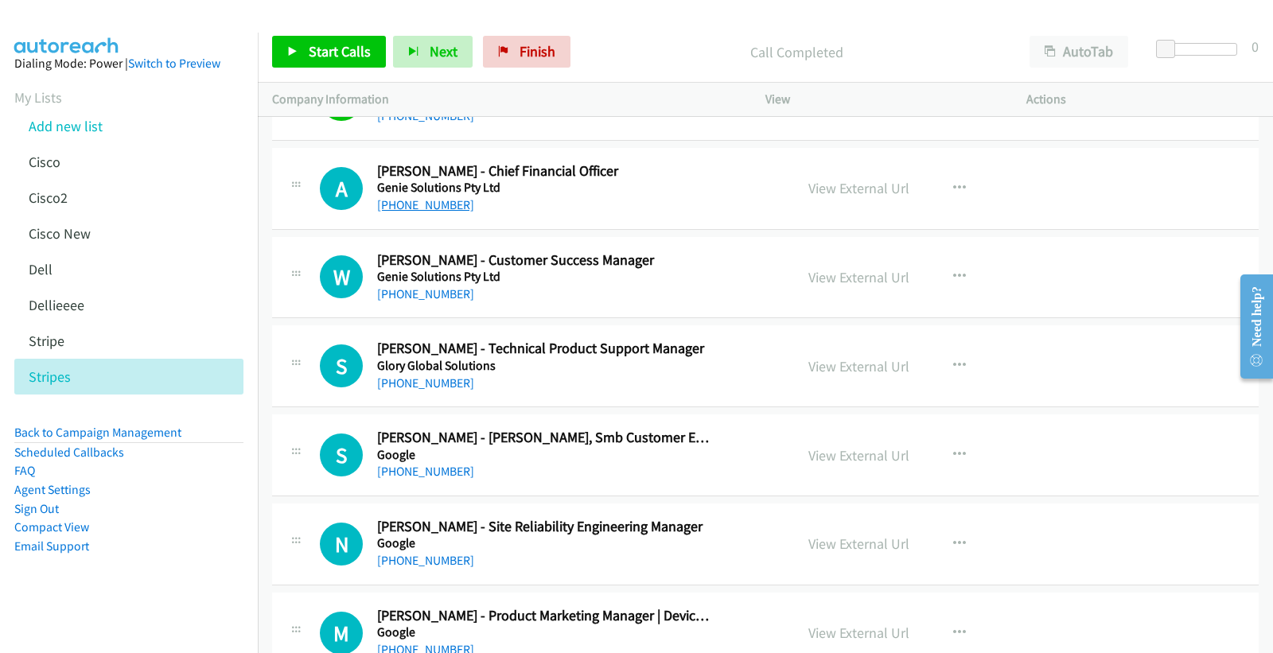
click at [433, 208] on link "[PHONE_NUMBER]" at bounding box center [425, 204] width 97 height 15
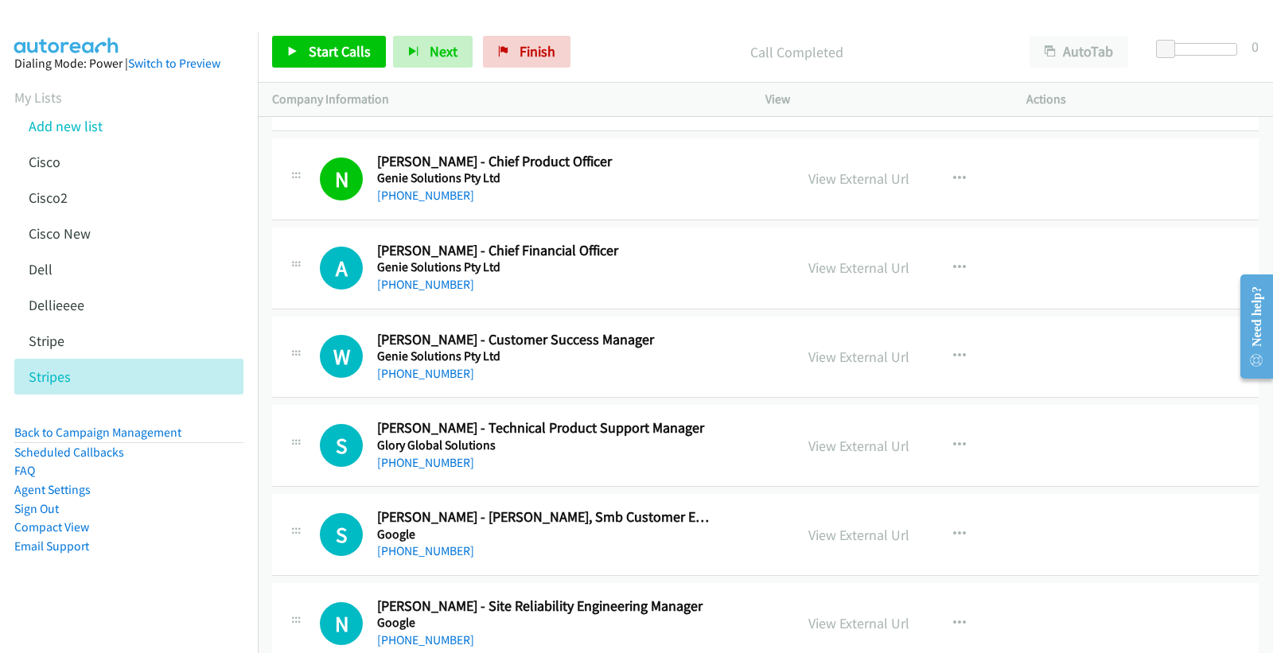
scroll to position [4065, 0]
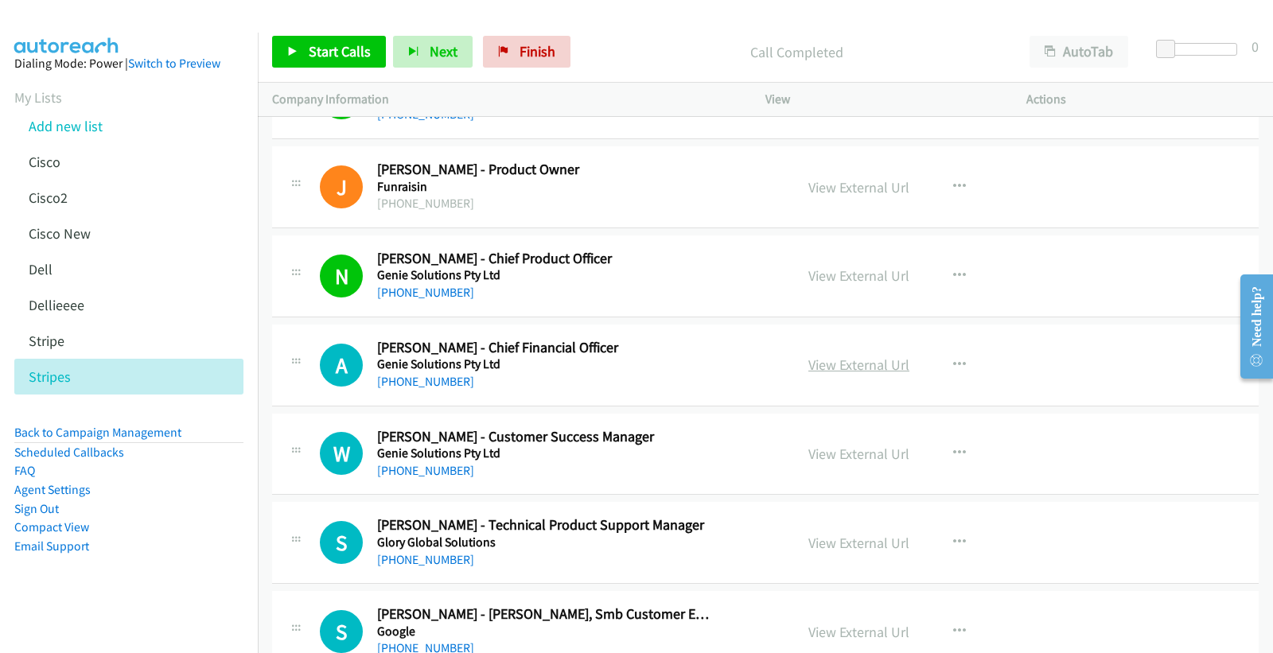
click at [861, 364] on link "View External Url" at bounding box center [858, 365] width 101 height 18
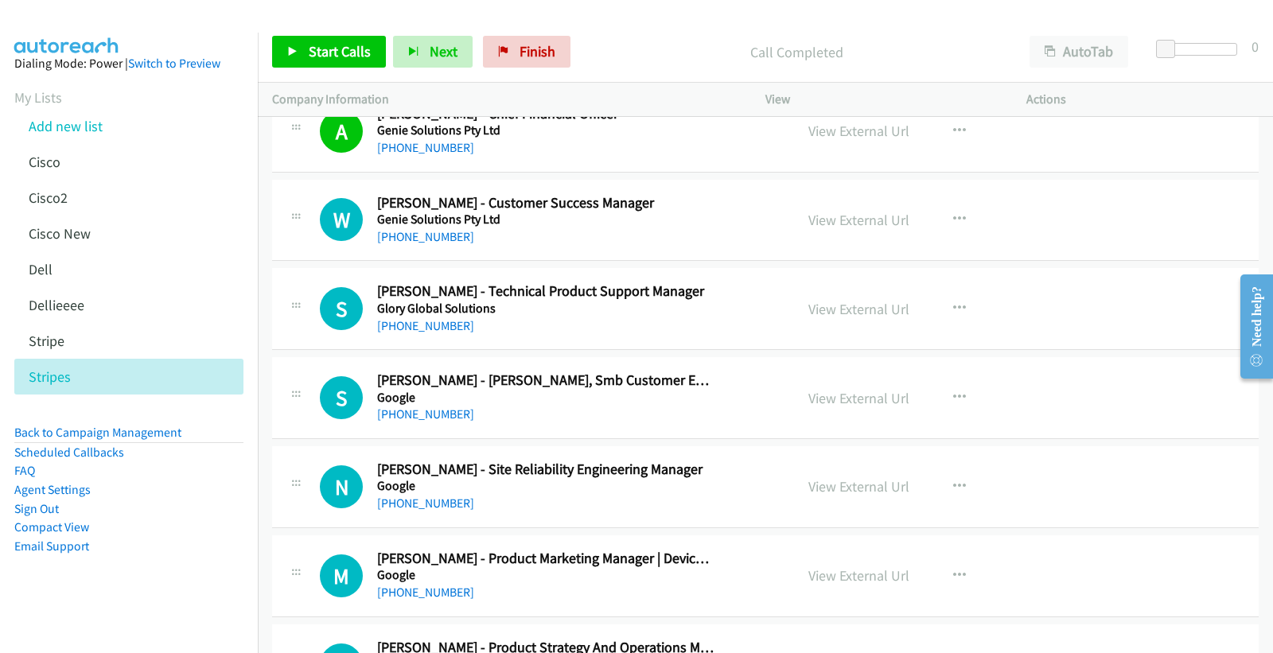
scroll to position [4330, 0]
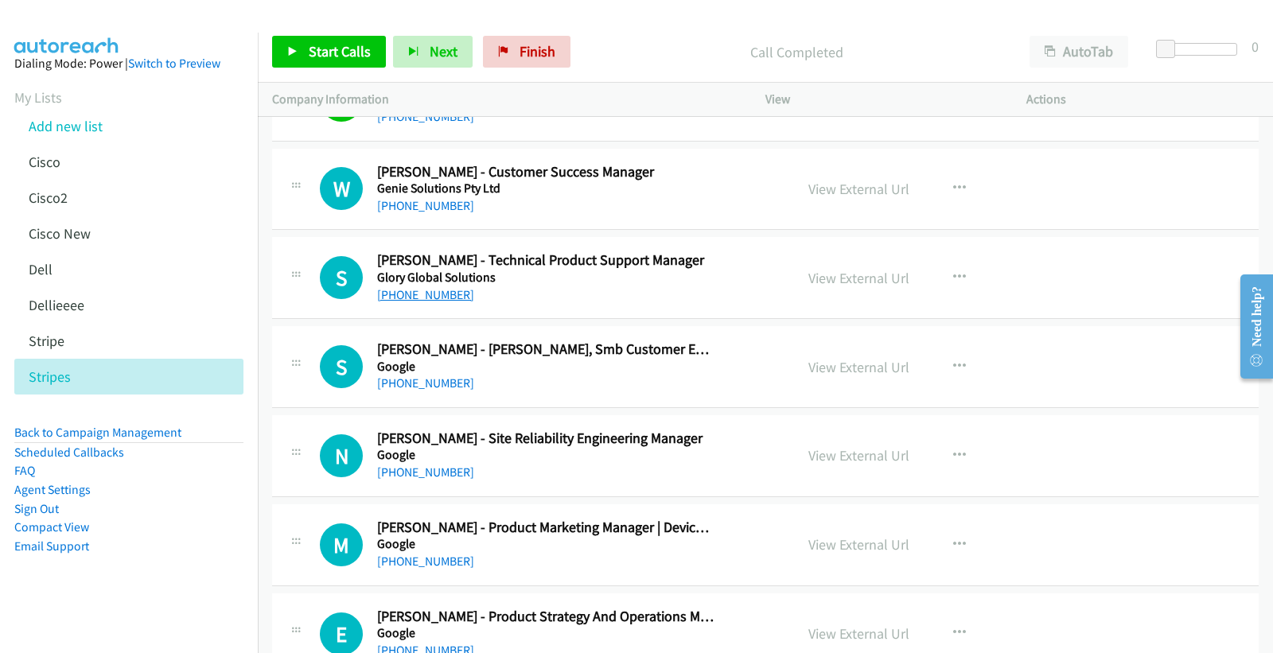
click at [447, 290] on link "[PHONE_NUMBER]" at bounding box center [425, 294] width 97 height 15
click at [834, 279] on link "View External Url" at bounding box center [858, 278] width 101 height 18
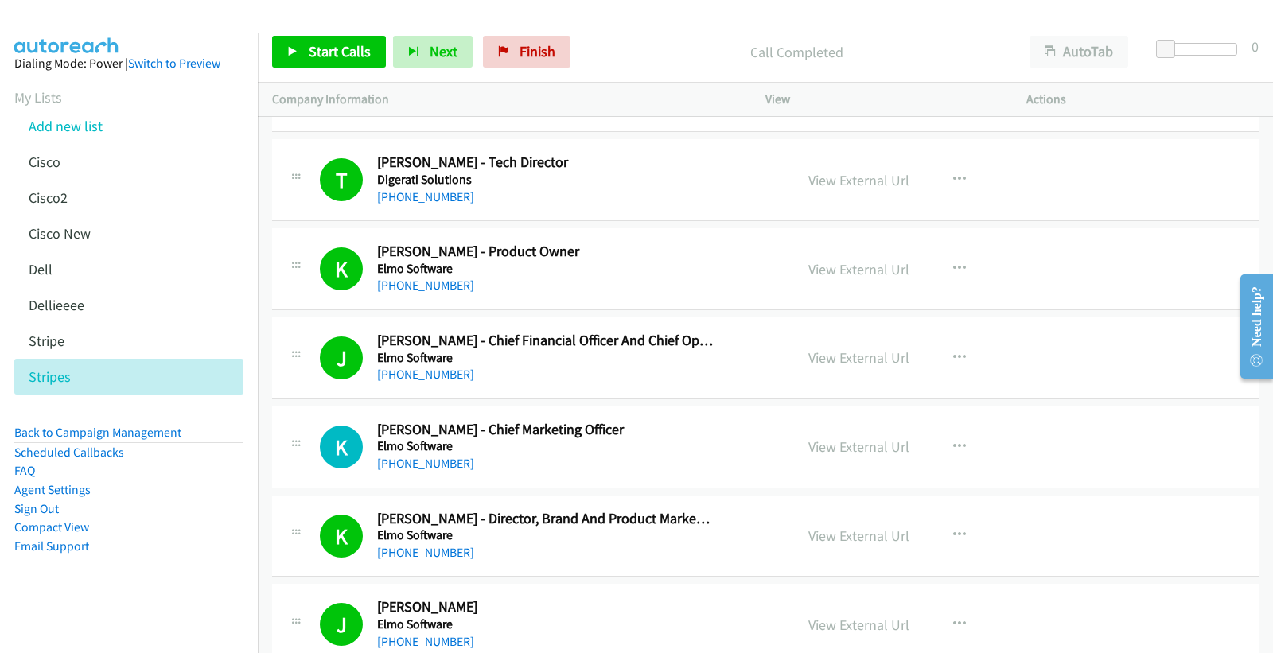
scroll to position [2032, 0]
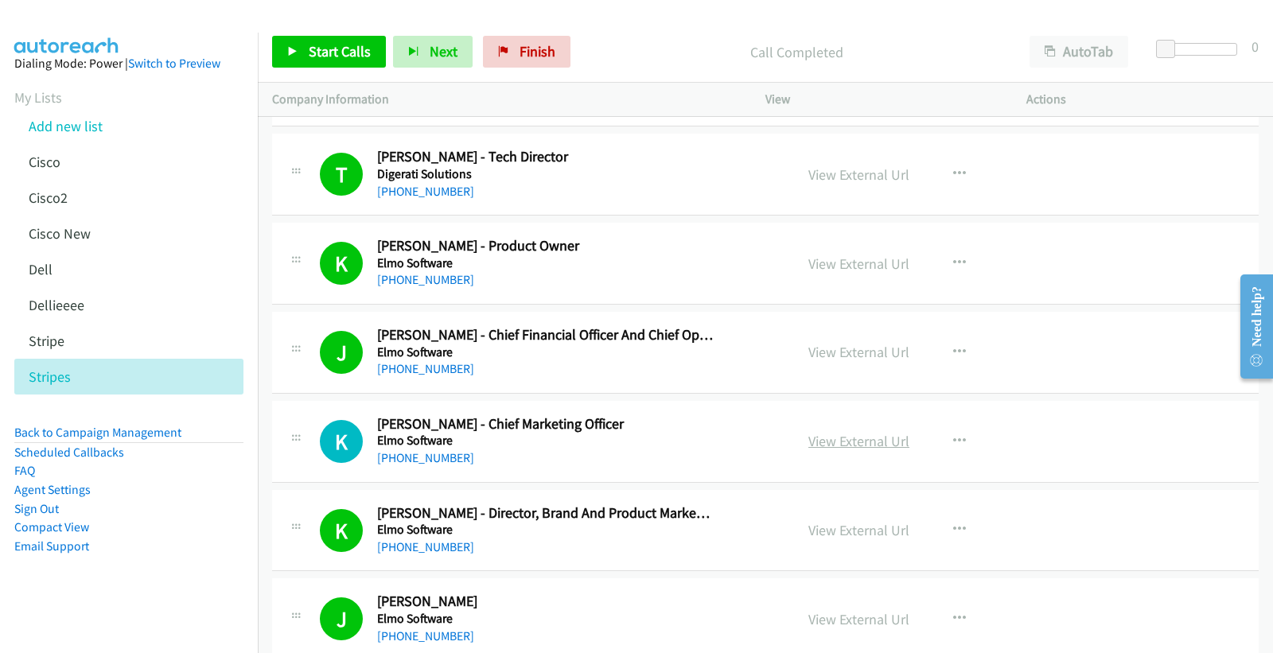
click at [853, 436] on link "View External Url" at bounding box center [858, 441] width 101 height 18
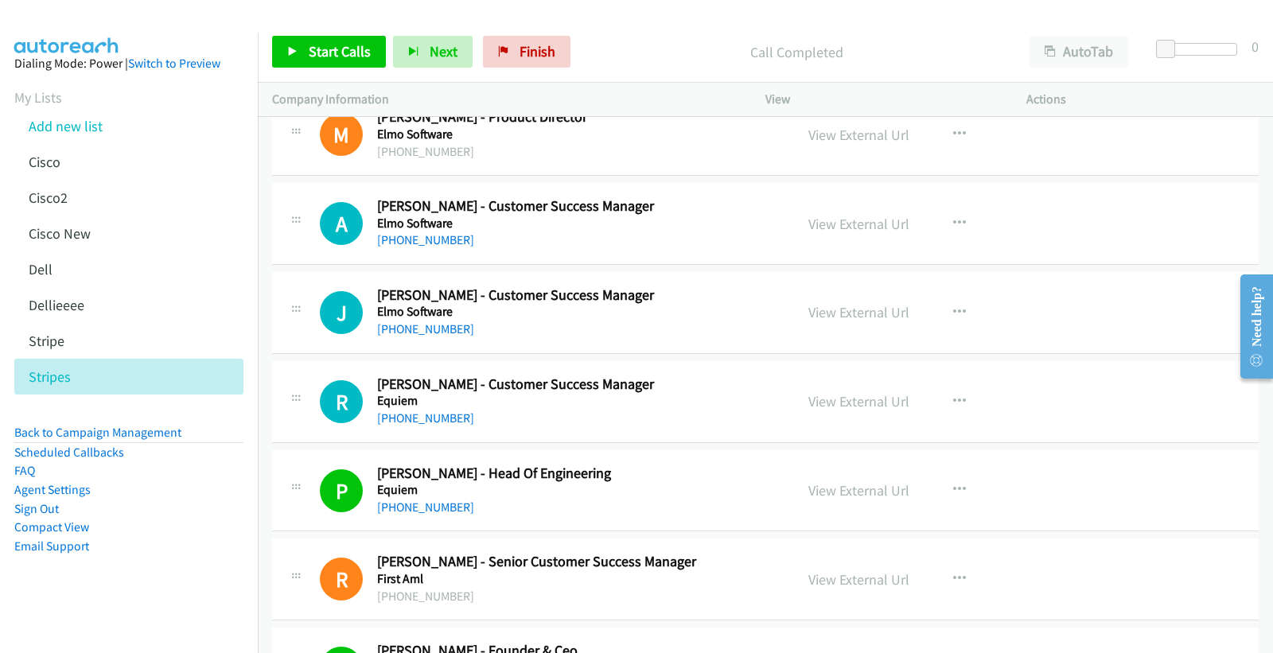
scroll to position [3092, 0]
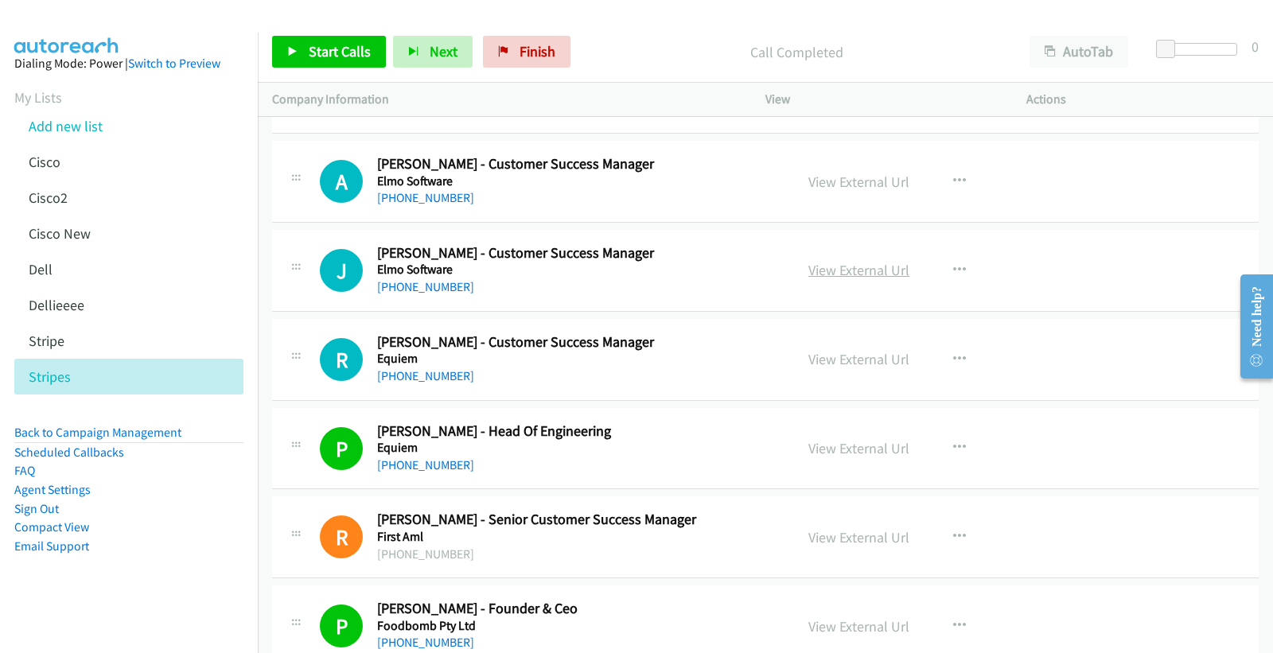
click at [860, 269] on link "View External Url" at bounding box center [858, 270] width 101 height 18
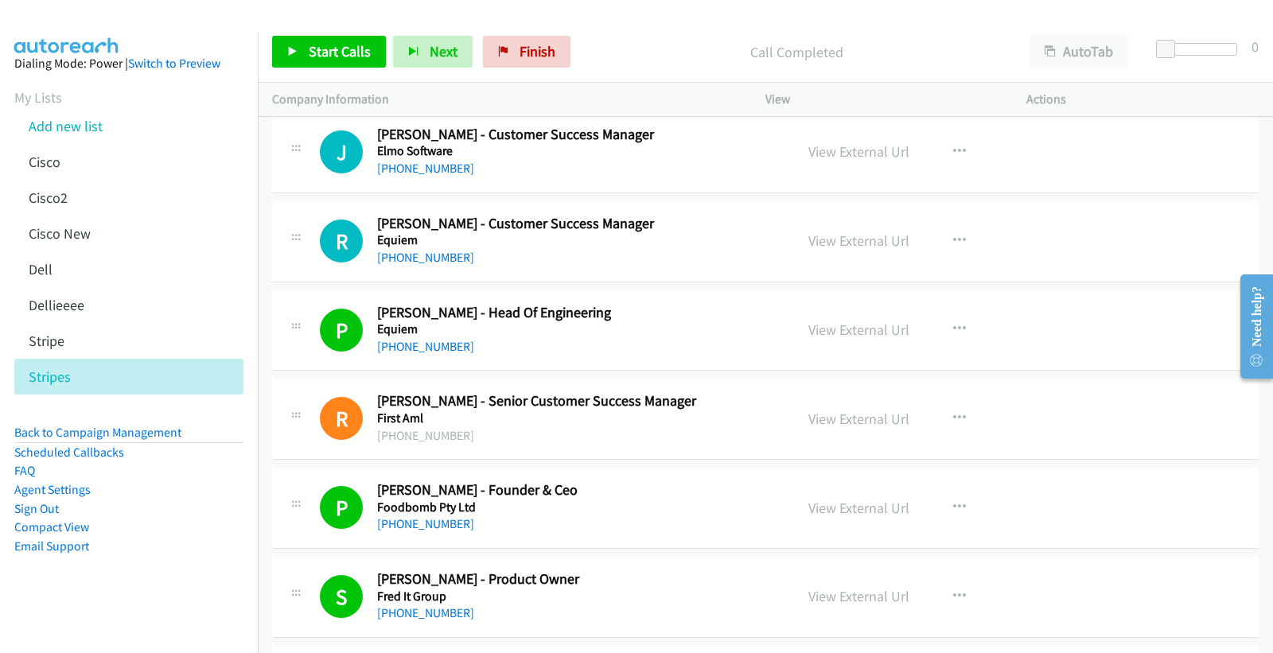
scroll to position [3182, 0]
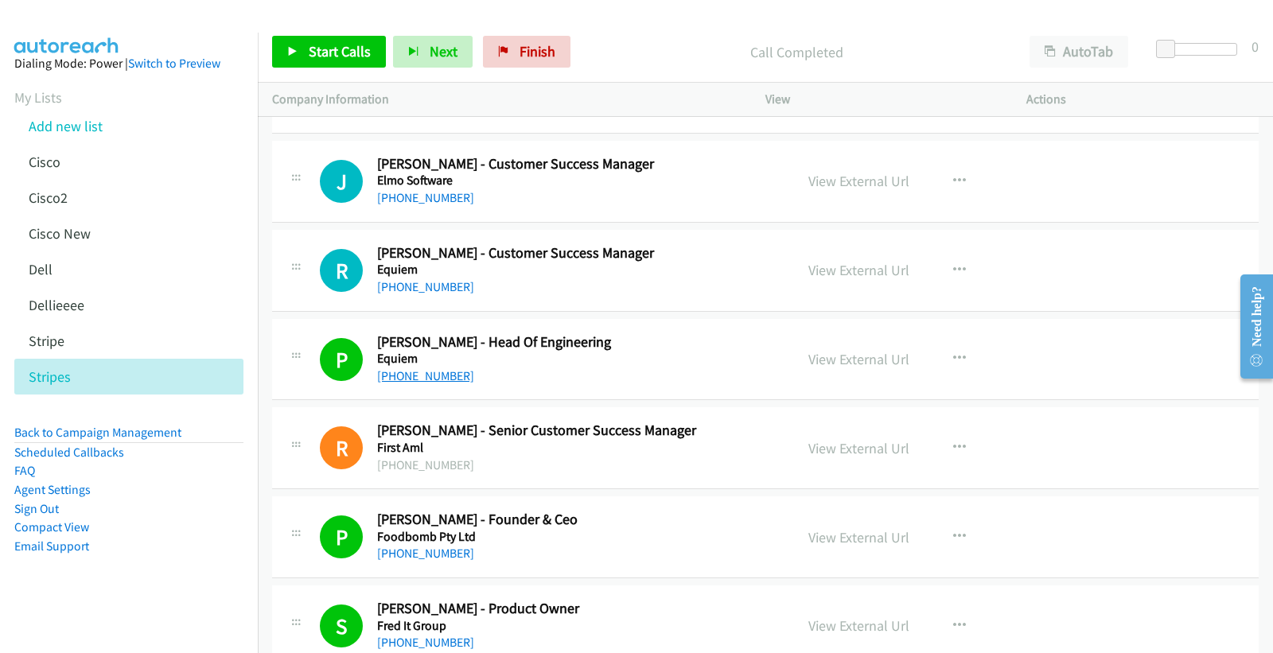
click at [439, 379] on link "[PHONE_NUMBER]" at bounding box center [425, 375] width 97 height 15
click at [857, 363] on link "View External Url" at bounding box center [858, 359] width 101 height 18
